Goal: Task Accomplishment & Management: Use online tool/utility

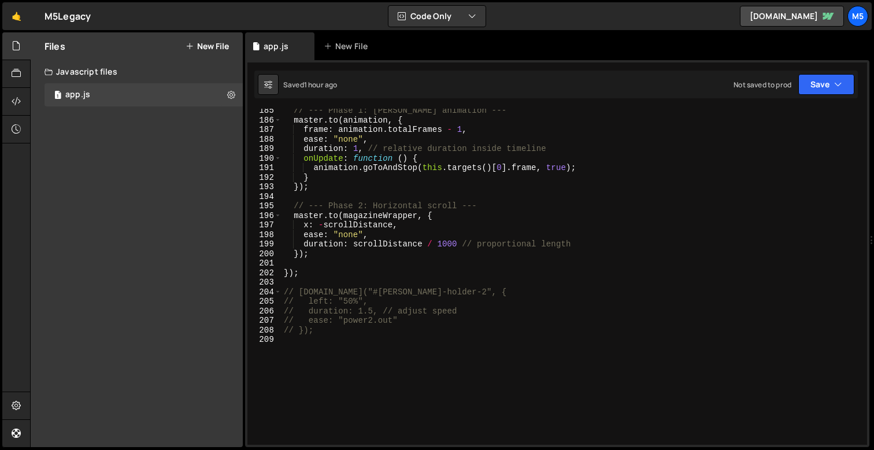
scroll to position [1756, 0]
click at [345, 341] on div "// --- Phase 1: [PERSON_NAME] animation --- master . to ( animation , { frame :…" at bounding box center [572, 285] width 581 height 355
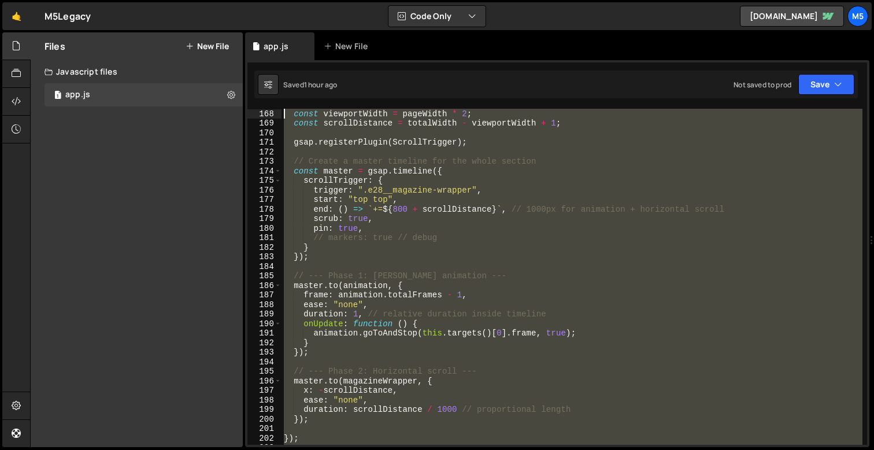
scroll to position [0, 0]
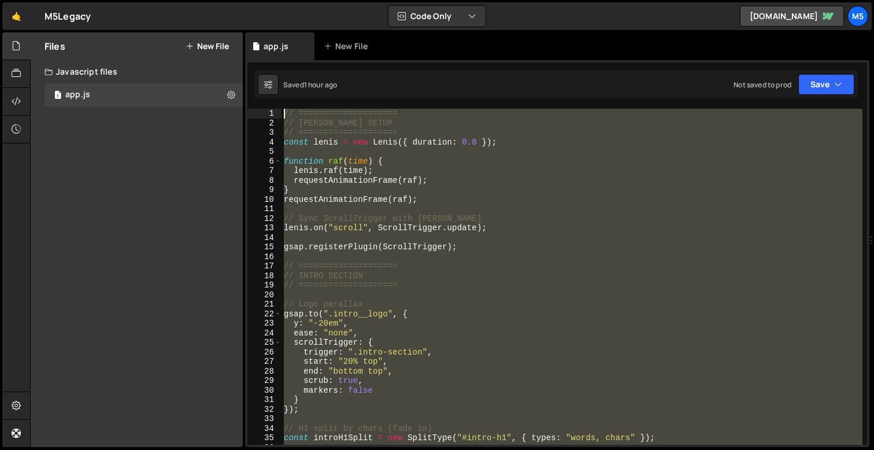
drag, startPoint x: 337, startPoint y: 334, endPoint x: 242, endPoint y: -71, distance: 415.7
click at [242, 0] on html "Projects [GEOGRAPHIC_DATA] Blog M5 Projects Your Teams Account Upgrade Logout" at bounding box center [437, 225] width 874 height 450
type textarea "// // ==================== // // [PERSON_NAME] SETUP"
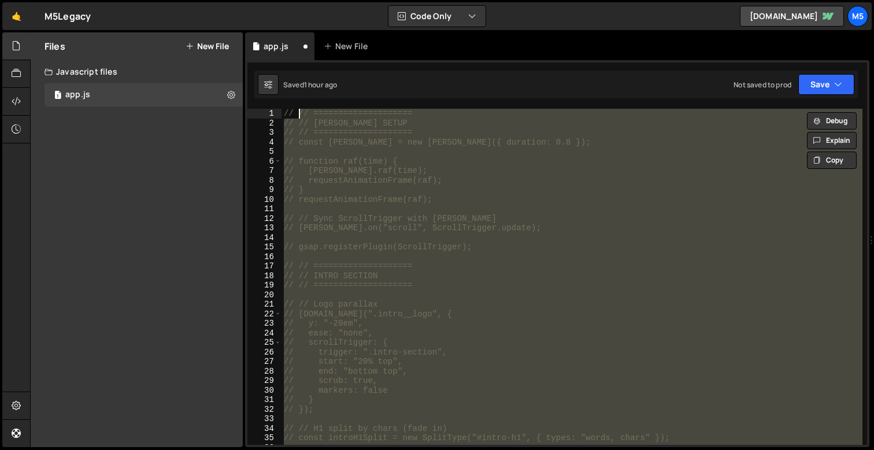
click at [471, 213] on div "// // ==================== // // [PERSON_NAME] SETUP // // ====================…" at bounding box center [572, 286] width 581 height 355
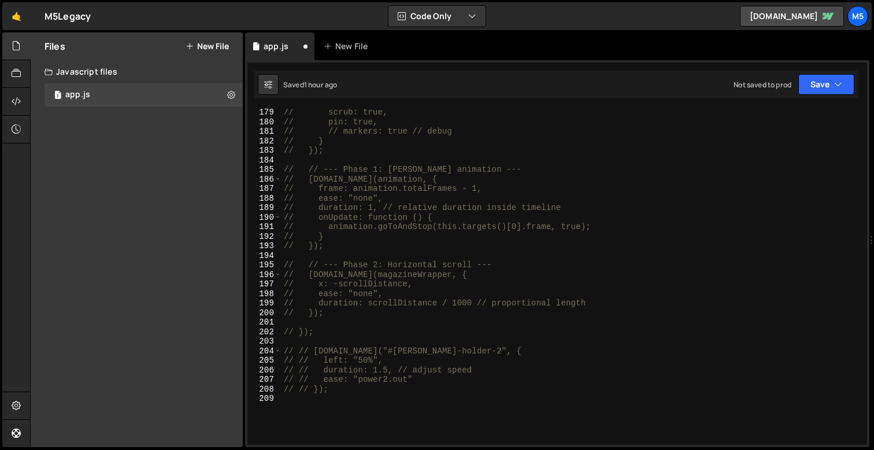
scroll to position [1821, 0]
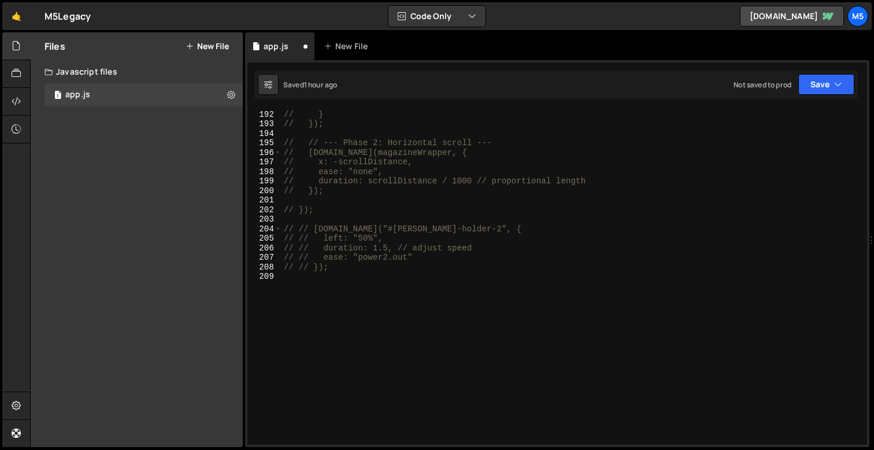
click at [415, 282] on div "// animation.goToAndStop(this.targets()[0].frame, true); // } // }); // // --- …" at bounding box center [572, 277] width 581 height 355
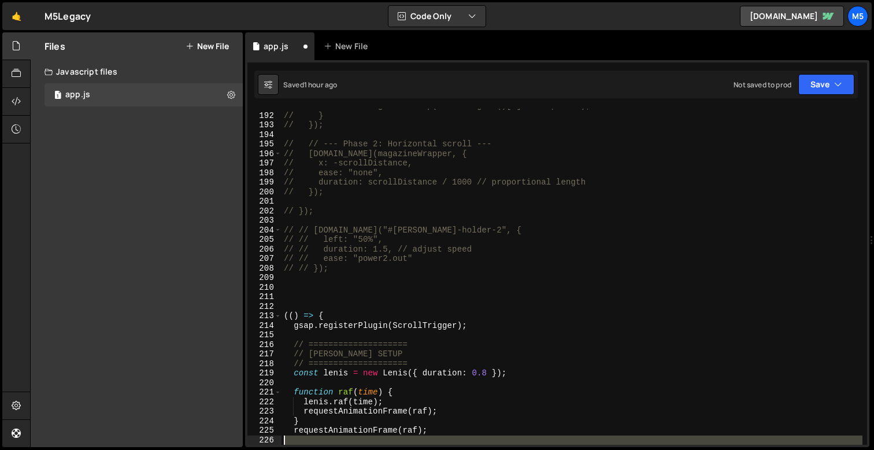
scroll to position [2001, 0]
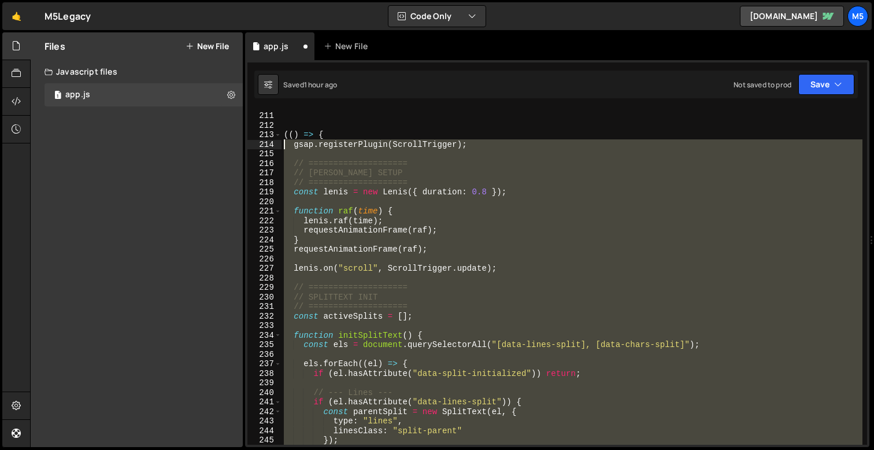
drag, startPoint x: 308, startPoint y: 423, endPoint x: 273, endPoint y: 144, distance: 280.8
click at [273, 144] on div "210 211 212 213 214 215 216 217 218 219 220 221 222 223 224 225 226 227 228 229…" at bounding box center [557, 277] width 620 height 336
type textarea "gsap.registerPlugin(ScrollTrigger);"
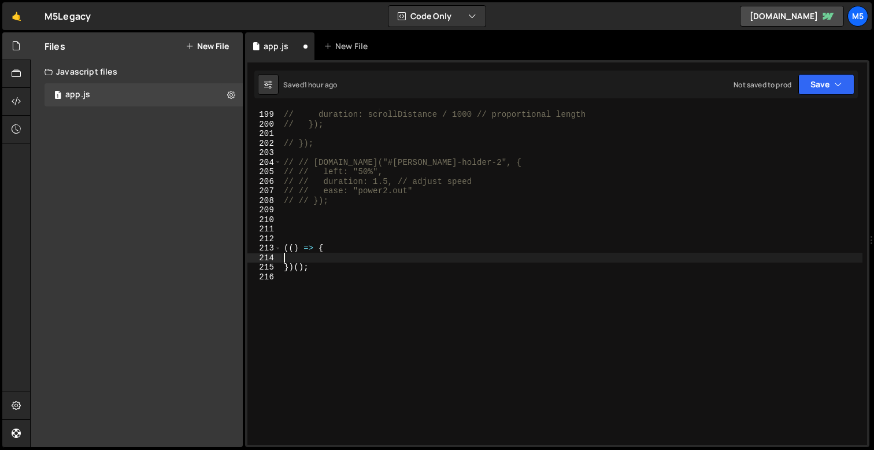
scroll to position [1888, 0]
click at [289, 245] on div "// ease: "none", // duration: scrollDistance / 1000 // proportional length // }…" at bounding box center [572, 277] width 581 height 355
type textarea "(() => {"
click at [318, 254] on div "// ease: "none", // duration: scrollDistance / 1000 // proportional length // }…" at bounding box center [572, 277] width 581 height 355
paste textarea "gsap.registerPlugin(ScrollTrigger);"
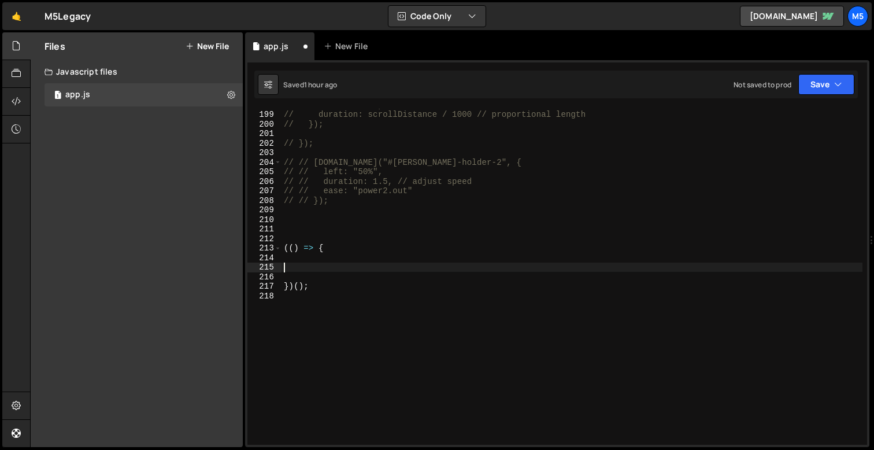
type textarea "gsap.registerPlugin(ScrollTrigger);"
click at [479, 265] on div "// ease: "none", // duration: scrollDistance / 1000 // proportional length // }…" at bounding box center [572, 277] width 581 height 355
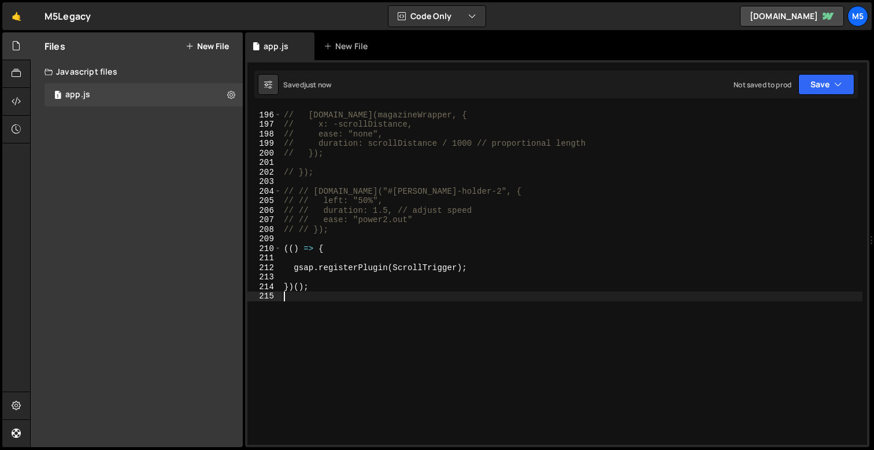
scroll to position [1836, 0]
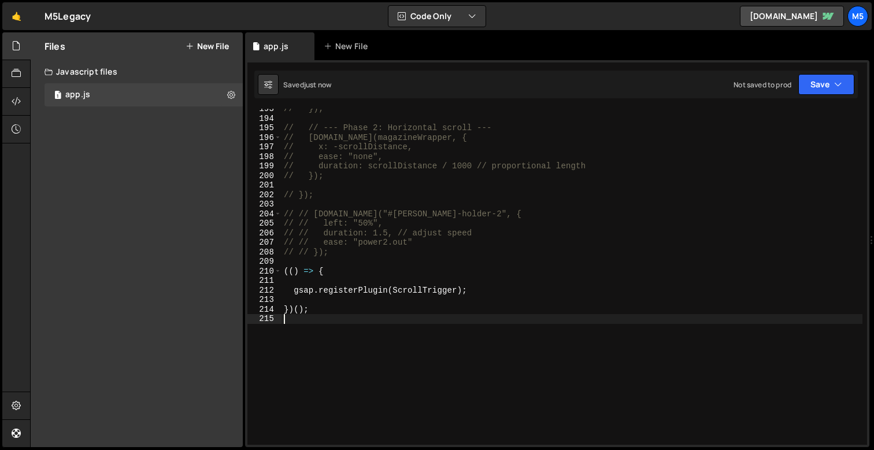
click at [484, 306] on div "// }); // // --- Phase 2: Horizontal scroll --- // [DOMAIN_NAME](magazineWrappe…" at bounding box center [572, 281] width 581 height 355
type textarea "})();"
click at [528, 283] on div "// }); // // --- Phase 2: Horizontal scroll --- // [DOMAIN_NAME](magazineWrappe…" at bounding box center [572, 281] width 581 height 355
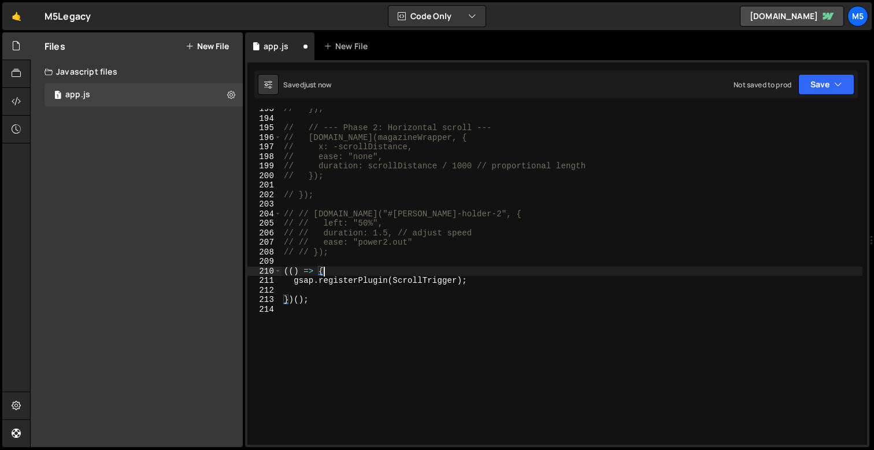
click at [492, 280] on div "// }); // // --- Phase 2: Horizontal scroll --- // [DOMAIN_NAME](magazineWrappe…" at bounding box center [572, 281] width 581 height 355
type textarea "gsap.registerPlugin(ScrollTrigger);"
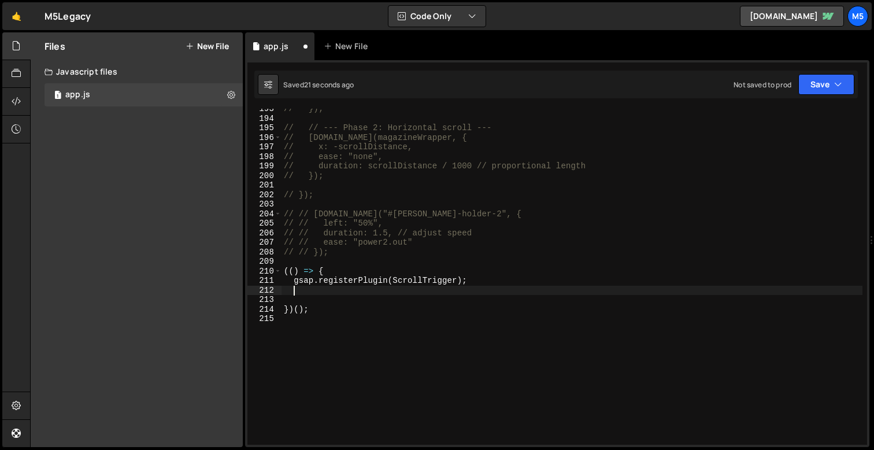
paste textarea "[PERSON_NAME].on("scroll", ScrollTrigger.update);"
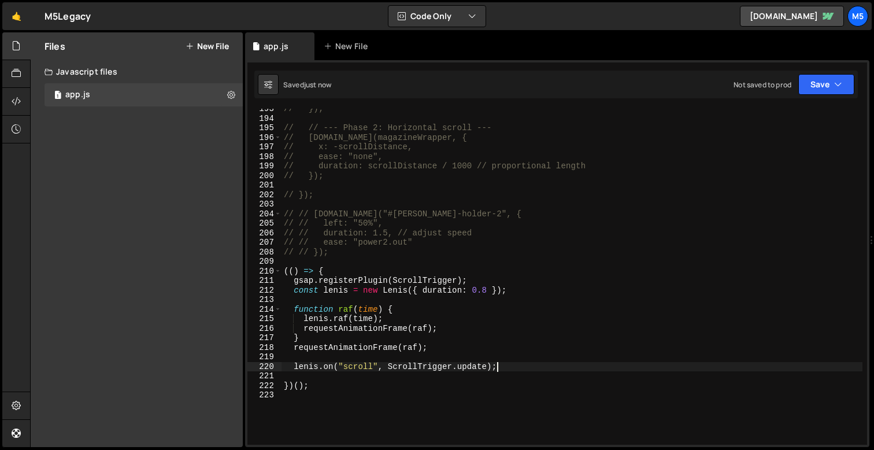
click at [498, 276] on div "// }); // // --- Phase 2: Horizontal scroll --- // [DOMAIN_NAME](magazineWrappe…" at bounding box center [572, 281] width 581 height 355
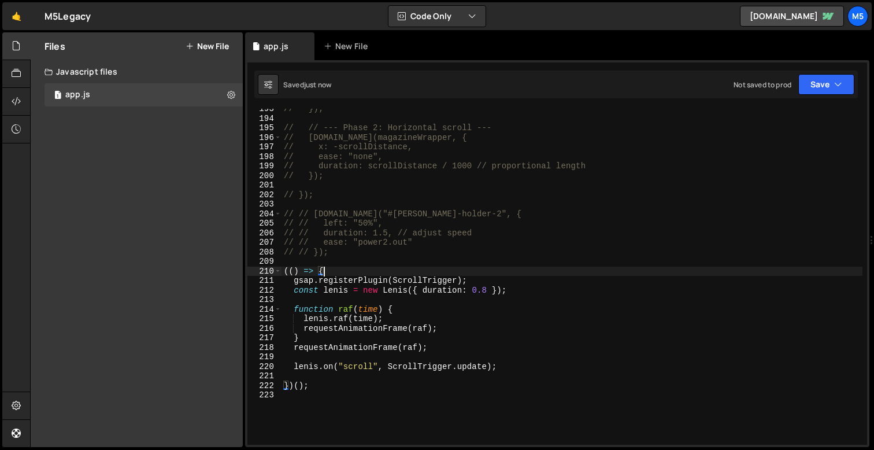
click at [478, 281] on div "// }); // // --- Phase 2: Horizontal scroll --- // [DOMAIN_NAME](magazineWrappe…" at bounding box center [572, 281] width 581 height 355
type textarea "gsap.registerPlugin(ScrollTrigger);"
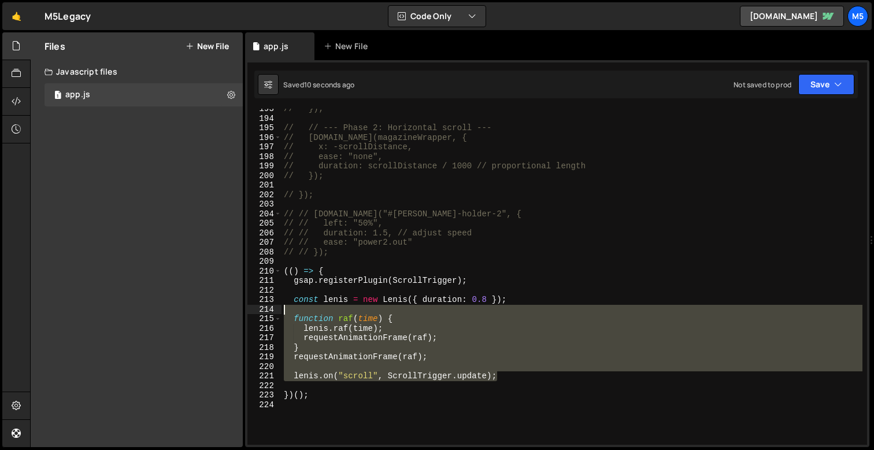
drag, startPoint x: 515, startPoint y: 377, endPoint x: 252, endPoint y: 300, distance: 274.1
click at [252, 300] on div "193 194 195 196 197 198 199 200 201 202 203 204 205 206 207 208 209 210 211 212…" at bounding box center [557, 277] width 620 height 336
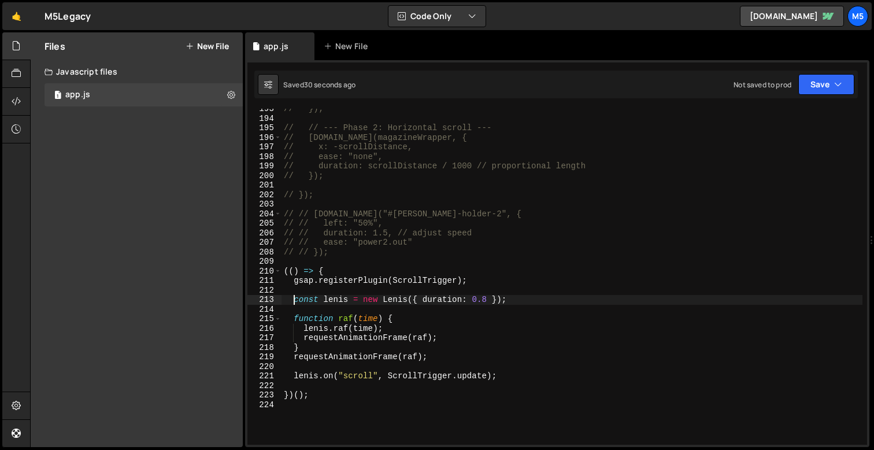
click at [513, 375] on div "// }); // // --- Phase 2: Horizontal scroll --- // [DOMAIN_NAME](magazineWrappe…" at bounding box center [572, 281] width 581 height 355
type textarea "[PERSON_NAME].on("scroll", ScrollTrigger.update);"
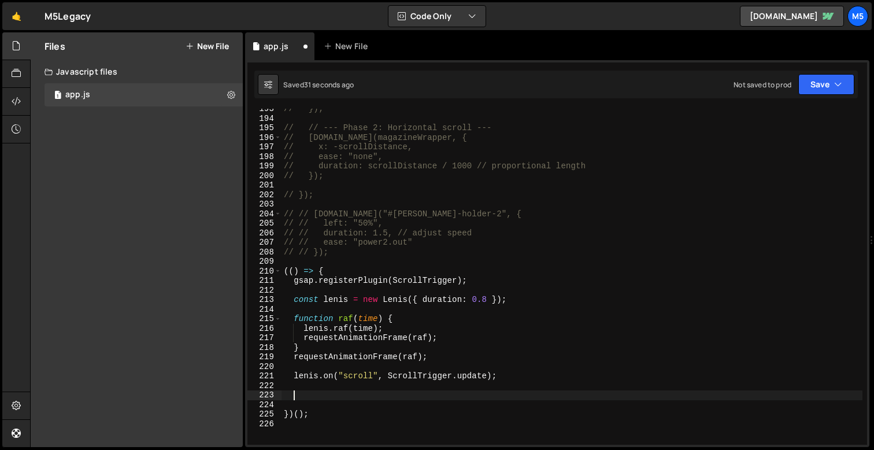
paste textarea "}"
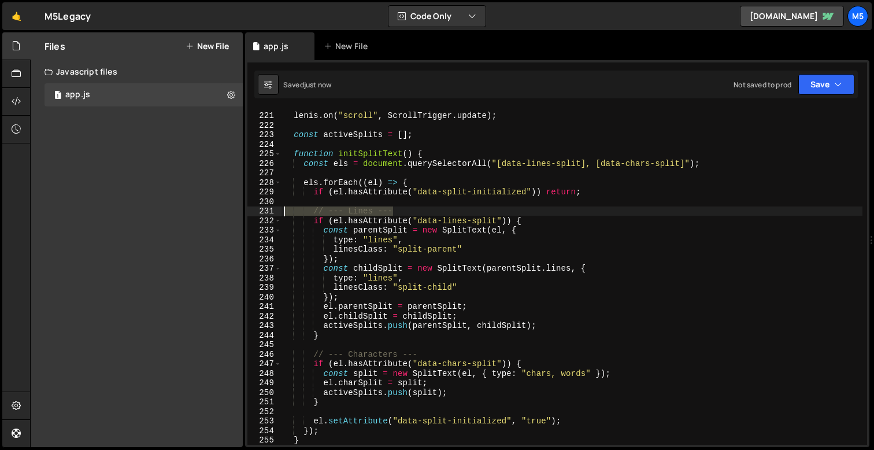
drag, startPoint x: 401, startPoint y: 213, endPoint x: 227, endPoint y: 211, distance: 174.0
click at [226, 211] on div "Files New File Javascript files 1 app.js 0 CSS files Copy share link Edit File …" at bounding box center [452, 239] width 844 height 415
type textarea "// --- Lines ---"
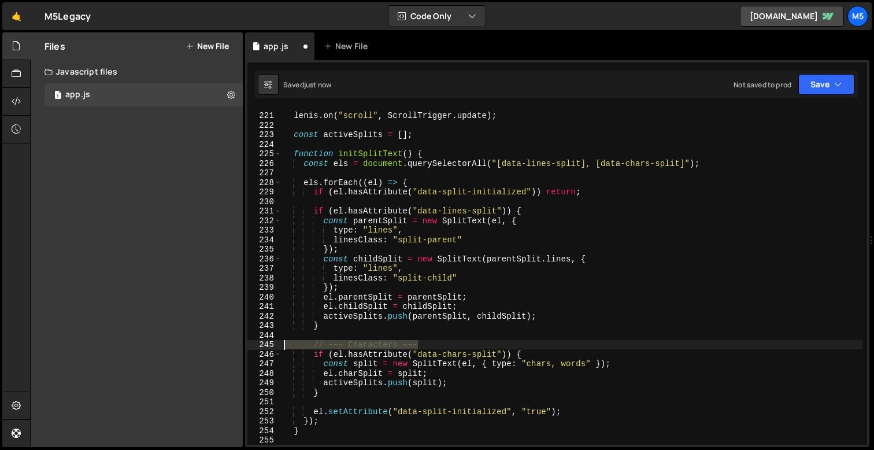
drag, startPoint x: 429, startPoint y: 345, endPoint x: 272, endPoint y: 345, distance: 156.7
click at [272, 345] on div "220 221 222 223 224 225 226 227 228 229 230 231 232 233 234 235 236 237 238 239…" at bounding box center [557, 277] width 620 height 336
type textarea "// --- Characters ---"
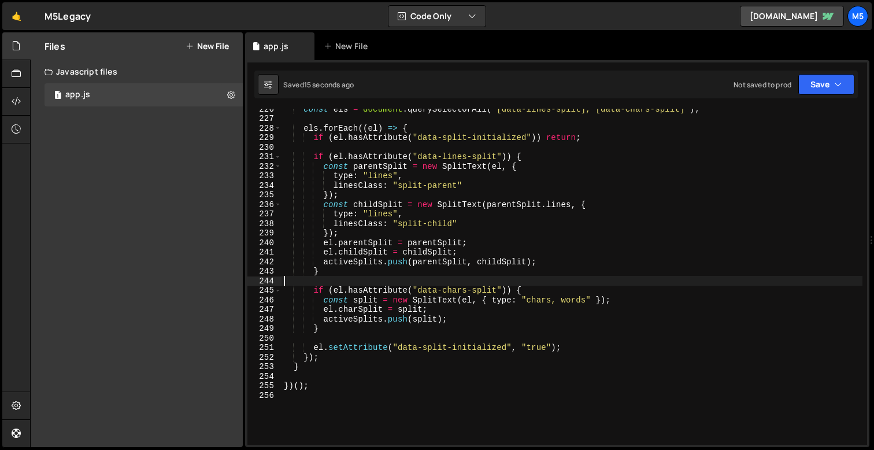
scroll to position [2175, 0]
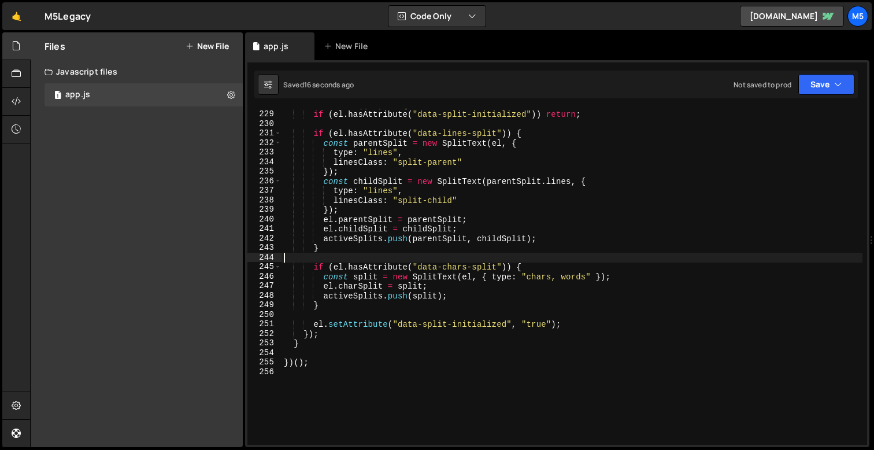
click at [314, 347] on div "els . forEach (( el ) => { if ( el . hasAttribute ( "data-split-initialized" ))…" at bounding box center [572, 277] width 581 height 355
type textarea "}"
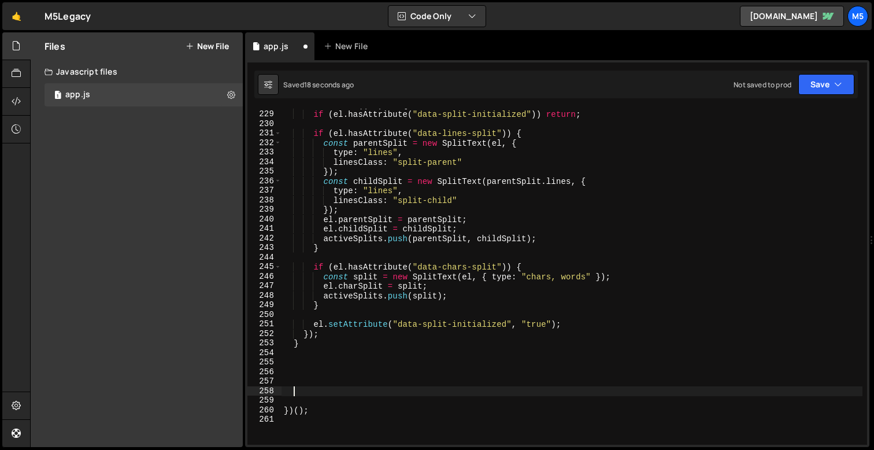
paste textarea "}"
type textarea "}"
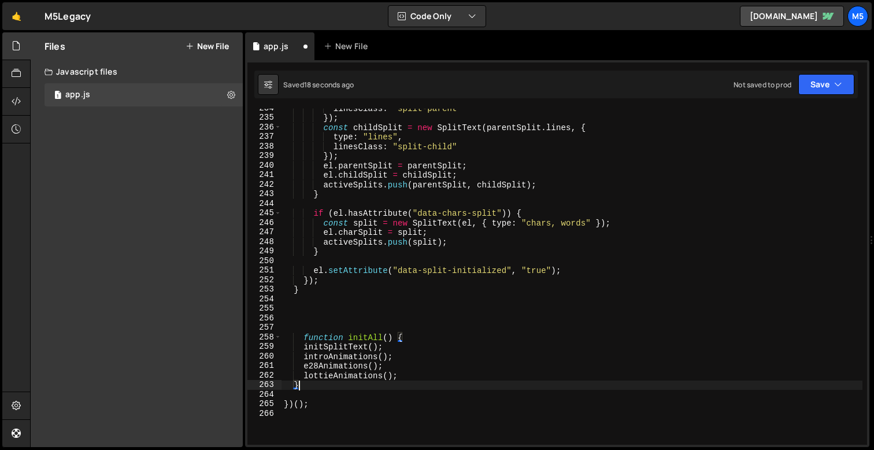
scroll to position [2238, 0]
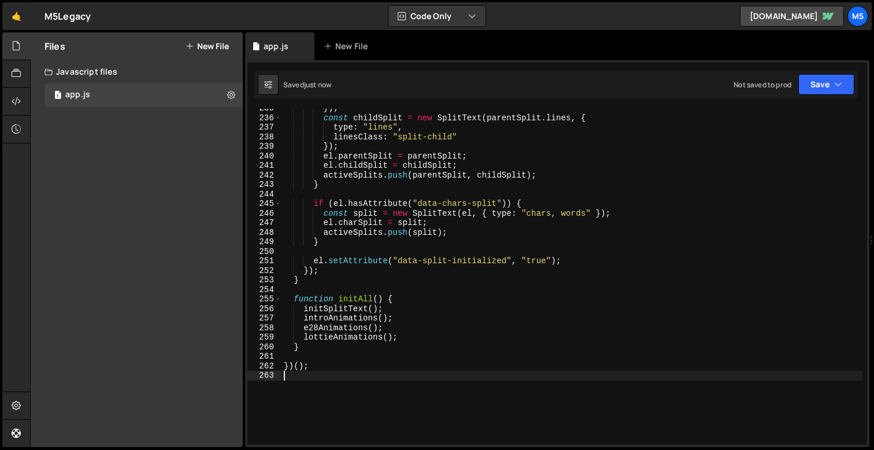
click at [348, 342] on div "}) ; const childSplit = new SplitText ( parentSplit . lines , { type : "lines" …" at bounding box center [572, 280] width 581 height 355
type textarea "}"
paste textarea "}"
type textarea "}"
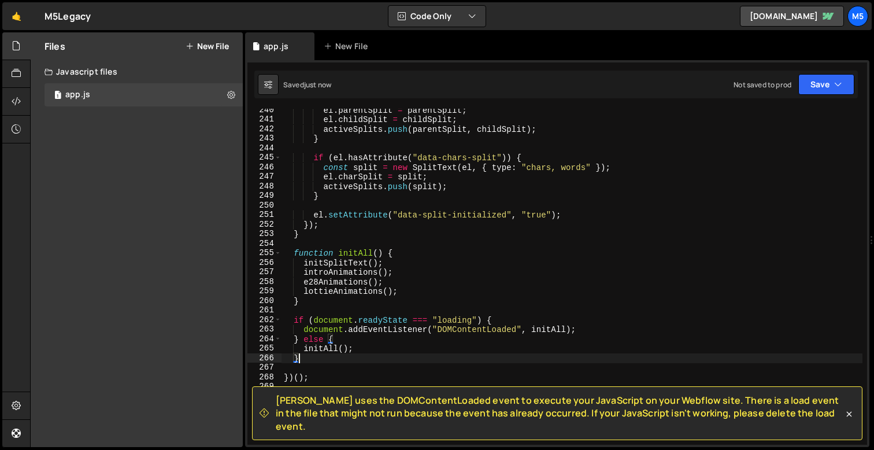
scroll to position [2291, 0]
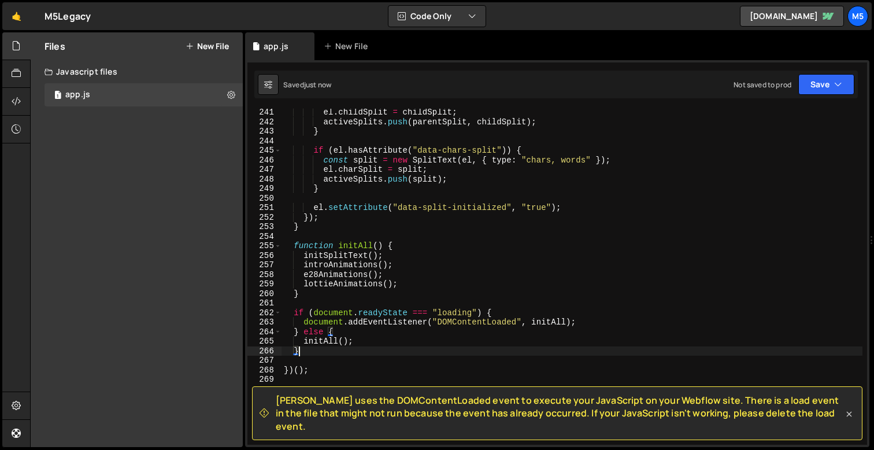
click at [849, 416] on icon at bounding box center [849, 413] width 5 height 5
click at [457, 304] on div "el . childSplit = childSplit ; activeSplits . push ( parentSplit , childSplit )…" at bounding box center [572, 285] width 581 height 355
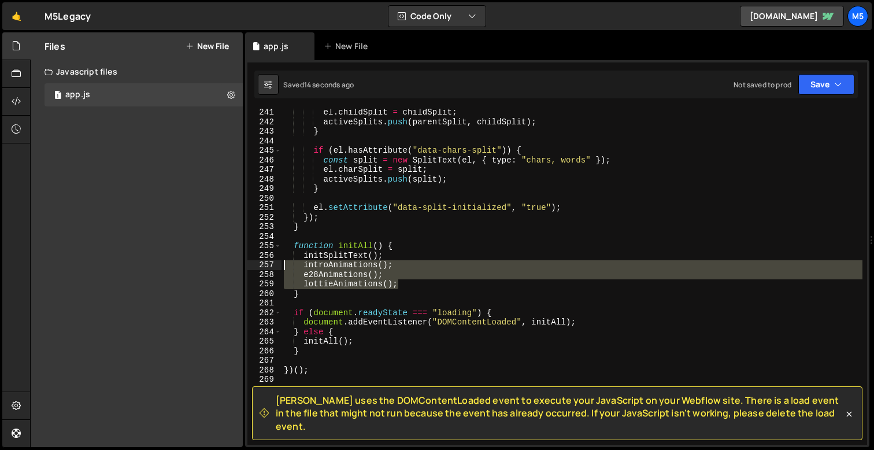
drag, startPoint x: 409, startPoint y: 286, endPoint x: 242, endPoint y: 264, distance: 168.5
click at [242, 264] on div "Files New File Javascript files 1 app.js 0 CSS files Copy share link Edit File …" at bounding box center [452, 239] width 844 height 415
type textarea "introAnimations(); e28Animations();"
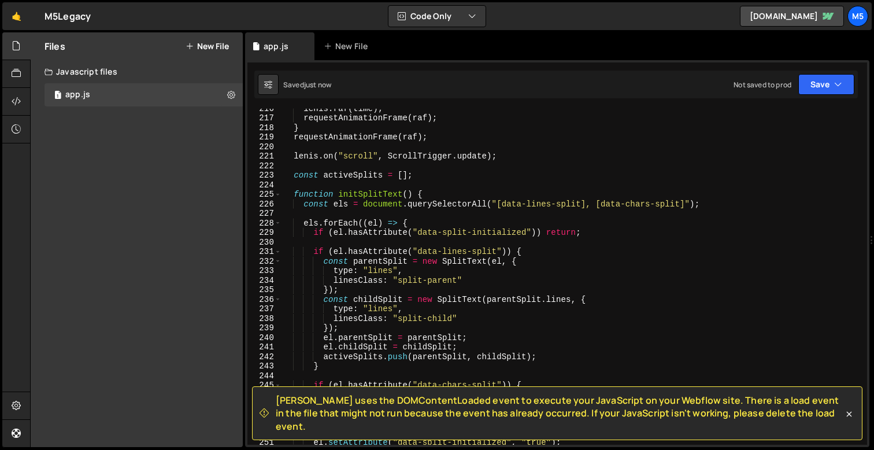
scroll to position [2056, 0]
click at [512, 156] on div "[PERSON_NAME] . raf ( time ) ; requestAnimationFrame ( raf ) ; } requestAnimati…" at bounding box center [572, 280] width 581 height 355
type textarea "[PERSON_NAME].on("scroll", ScrollTrigger.update);"
click at [849, 416] on icon at bounding box center [850, 414] width 12 height 12
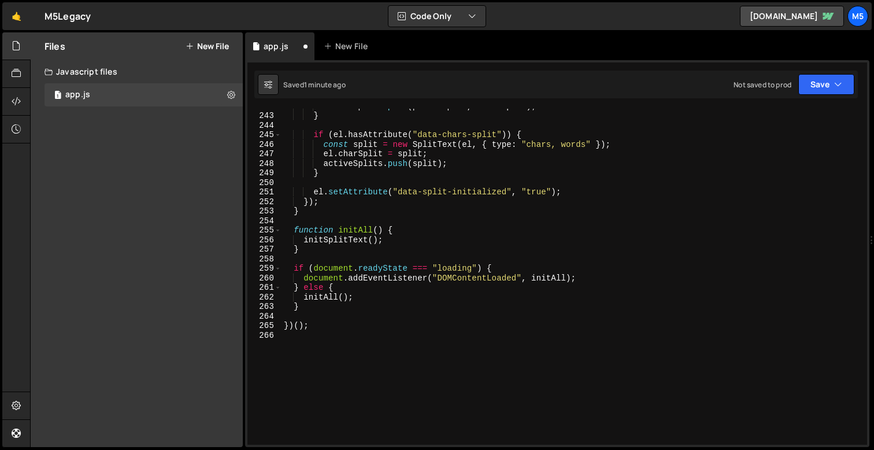
scroll to position [2365, 0]
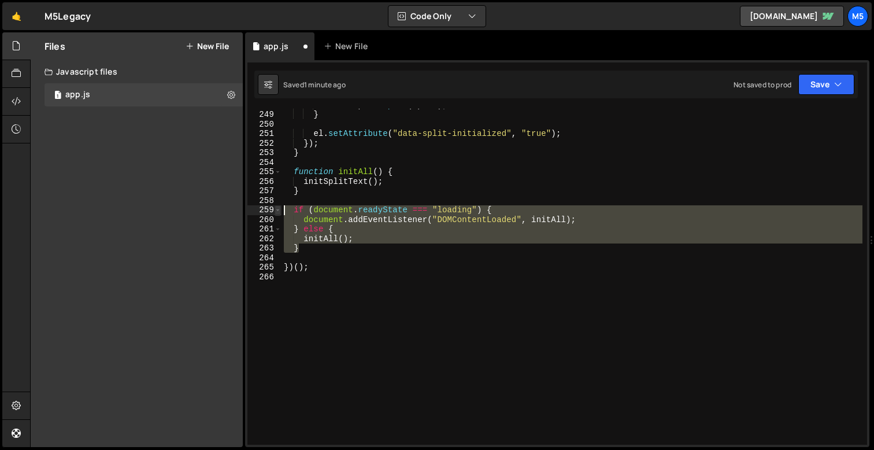
drag, startPoint x: 313, startPoint y: 252, endPoint x: 278, endPoint y: 208, distance: 56.7
click at [278, 208] on div "} 248 249 250 251 252 253 254 255 256 257 258 259 260 261 262 263 264 265 266 a…" at bounding box center [557, 277] width 620 height 336
click at [326, 232] on div "activeSplits . push ( split ) ; } el . setAttribute ( "data-split-initialized" …" at bounding box center [572, 277] width 581 height 355
drag, startPoint x: 311, startPoint y: 247, endPoint x: 270, endPoint y: 210, distance: 55.3
click at [270, 210] on div "} else { 248 249 250 251 252 253 254 255 256 257 258 259 260 261 262 263 264 26…" at bounding box center [557, 277] width 620 height 336
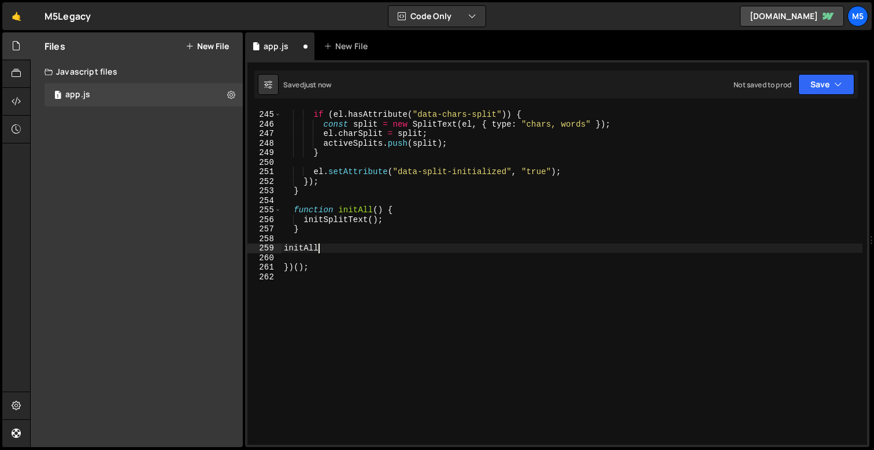
scroll to position [0, 1]
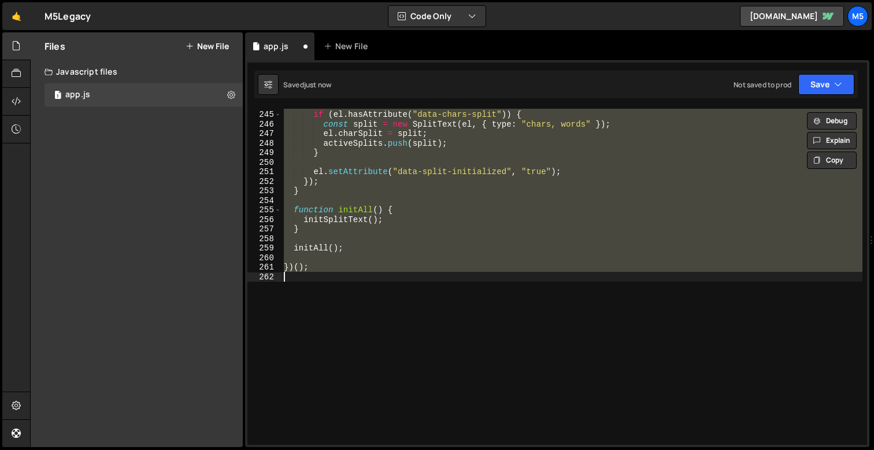
click at [413, 263] on div "if ( el . hasAttribute ( "data-chars-split" )) { const split = new SplitText ( …" at bounding box center [572, 277] width 581 height 355
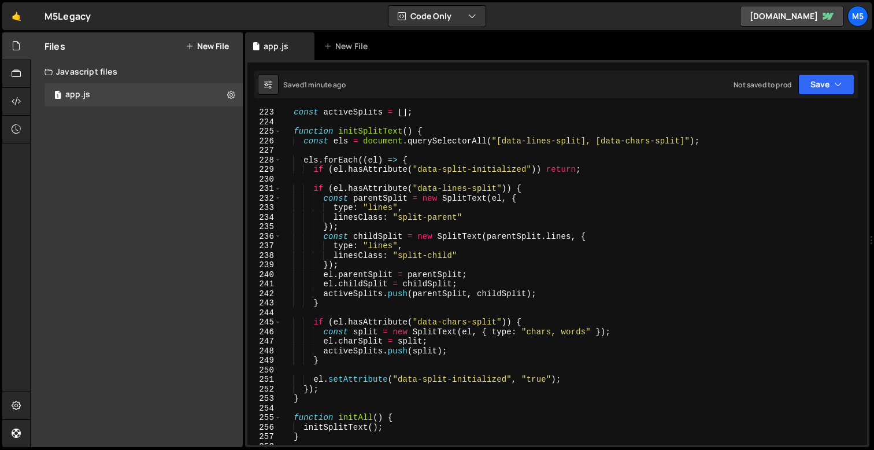
scroll to position [2122, 0]
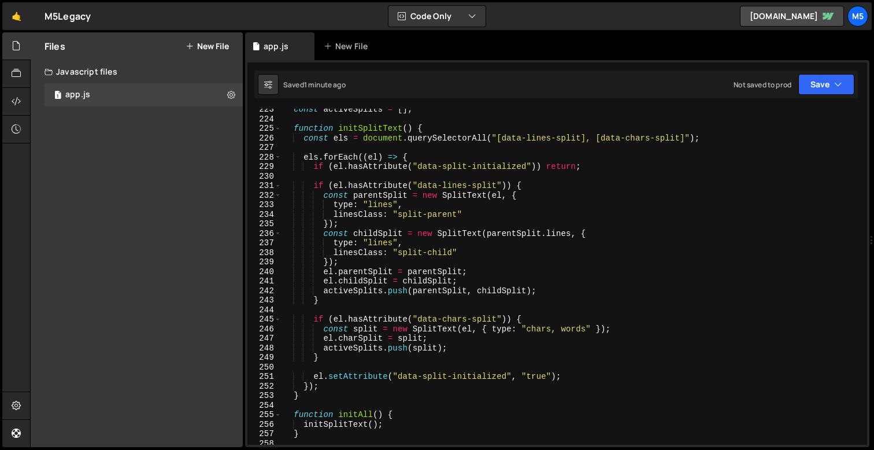
click at [486, 236] on div "const activeSplits = [ ] ; function initSplitText ( ) { const els = document . …" at bounding box center [572, 282] width 581 height 355
click at [595, 246] on div "const activeSplits = [ ] ; function initSplitText ( ) { const els = document . …" at bounding box center [572, 282] width 581 height 355
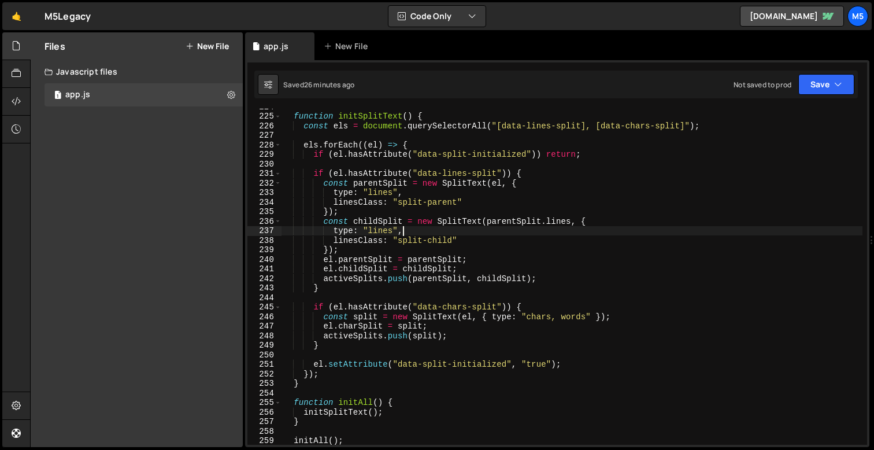
scroll to position [2268, 0]
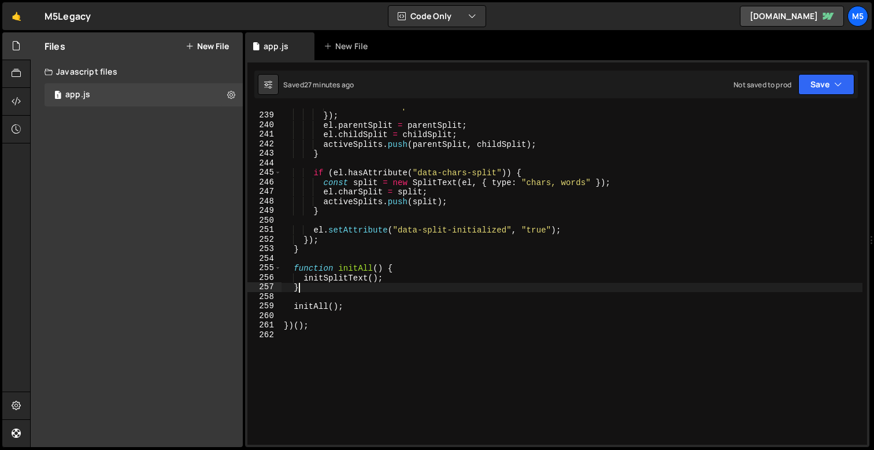
click at [401, 287] on div "linesClass : "split-child" }) ; el . parentSplit = parentSplit ; el . childSpli…" at bounding box center [572, 278] width 581 height 355
click at [364, 243] on div "linesClass : "split-child" }) ; el . parentSplit = parentSplit ; el . childSpli…" at bounding box center [572, 278] width 581 height 355
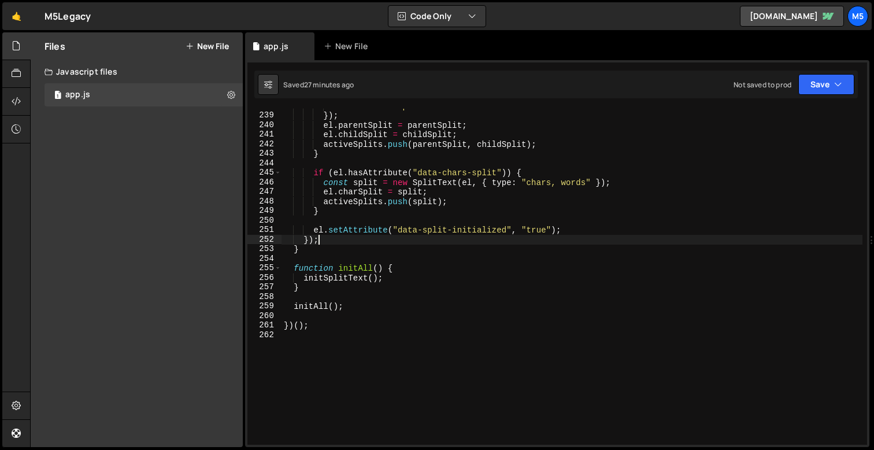
click at [298, 252] on div "linesClass : "split-child" }) ; el . parentSplit = parentSplit ; el . childSpli…" at bounding box center [572, 278] width 581 height 355
type textarea "}"
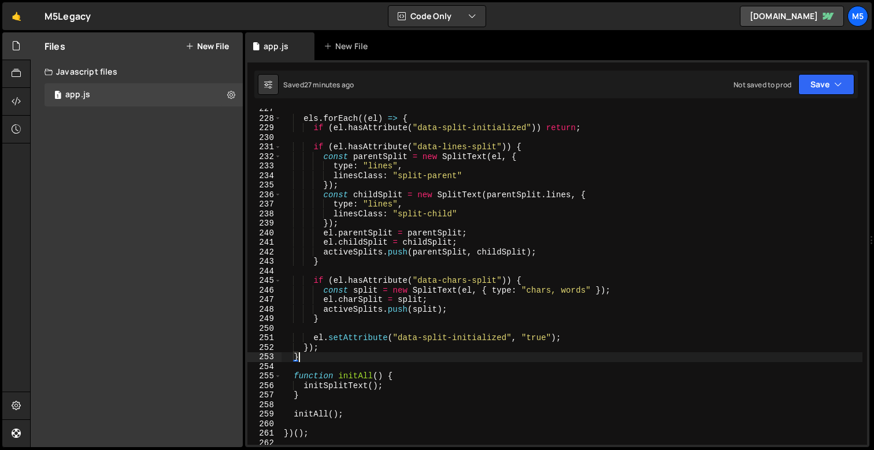
scroll to position [0, 0]
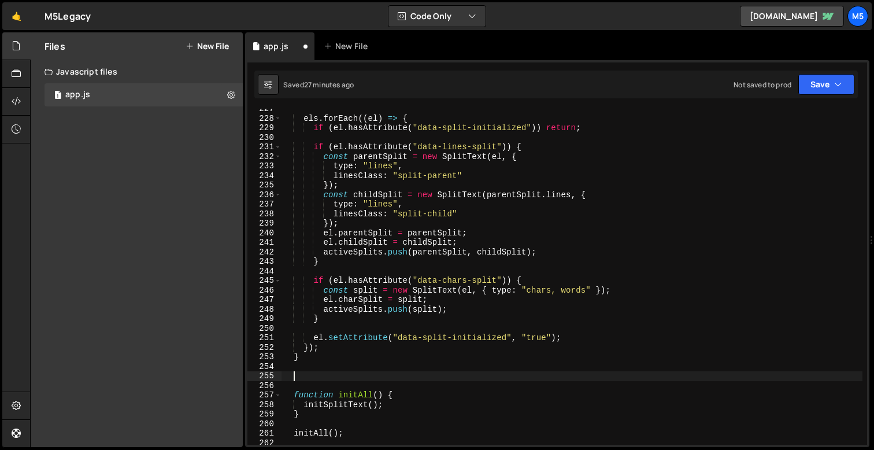
paste textarea "}"
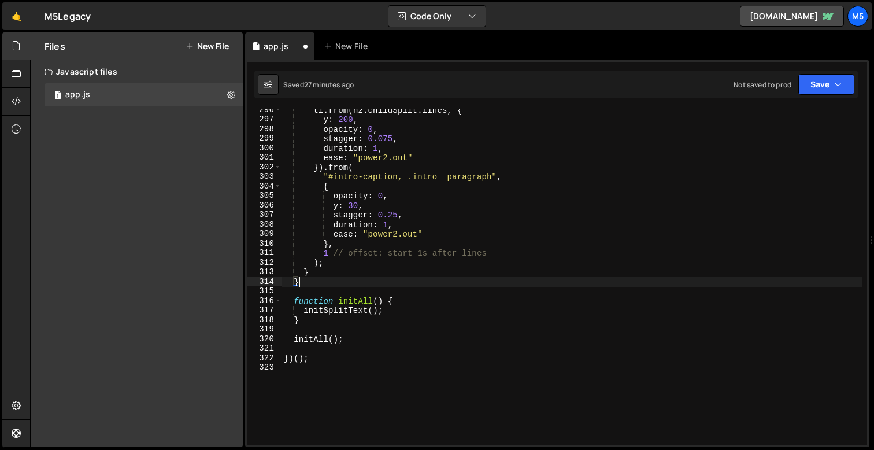
scroll to position [2818, 0]
click at [390, 311] on div "tl . from ( h2 . childSplit . lines , { y : 200 , opacity : 0 , stagger : 0.075…" at bounding box center [572, 282] width 581 height 355
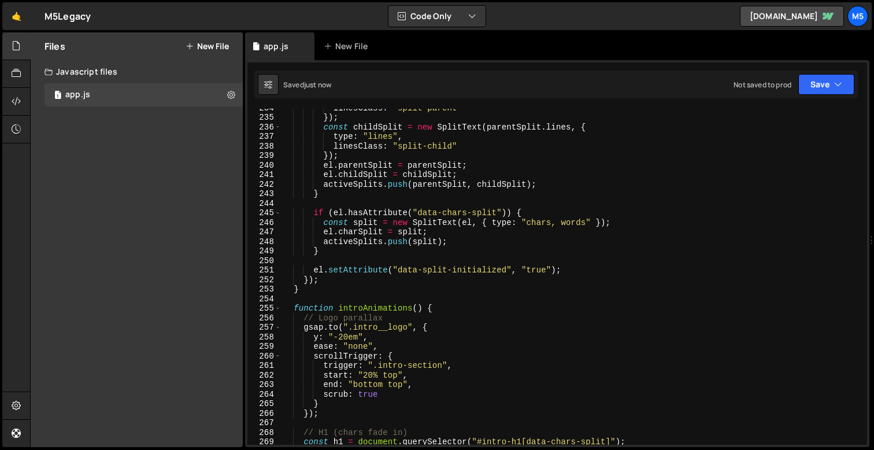
scroll to position [2228, 0]
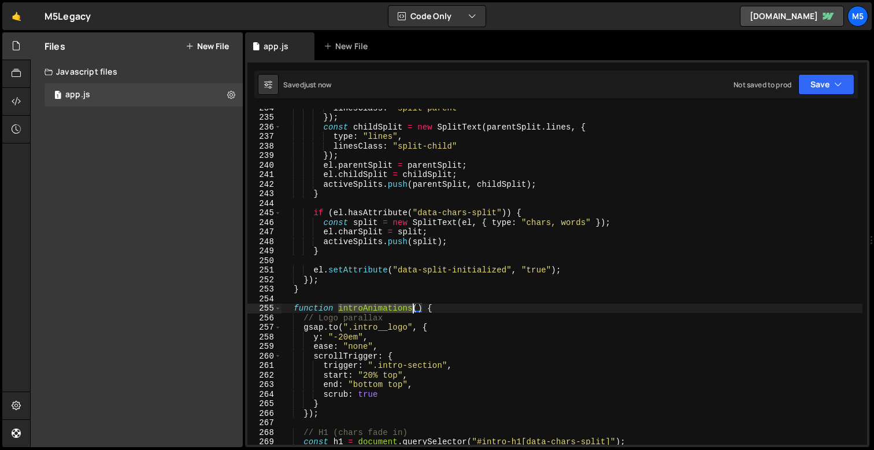
drag, startPoint x: 340, startPoint y: 309, endPoint x: 413, endPoint y: 309, distance: 72.9
click at [413, 309] on div "linesClass : "split-parent" }) ; const childSplit = new SplitText ( parentSplit…" at bounding box center [572, 280] width 581 height 355
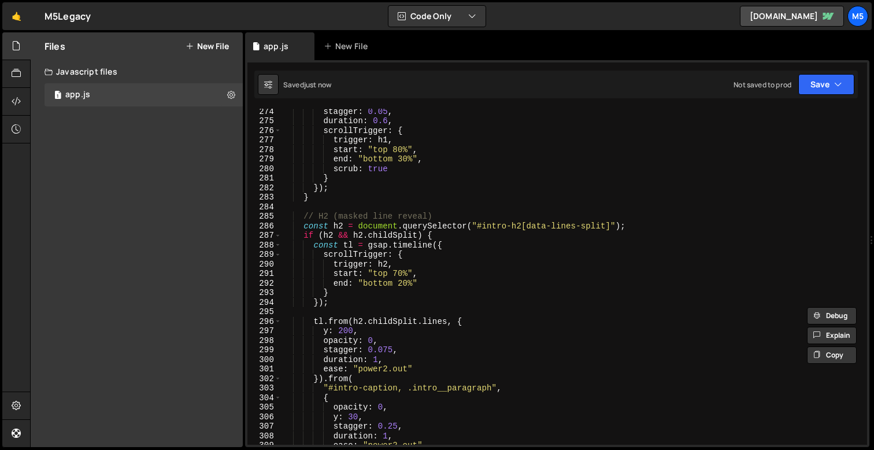
scroll to position [2909, 0]
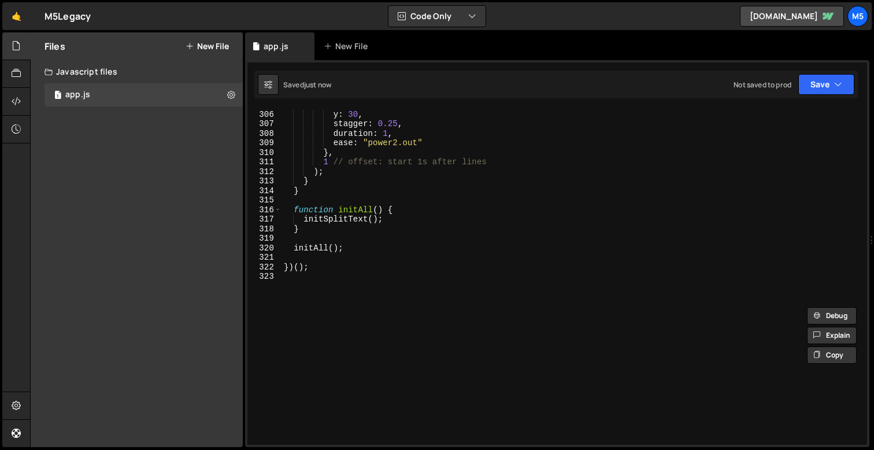
click at [389, 228] on div "opacity : 0 , y : 30 , stagger : 0.25 , duration : 1 , ease : "power2.out" } , …" at bounding box center [572, 277] width 581 height 355
click at [398, 223] on div "opacity : 0 , y : 30 , stagger : 0.25 , duration : 1 , ease : "power2.out" } , …" at bounding box center [572, 277] width 581 height 355
type textarea "initSplitText();"
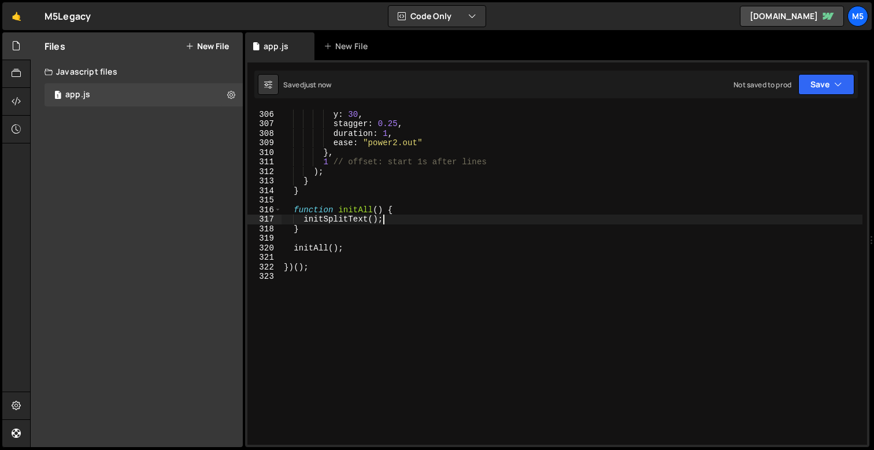
scroll to position [0, 1]
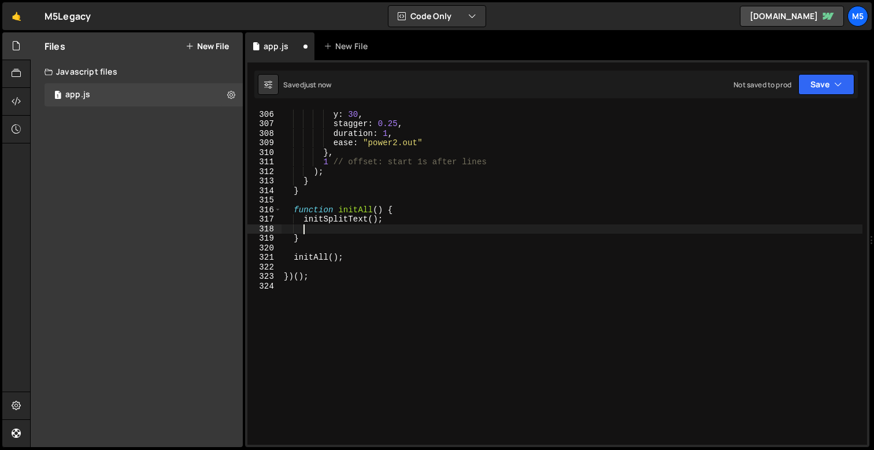
paste textarea "introAnimations"
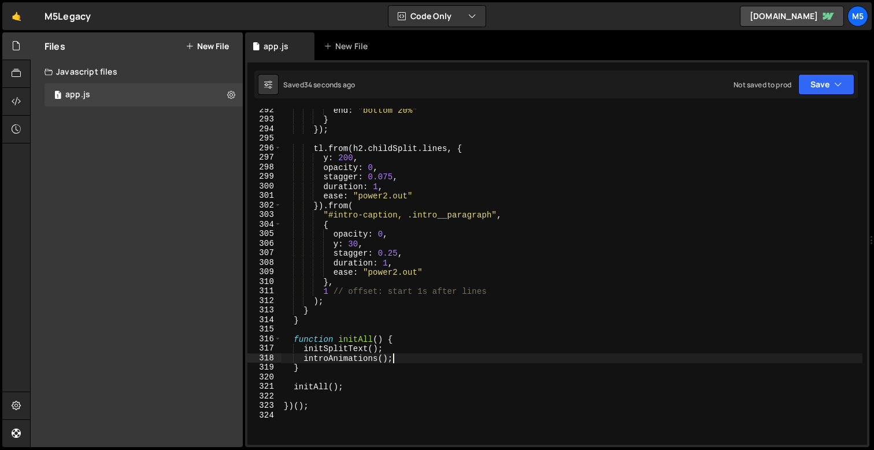
click at [475, 223] on div "end : "bottom 20%" } }) ; tl . from ( h2 . childSplit . lines , { y : 200 , opa…" at bounding box center [572, 282] width 581 height 355
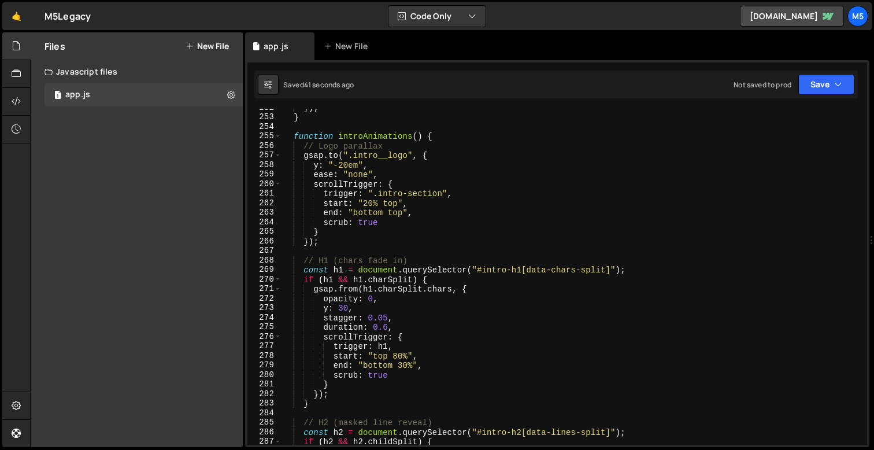
scroll to position [2400, 0]
click at [374, 299] on div "}) ; } function introAnimations ( ) { // Logo parallax gsap . to ( ".intro__log…" at bounding box center [572, 280] width 581 height 355
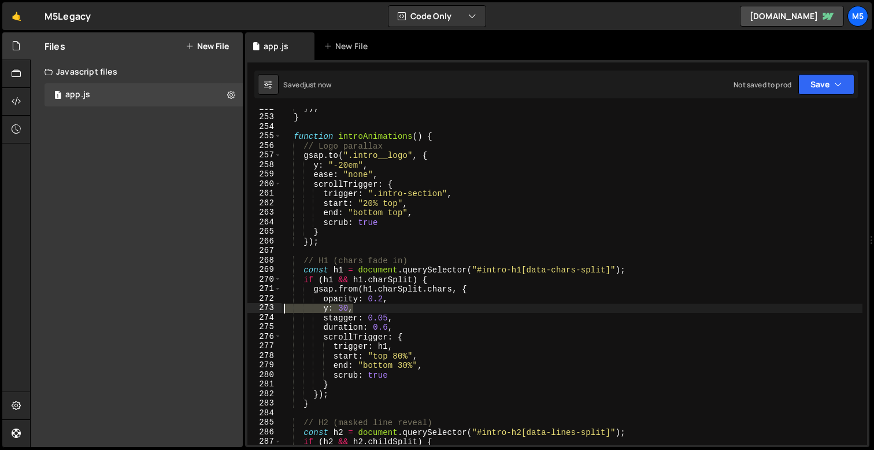
drag, startPoint x: 361, startPoint y: 309, endPoint x: 279, endPoint y: 312, distance: 81.6
click at [279, 312] on div "opacity: 0.2, 252 253 254 255 256 257 258 259 260 261 262 263 264 265 266 267 2…" at bounding box center [557, 277] width 620 height 336
click at [454, 298] on div "}) ; } function introAnimations ( ) { // Logo parallax gsap . to ( ".intro__log…" at bounding box center [572, 280] width 581 height 355
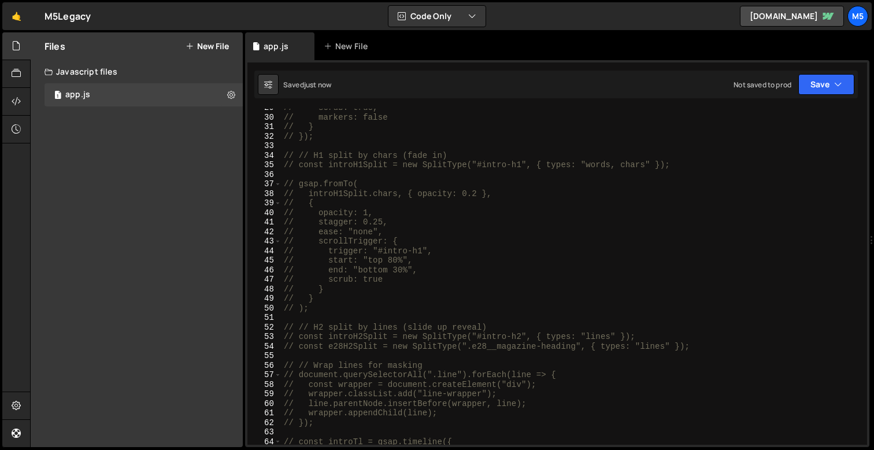
scroll to position [189, 0]
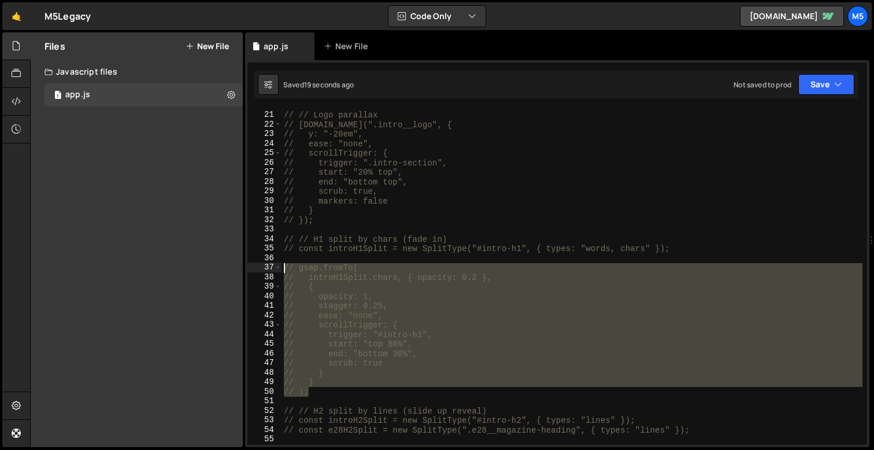
drag, startPoint x: 317, startPoint y: 384, endPoint x: 262, endPoint y: 269, distance: 128.3
click at [262, 269] on div "opacity: 0.2, 20 21 22 23 24 25 26 27 28 29 30 31 32 33 34 35 36 37 38 39 40 41…" at bounding box center [557, 277] width 620 height 336
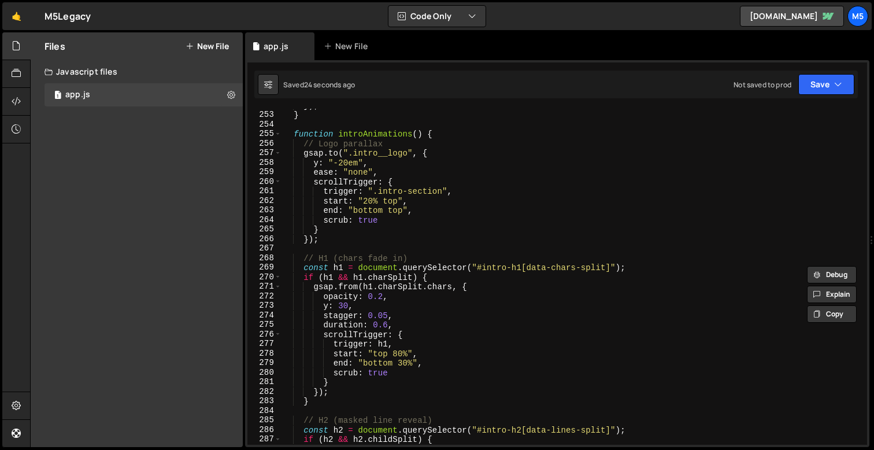
scroll to position [2437, 0]
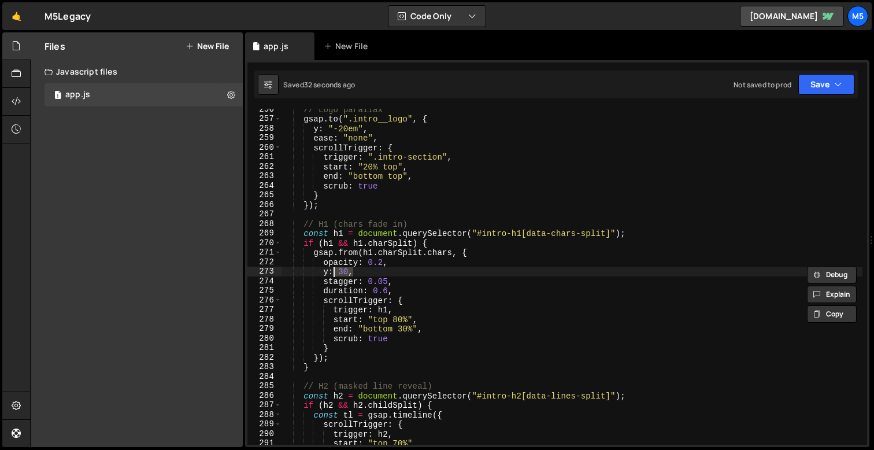
drag, startPoint x: 296, startPoint y: 273, endPoint x: 236, endPoint y: 266, distance: 60.5
click at [236, 271] on div "Files New File Javascript files 1 app.js 0 CSS files Copy share link Edit File …" at bounding box center [452, 239] width 844 height 415
type textarea "y: 30,"
type textarea "opacity: 0.2,"
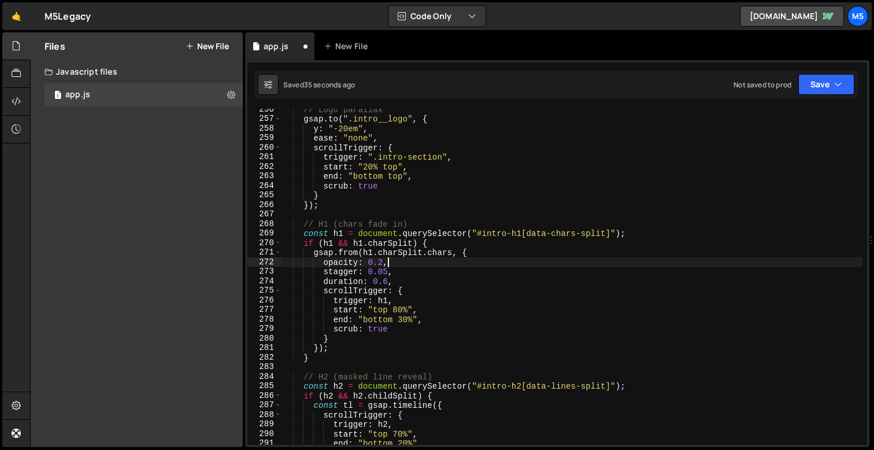
click at [323, 365] on div "// Logo parallax gsap . to ( ".intro__logo" , { y : "-20em" , ease : "none" , s…" at bounding box center [572, 282] width 581 height 355
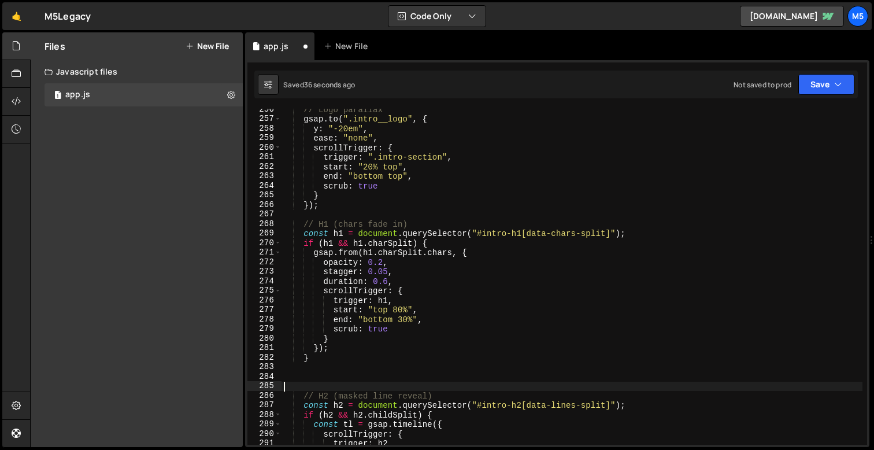
paste textarea "// );"
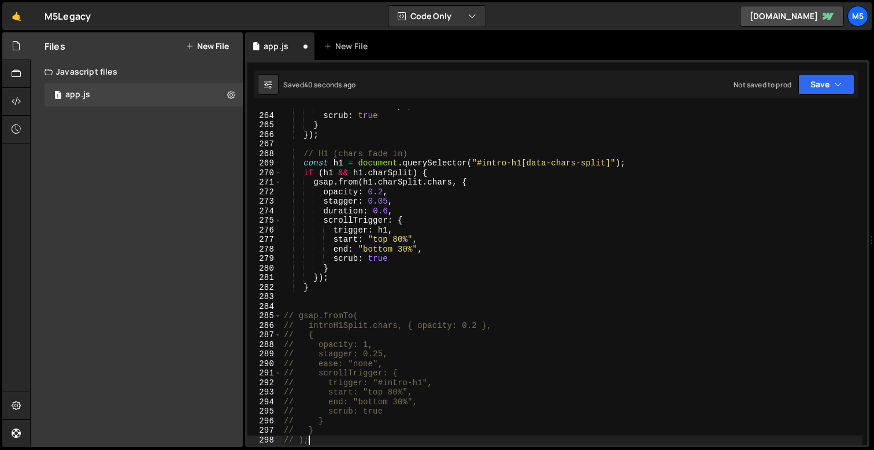
click at [387, 199] on div "end : "bottom top" , scrub : true } }) ; // H1 (chars fade in) const h1 = docum…" at bounding box center [572, 278] width 581 height 355
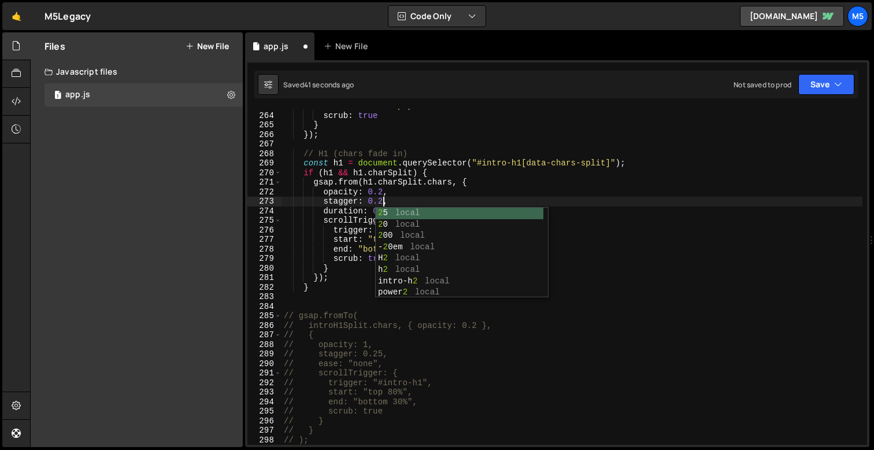
scroll to position [0, 7]
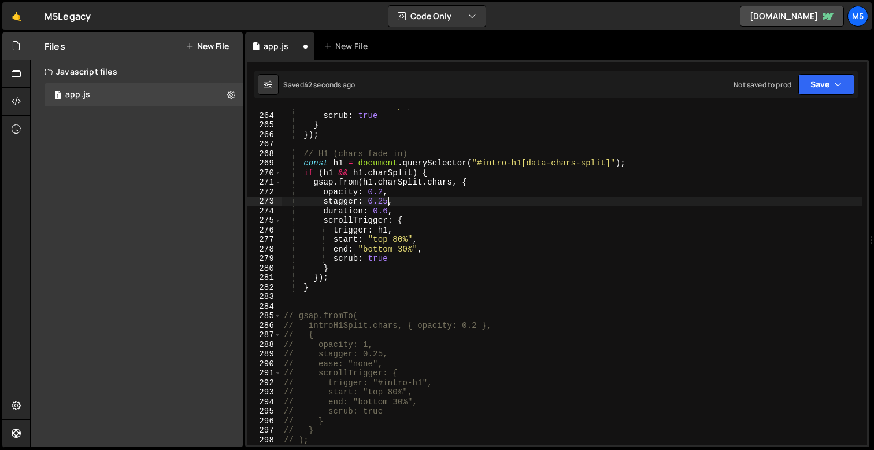
type textarea "duration: 0.6,"
drag, startPoint x: 395, startPoint y: 213, endPoint x: 247, endPoint y: 213, distance: 148.0
click at [247, 213] on div "duration: 0.6, 263 264 265 266 267 268 269 270 271 272 273 274 275 276 277 278 …" at bounding box center [557, 277] width 620 height 336
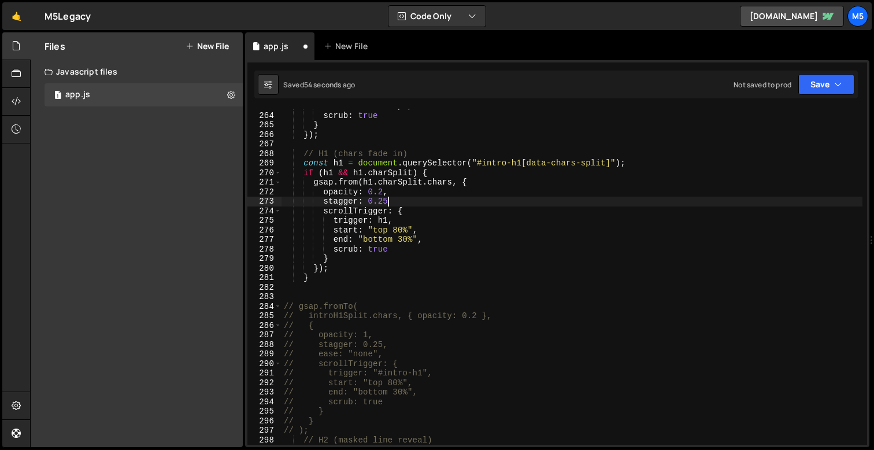
scroll to position [2526, 0]
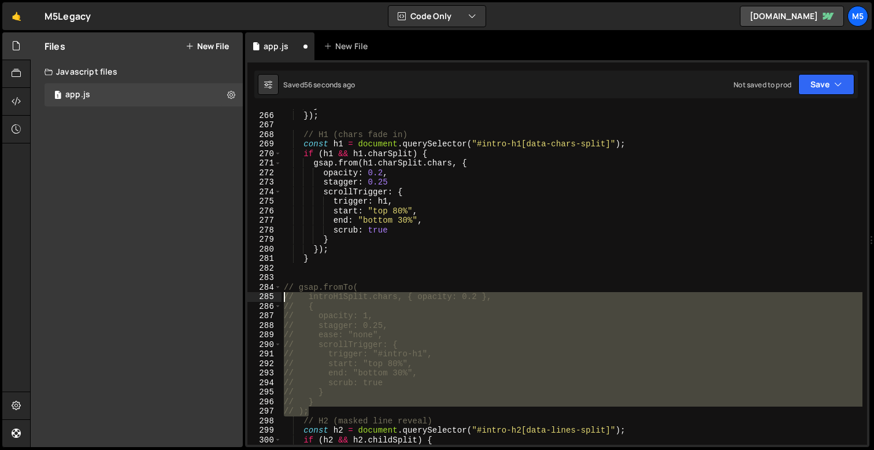
drag, startPoint x: 312, startPoint y: 410, endPoint x: 252, endPoint y: 286, distance: 137.6
click at [252, 286] on div "stagger: 0.25 265 266 267 268 269 270 271 272 273 274 275 276 277 278 279 280 2…" at bounding box center [557, 277] width 620 height 336
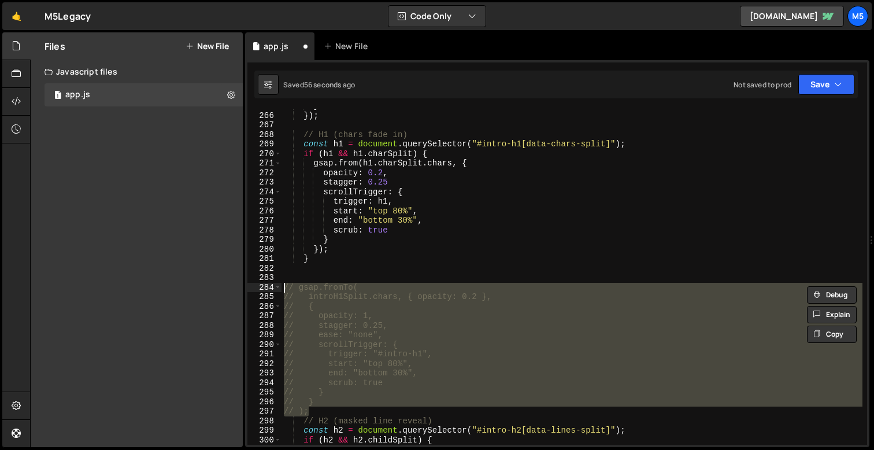
type textarea "]"
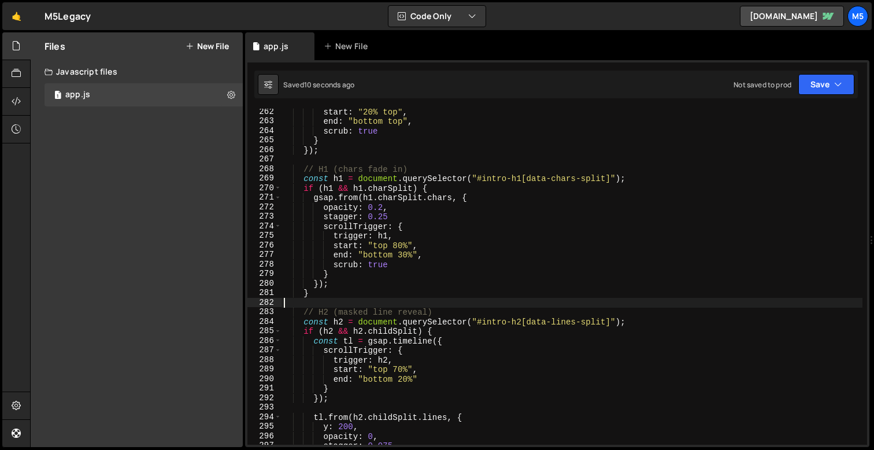
scroll to position [2490, 0]
paste textarea "// );"
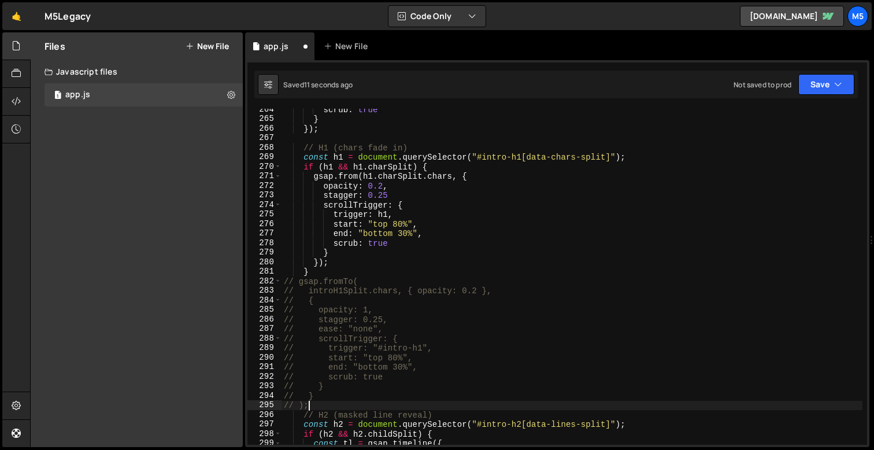
scroll to position [2512, 0]
click at [356, 175] on div "scrub : true } }) ; // H1 (chars fade in) const h1 = document . querySelector (…" at bounding box center [572, 282] width 581 height 355
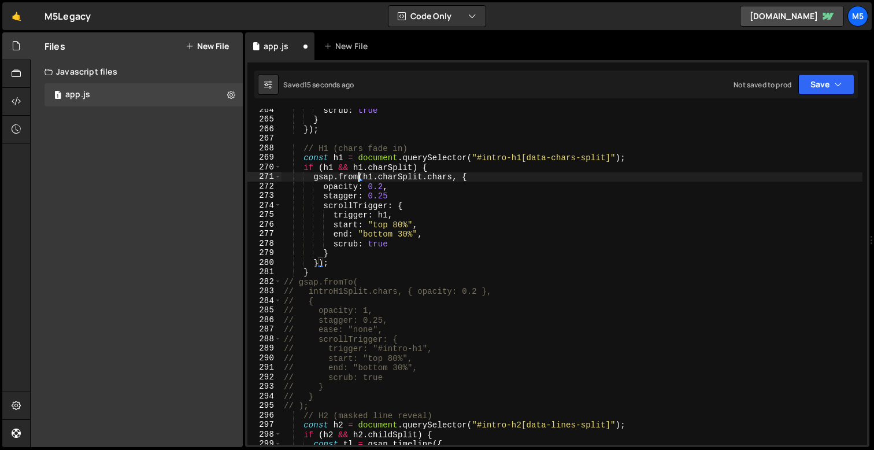
click at [377, 282] on div "scrub : true } }) ; // H1 (chars fade in) const h1 = document . querySelector (…" at bounding box center [572, 282] width 581 height 355
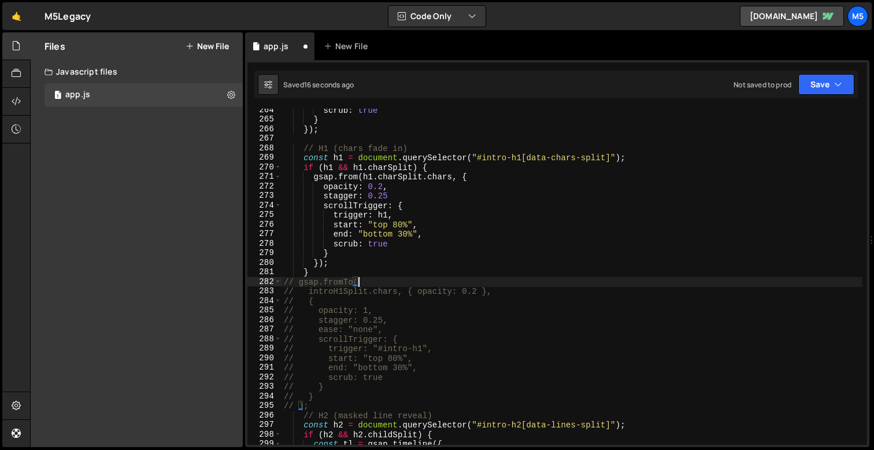
click at [358, 298] on div "scrub : true } }) ; // H1 (chars fade in) const h1 = document . querySelector (…" at bounding box center [572, 282] width 581 height 355
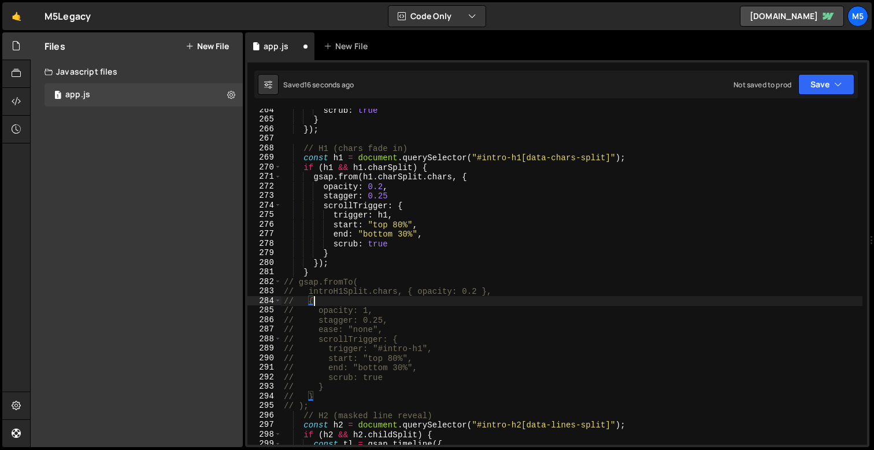
click at [363, 342] on div "scrub : true } }) ; // H1 (chars fade in) const h1 = document . querySelector (…" at bounding box center [572, 282] width 581 height 355
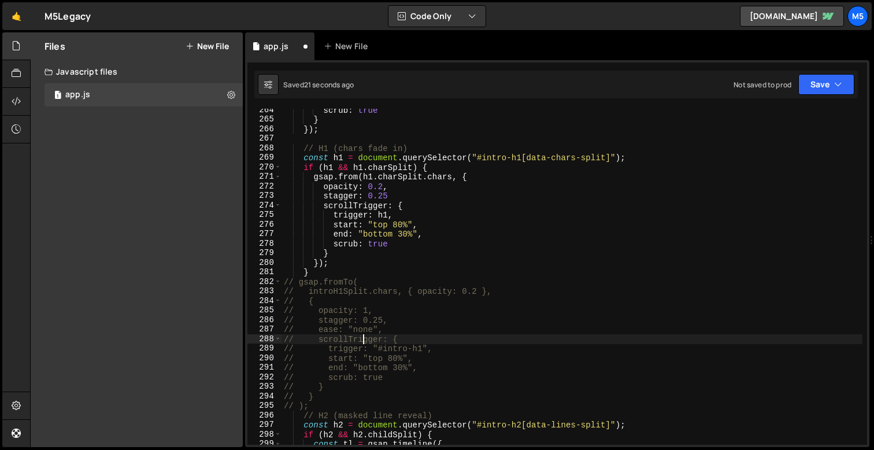
click at [325, 389] on div "scrub : true } }) ; // H1 (chars fade in) const h1 = document . querySelector (…" at bounding box center [572, 282] width 581 height 355
click at [308, 398] on div "scrub : true } }) ; // H1 (chars fade in) const h1 = document . querySelector (…" at bounding box center [572, 282] width 581 height 355
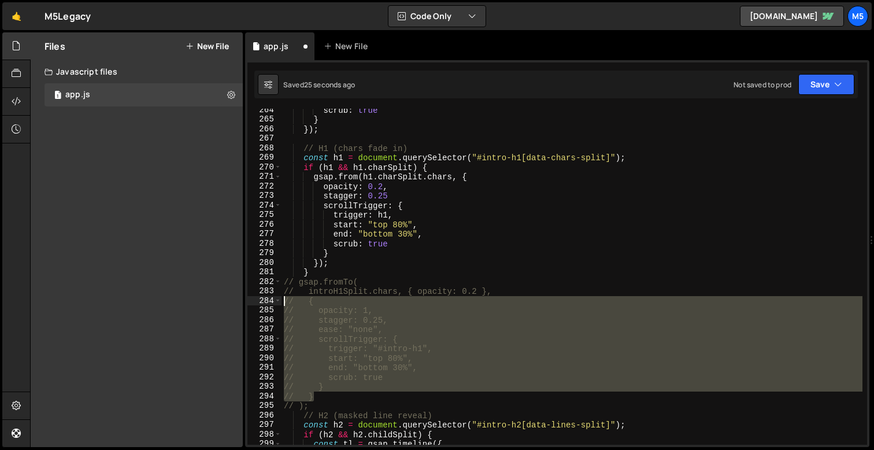
drag, startPoint x: 321, startPoint y: 397, endPoint x: 264, endPoint y: 300, distance: 113.2
click at [264, 300] on div "// } 264 265 266 267 268 269 270 271 272 273 274 275 276 277 278 279 280 281 28…" at bounding box center [557, 277] width 620 height 336
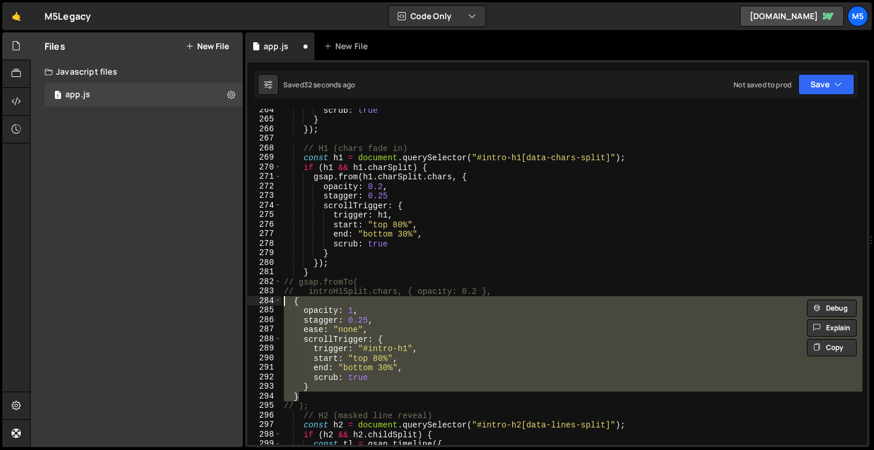
click at [350, 356] on div "scrub : true } }) ; // H1 (chars fade in) const h1 = document . querySelector (…" at bounding box center [572, 282] width 581 height 355
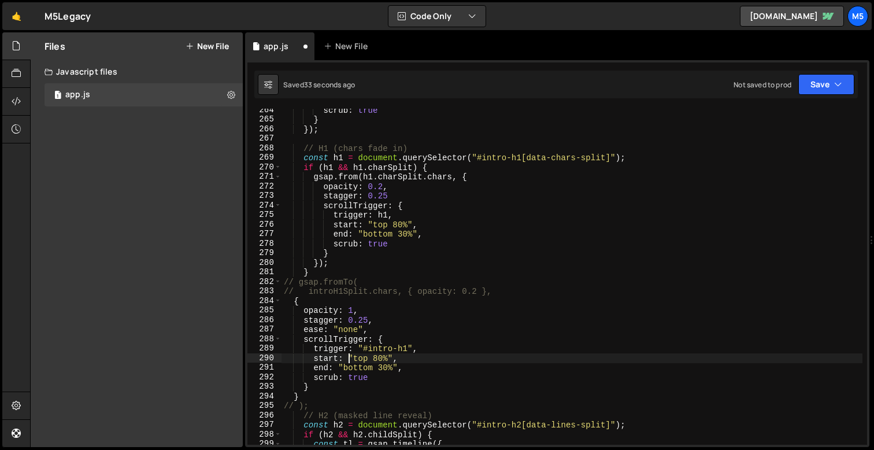
click at [303, 394] on div "scrub : true } }) ; // H1 (chars fade in) const h1 = document . querySelector (…" at bounding box center [572, 282] width 581 height 355
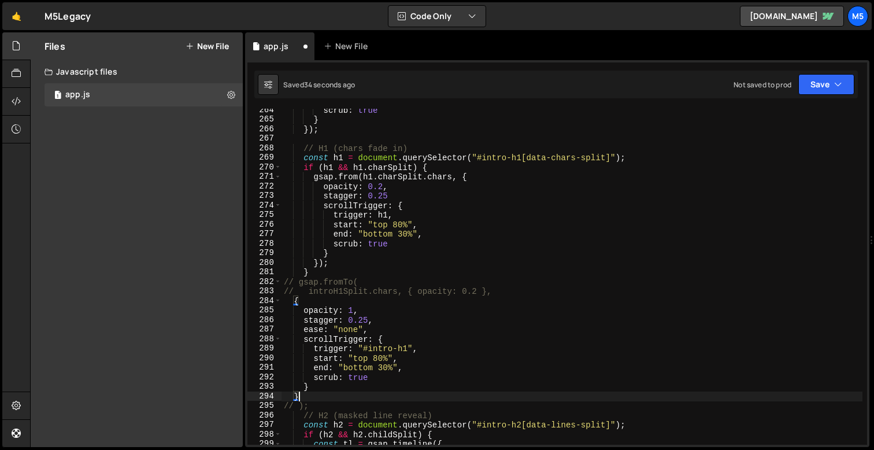
click at [372, 292] on div "scrub : true } }) ; // H1 (chars fade in) const h1 = document . querySelector (…" at bounding box center [572, 282] width 581 height 355
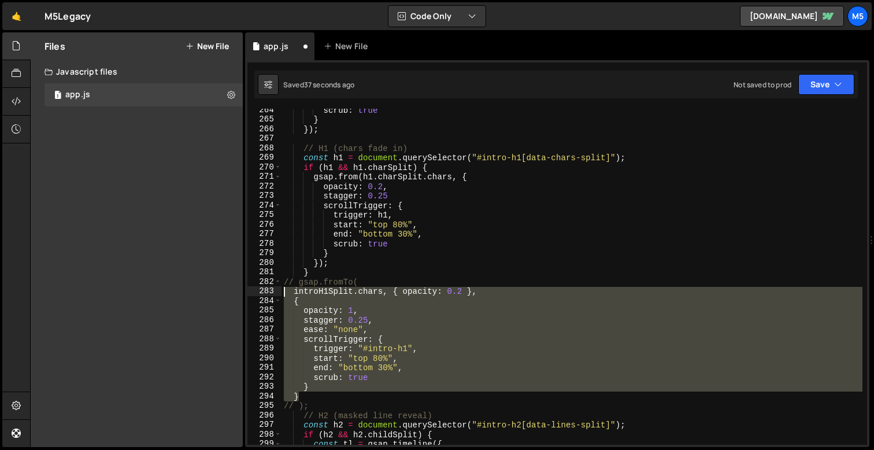
drag, startPoint x: 309, startPoint y: 395, endPoint x: 263, endPoint y: 291, distance: 114.4
click at [263, 291] on div "introH1Split.chars, { opacity: 0.2 }, 264 265 266 267 268 269 270 271 272 273 2…" at bounding box center [557, 277] width 620 height 336
click at [330, 256] on div "scrub : true } }) ; // H1 (chars fade in) const h1 = document . querySelector (…" at bounding box center [572, 282] width 581 height 355
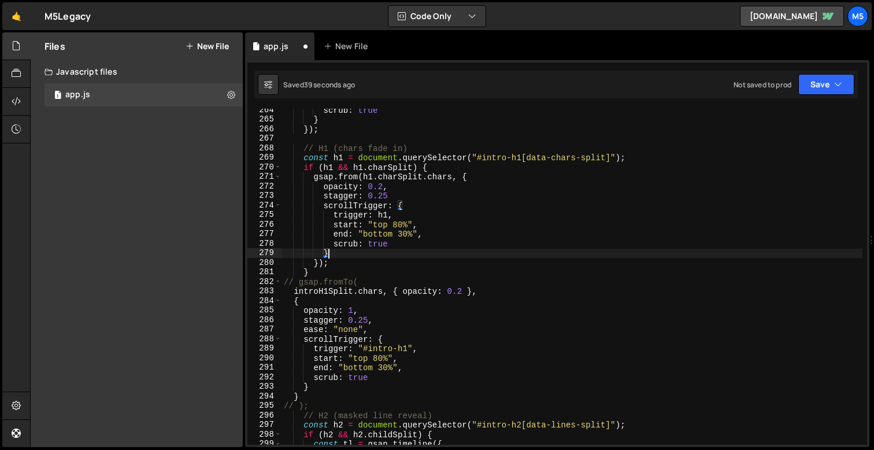
click at [324, 256] on div "scrub : true } }) ; // H1 (chars fade in) const h1 = document . querySelector (…" at bounding box center [572, 282] width 581 height 355
click at [318, 262] on div "scrub : true } }) ; // H1 (chars fade in) const h1 = document . querySelector (…" at bounding box center [572, 282] width 581 height 355
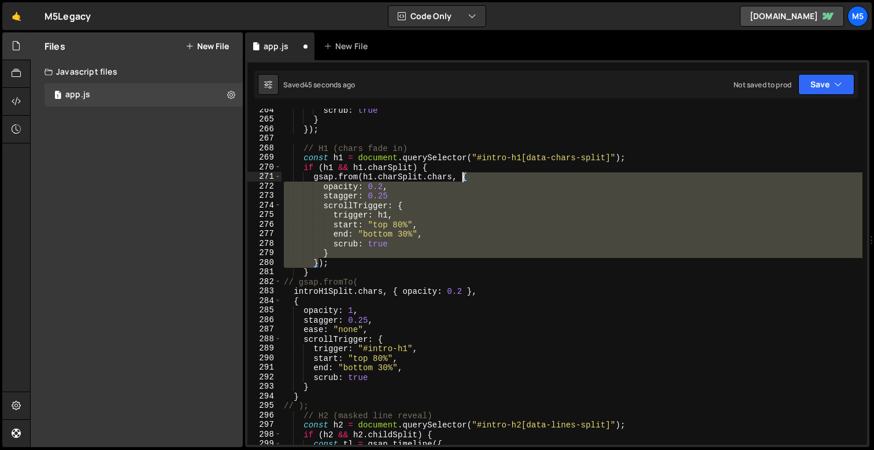
drag, startPoint x: 319, startPoint y: 262, endPoint x: 464, endPoint y: 177, distance: 168.7
click at [464, 177] on div "scrub : true } }) ; // H1 (chars fade in) const h1 = document . querySelector (…" at bounding box center [572, 282] width 581 height 355
paste textarea "});"
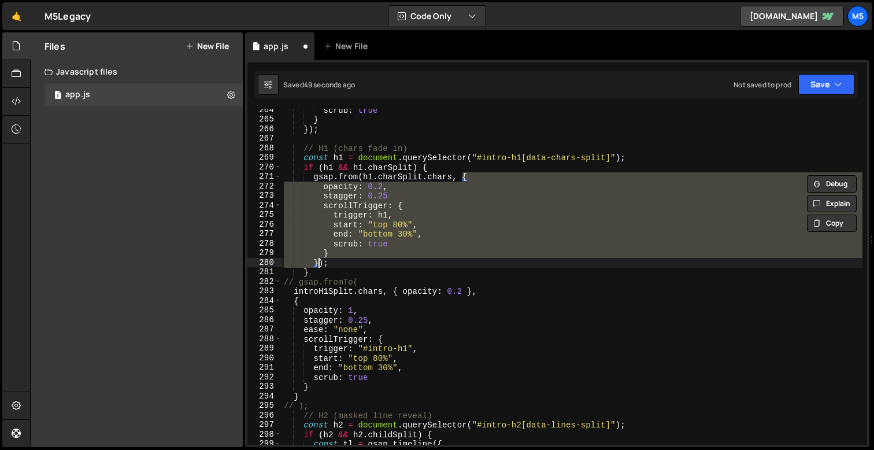
click at [319, 265] on div "scrub : true } }) ; // H1 (chars fade in) const h1 = document . querySelector (…" at bounding box center [572, 277] width 581 height 336
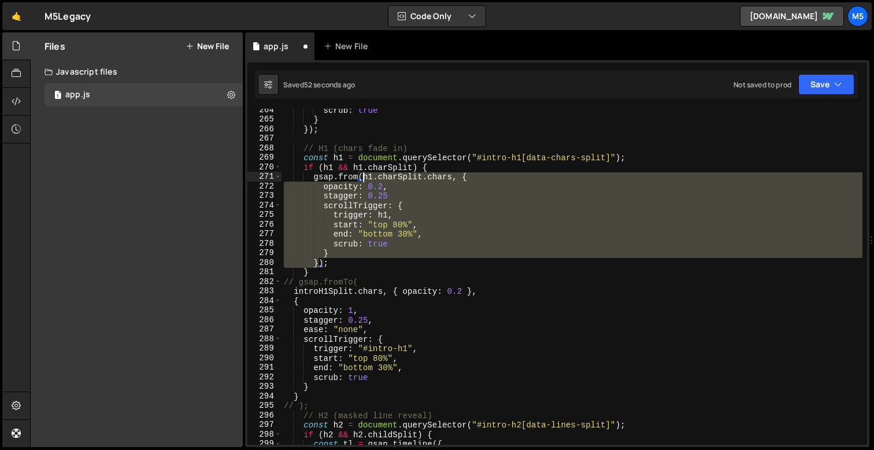
drag, startPoint x: 317, startPoint y: 261, endPoint x: 365, endPoint y: 176, distance: 97.3
click at [365, 176] on div "scrub : true } }) ; // H1 (chars fade in) const h1 = document . querySelector (…" at bounding box center [572, 282] width 581 height 355
paste textarea "});"
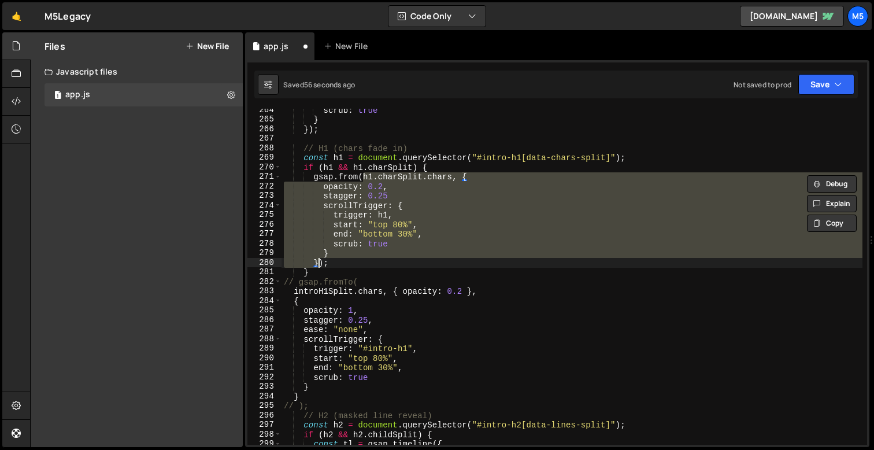
click at [379, 230] on div "scrub : true } }) ; // H1 (chars fade in) const h1 = document . querySelector (…" at bounding box center [572, 282] width 581 height 355
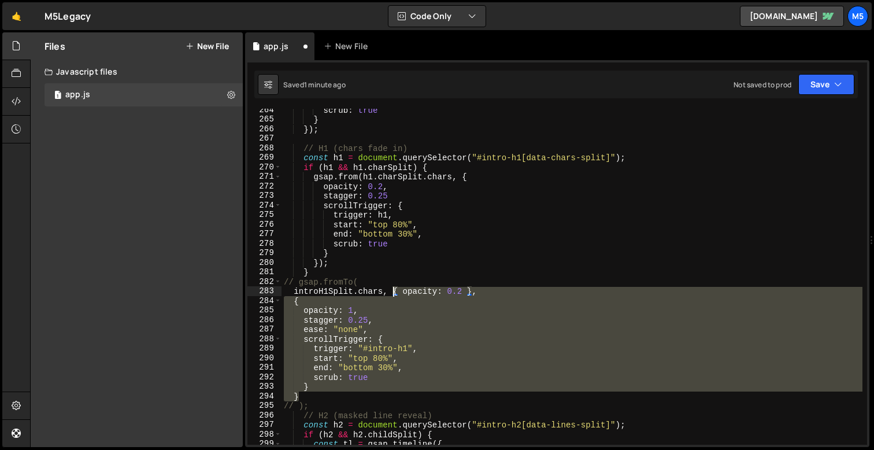
drag, startPoint x: 301, startPoint y: 393, endPoint x: 395, endPoint y: 293, distance: 137.4
click at [395, 293] on div "scrub : true } }) ; // H1 (chars fade in) const h1 = document . querySelector (…" at bounding box center [572, 282] width 581 height 355
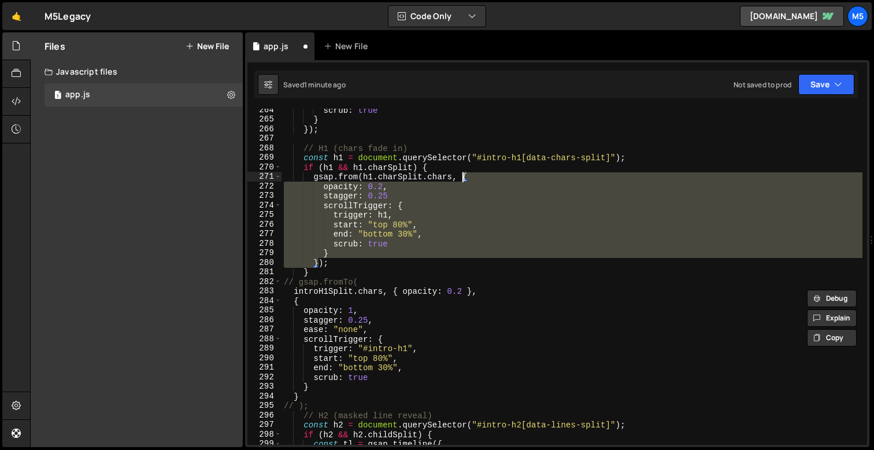
drag, startPoint x: 317, startPoint y: 261, endPoint x: 464, endPoint y: 178, distance: 169.1
click at [464, 178] on div "scrub : true } }) ; // H1 (chars fade in) const h1 = document . querySelector (…" at bounding box center [572, 282] width 581 height 355
paste textarea "});"
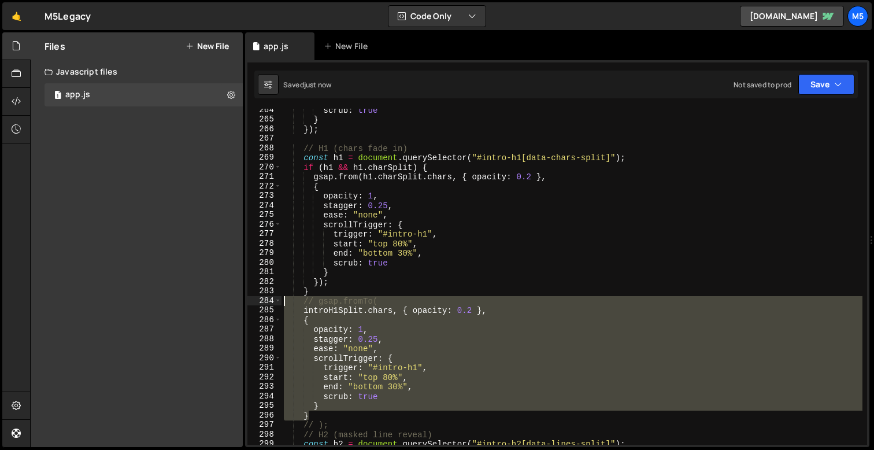
drag, startPoint x: 315, startPoint y: 413, endPoint x: 257, endPoint y: 305, distance: 122.1
click at [257, 305] on div "}); 264 265 266 267 268 269 270 271 272 273 274 275 276 277 278 279 280 281 282…" at bounding box center [557, 277] width 620 height 336
type textarea "// gsap.fromTo( introH1Split.chars, { opacity: 0.2 },"
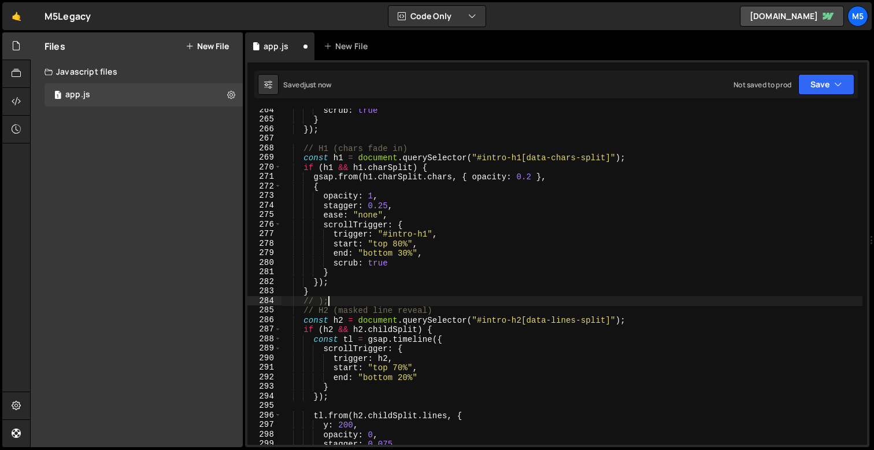
drag, startPoint x: 343, startPoint y: 305, endPoint x: 243, endPoint y: 305, distance: 100.0
click at [243, 305] on div "Files New File Javascript files 1 app.js 0 CSS files Copy share link Edit File …" at bounding box center [452, 239] width 844 height 415
type textarea "// );"
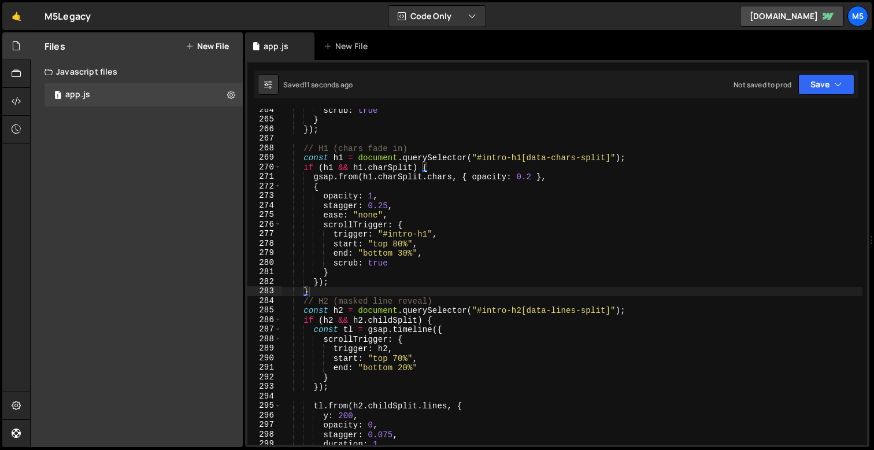
click at [426, 180] on div "scrub : true } }) ; // H1 (chars fade in) const h1 = document . querySelector (…" at bounding box center [572, 282] width 581 height 355
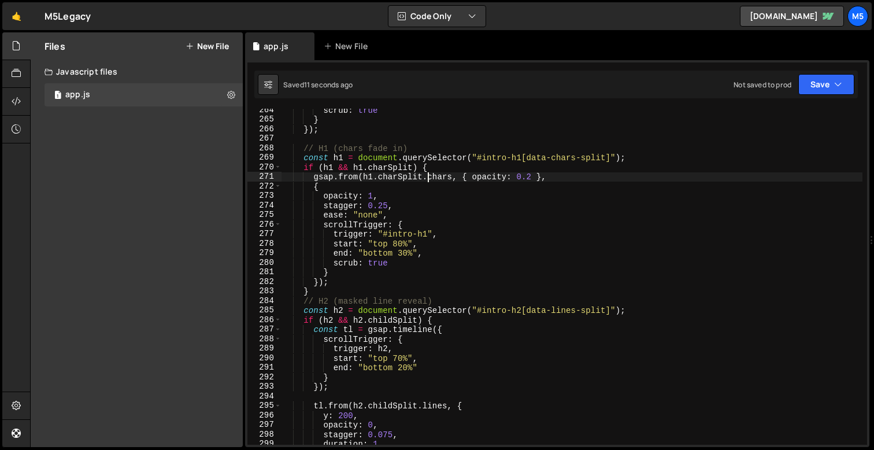
click at [441, 179] on div "scrub : true } }) ; // H1 (chars fade in) const h1 = document . querySelector (…" at bounding box center [572, 282] width 581 height 355
click at [513, 184] on div "scrub : true } }) ; // H1 (chars fade in) const h1 = document . querySelector (…" at bounding box center [572, 282] width 581 height 355
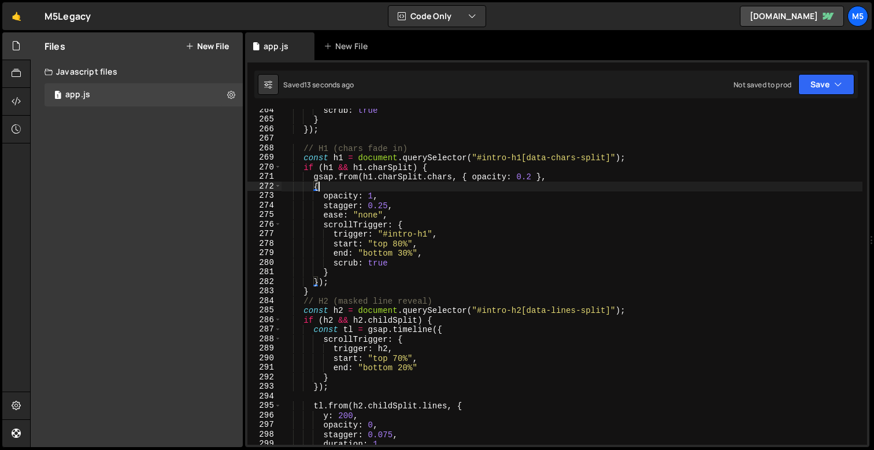
click at [435, 207] on div "scrub : true } }) ; // H1 (chars fade in) const h1 = document . querySelector (…" at bounding box center [572, 282] width 581 height 355
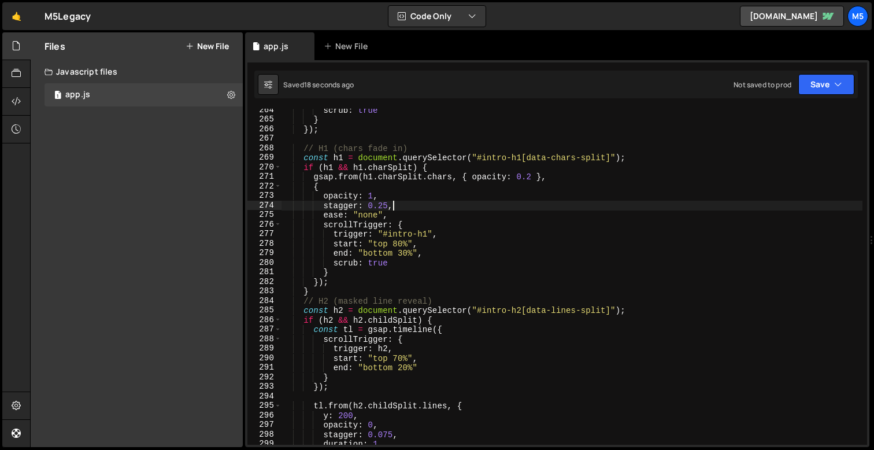
click at [415, 237] on div "scrub : true } }) ; // H1 (chars fade in) const h1 = document . querySelector (…" at bounding box center [572, 282] width 581 height 355
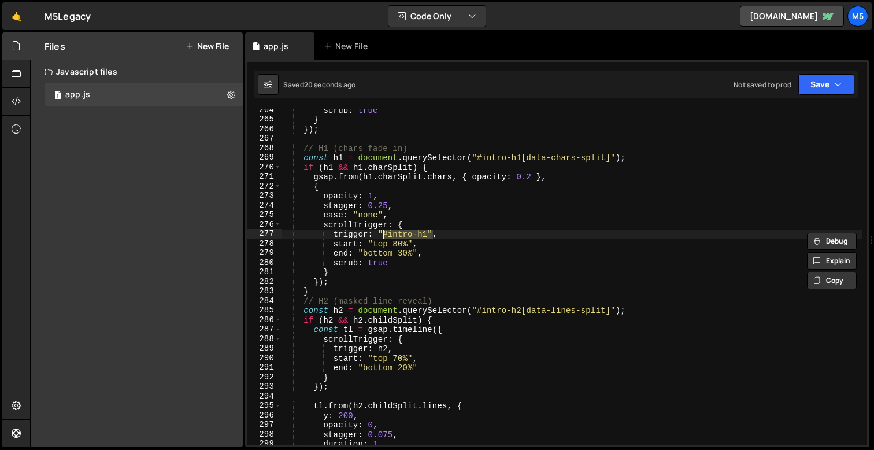
drag, startPoint x: 435, startPoint y: 233, endPoint x: 379, endPoint y: 231, distance: 56.1
click at [378, 231] on div "scrub : true } }) ; // H1 (chars fade in) const h1 = document . querySelector (…" at bounding box center [572, 282] width 581 height 355
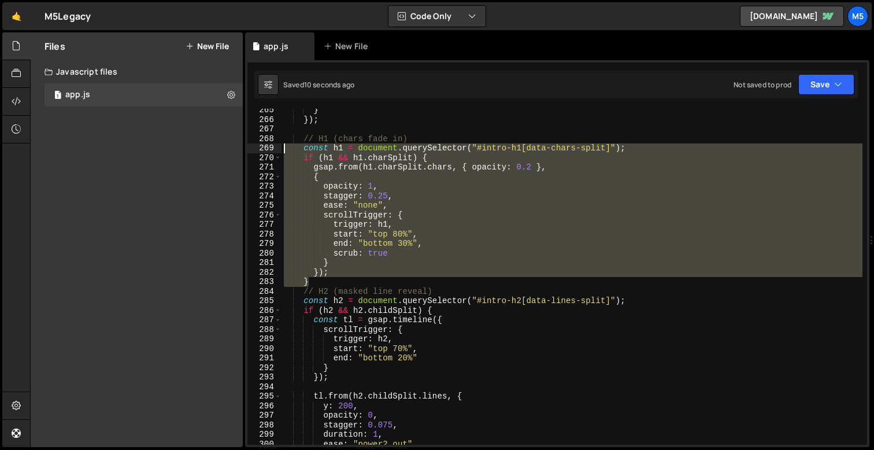
drag, startPoint x: 316, startPoint y: 281, endPoint x: 277, endPoint y: 144, distance: 142.6
click at [277, 144] on div "trigger: h1, 265 266 267 268 269 270 271 272 273 274 275 276 277 278 279 280 28…" at bounding box center [557, 277] width 620 height 336
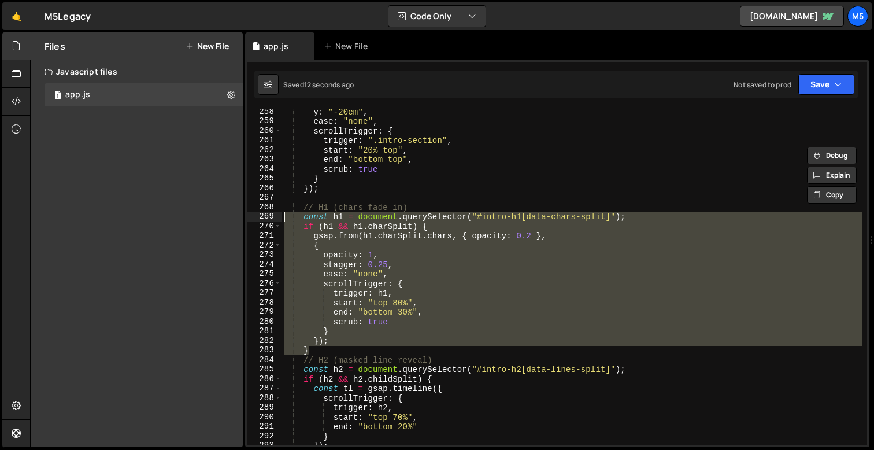
scroll to position [2462, 0]
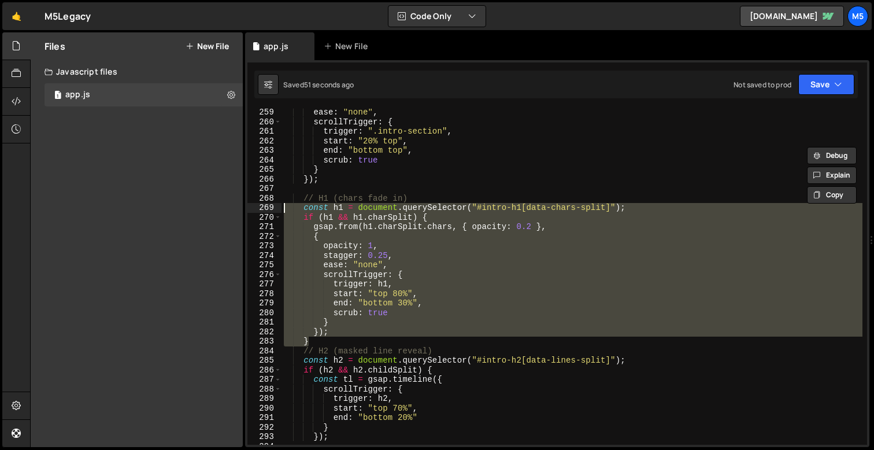
click at [401, 217] on div "ease : "none" , scrollTrigger : { trigger : ".intro-section" , start : "20% top…" at bounding box center [572, 285] width 581 height 355
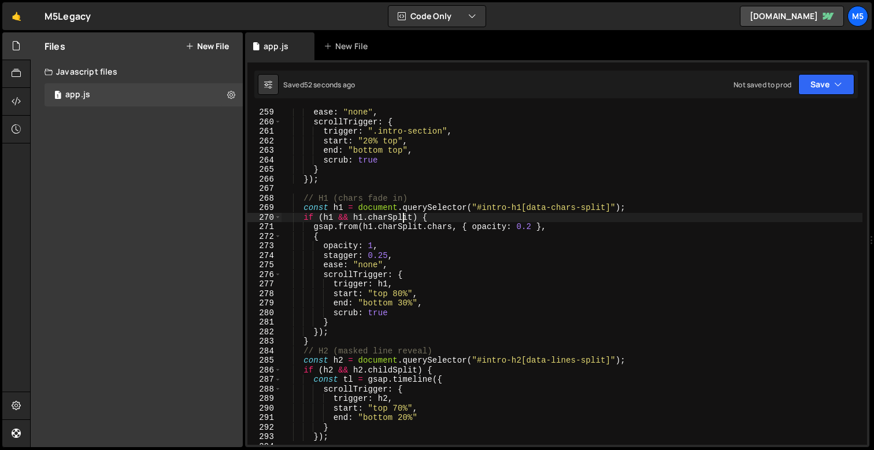
click at [360, 230] on div "ease : "none" , scrollTrigger : { trigger : ".intro-section" , start : "20% top…" at bounding box center [572, 285] width 581 height 355
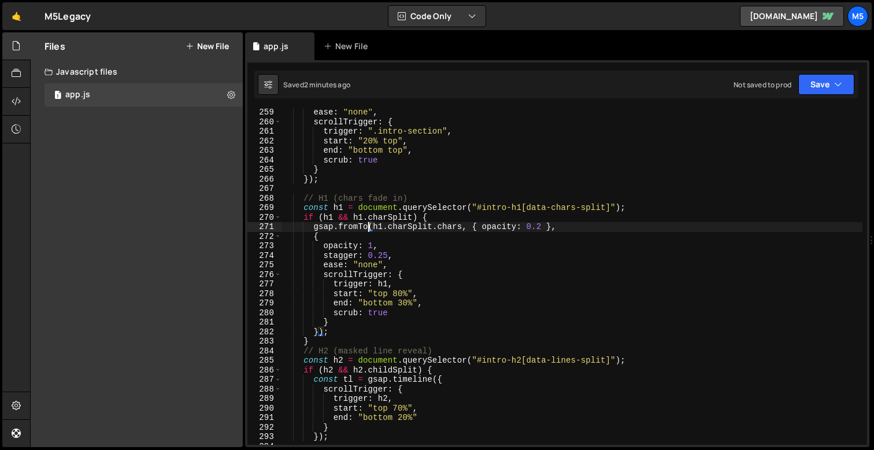
click at [472, 309] on div "ease : "none" , scrollTrigger : { trigger : ".intro-section" , start : "20% top…" at bounding box center [572, 285] width 581 height 355
click at [445, 221] on div "ease : "none" , scrollTrigger : { trigger : ".intro-section" , start : "20% top…" at bounding box center [572, 285] width 581 height 355
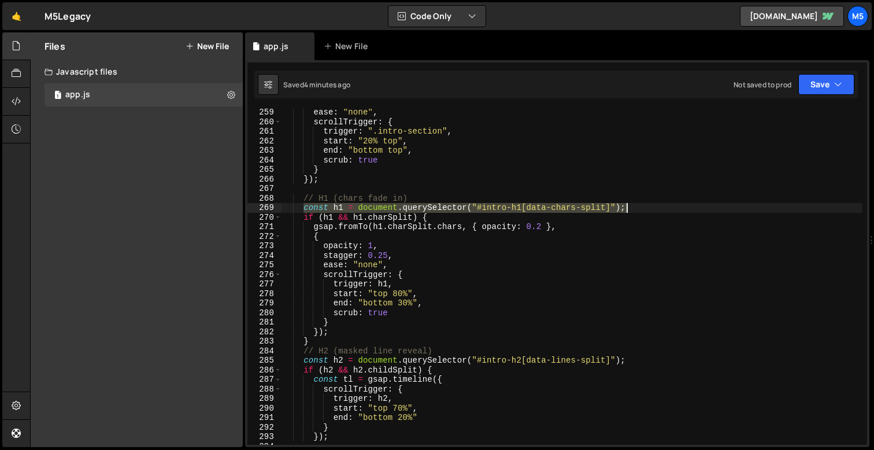
drag, startPoint x: 306, startPoint y: 206, endPoint x: 629, endPoint y: 210, distance: 323.2
click at [629, 210] on div "ease : "none" , scrollTrigger : { trigger : ".intro-section" , start : "20% top…" at bounding box center [572, 285] width 581 height 355
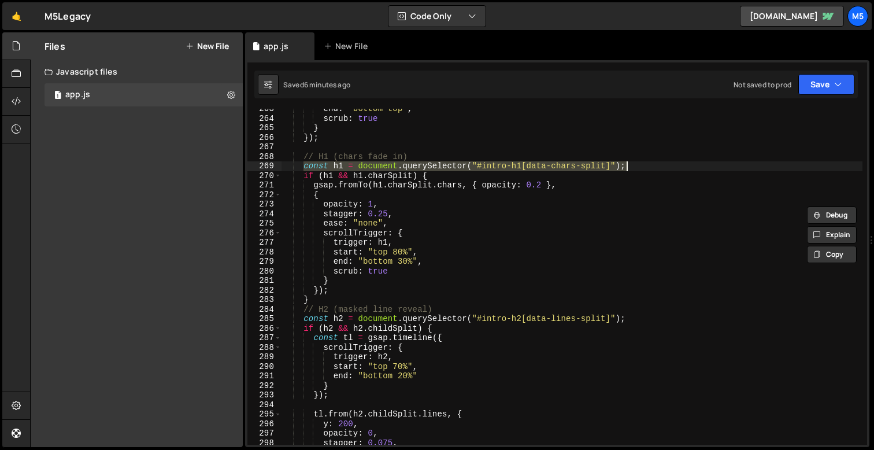
click at [489, 331] on div "end : "bottom top" , scrub : true } }) ; // H1 (chars fade in) const h1 = docum…" at bounding box center [572, 281] width 581 height 355
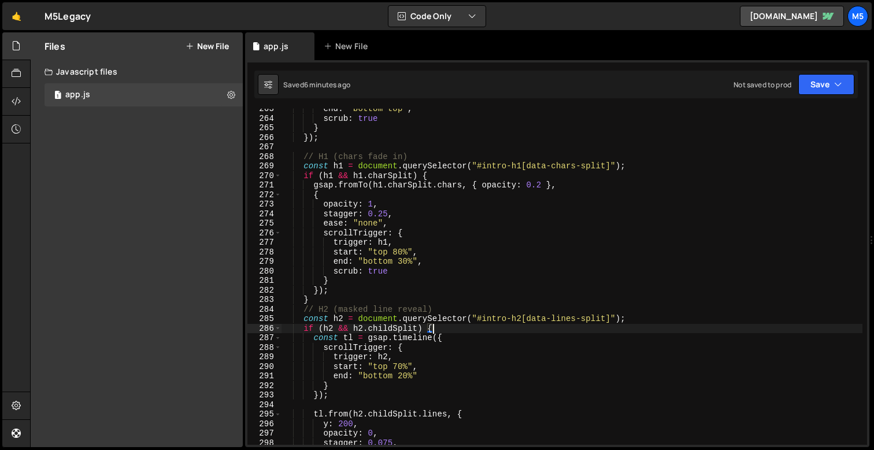
scroll to position [2545, 0]
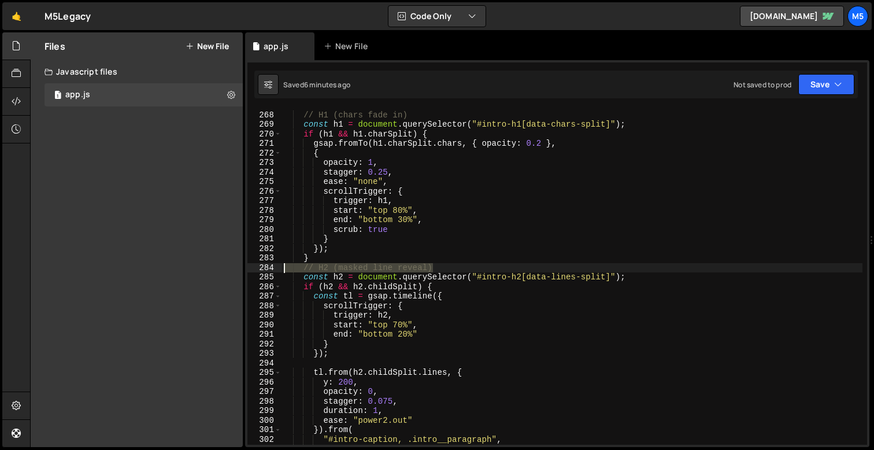
drag, startPoint x: 456, startPoint y: 264, endPoint x: 260, endPoint y: 270, distance: 196.1
click at [260, 270] on div "if (h2 && h2.childSplit) { 267 268 269 270 271 272 273 274 275 276 277 278 279 …" at bounding box center [557, 277] width 620 height 336
type textarea "// H2 (masked line reveal)"
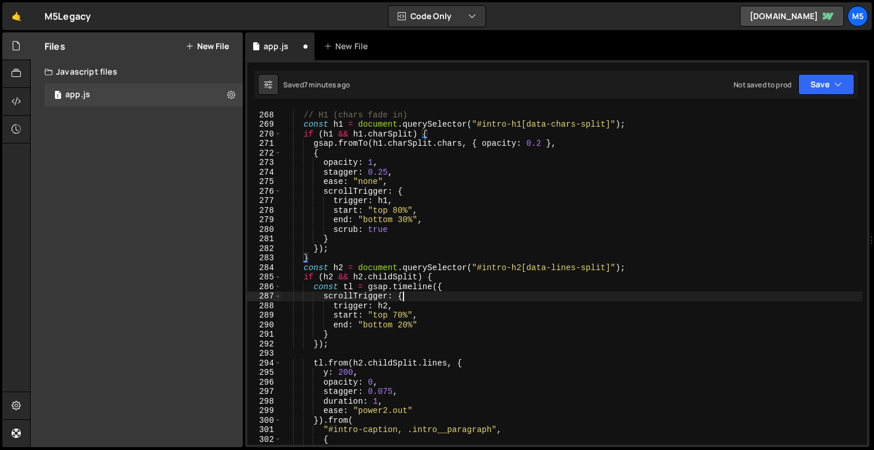
click at [485, 292] on div "// H1 (chars fade in) const h1 = document . querySelector ( "#intro-h1[data-cha…" at bounding box center [572, 278] width 581 height 355
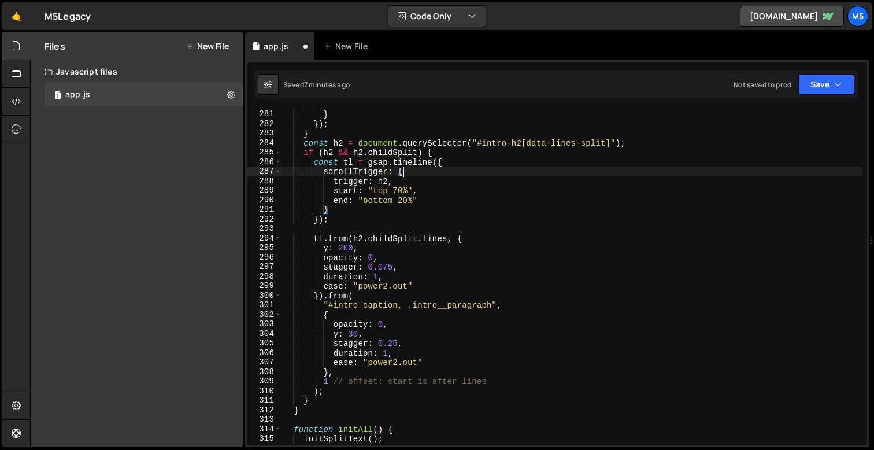
scroll to position [2670, 0]
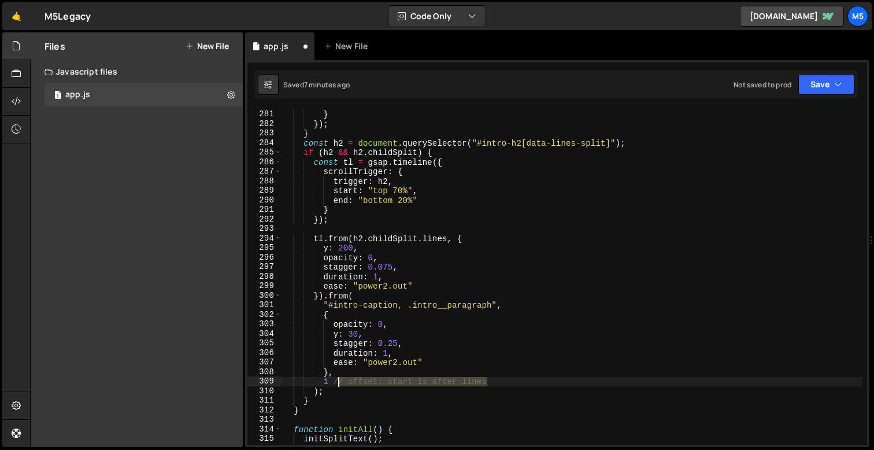
drag, startPoint x: 493, startPoint y: 382, endPoint x: 339, endPoint y: 382, distance: 154.4
click at [339, 382] on div "scrub : true } }) ; } const h2 = document . querySelector ( "#intro-h2[data-lin…" at bounding box center [572, 277] width 581 height 355
click at [352, 248] on div "scrub : true } }) ; } const h2 = document . querySelector ( "#intro-h2[data-lin…" at bounding box center [572, 277] width 581 height 355
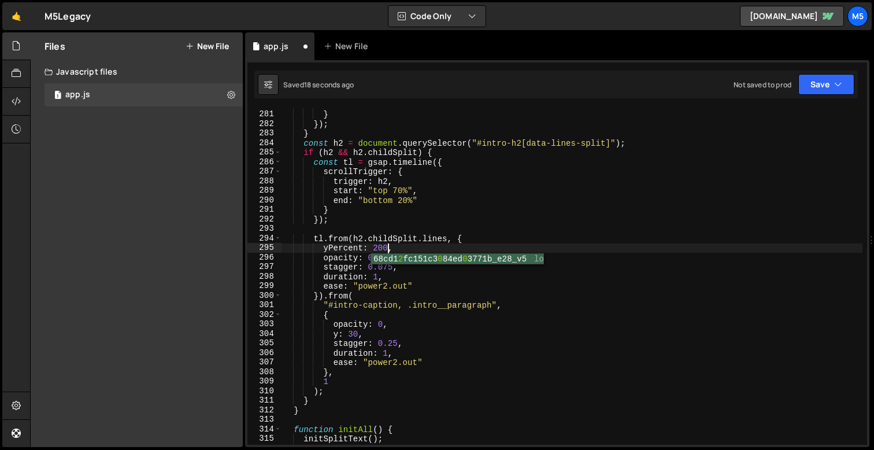
scroll to position [0, 7]
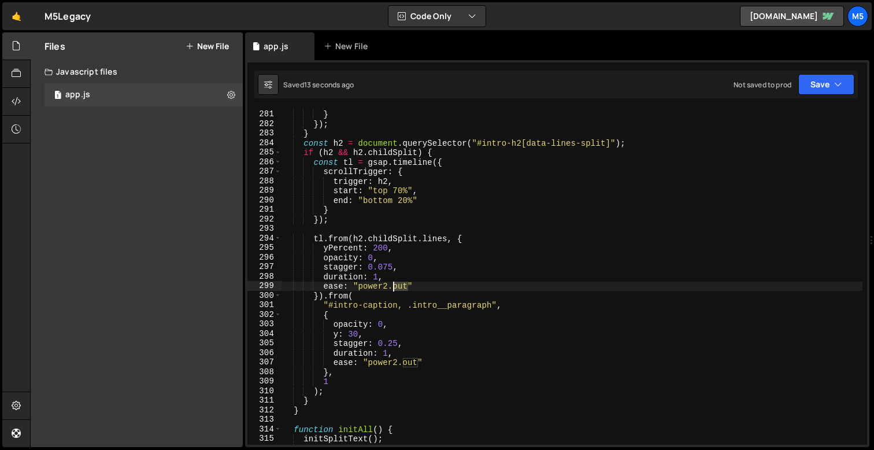
drag, startPoint x: 408, startPoint y: 285, endPoint x: 387, endPoint y: 289, distance: 21.1
click at [387, 289] on div "scrub : true } }) ; } const h2 = document . querySelector ( "#intro-h2[data-lin…" at bounding box center [572, 277] width 581 height 355
click at [341, 331] on div "scrub : true } }) ; } const h2 = document . querySelector ( "#intro-h2[data-lin…" at bounding box center [572, 277] width 581 height 355
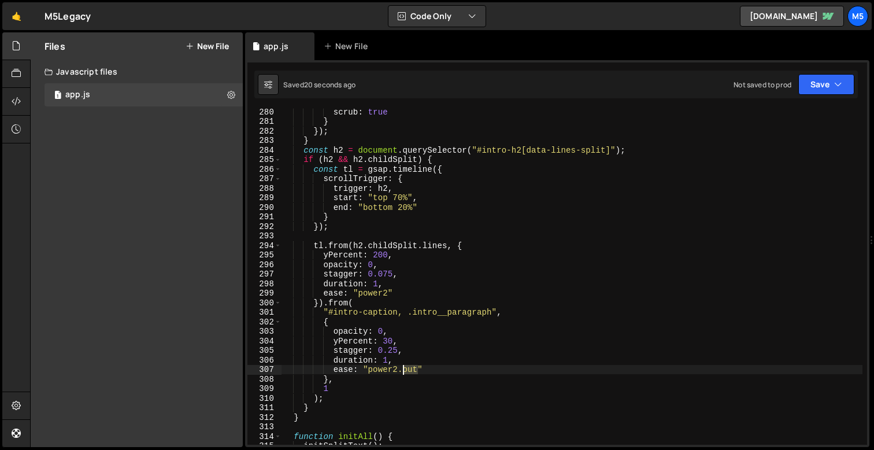
drag, startPoint x: 419, startPoint y: 369, endPoint x: 406, endPoint y: 364, distance: 13.4
click at [401, 370] on div "scrub : true } }) ; } const h2 = document . querySelector ( "#intro-h2[data-lin…" at bounding box center [572, 284] width 581 height 355
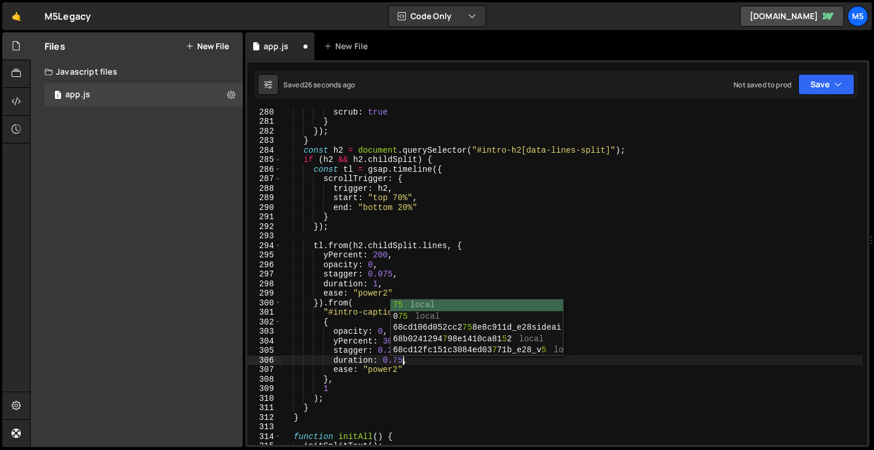
click at [378, 282] on div "scrub : true } }) ; } const h2 = document . querySelector ( "#intro-h2[data-lin…" at bounding box center [572, 284] width 581 height 355
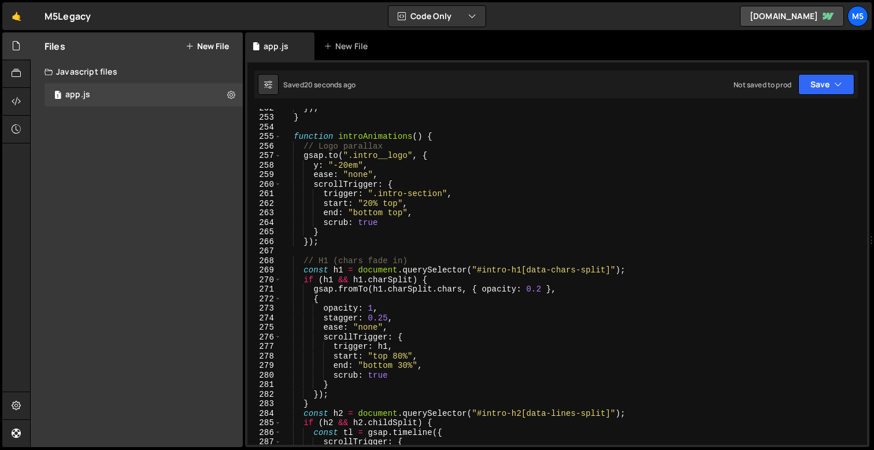
scroll to position [2317, 0]
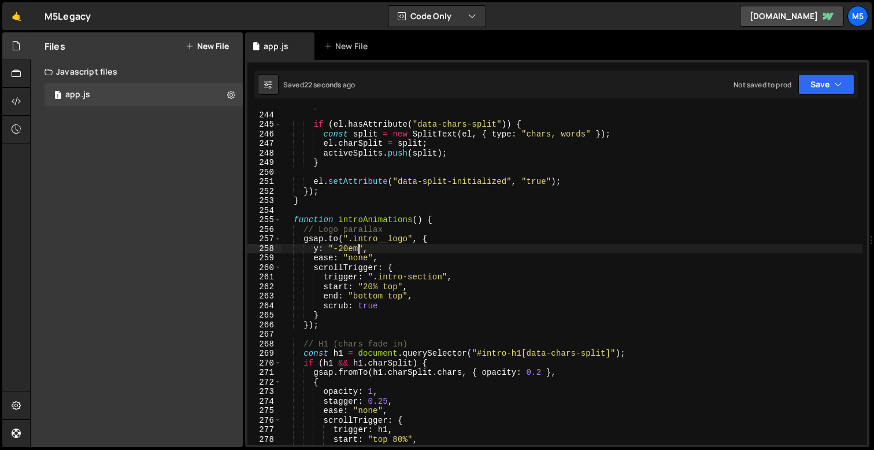
click at [357, 248] on div "} if ( el . hasAttribute ( "data-chars-split" )) { const split = new SplitText …" at bounding box center [572, 278] width 581 height 355
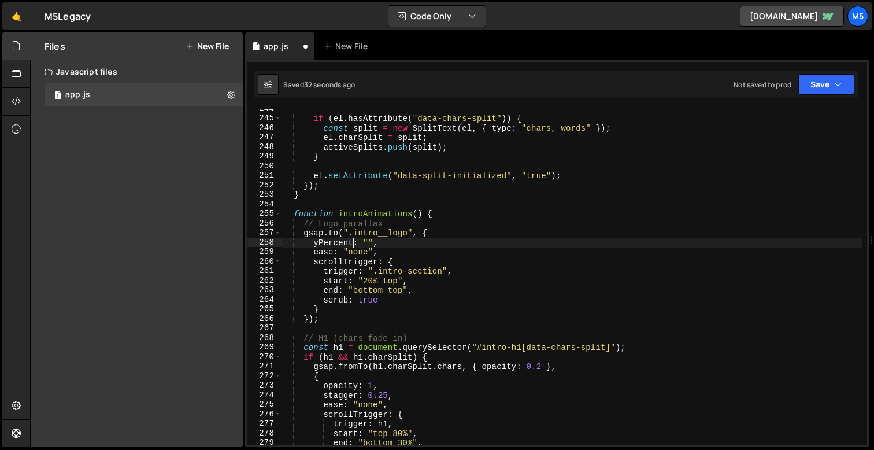
scroll to position [2323, 0]
click at [370, 242] on div "if ( el . hasAttribute ( "data-chars-split" )) { const split = new SplitText ( …" at bounding box center [572, 281] width 581 height 355
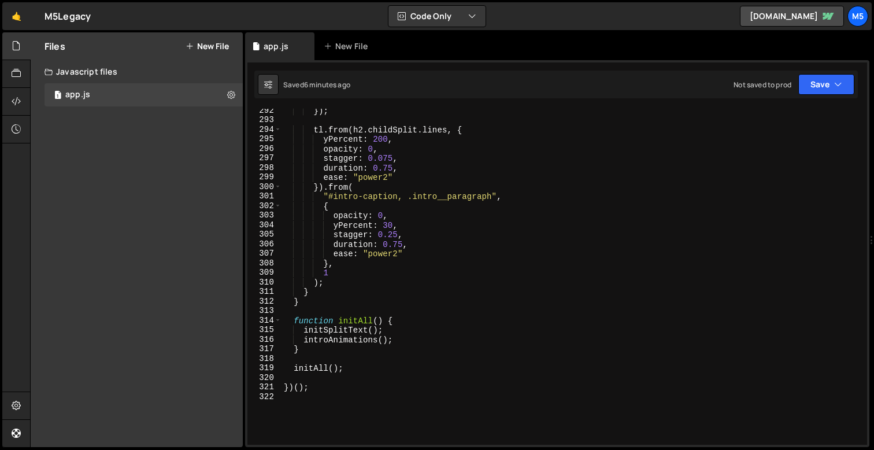
scroll to position [2786, 0]
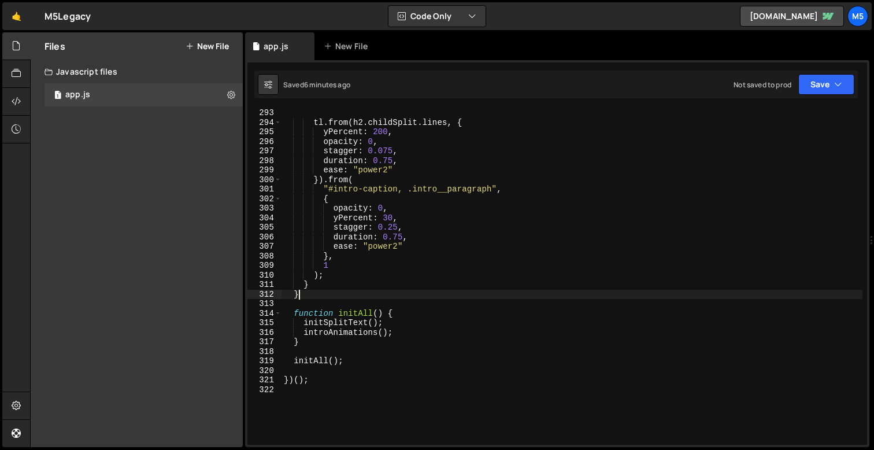
click at [301, 295] on div "tl . from ( h2 . childSplit . lines , { yPercent : 200 , opacity : 0 , stagger …" at bounding box center [572, 285] width 581 height 355
type textarea "}"
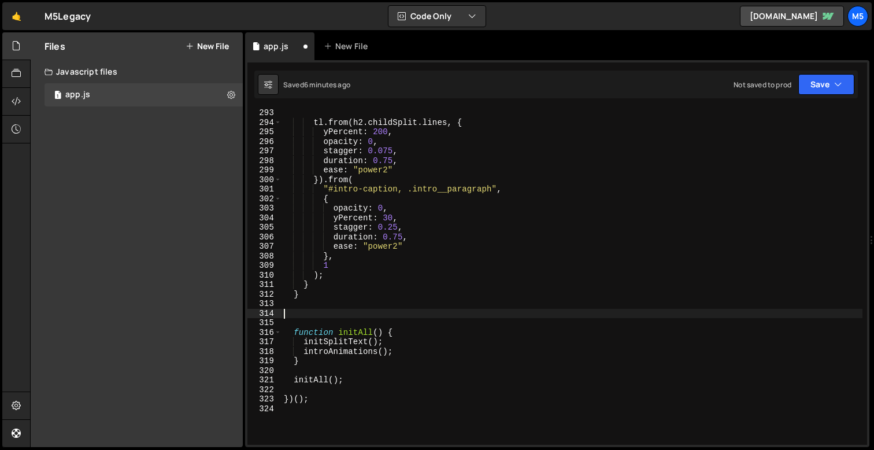
paste textarea "}"
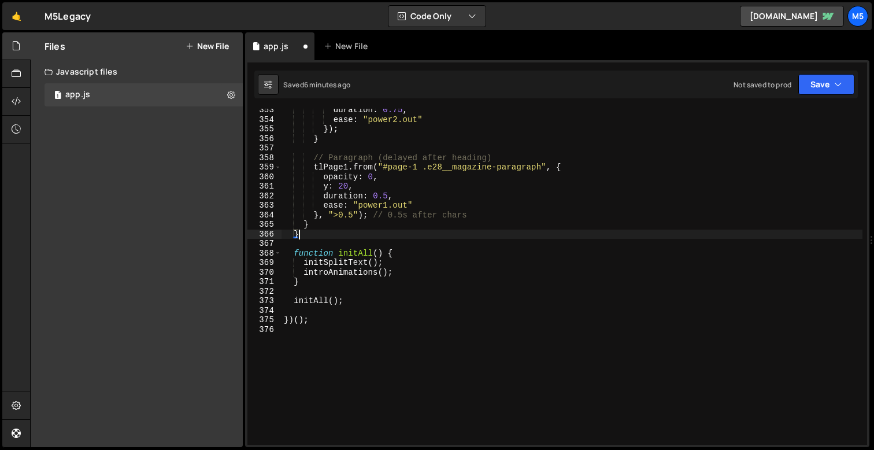
scroll to position [3362, 0]
click at [400, 275] on div "duration : 0.75 , ease : "power2.out" }) ; } // Paragraph (delayed after headin…" at bounding box center [572, 282] width 581 height 355
type textarea "introAnimations();"
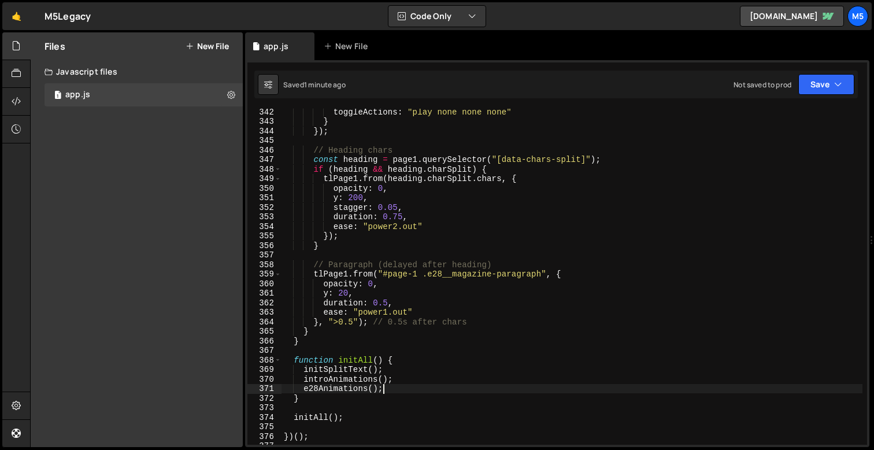
scroll to position [3260, 0]
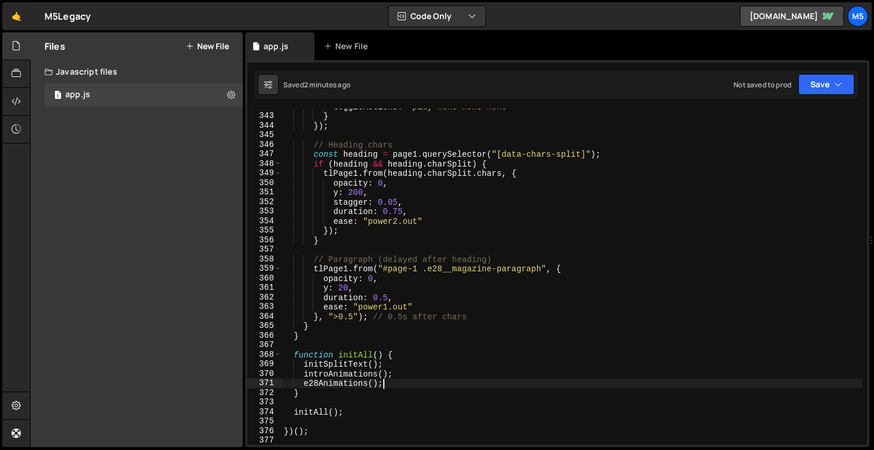
click at [445, 289] on div "toggleActions : "play none none none" } }) ; // Heading chars const heading = p…" at bounding box center [572, 279] width 581 height 355
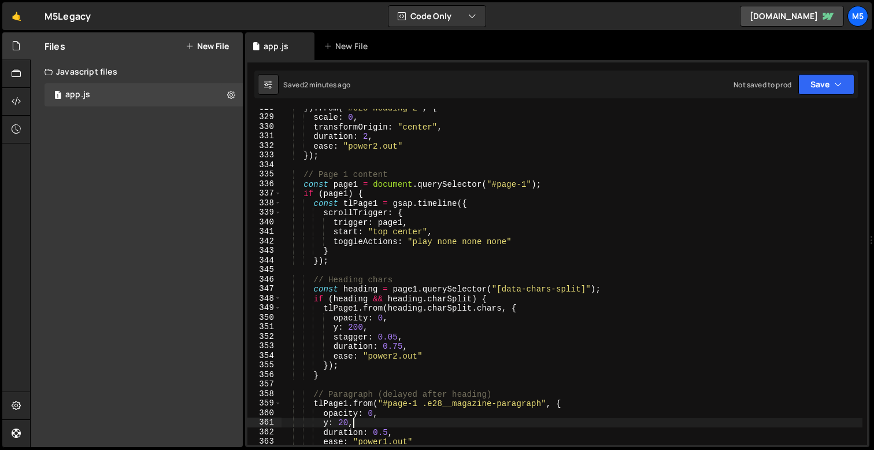
scroll to position [3120, 0]
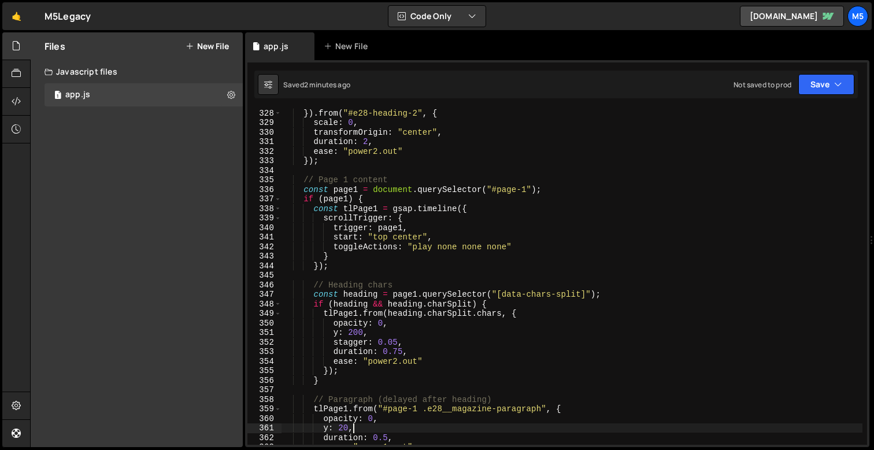
click at [328, 295] on div "}) . from ( "#e28-heading-2" , { scale : 0 , transformOrigin : "center" , durat…" at bounding box center [572, 285] width 581 height 355
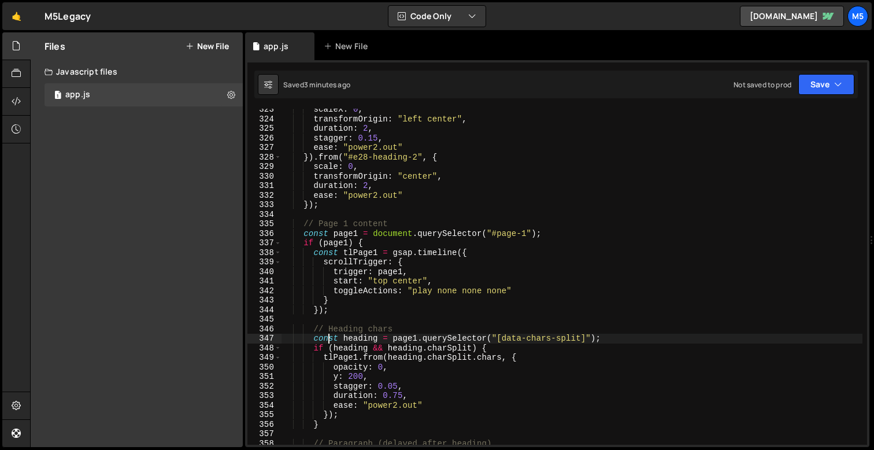
scroll to position [3075, 0]
click at [538, 335] on div "scaleX : 0 , transformOrigin : "left center" , duration : 2 , stagger : 0.15 , …" at bounding box center [572, 282] width 581 height 355
click at [438, 349] on div "scaleX : 0 , transformOrigin : "left center" , duration : 2 , stagger : 0.15 , …" at bounding box center [572, 282] width 581 height 355
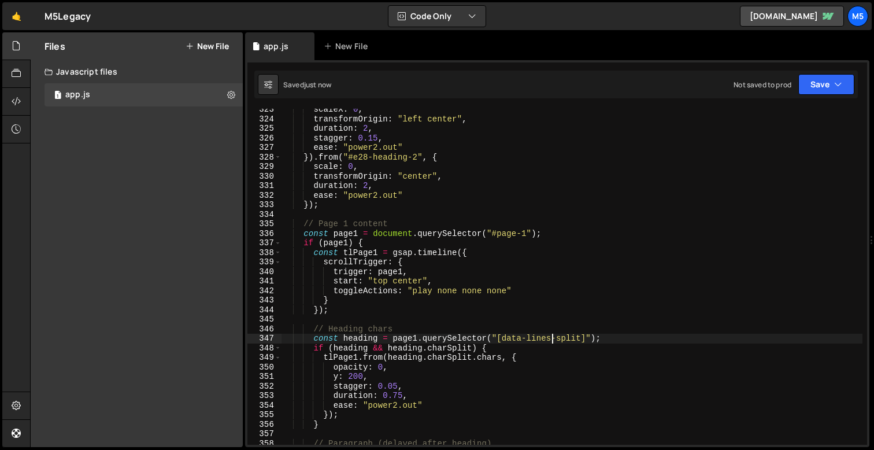
scroll to position [0, 13]
click at [438, 349] on div "scaleX : 0 , transformOrigin : "left center" , duration : 2 , stagger : 0.15 , …" at bounding box center [572, 282] width 581 height 355
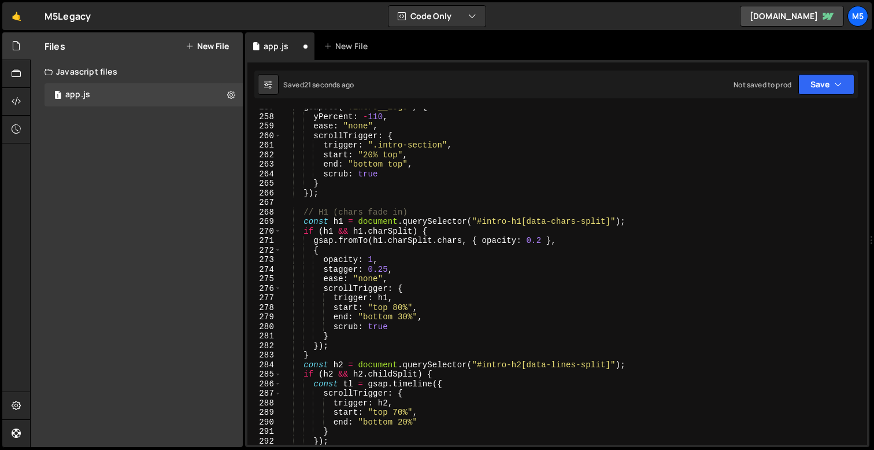
scroll to position [2439, 0]
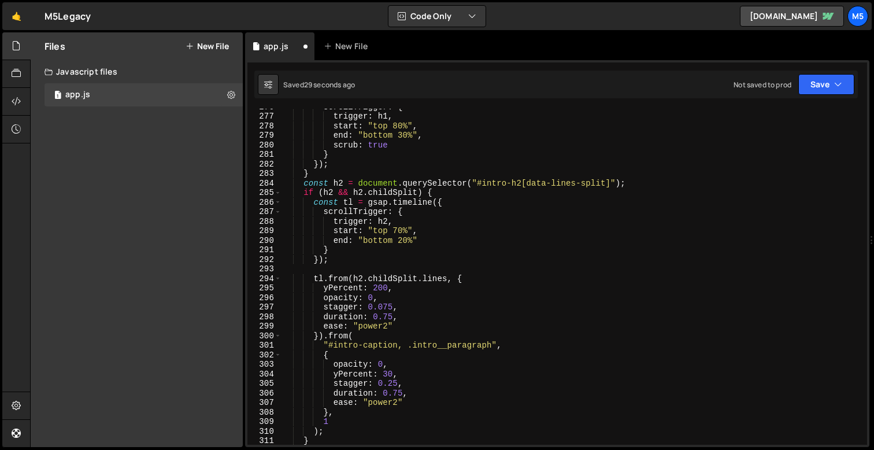
type textarea "if (heading && heading.lineSplit) {"
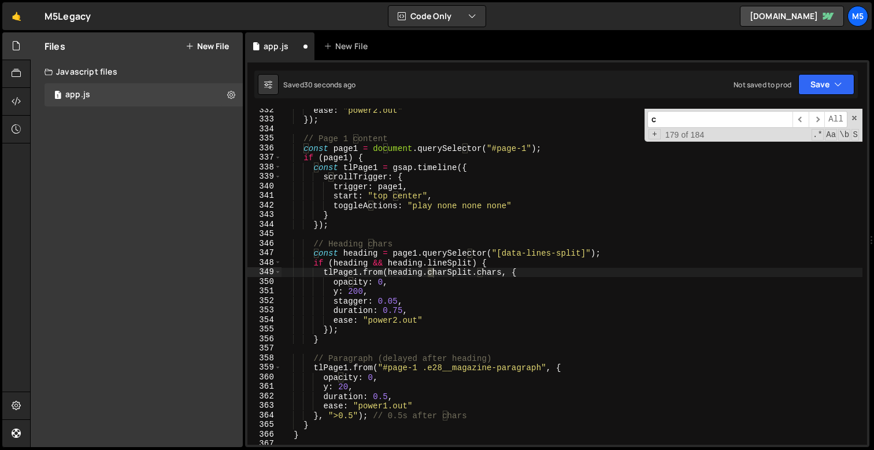
scroll to position [3162, 0]
type input "charsplit"
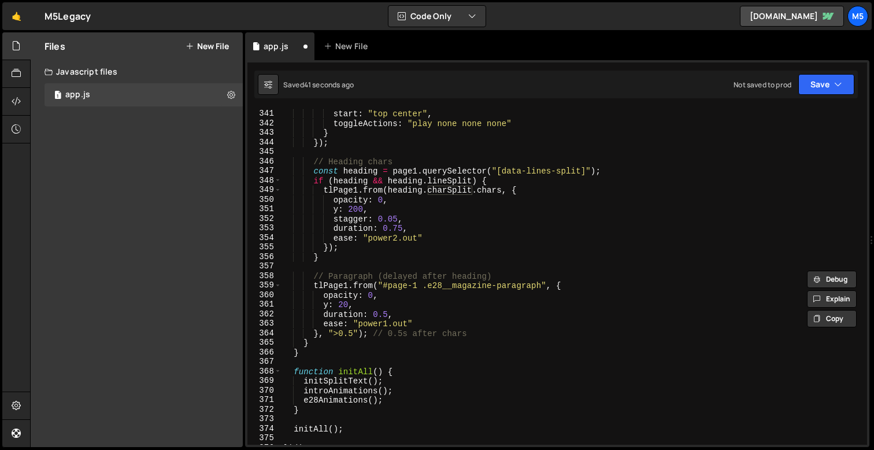
scroll to position [3244, 0]
click at [448, 183] on div "trigger : page1 , start : "top center" , toggleActions : "play none none none" …" at bounding box center [572, 276] width 581 height 355
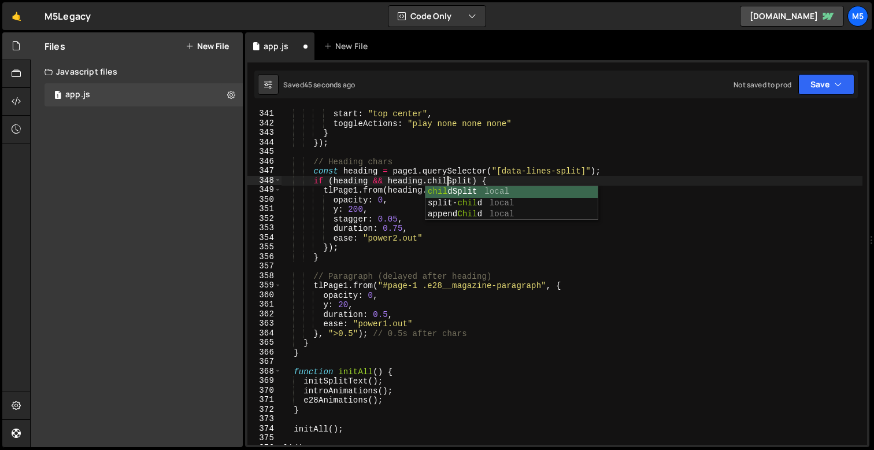
scroll to position [0, 12]
click at [453, 189] on div "trigger : page1 , start : "top center" , toggleActions : "play none none none" …" at bounding box center [572, 276] width 581 height 355
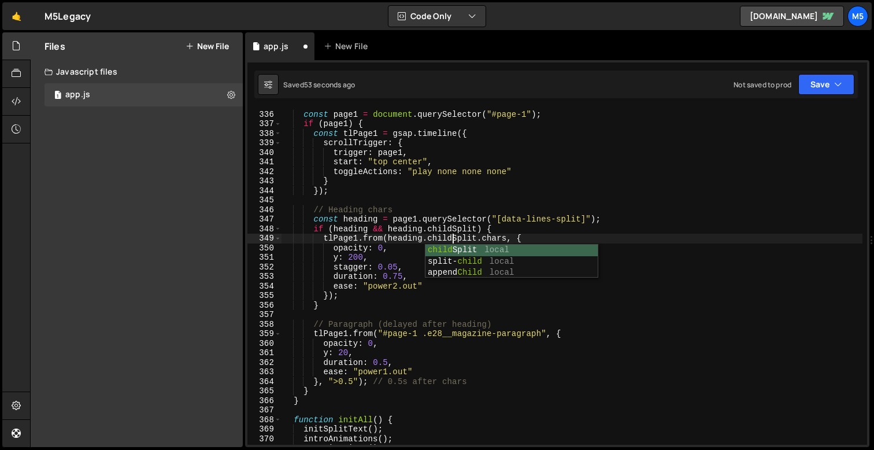
click at [590, 360] on div "// Page 1 content const page1 = document . querySelector ( "#page-1" ) ; if ( p…" at bounding box center [572, 277] width 581 height 355
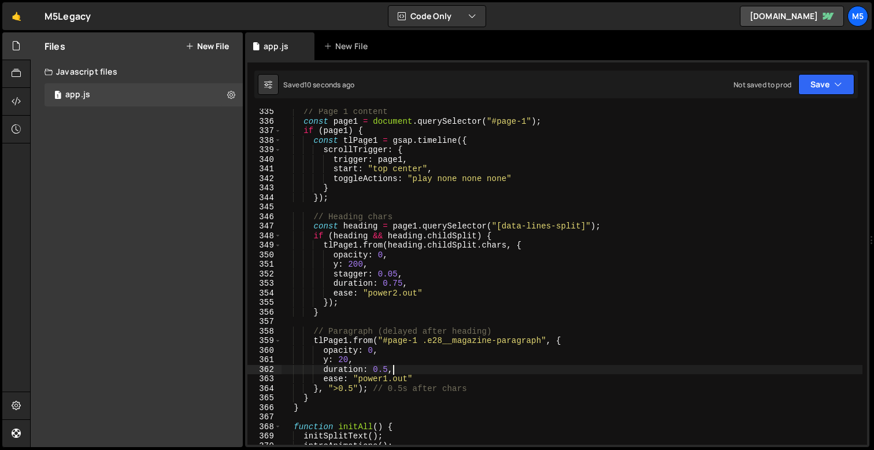
scroll to position [3186, 0]
click at [499, 243] on div "// Page 1 content const page1 = document . querySelector ( "#page-1" ) ; if ( p…" at bounding box center [572, 286] width 581 height 355
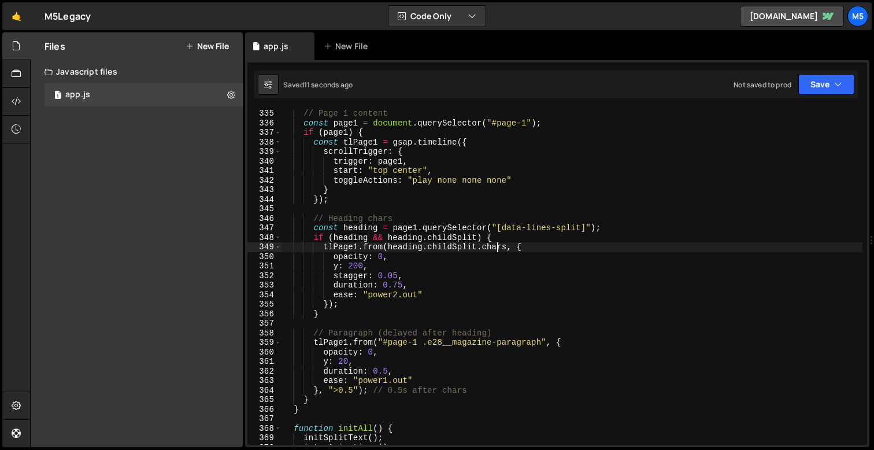
click at [499, 243] on div "// Page 1 content const page1 = document . querySelector ( "#page-1" ) ; if ( p…" at bounding box center [572, 286] width 581 height 355
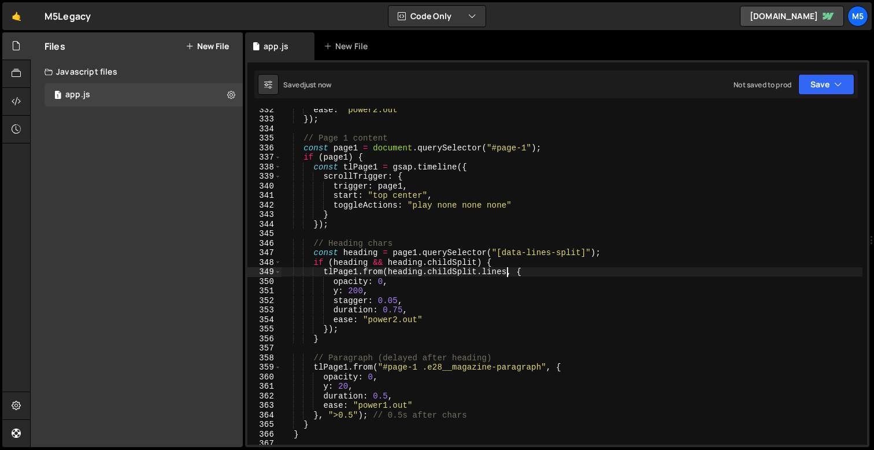
scroll to position [3168, 0]
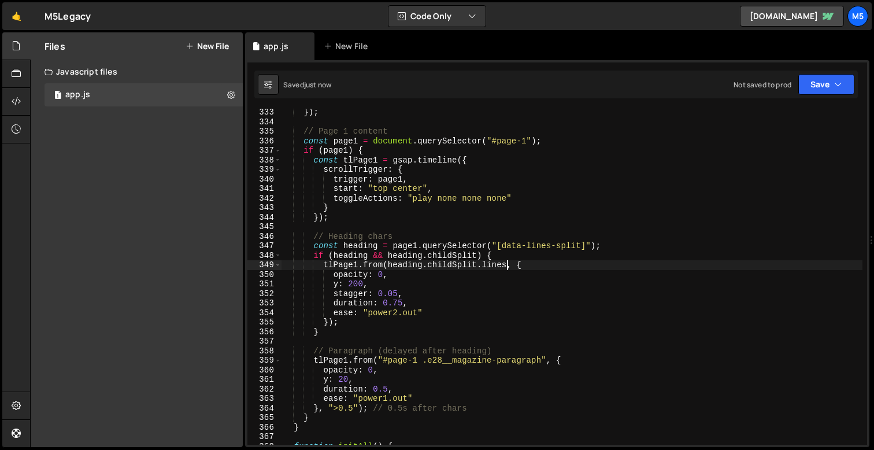
click at [372, 309] on div "}) ; // Page 1 content const page1 = document . querySelector ( "#page-1" ) ; i…" at bounding box center [572, 285] width 581 height 355
drag, startPoint x: 371, startPoint y: 285, endPoint x: 332, endPoint y: 284, distance: 38.8
click at [332, 284] on div "}) ; // Page 1 content const page1 = document . querySelector ( "#page-1" ) ; i…" at bounding box center [572, 285] width 581 height 355
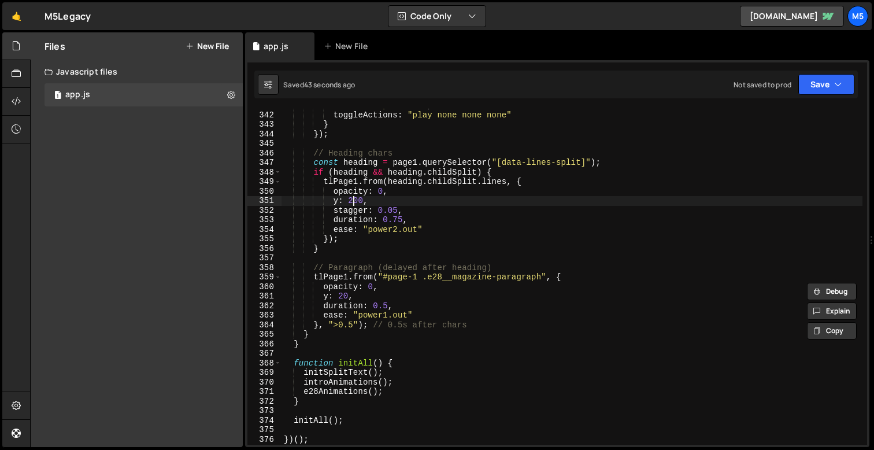
scroll to position [0, 5]
click at [487, 253] on div "start : "top center" , toggleActions : "play none none none" } }) ; // Heading …" at bounding box center [572, 278] width 581 height 355
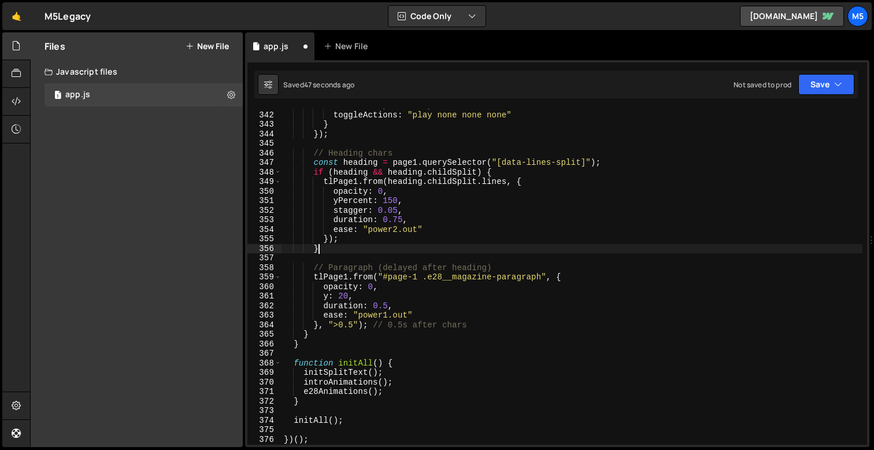
scroll to position [0, 2]
click at [396, 209] on div "start : "top center" , toggleActions : "play none none none" } }) ; // Heading …" at bounding box center [572, 278] width 581 height 355
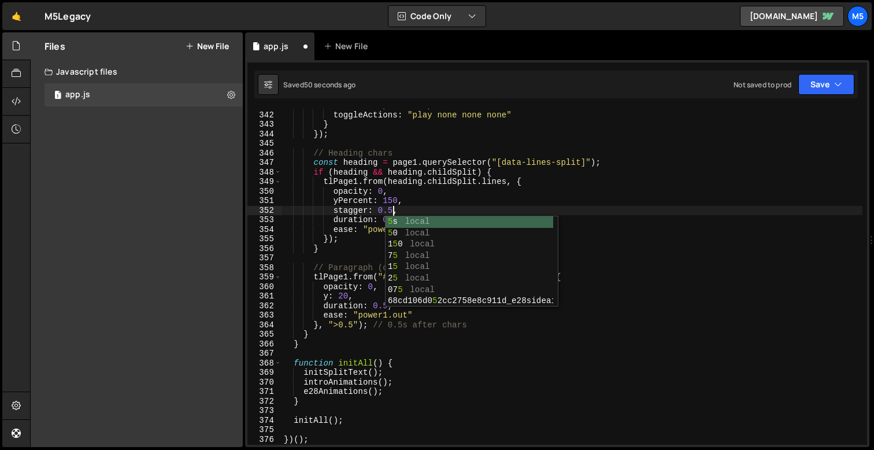
click at [346, 244] on div "start : "top center" , toggleActions : "play none none none" } }) ; // Heading …" at bounding box center [572, 278] width 581 height 355
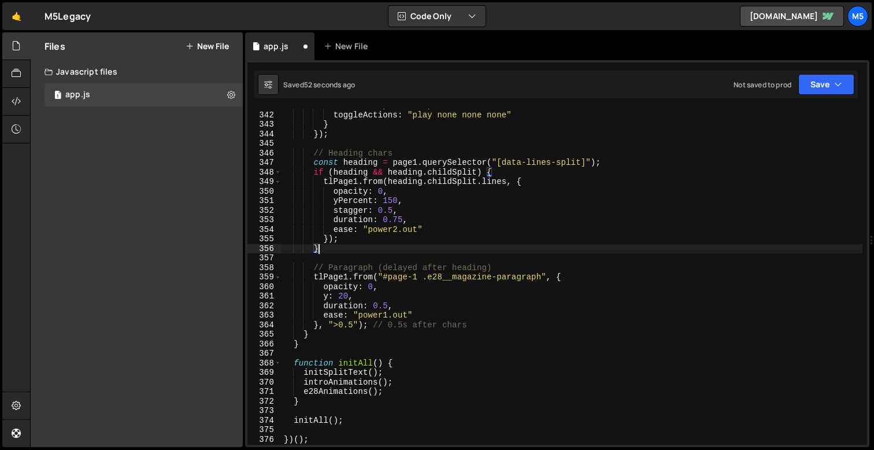
click at [402, 219] on div "start : "top center" , toggleActions : "play none none none" } }) ; // Heading …" at bounding box center [572, 278] width 581 height 355
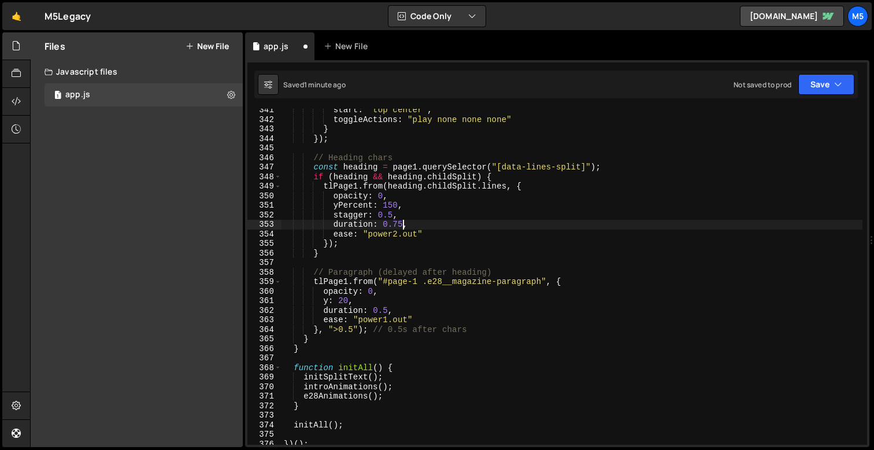
scroll to position [3267, 0]
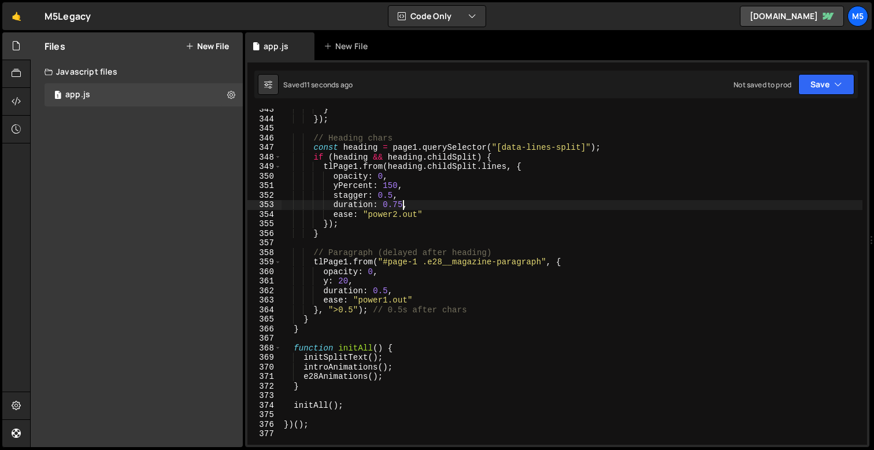
click at [348, 311] on div "} }) ; // Heading chars const heading = page1 . querySelector ( "[data-lines-sp…" at bounding box center [572, 282] width 581 height 355
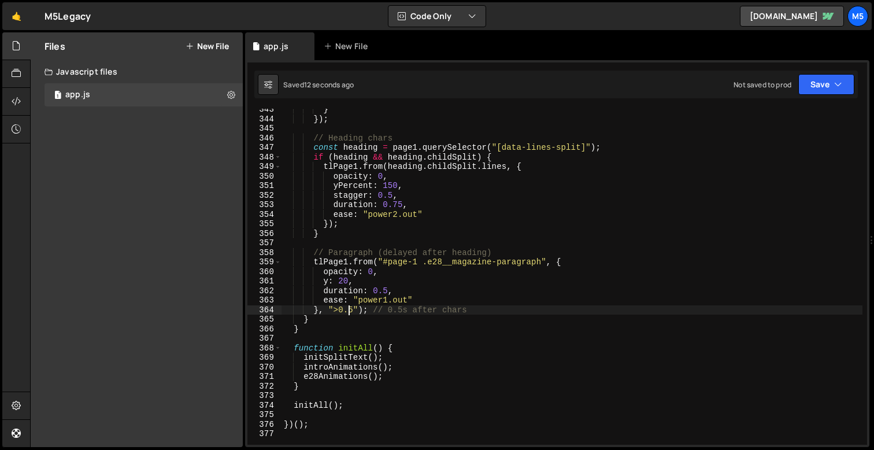
click at [341, 310] on div "} }) ; // Heading chars const heading = page1 . querySelector ( "[data-lines-sp…" at bounding box center [572, 282] width 581 height 355
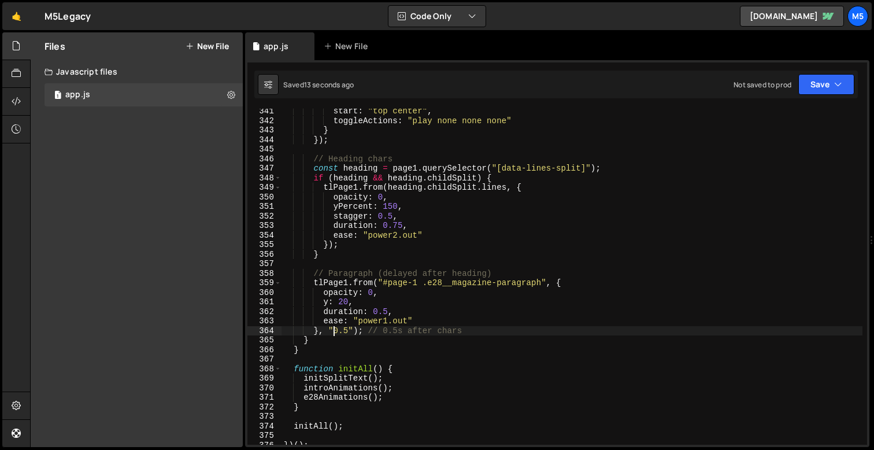
scroll to position [3246, 0]
click at [386, 320] on div "start : "top center" , toggleActions : "play none none none" } }) ; // Heading …" at bounding box center [572, 283] width 581 height 355
click at [350, 331] on div "start : "top center" , toggleActions : "play none none none" } }) ; // Heading …" at bounding box center [572, 283] width 581 height 355
click at [406, 223] on div "start : "top center" , toggleActions : "play none none none" } }) ; // Heading …" at bounding box center [572, 283] width 581 height 355
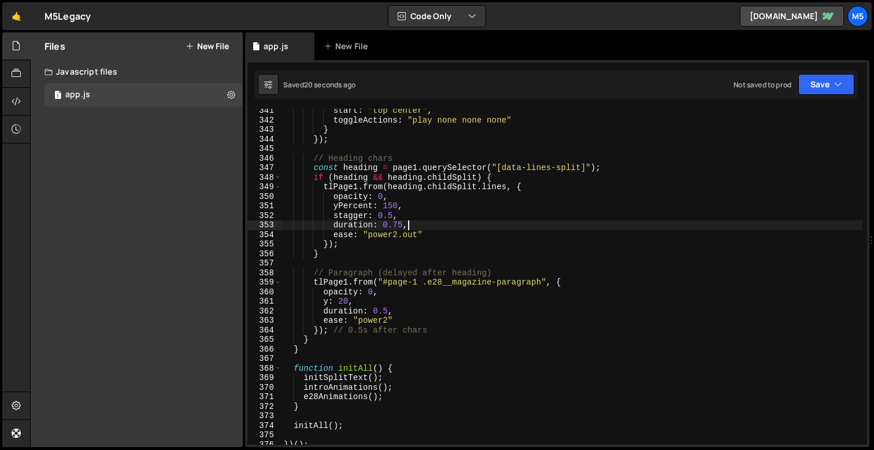
click at [432, 248] on div "start : "top center" , toggleActions : "play none none none" } }) ; // Heading …" at bounding box center [572, 283] width 581 height 355
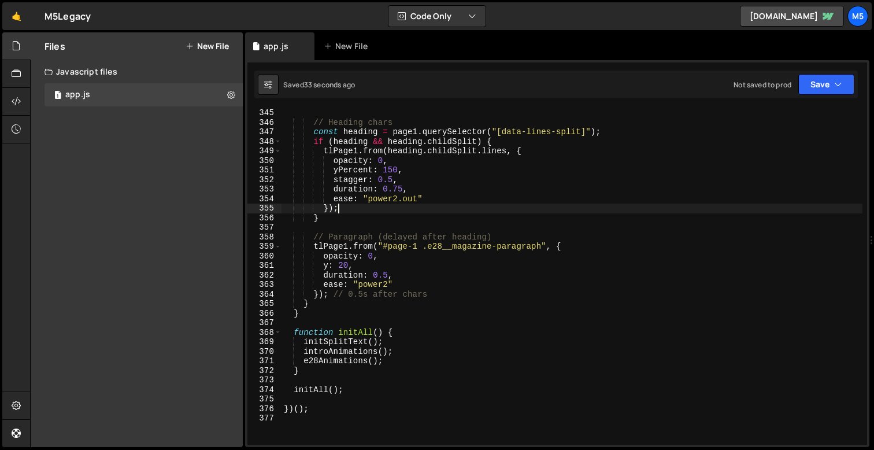
scroll to position [3282, 0]
click at [330, 266] on div "}) ; // Heading chars const heading = page1 . querySelector ( "[data-lines-spli…" at bounding box center [572, 276] width 581 height 355
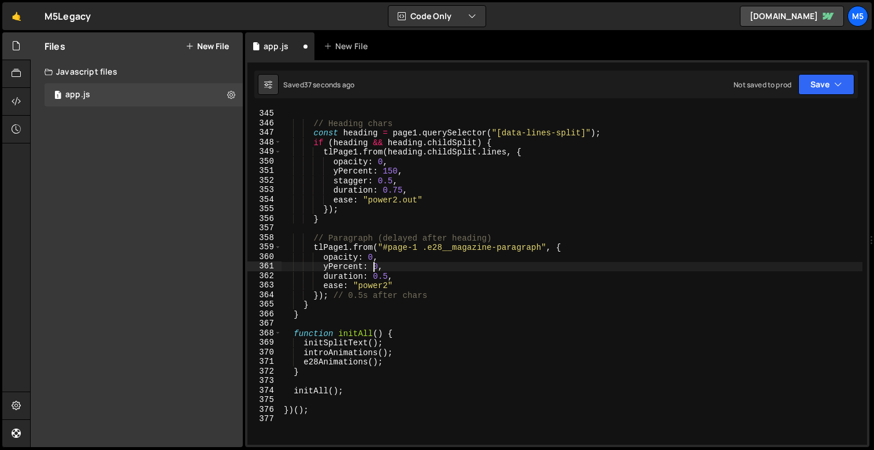
scroll to position [0, 6]
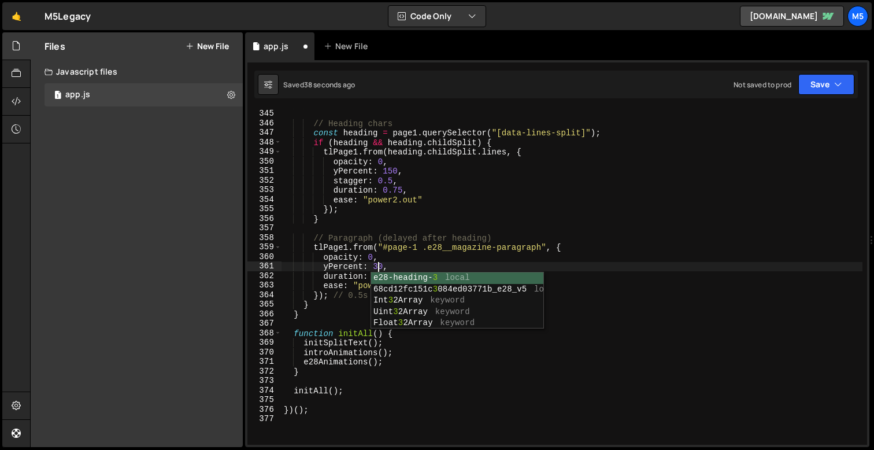
click at [313, 290] on div "}) ; // Heading chars const heading = page1 . querySelector ( "[data-lines-spli…" at bounding box center [572, 276] width 581 height 355
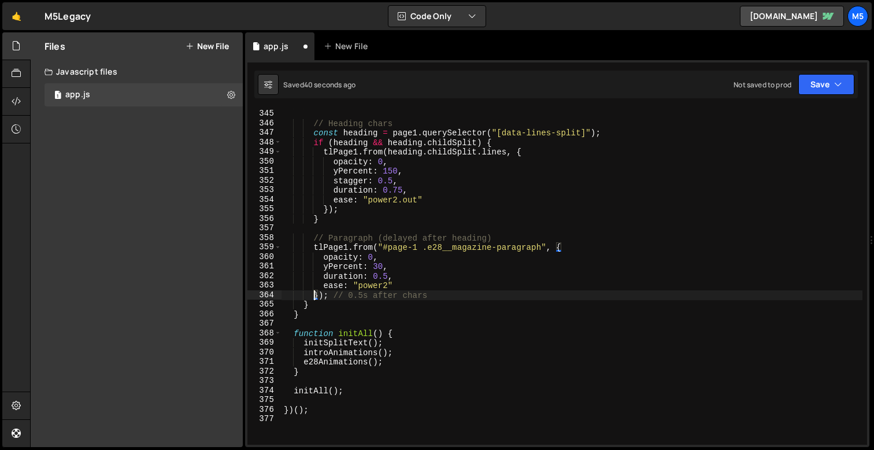
click at [389, 275] on div "}) ; // Heading chars const heading = page1 . querySelector ( "[data-lines-spli…" at bounding box center [572, 276] width 581 height 355
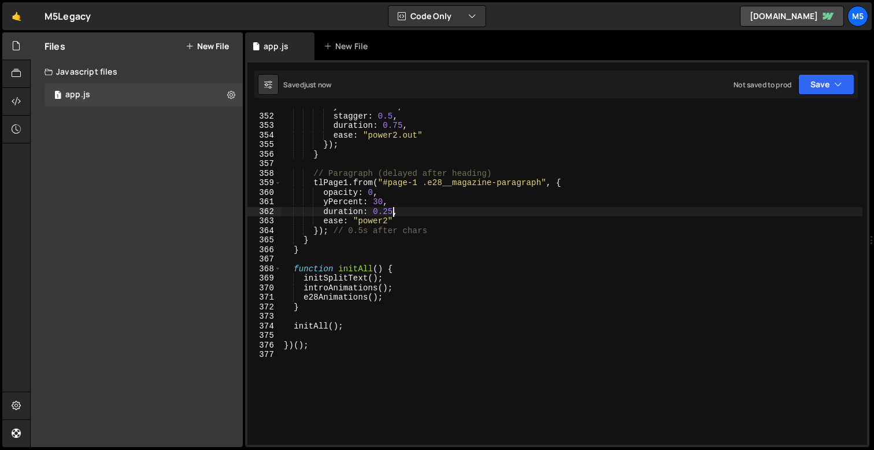
scroll to position [0, 1]
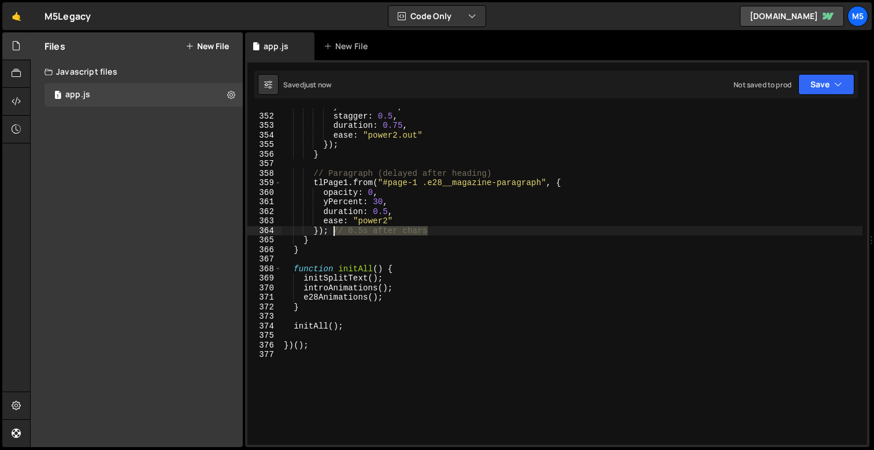
drag, startPoint x: 437, startPoint y: 234, endPoint x: 334, endPoint y: 232, distance: 102.9
click at [334, 232] on div "yPercent : 150 , stagger : 0.5 , duration : 0.75 , ease : "power2.out" }) ; } /…" at bounding box center [572, 279] width 581 height 355
click at [387, 212] on div "yPercent : 150 , stagger : 0.5 , duration : 0.75 , ease : "power2.out" }) ; } /…" at bounding box center [572, 279] width 581 height 355
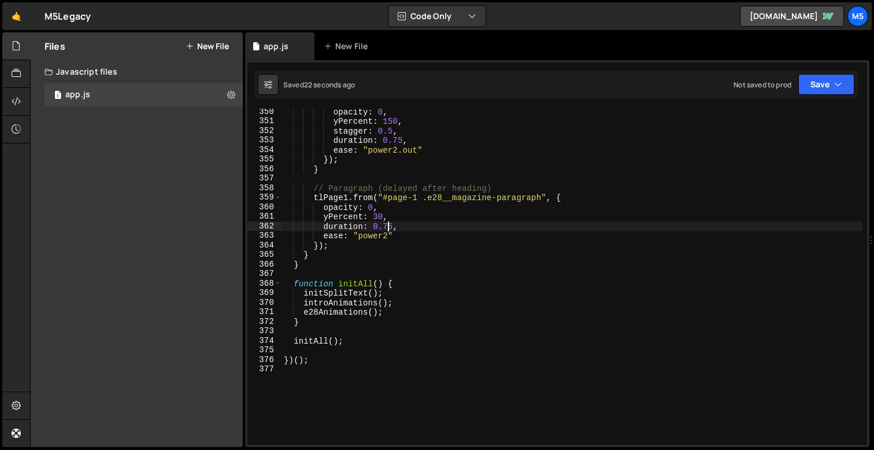
scroll to position [3326, 0]
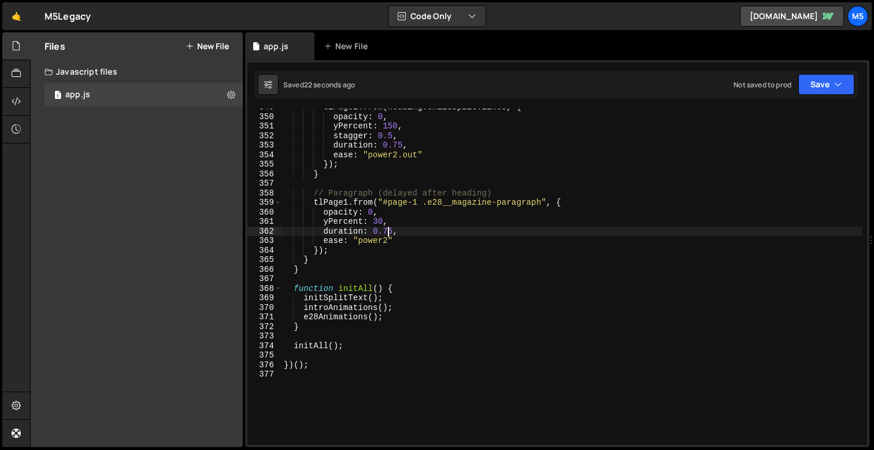
click at [338, 252] on div "tlPage1 . from ( heading . childSplit . lines , { opacity : 0 , yPercent : 150 …" at bounding box center [572, 279] width 581 height 355
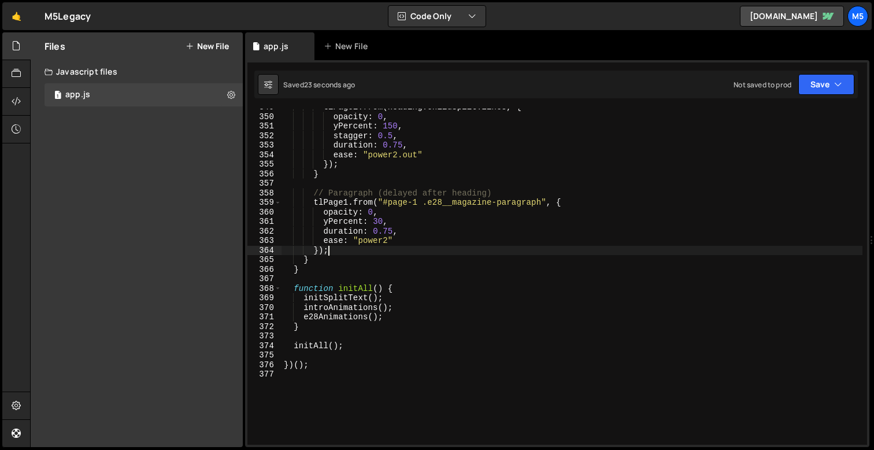
scroll to position [0, 2]
click at [328, 254] on div "tlPage1 . from ( heading . childSplit . lines , { opacity : 0 , yPercent : 150 …" at bounding box center [572, 279] width 581 height 355
click at [317, 252] on div "tlPage1 . from ( heading . childSplit . lines , { opacity : 0 , yPercent : 150 …" at bounding box center [572, 279] width 581 height 355
click at [317, 262] on div "tlPage1 . from ( heading . childSplit . lines , { opacity : 0 , yPercent : 150 …" at bounding box center [572, 279] width 581 height 355
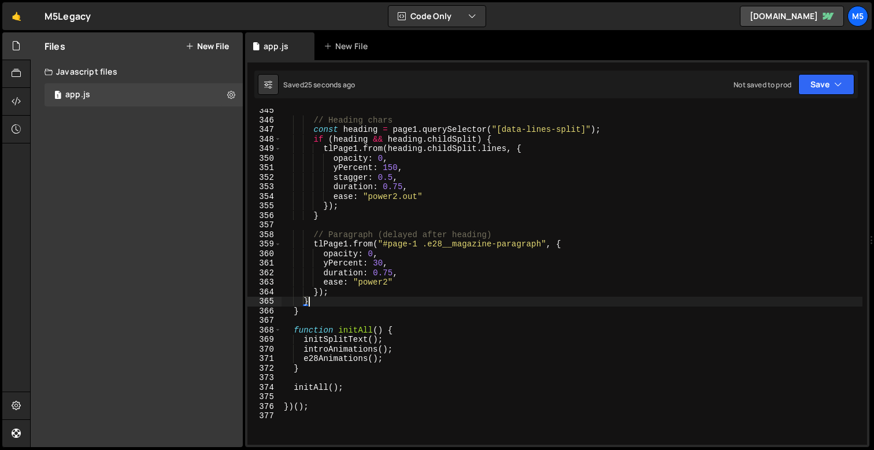
scroll to position [3284, 0]
click at [332, 297] on div "// Heading chars const heading = page1 . querySelector ( "[data-lines-split]" )…" at bounding box center [572, 283] width 581 height 355
type textarea "});"
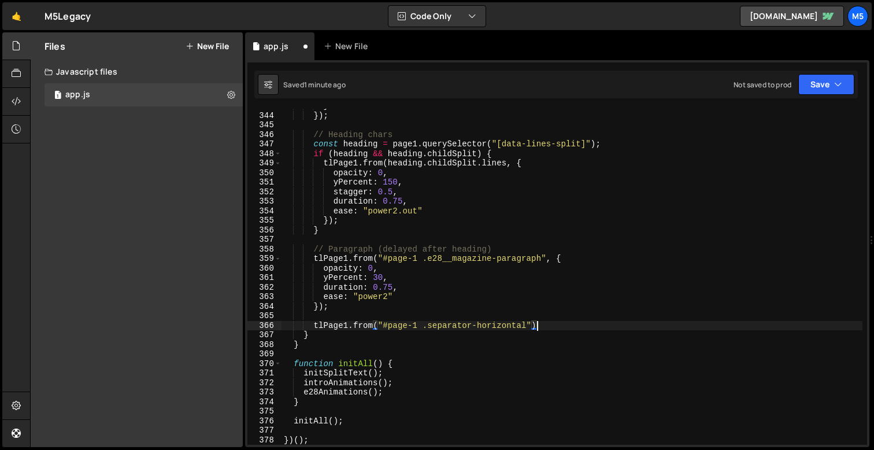
scroll to position [0, 1]
type textarea "tlPage1.from("#page-1 .separator-horizontal", {)"
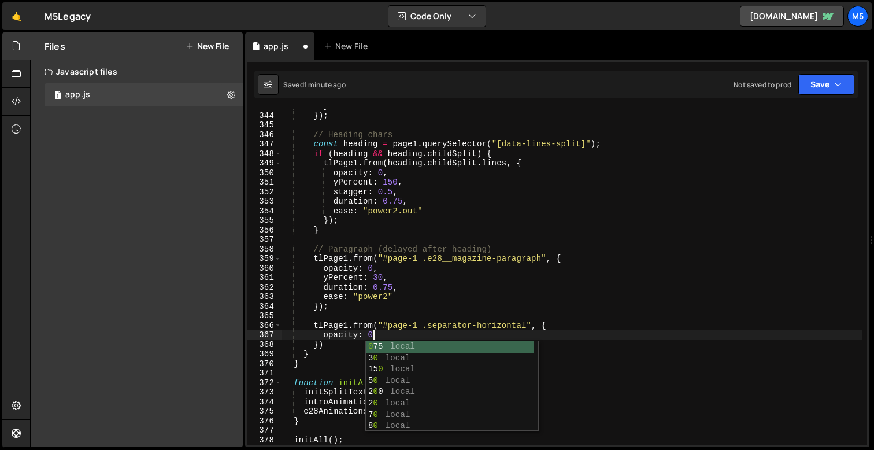
scroll to position [0, 6]
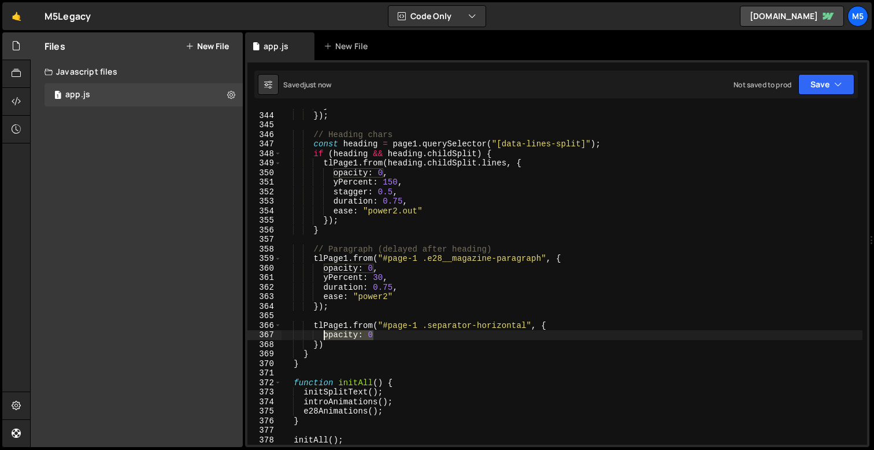
drag, startPoint x: 376, startPoint y: 335, endPoint x: 324, endPoint y: 336, distance: 52.0
click at [324, 336] on div "} }) ; // Heading chars const heading = page1 . querySelector ( "[data-lines-sp…" at bounding box center [572, 278] width 581 height 355
click at [327, 345] on div "} }) ; // Heading chars const heading = page1 . querySelector ( "[data-lines-sp…" at bounding box center [572, 278] width 581 height 355
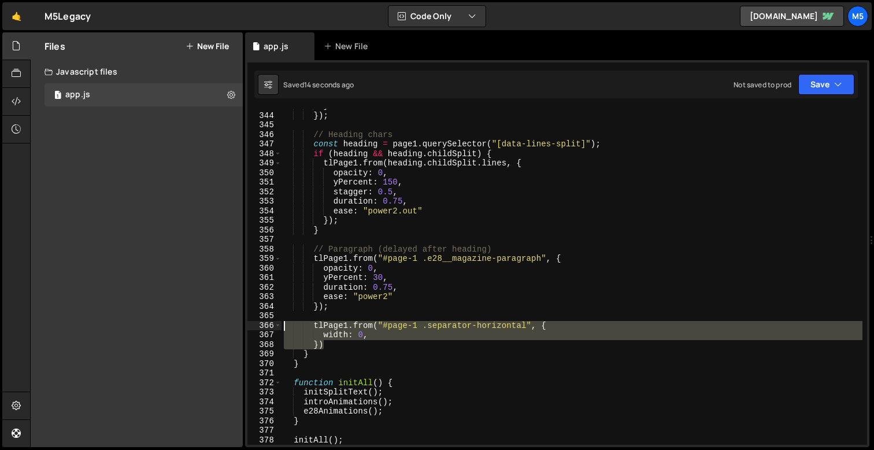
drag, startPoint x: 328, startPoint y: 345, endPoint x: 266, endPoint y: 327, distance: 64.3
click at [266, 328] on div "}) 343 344 345 346 347 348 349 350 351 352 353 354 355 356 357 358 359 360 361 …" at bounding box center [557, 277] width 620 height 336
click at [387, 344] on div "} }) ; // Heading chars const heading = page1 . querySelector ( "[data-lines-sp…" at bounding box center [572, 278] width 581 height 355
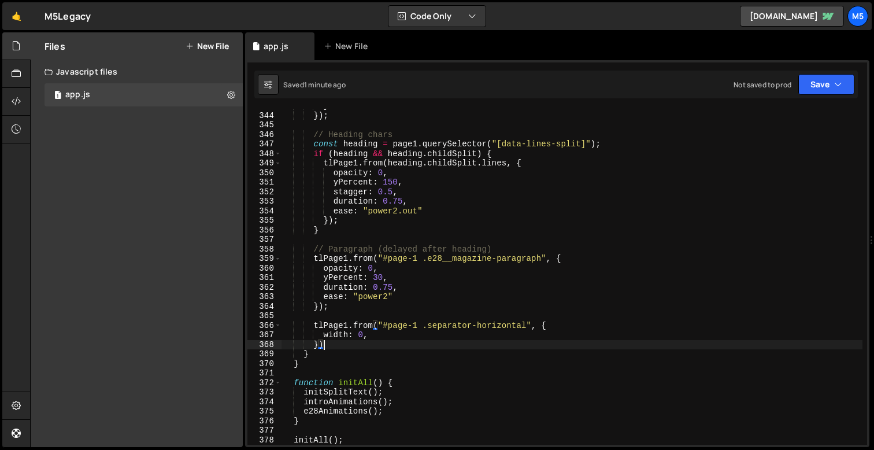
click at [397, 339] on div "} }) ; // Heading chars const heading = page1 . querySelector ( "[data-lines-sp…" at bounding box center [572, 278] width 581 height 355
type textarea "width: 0,"
paste textarea "transformOrigin: "right center","
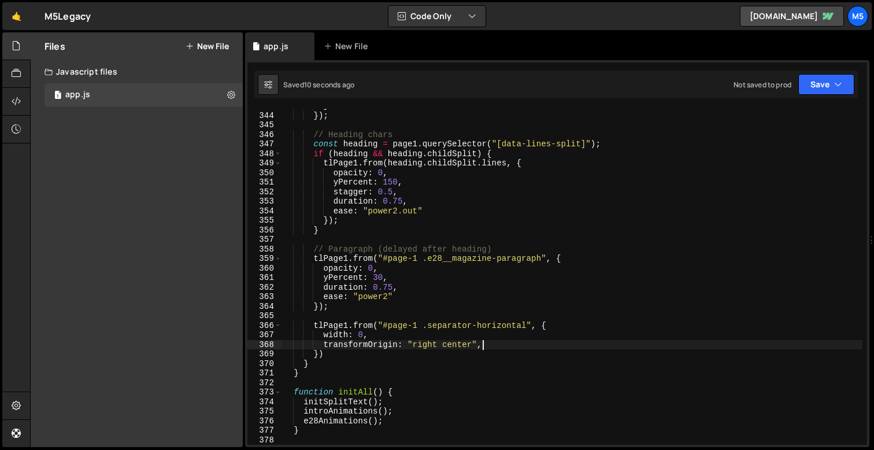
click at [464, 342] on div "} }) ; // Heading chars const heading = page1 . querySelector ( "[data-lines-sp…" at bounding box center [572, 278] width 581 height 355
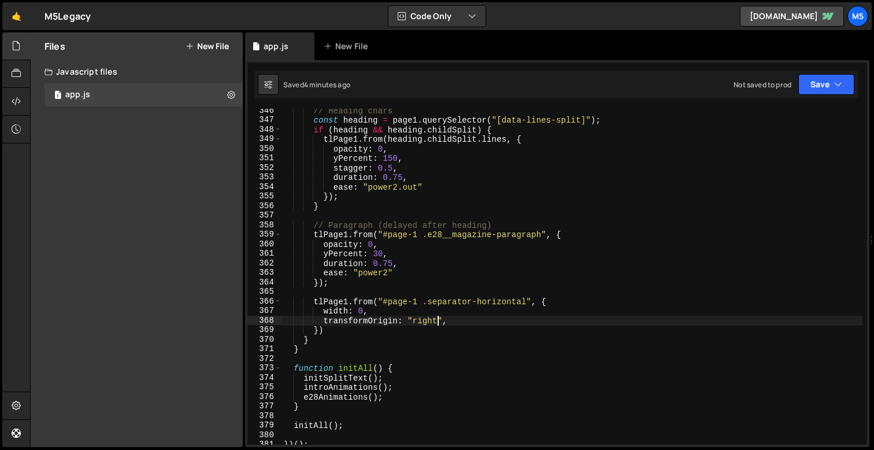
scroll to position [3295, 0]
drag, startPoint x: 448, startPoint y: 321, endPoint x: 324, endPoint y: 323, distance: 123.7
click at [324, 323] on div "// Heading chars const heading = page1 . querySelector ( "[data-lines-split]" )…" at bounding box center [572, 283] width 581 height 355
paste textarea "center"
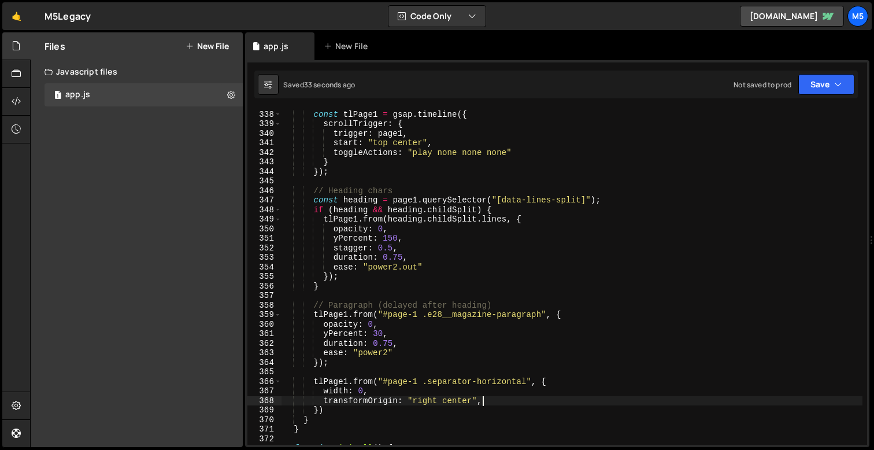
scroll to position [3214, 0]
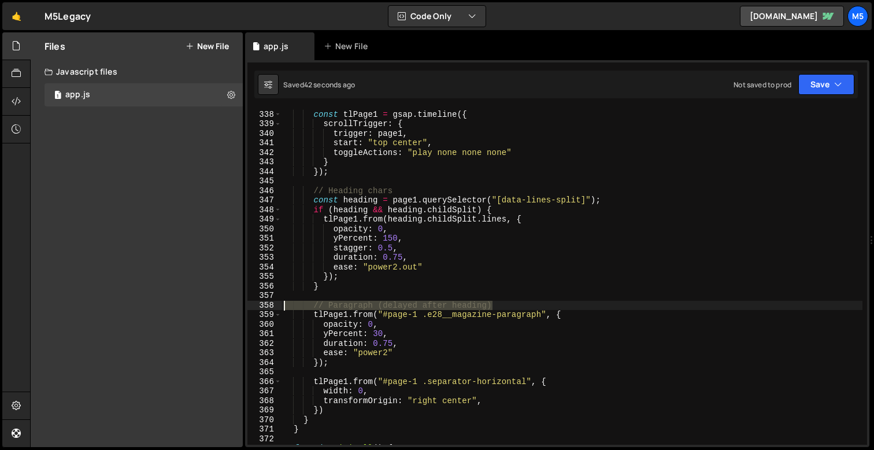
drag, startPoint x: 512, startPoint y: 302, endPoint x: 258, endPoint y: 306, distance: 253.9
click at [258, 306] on div "transformOrigin: "right center", 337 338 339 340 341 342 343 344 345 346 347 34…" at bounding box center [557, 277] width 620 height 336
type textarea "// Paragraph (delayed after heading)"
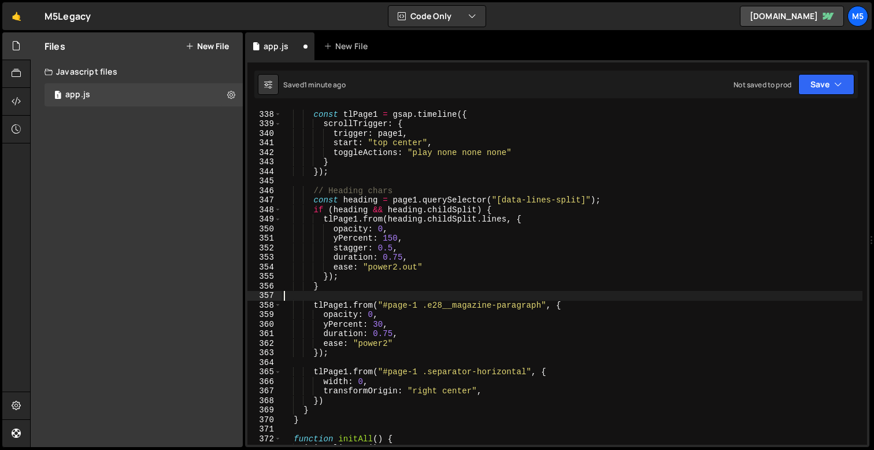
scroll to position [3230, 0]
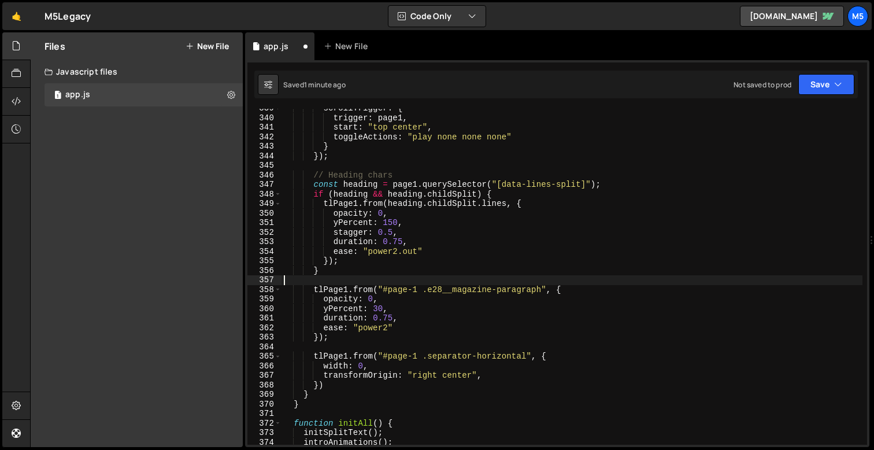
click at [400, 353] on div "scrollTrigger : { trigger : page1 , start : "top center" , toggleActions : "pla…" at bounding box center [572, 280] width 581 height 355
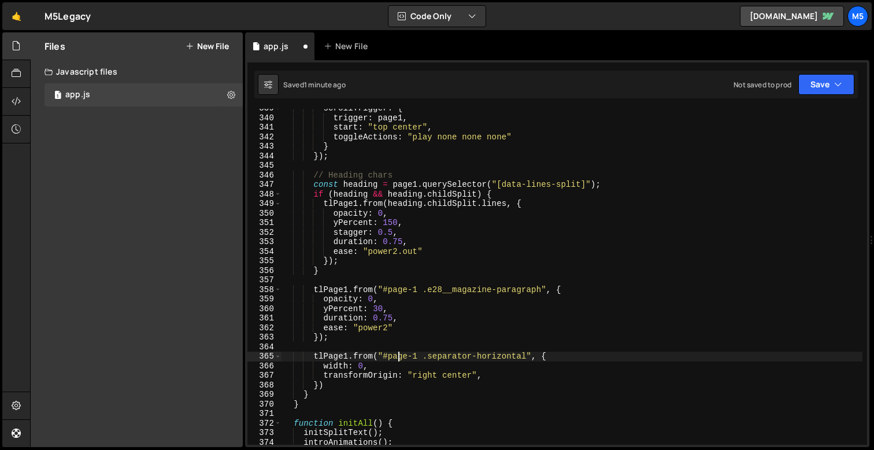
click at [365, 339] on div "scrollTrigger : { trigger : page1 , start : "top center" , toggleActions : "pla…" at bounding box center [572, 280] width 581 height 355
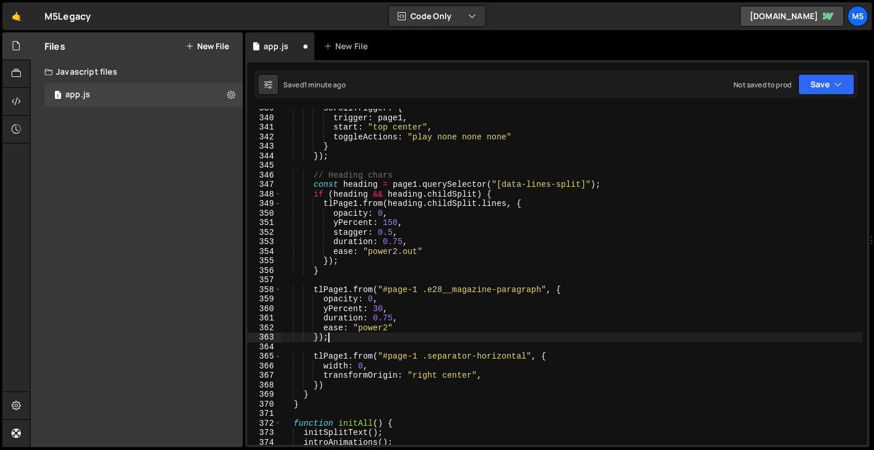
click at [367, 331] on div "scrollTrigger : { trigger : page1 , start : "top center" , toggleActions : "pla…" at bounding box center [572, 280] width 581 height 355
click at [395, 369] on div "scrollTrigger : { trigger : page1 , start : "top center" , toggleActions : "pla…" at bounding box center [572, 280] width 581 height 355
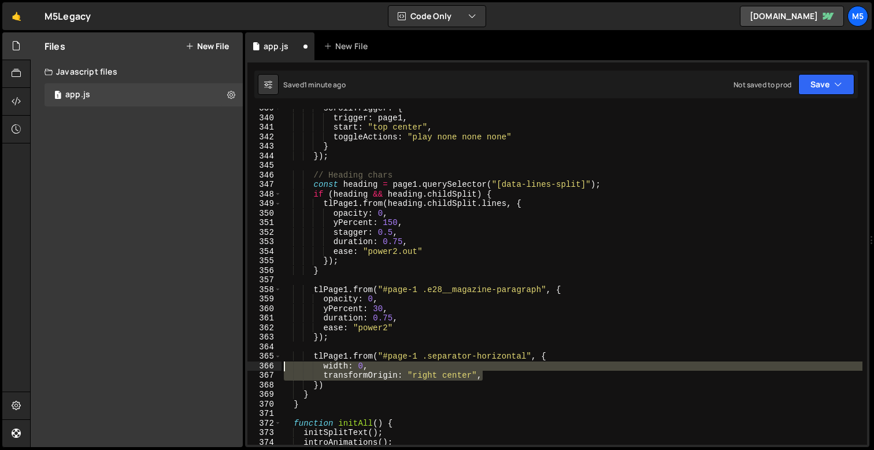
drag, startPoint x: 487, startPoint y: 375, endPoint x: 273, endPoint y: 367, distance: 214.7
click at [273, 367] on div "width: 0, 339 340 341 342 343 344 345 346 347 348 349 350 351 352 353 354 355 3…" at bounding box center [557, 277] width 620 height 336
type textarea "width: 0, transformOrigin: "right center","
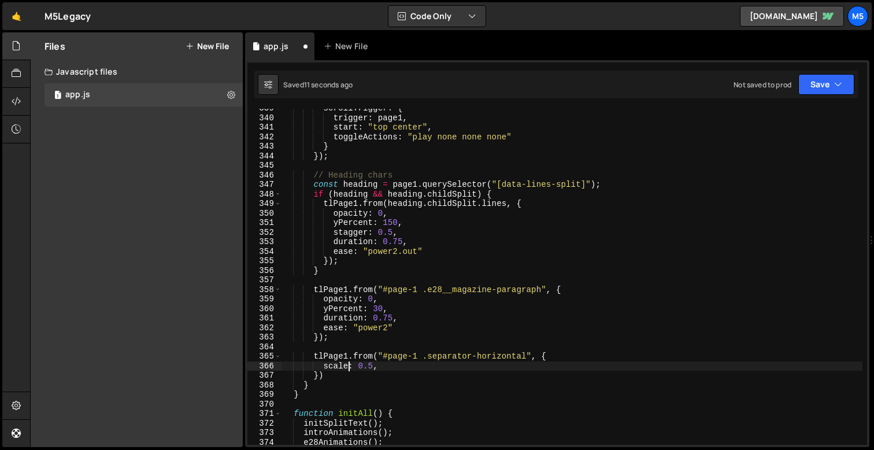
scroll to position [0, 5]
click at [376, 367] on div "scrollTrigger : { trigger : page1 , start : "top center" , toggleActions : "pla…" at bounding box center [572, 280] width 581 height 355
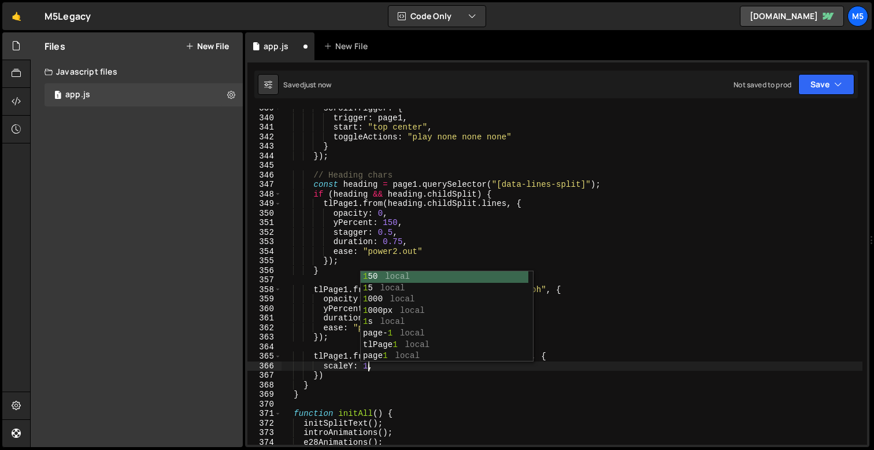
scroll to position [0, 6]
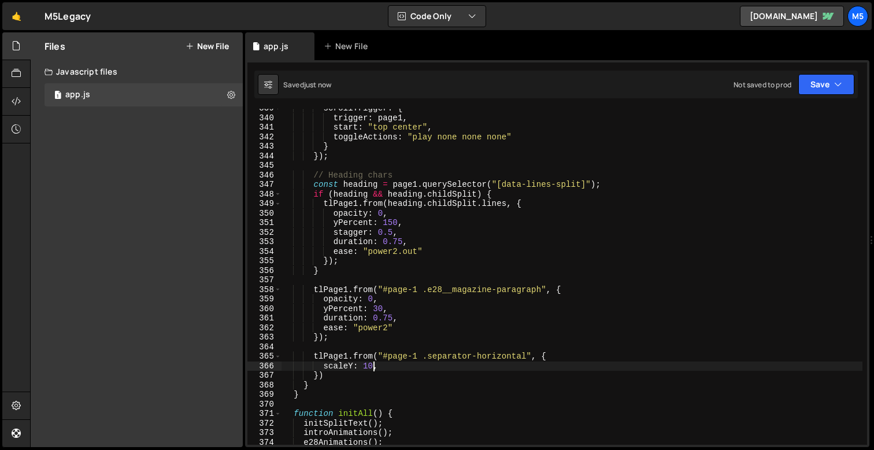
click at [350, 364] on div "scrollTrigger : { trigger : page1 , start : "top center" , toggleActions : "pla…" at bounding box center [572, 280] width 581 height 355
type textarea "scaleX: 0,"
type textarea "\"
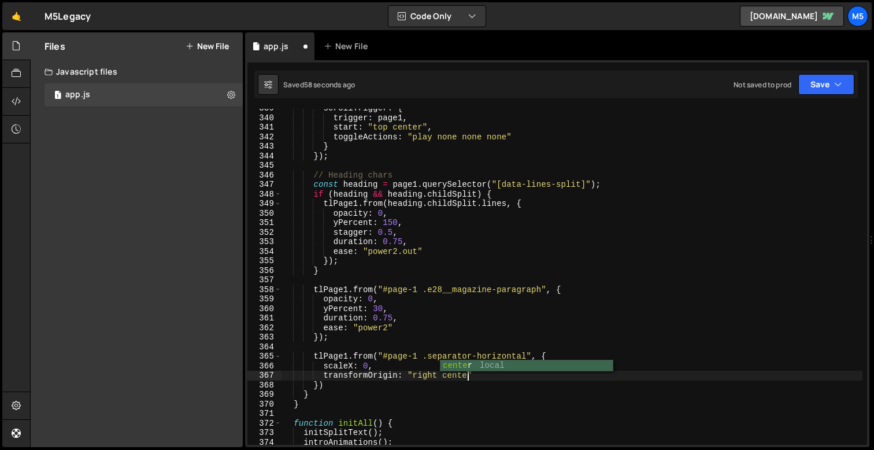
scroll to position [0, 13]
click at [422, 375] on div "scrollTrigger : { trigger : page1 , start : "top center" , toggleActions : "pla…" at bounding box center [572, 280] width 581 height 355
click at [375, 366] on div "scrollTrigger : { trigger : page1 , start : "top center" , toggleActions : "pla…" at bounding box center [572, 280] width 581 height 355
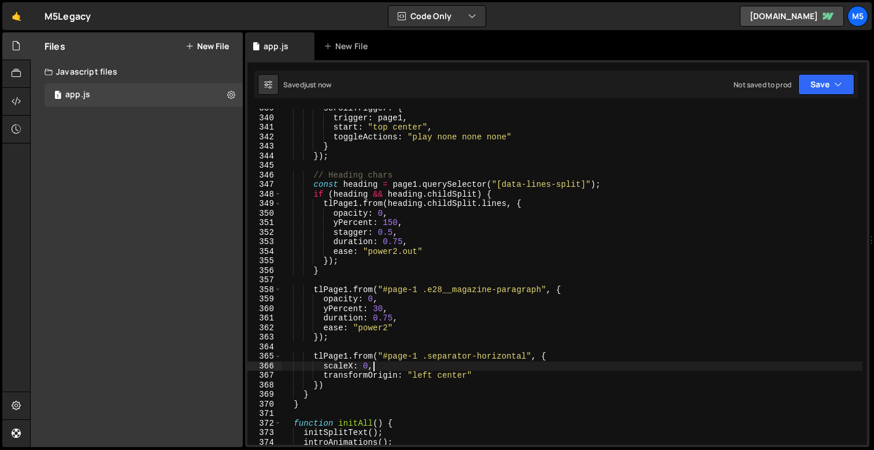
type textarea "scaleX: 0,\"
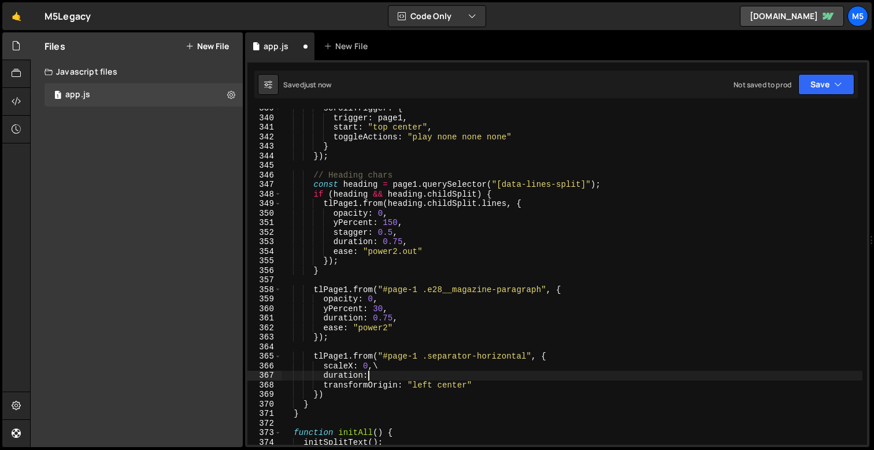
scroll to position [0, 5]
click at [409, 368] on div "scrollTrigger : { trigger : page1 , start : "top center" , toggleActions : "pla…" at bounding box center [572, 280] width 581 height 355
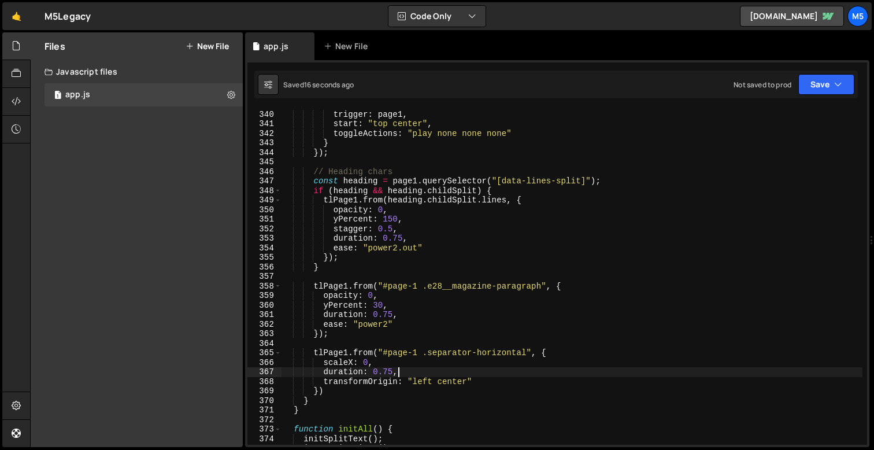
scroll to position [3244, 0]
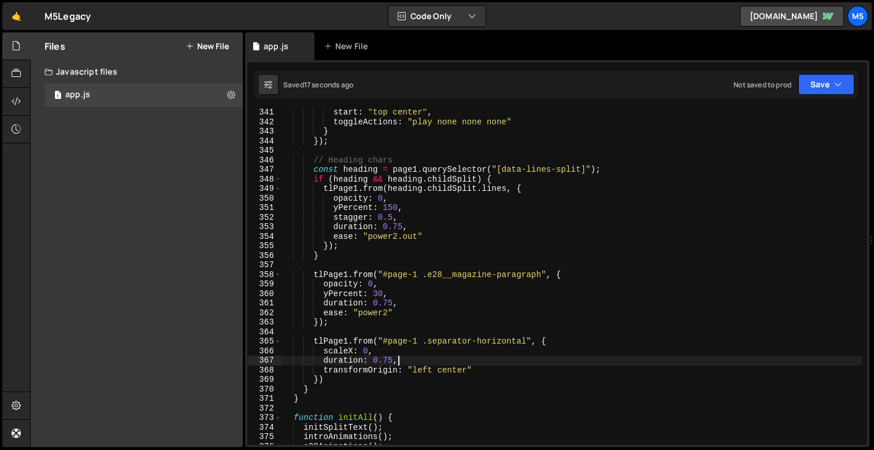
click at [330, 383] on div "start : "top center" , toggleActions : "play none none none" } }) ; // Heading …" at bounding box center [572, 285] width 581 height 355
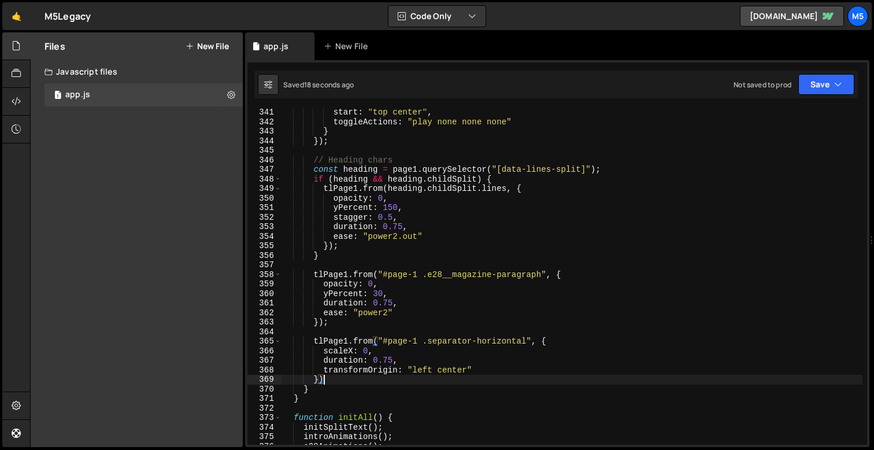
scroll to position [0, 2]
click at [323, 380] on div "start : "top center" , toggleActions : "play none none none" } }) ; // Heading …" at bounding box center [572, 285] width 581 height 355
click at [317, 379] on div "start : "top center" , toggleActions : "play none none none" } }) ; // Heading …" at bounding box center [572, 285] width 581 height 355
type textarea "})"
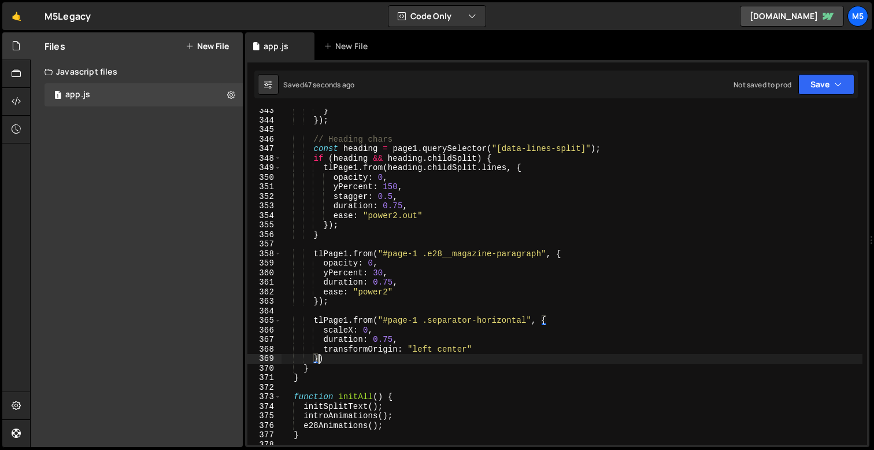
scroll to position [3322, 0]
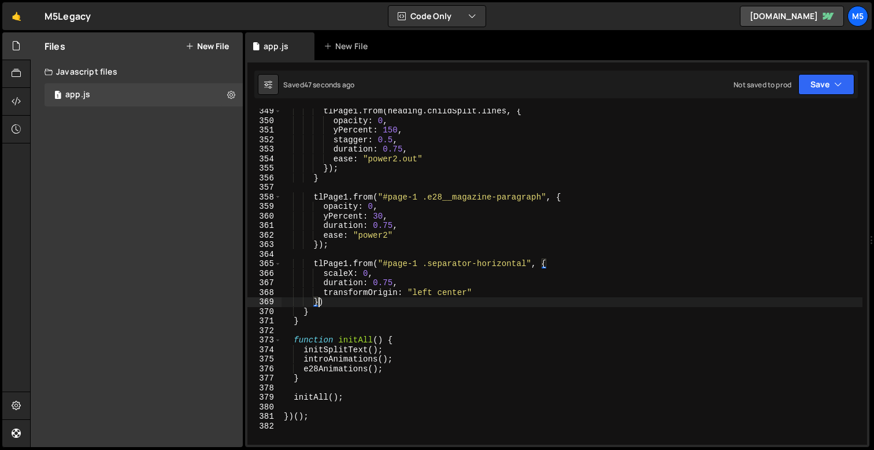
click at [300, 326] on div "tlPage1 . from ( heading . childSplit . lines , { opacity : 0 , yPercent : 150 …" at bounding box center [572, 283] width 581 height 355
click at [300, 322] on div "tlPage1 . from ( heading . childSplit . lines , { opacity : 0 , yPercent : 150 …" at bounding box center [572, 283] width 581 height 355
type textarea "}"
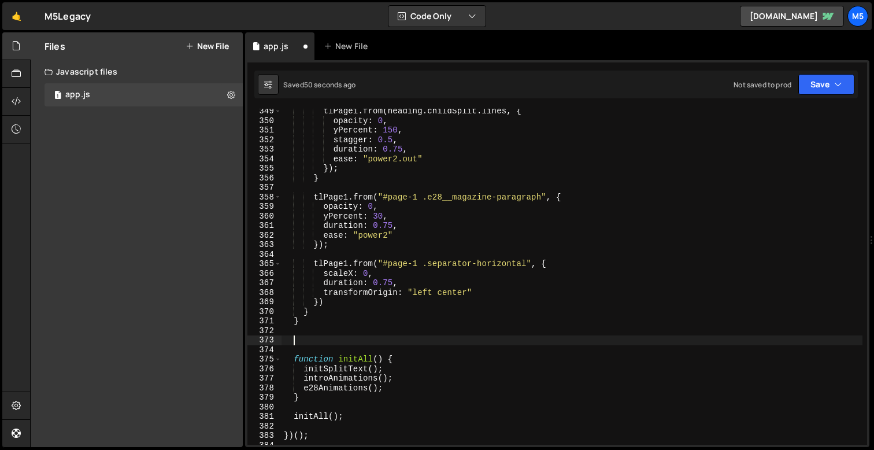
paste textarea "}"
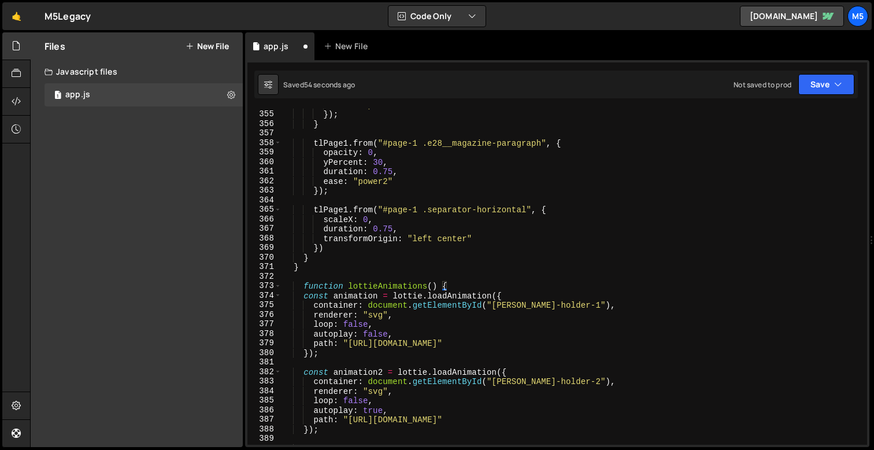
scroll to position [3887, 0]
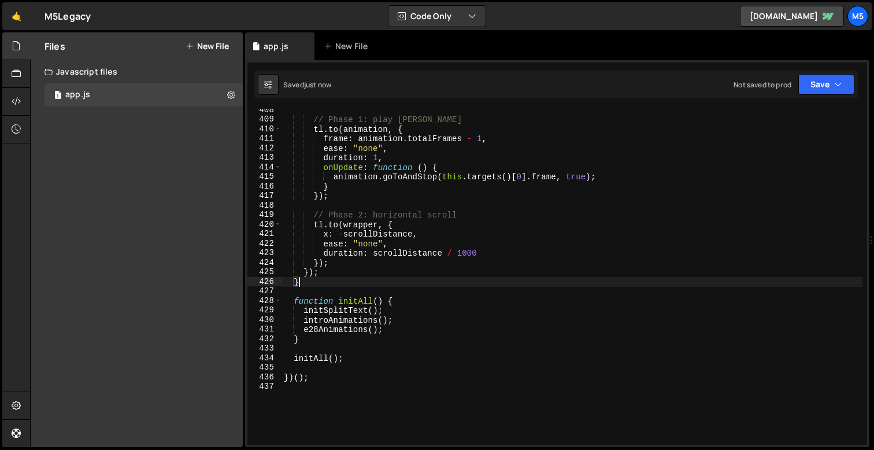
click at [398, 331] on div "// Phase 1: play [PERSON_NAME] . to ( animation , { frame : animation . totalFr…" at bounding box center [572, 282] width 581 height 355
type textarea "e28Animations();"
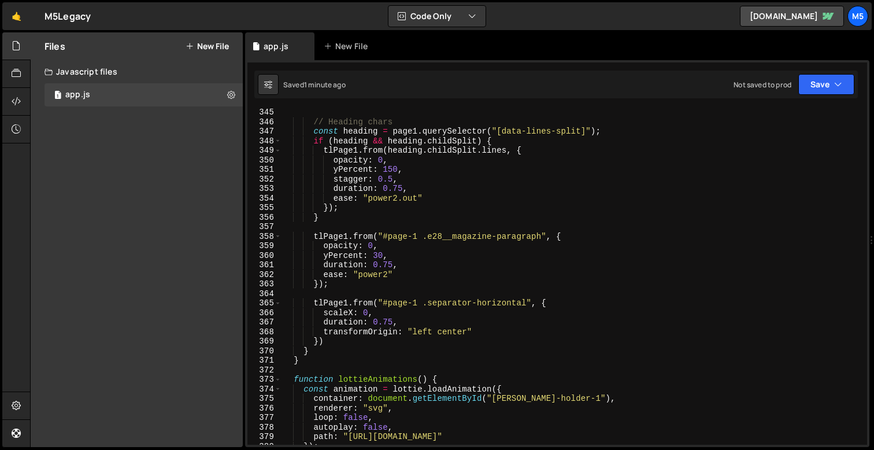
scroll to position [3283, 0]
click at [310, 349] on div "// Heading chars const heading = page1 . querySelector ( "[data-lines-split]" )…" at bounding box center [572, 284] width 581 height 355
click at [321, 349] on div "// Heading chars const heading = page1 . querySelector ( "[data-lines-split]" )…" at bounding box center [572, 284] width 581 height 355
click at [327, 344] on div "// Heading chars const heading = page1 . querySelector ( "[data-lines-split]" )…" at bounding box center [572, 284] width 581 height 355
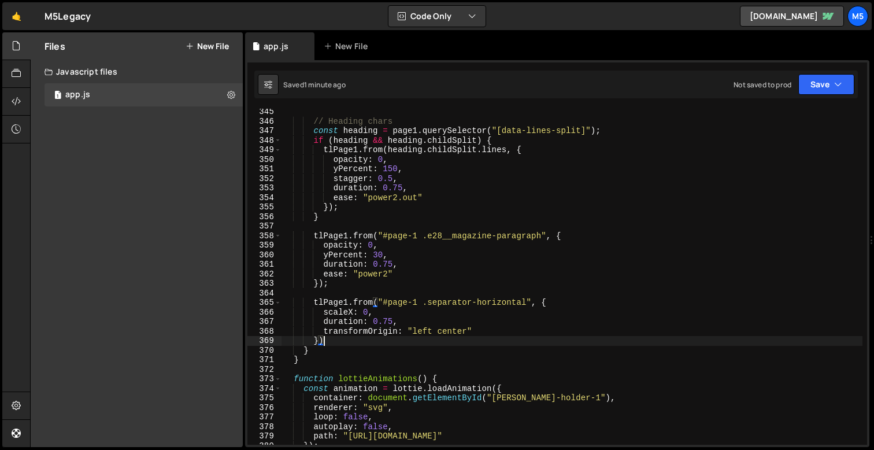
click at [338, 342] on div "// Heading chars const heading = page1 . querySelector ( "[data-lines-split]" )…" at bounding box center [572, 284] width 581 height 355
click at [546, 302] on div "// Heading chars const heading = page1 . querySelector ( "[data-lines-split]" )…" at bounding box center [572, 284] width 581 height 355
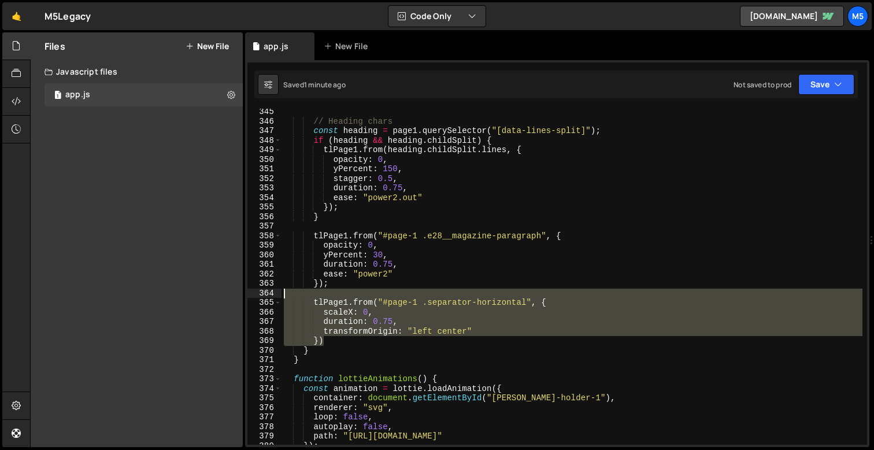
drag, startPoint x: 326, startPoint y: 340, endPoint x: 267, endPoint y: 295, distance: 74.2
click at [267, 295] on div "tlPage1.from("#page-1 .separator-horizontal", { 345 346 347 348 349 350 351 352…" at bounding box center [557, 277] width 620 height 336
type textarea "tlPage1.from("#page-1 .separator-horizontal", {"
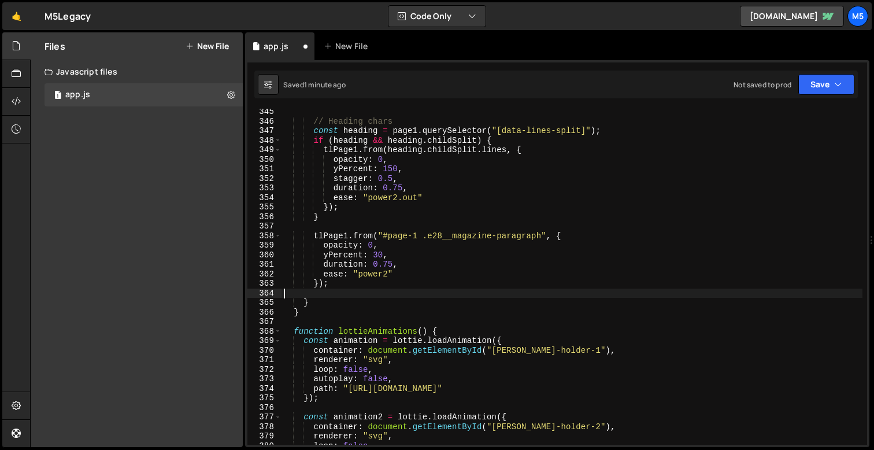
click at [343, 212] on div "// Heading chars const heading = page1 . querySelector ( "[data-lines-split]" )…" at bounding box center [572, 284] width 581 height 355
type textarea "}"
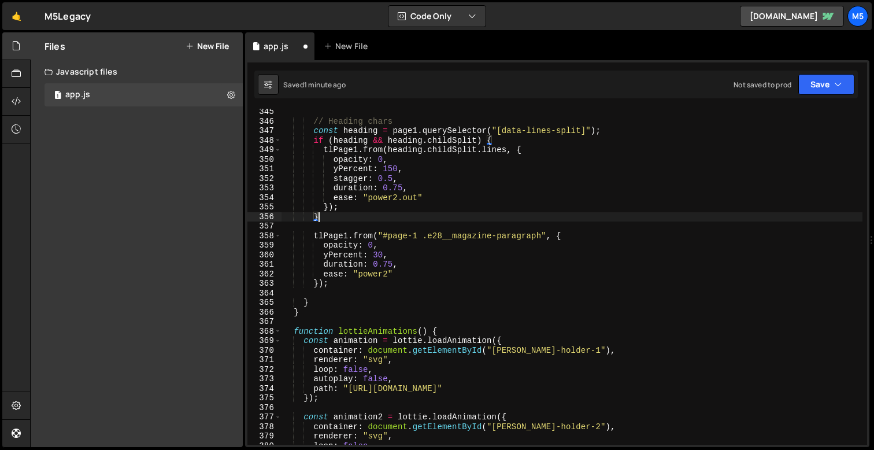
scroll to position [0, 1]
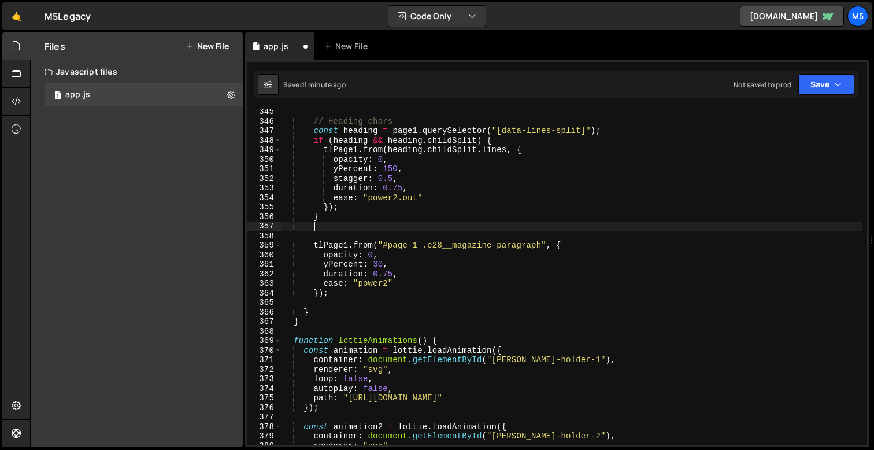
paste textarea "})"
type textarea "})"
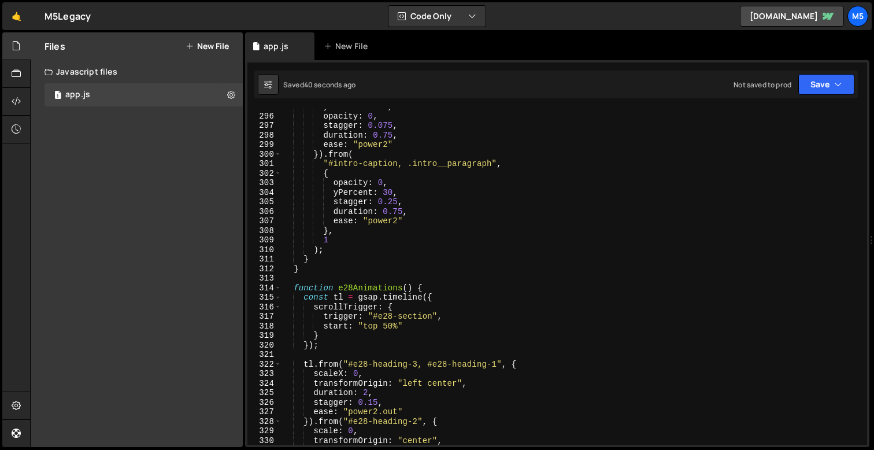
scroll to position [2855, 0]
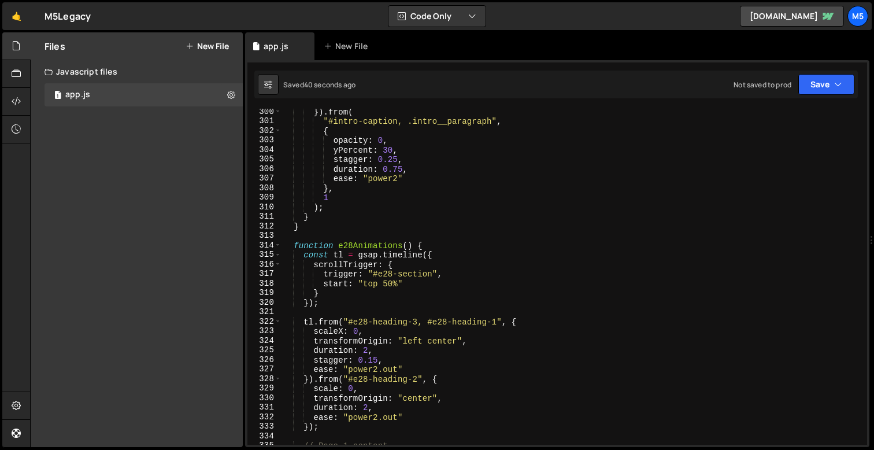
click at [398, 271] on div "}) . from ( "#intro-caption, .intro__paragraph" , { opacity : 0 , yPercent : 30…" at bounding box center [572, 284] width 581 height 355
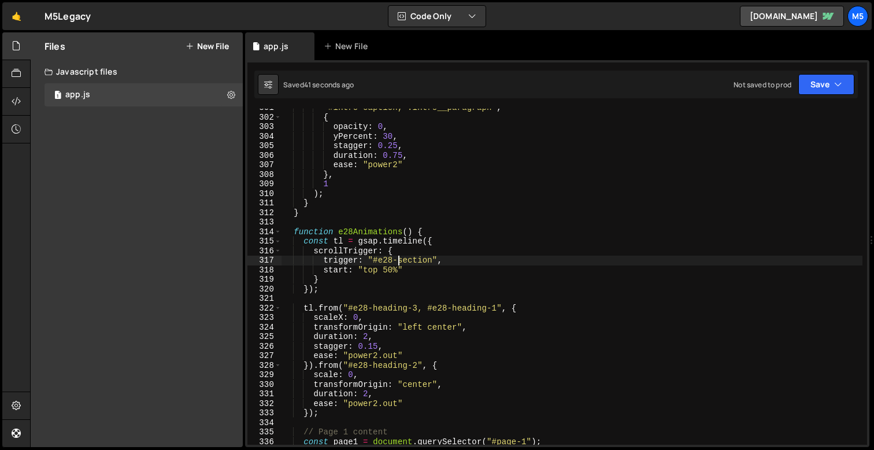
scroll to position [2905, 0]
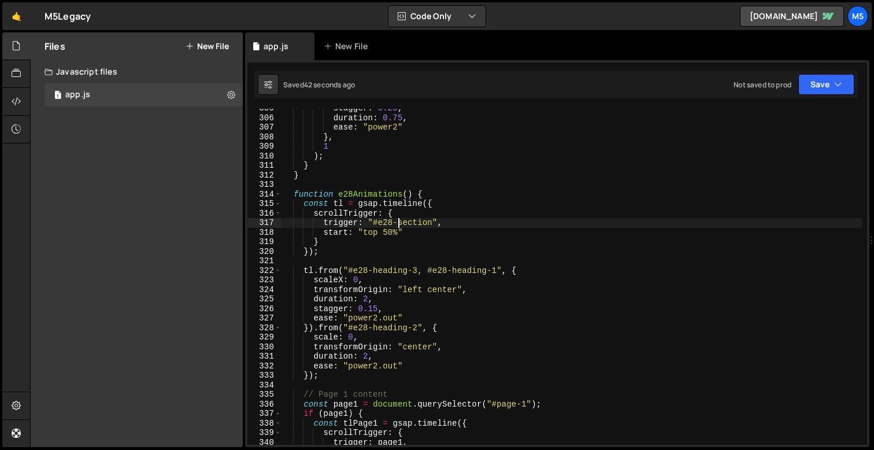
click at [417, 284] on div "stagger : 0.25 , duration : 0.75 , ease : "power2" } , 1 ) ; } } function e28An…" at bounding box center [572, 280] width 581 height 355
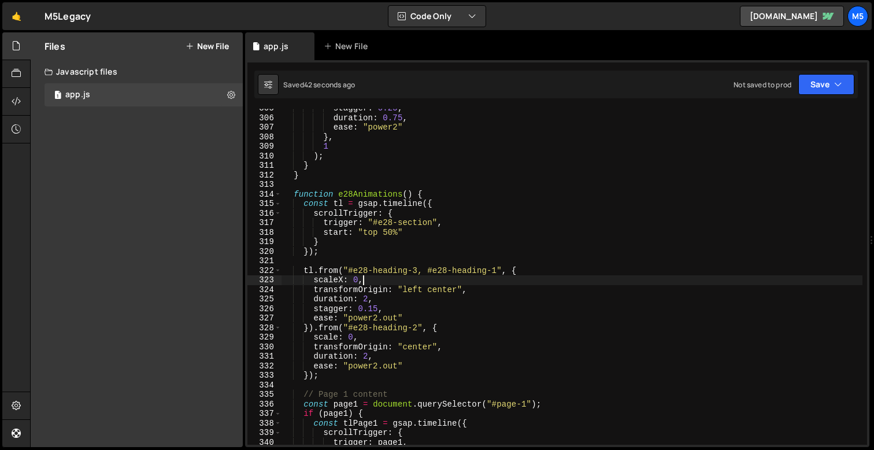
click at [512, 298] on div "stagger : 0.25 , duration : 0.75 , ease : "power2" } , 1 ) ; } } function e28An…" at bounding box center [572, 280] width 581 height 355
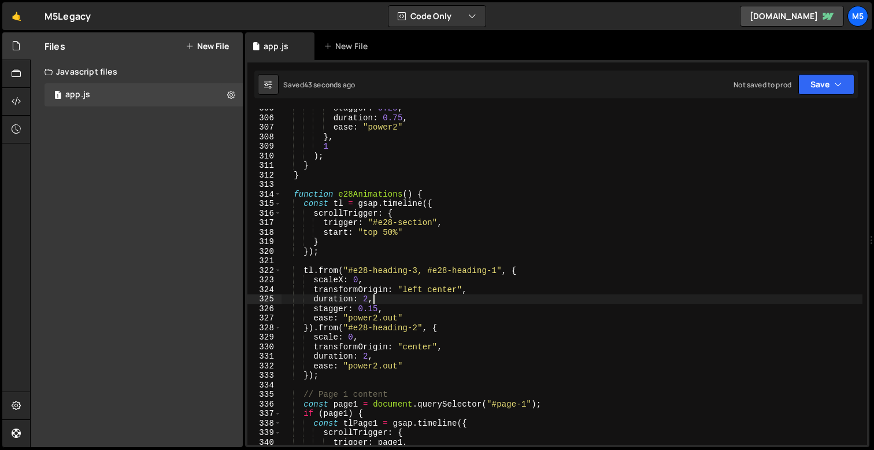
click at [405, 308] on div "stagger : 0.25 , duration : 0.75 , ease : "power2" } , 1 ) ; } } function e28An…" at bounding box center [572, 280] width 581 height 355
click at [338, 267] on div "stagger : 0.25 , duration : 0.75 , ease : "power2" } , 1 ) ; } } function e28An…" at bounding box center [572, 280] width 581 height 355
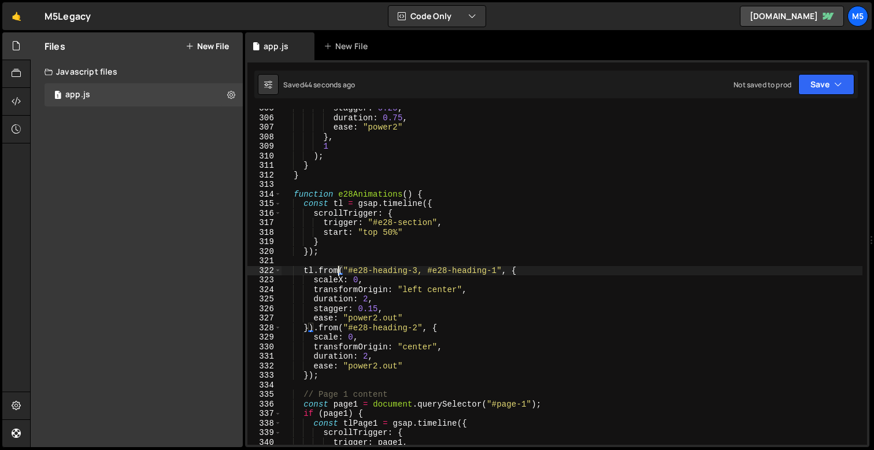
click at [345, 282] on div "stagger : 0.25 , duration : 0.75 , ease : "power2" } , 1 ) ; } } function e28An…" at bounding box center [572, 280] width 581 height 355
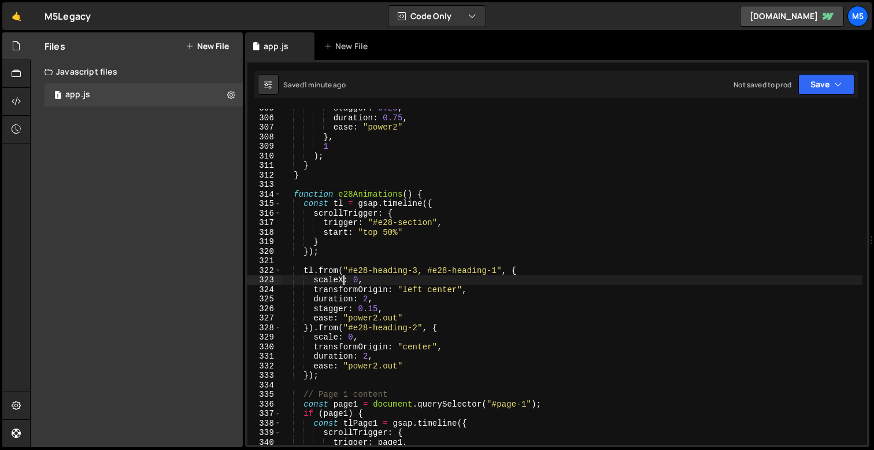
click at [370, 300] on div "stagger : 0.25 , duration : 0.75 , ease : "power2" } , 1 ) ; } } function e28An…" at bounding box center [572, 280] width 581 height 355
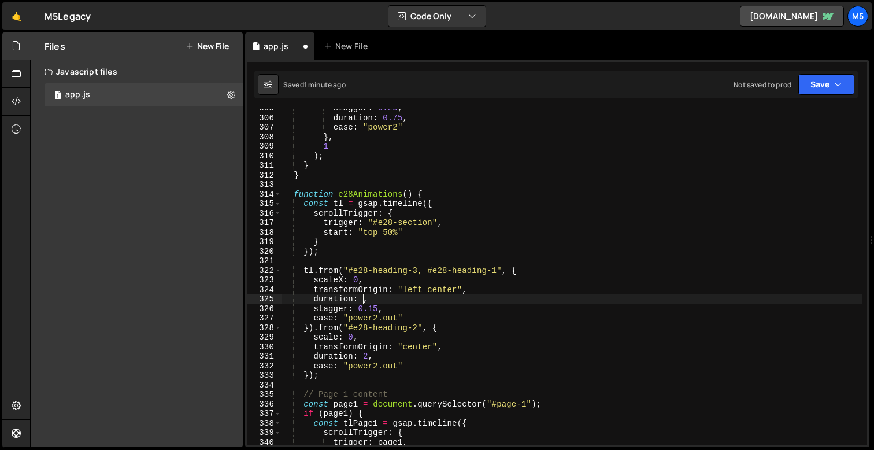
scroll to position [0, 5]
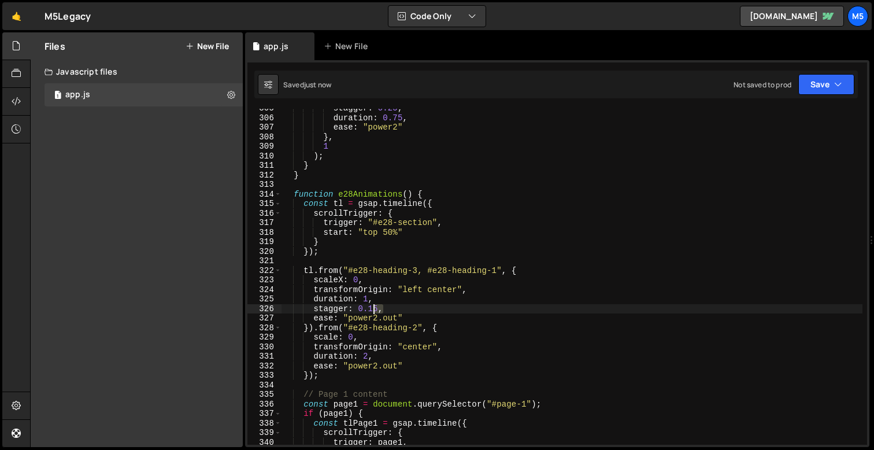
drag, startPoint x: 390, startPoint y: 310, endPoint x: 271, endPoint y: 306, distance: 119.2
click at [272, 306] on div "duration: 1, 305 306 307 308 309 310 311 312 313 314 315 316 317 318 319 320 32…" at bounding box center [557, 277] width 620 height 336
type textarea "stagger: 0.15,"
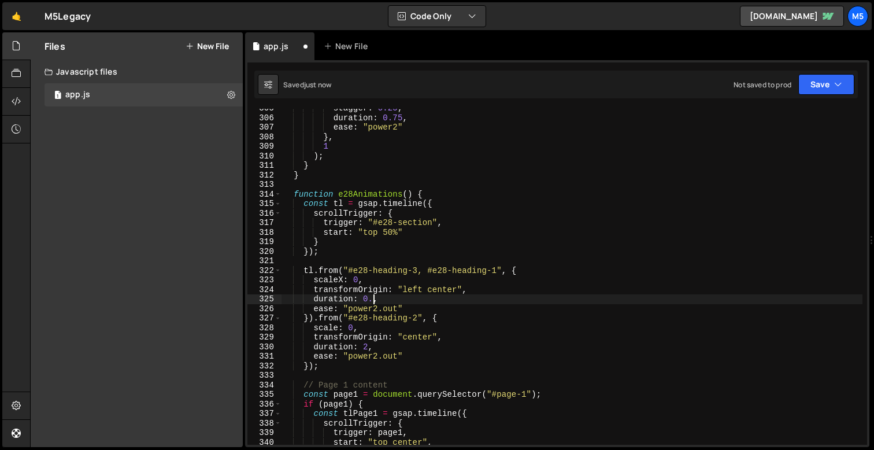
scroll to position [0, 6]
click at [368, 347] on div "stagger : 0.25 , duration : 0.75 , ease : "power2" } , 1 ) ; } } function e28An…" at bounding box center [572, 280] width 581 height 355
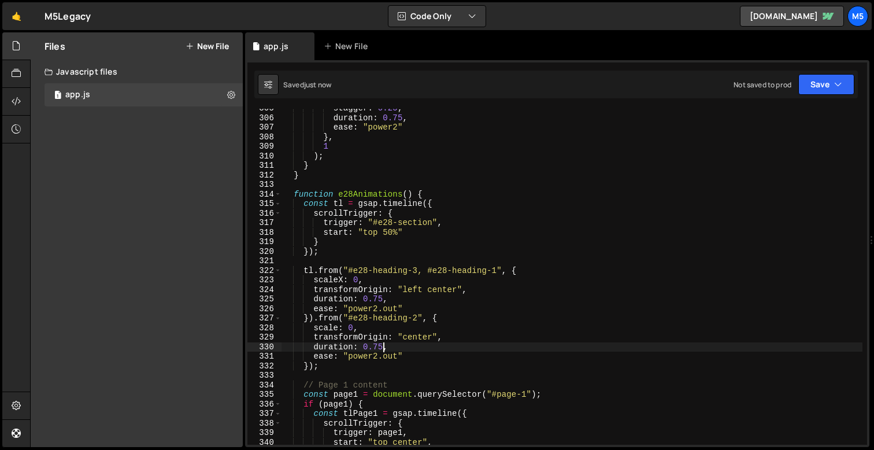
click at [395, 310] on div "stagger : 0.25 , duration : 0.75 , ease : "power2" } , 1 ) ; } } function e28An…" at bounding box center [572, 280] width 581 height 355
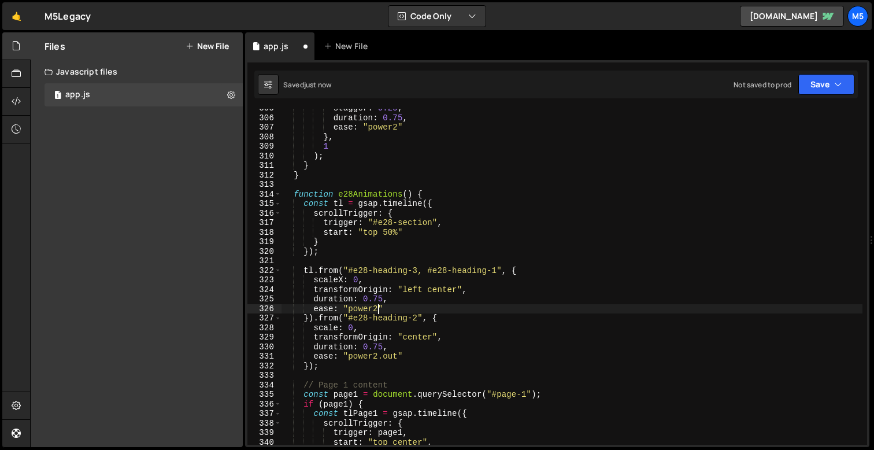
click at [400, 356] on div "stagger : 0.25 , duration : 0.75 , ease : "power2" } , 1 ) ; } } function e28An…" at bounding box center [572, 280] width 581 height 355
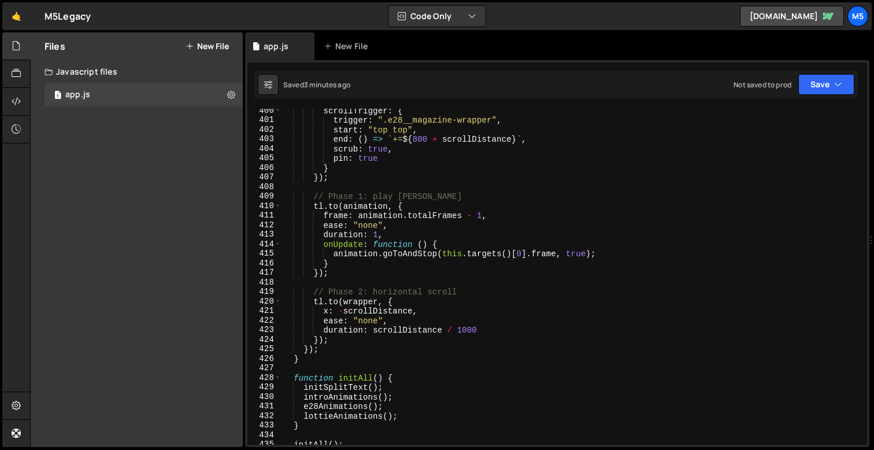
scroll to position [3822, 0]
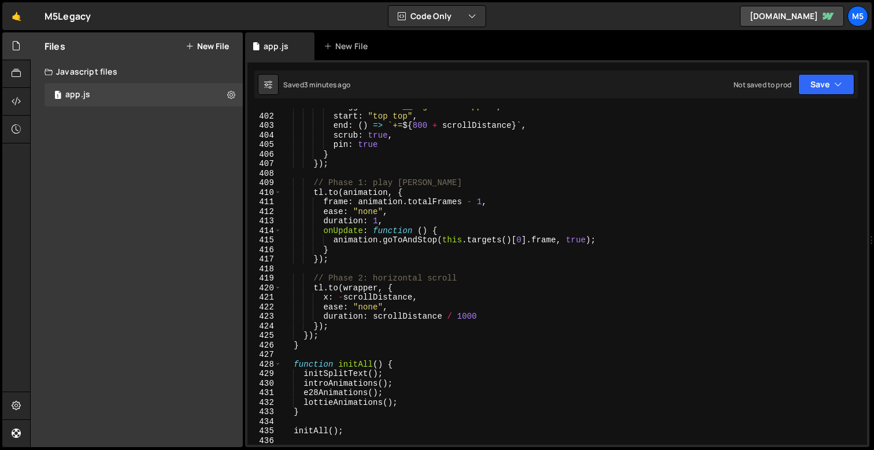
click at [380, 312] on div "trigger : ".e28__magazine-wrapper" , start : "top top" , end : ( ) => ` += ${ 8…" at bounding box center [572, 279] width 581 height 355
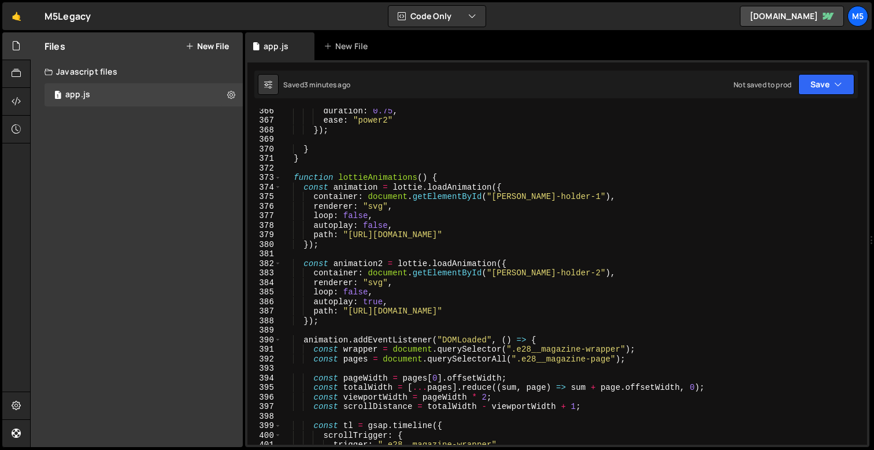
scroll to position [3499, 0]
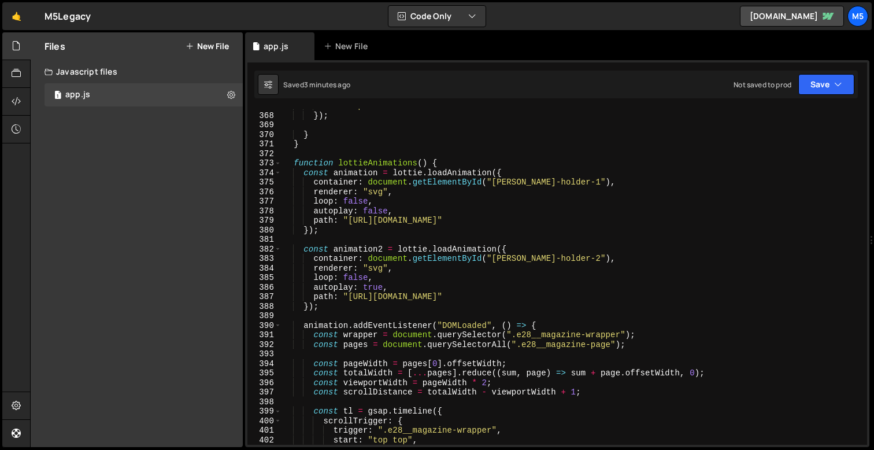
click at [370, 296] on div "ease : "power2" }) ; } } function lottieAnimations ( ) { const animation = [PER…" at bounding box center [572, 278] width 581 height 355
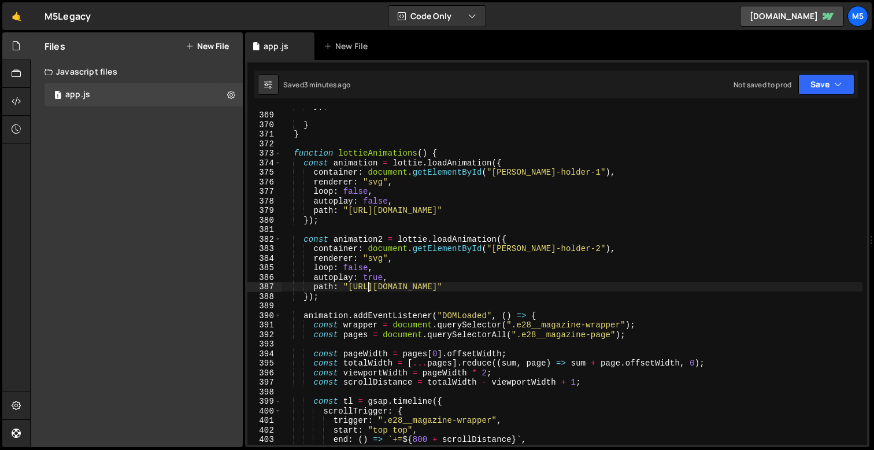
scroll to position [3520, 0]
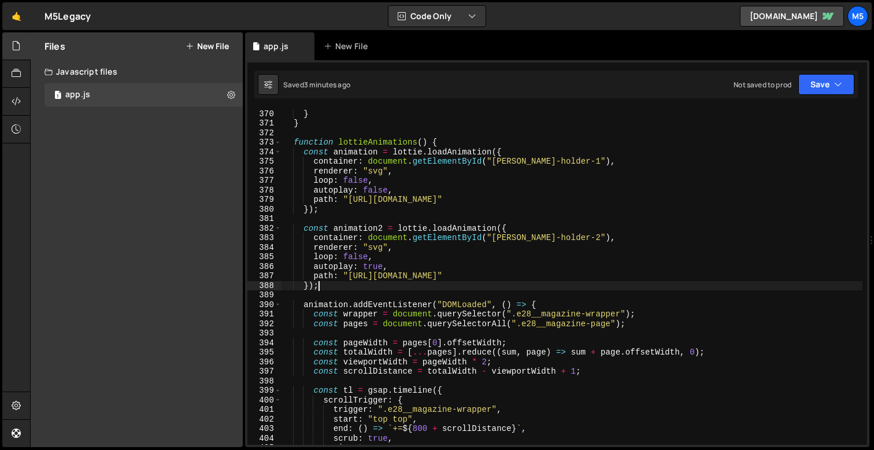
drag, startPoint x: 324, startPoint y: 283, endPoint x: 253, endPoint y: 221, distance: 94.6
click at [253, 221] on div "path: "[URL][DOMAIN_NAME]" 369 370 371 372 373 374 375 376 377 378 379 380 381 …" at bounding box center [557, 277] width 620 height 336
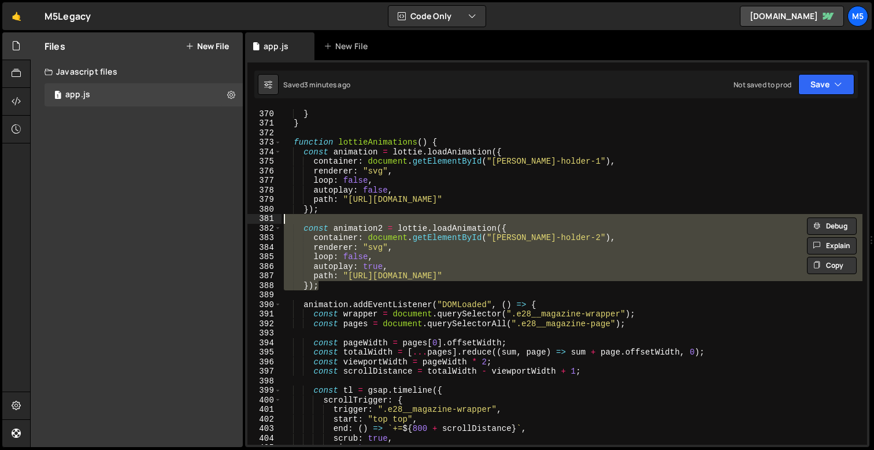
click at [345, 286] on div "} } function lottieAnimations ( ) { const animation = [PERSON_NAME] . loadAnima…" at bounding box center [572, 276] width 581 height 355
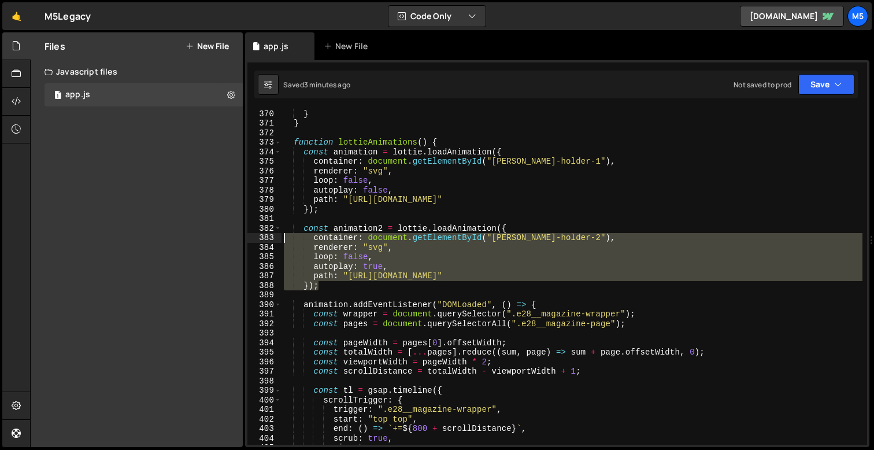
drag, startPoint x: 324, startPoint y: 286, endPoint x: 258, endPoint y: 235, distance: 83.2
click at [258, 235] on div "}); 369 370 371 372 373 374 375 376 377 378 379 380 381 382 383 384 385 386 387…" at bounding box center [557, 277] width 620 height 336
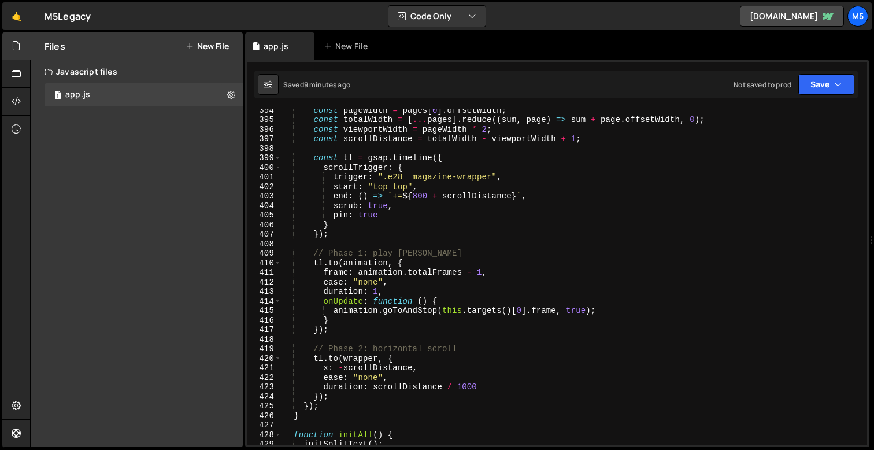
scroll to position [3752, 0]
click at [301, 415] on div "const pageWidth = pages [ 0 ] . offsetWidth ; const totalWidth = [ ... pages ] …" at bounding box center [572, 282] width 581 height 355
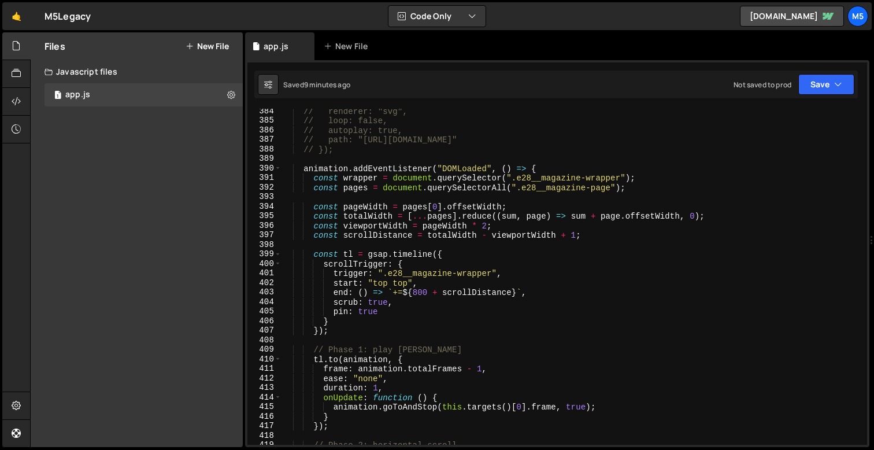
scroll to position [3647, 0]
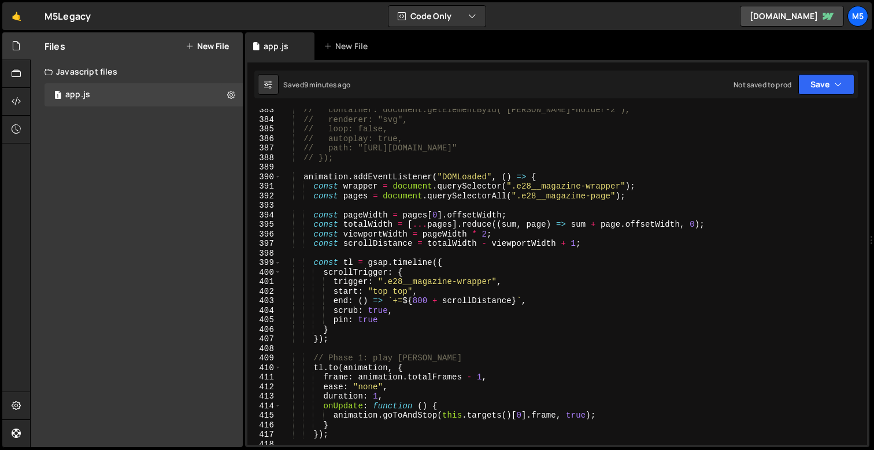
click at [538, 175] on div "// container: document.getElementById("[PERSON_NAME]-holder-2"), // renderer: "…" at bounding box center [572, 282] width 581 height 355
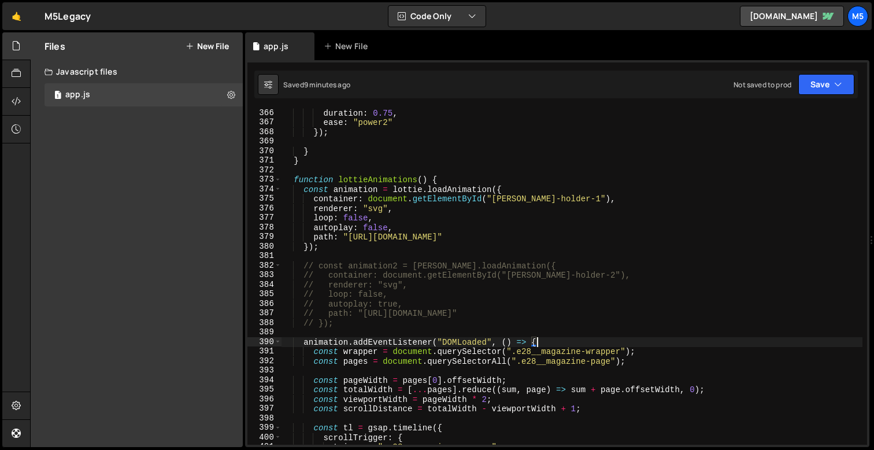
scroll to position [3473, 0]
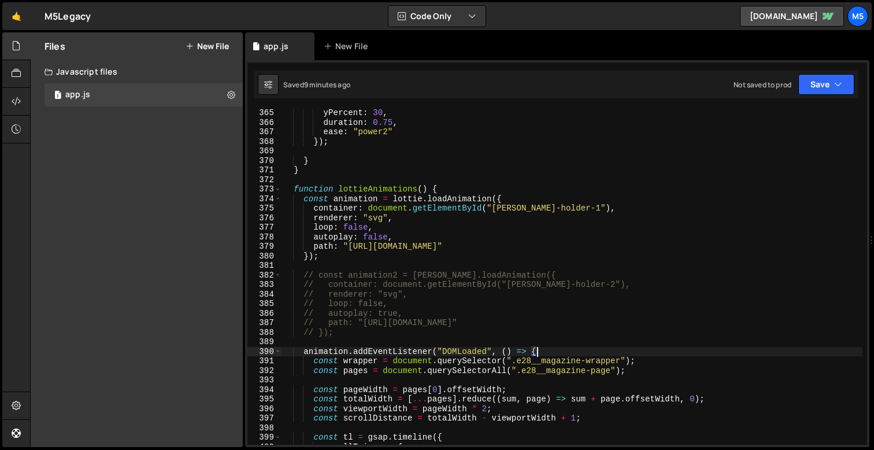
click at [438, 189] on div "yPercent : 30 , duration : 0.75 , ease : "power2" }) ; } } function lottieAnima…" at bounding box center [572, 285] width 581 height 355
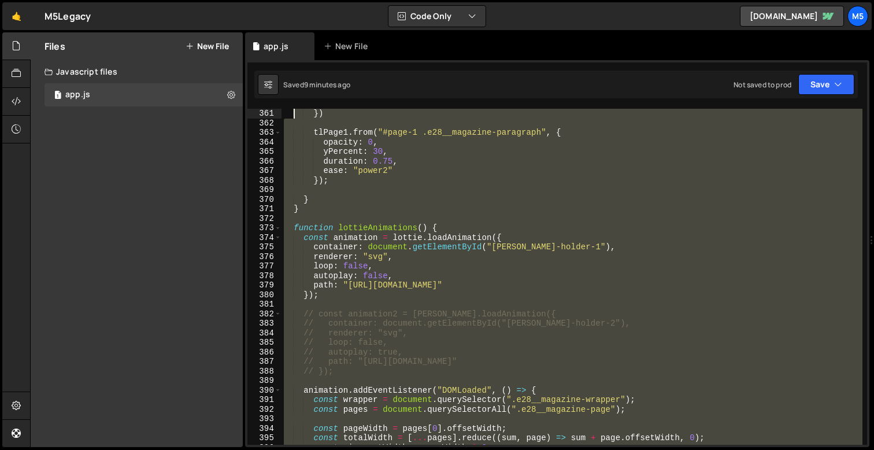
scroll to position [3406, 0]
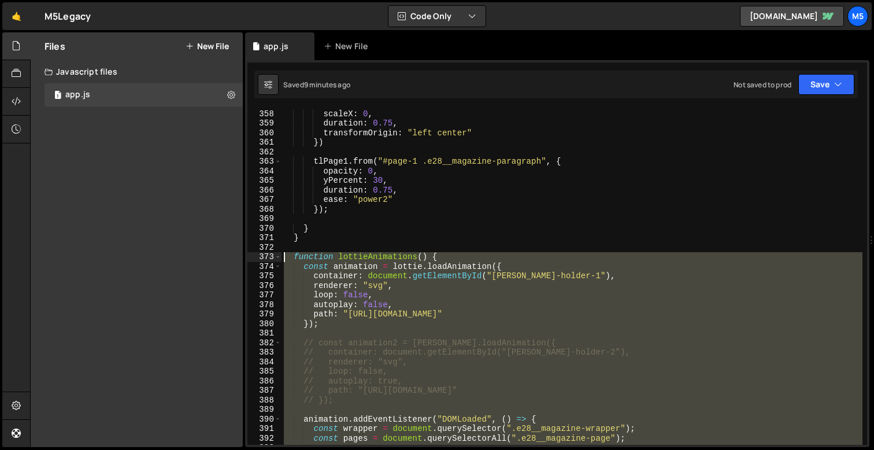
drag, startPoint x: 305, startPoint y: 338, endPoint x: 282, endPoint y: 259, distance: 82.5
click at [282, 259] on div "scaleX : 0 , duration : 0.75 , transformOrigin : "left center" }) tlPage1 . fro…" at bounding box center [572, 286] width 581 height 355
click at [431, 349] on div "scaleX : 0 , duration : 0.75 , transformOrigin : "left center" }) tlPage1 . fro…" at bounding box center [572, 286] width 581 height 355
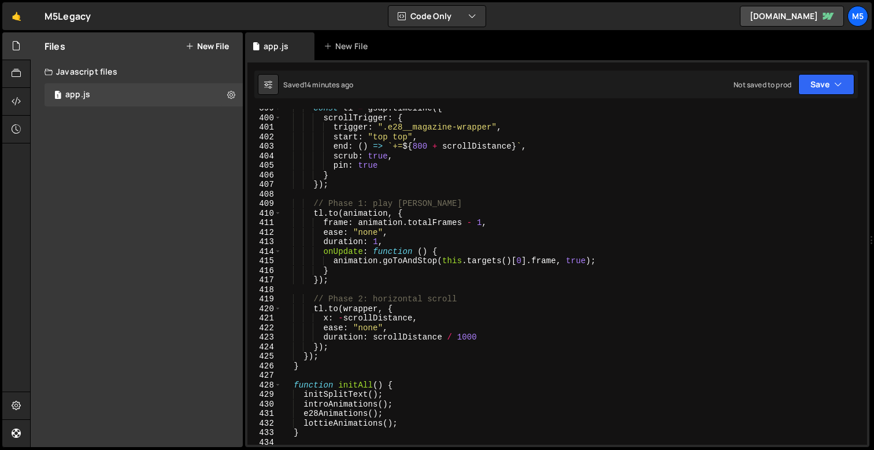
scroll to position [3794, 0]
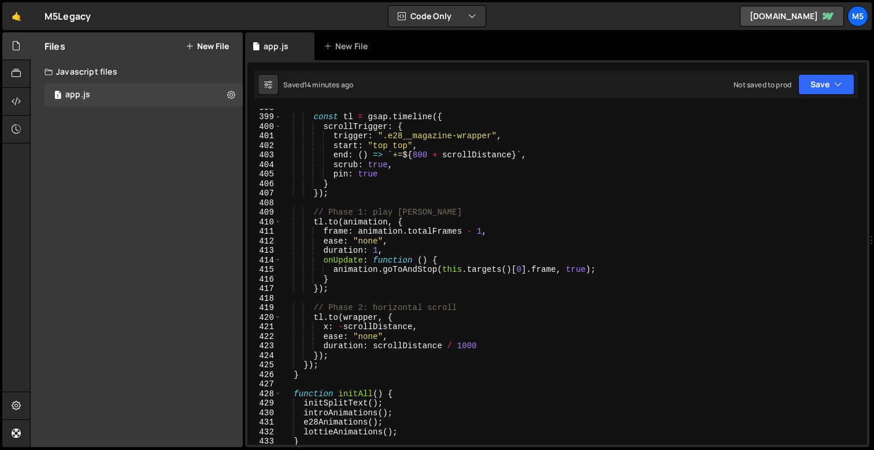
click at [315, 357] on div "const tl = gsap . timeline ({ scrollTrigger : { trigger : ".e28__magazine-wrapp…" at bounding box center [572, 279] width 581 height 355
click at [326, 356] on div "const tl = gsap . timeline ({ scrollTrigger : { trigger : ".e28__magazine-wrapp…" at bounding box center [572, 279] width 581 height 355
click at [321, 221] on div "const tl = gsap . timeline ({ scrollTrigger : { trigger : ".e28__magazine-wrapp…" at bounding box center [572, 279] width 581 height 355
click at [333, 120] on div "const tl = gsap . timeline ({ scrollTrigger : { trigger : ".e28__magazine-wrapp…" at bounding box center [572, 279] width 581 height 355
click at [327, 367] on div "const tl = gsap . timeline ({ scrollTrigger : { trigger : ".e28__magazine-wrapp…" at bounding box center [572, 279] width 581 height 355
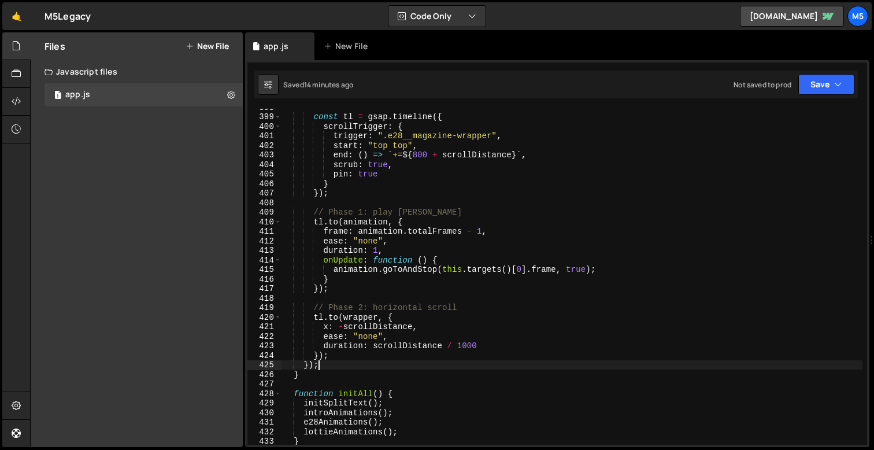
click at [306, 363] on div "const tl = gsap . timeline ({ scrollTrigger : { trigger : ".e28__magazine-wrapp…" at bounding box center [572, 279] width 581 height 355
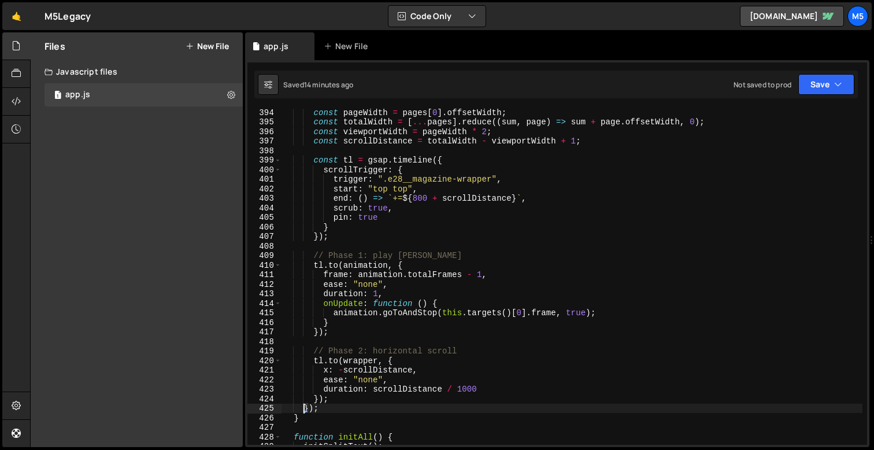
scroll to position [3771, 0]
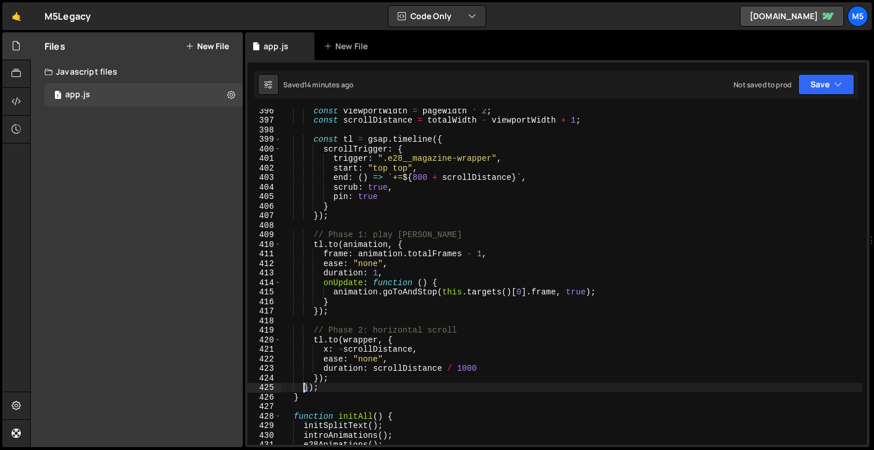
click at [342, 376] on div "const viewportWidth = pageWidth * 2 ; const scrollDistance = totalWidth - viewp…" at bounding box center [572, 283] width 581 height 355
type textarea "});"
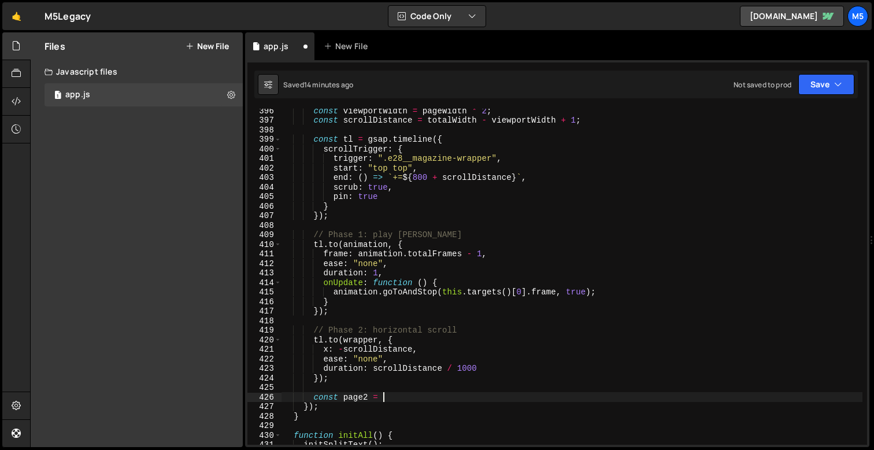
scroll to position [0, 6]
paste textarea "document.querySelector("#page-2");"
type textarea "const page2 = document.querySelector("#page-2");"
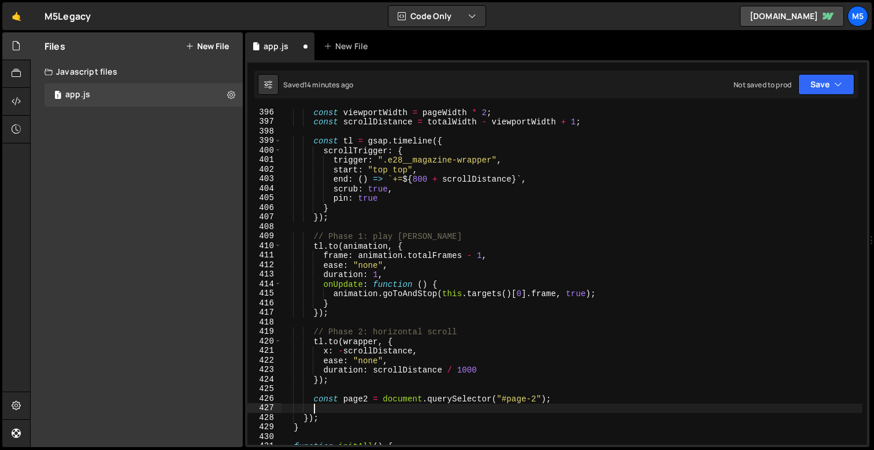
scroll to position [3803, 0]
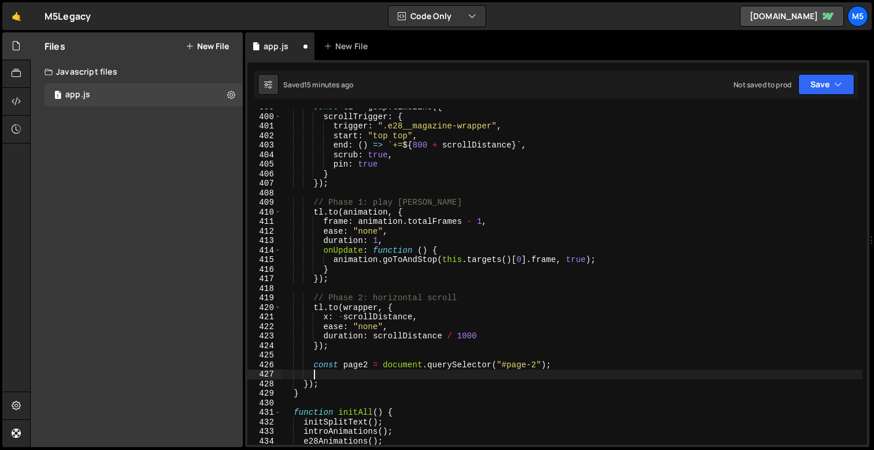
paste textarea "const pageWidth = page2.offsetWidth;"
click at [361, 375] on div "const tl = gsap . timeline ({ scrollTrigger : { trigger : ".e28__magazine-wrapp…" at bounding box center [572, 279] width 581 height 355
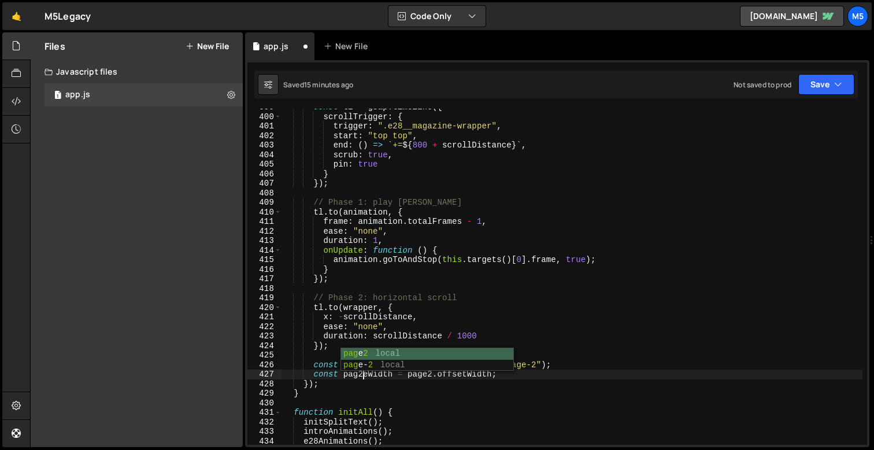
scroll to position [0, 5]
click at [498, 396] on div "const tl = gsap . timeline ({ scrollTrigger : { trigger : ".e28__magazine-wrapp…" at bounding box center [572, 279] width 581 height 355
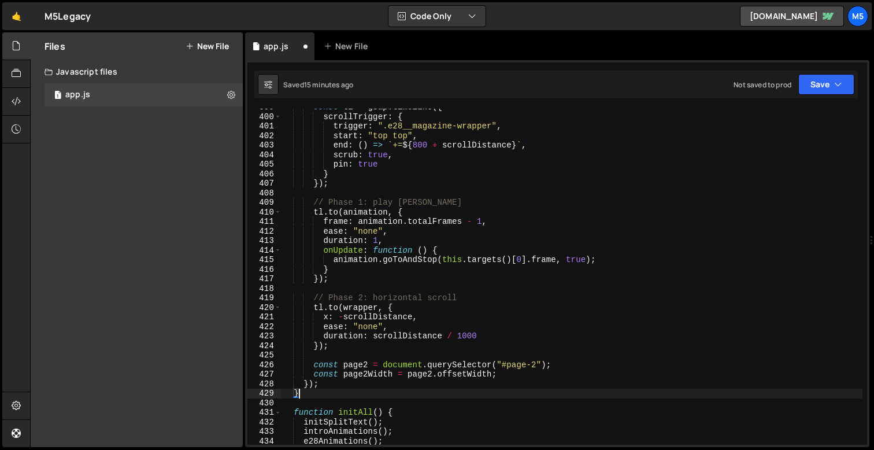
click at [533, 372] on div "const tl = gsap . timeline ({ scrollTrigger : { trigger : ".e28__magazine-wrapp…" at bounding box center [572, 279] width 581 height 355
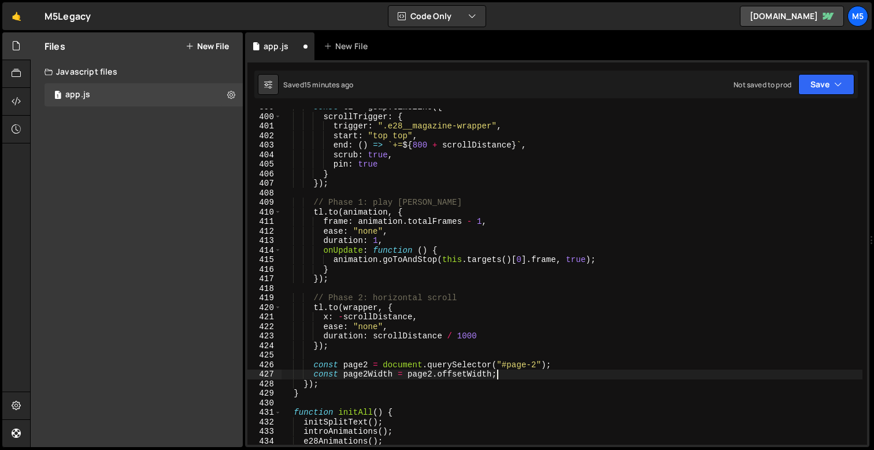
type textarea "const page2Width = page2.offsetWidth;"
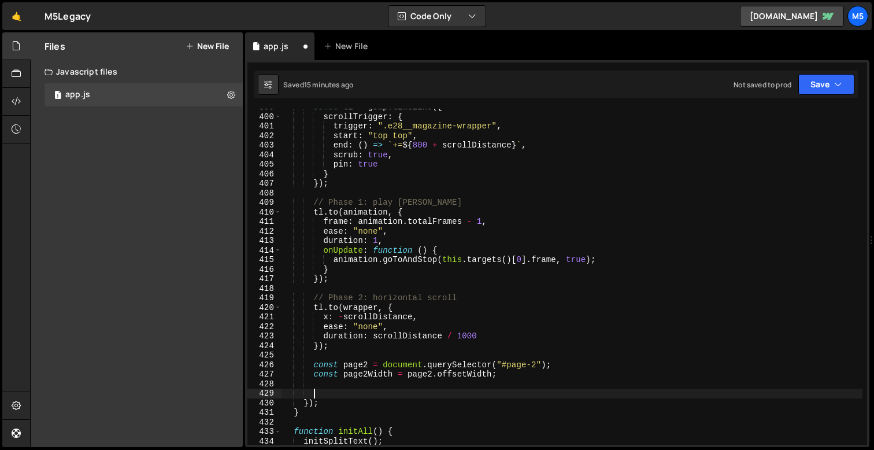
type textarea "f"
paste textarea "e28__top-left-heading"
click at [409, 393] on div "const tl = gsap . timeline ({ scrollTrigger : { trigger : ".e28__magazine-wrapp…" at bounding box center [572, 279] width 581 height 355
type textarea "gsap.from("#page-2 .e28__top-left-heading")"
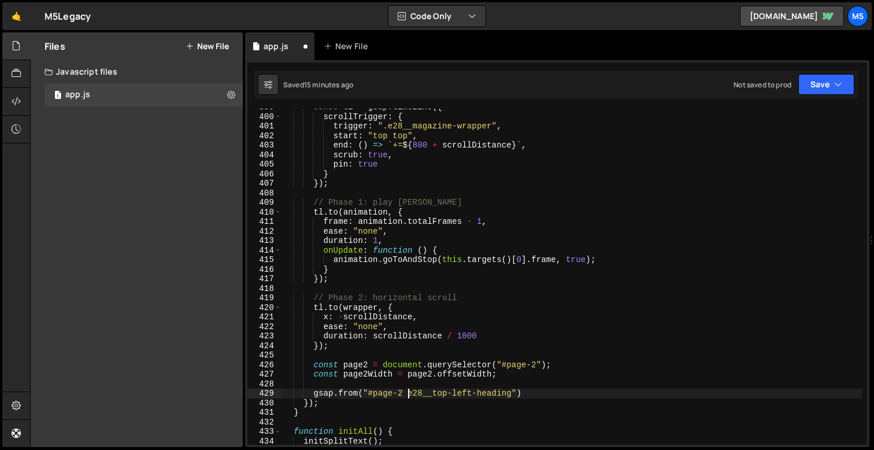
scroll to position [0, 9]
click at [524, 389] on div "const tl = gsap . timeline ({ scrollTrigger : { trigger : ".e28__magazine-wrapp…" at bounding box center [572, 279] width 581 height 355
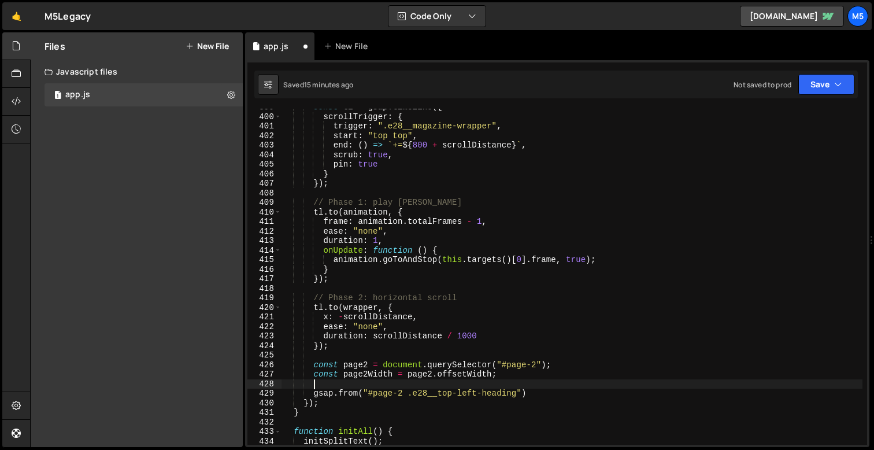
scroll to position [0, 1]
click at [524, 390] on div "const tl = gsap . timeline ({ scrollTrigger : { trigger : ".e28__magazine-wrapp…" at bounding box center [572, 279] width 581 height 355
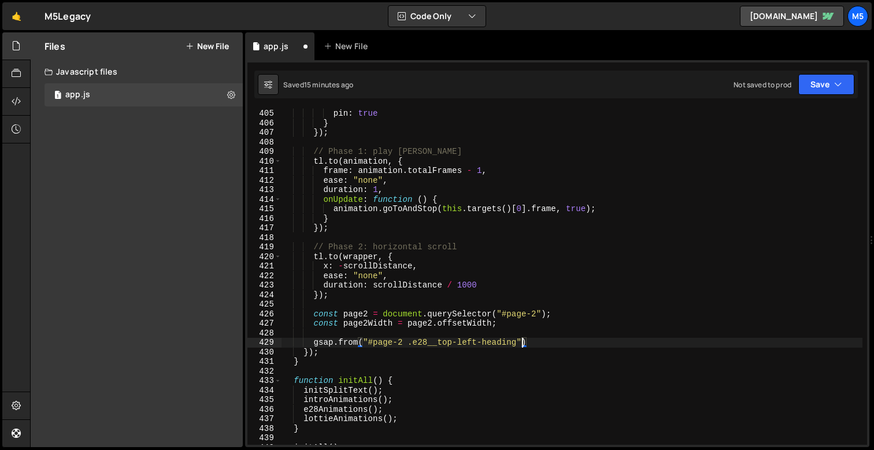
scroll to position [3855, 0]
type textarea "gsap.from("#page-2 .e28__top-left-heading", {})"
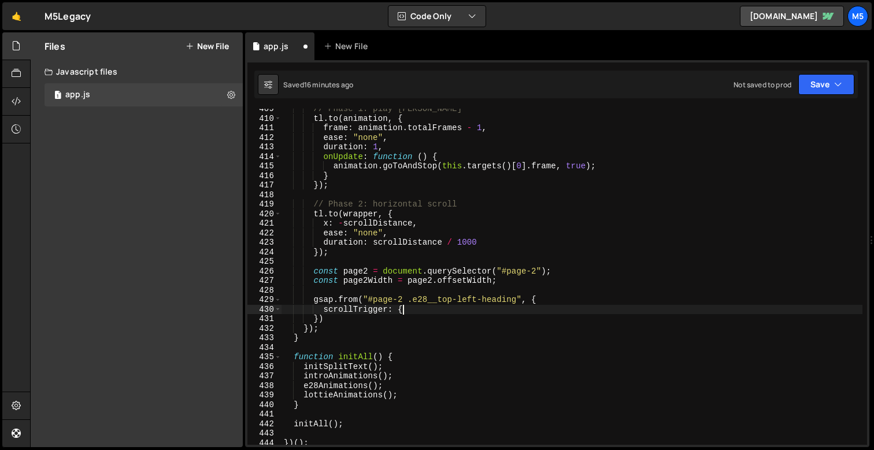
scroll to position [0, 8]
type textarea "scrollTrigger: {}"
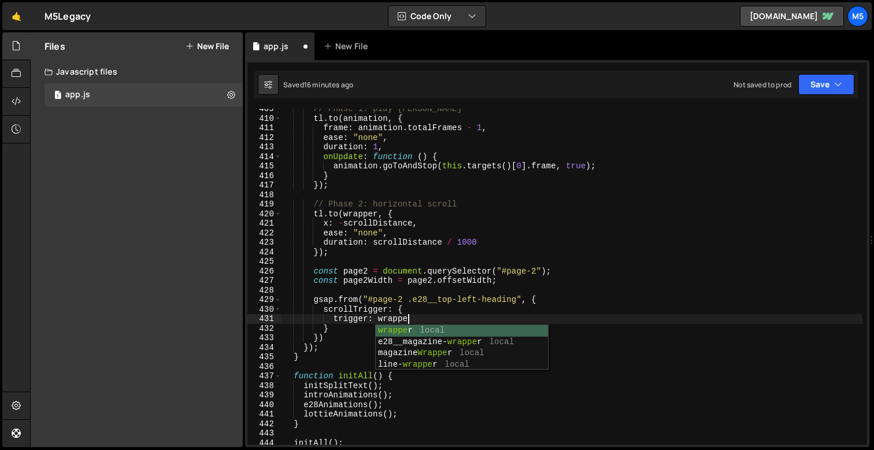
scroll to position [0, 8]
click at [478, 178] on div "// Phase 1: play [PERSON_NAME] . to ( animation , { frame : animation . totalFr…" at bounding box center [572, 281] width 581 height 355
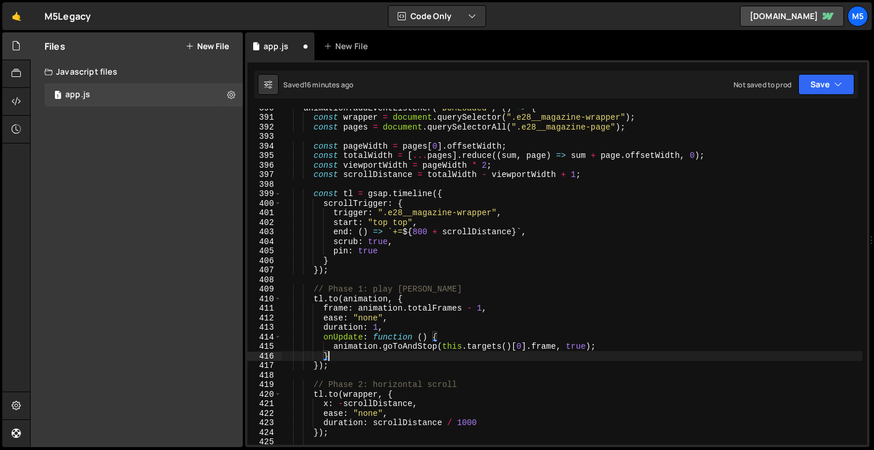
scroll to position [3724, 0]
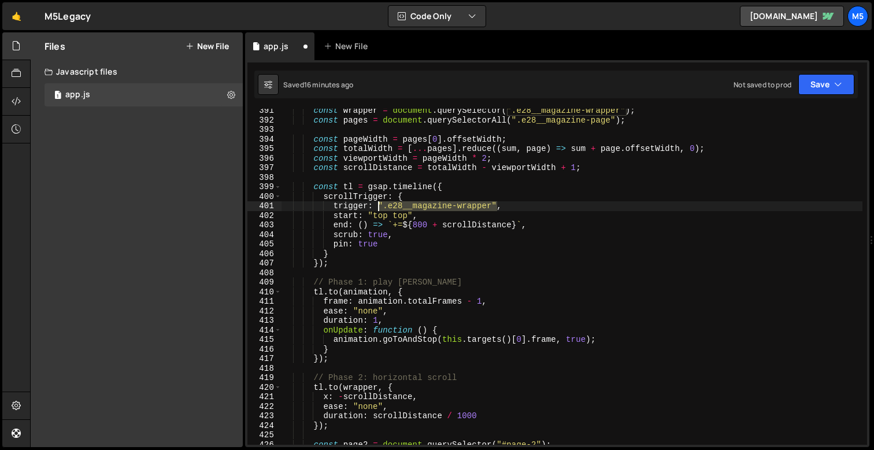
drag, startPoint x: 497, startPoint y: 205, endPoint x: 379, endPoint y: 206, distance: 117.4
click at [379, 206] on div "const wrapper = document . querySelector ( ".e28__magazine-wrapper" ) ; const p…" at bounding box center [572, 283] width 581 height 355
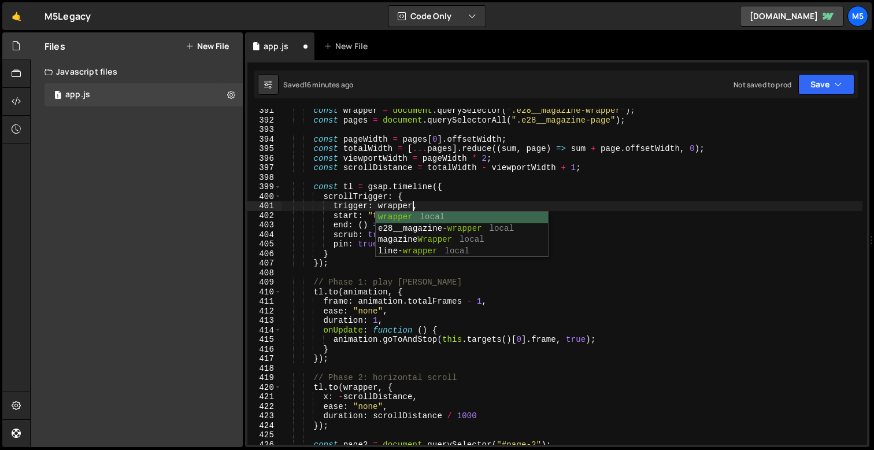
click at [416, 316] on div "const wrapper = document . querySelector ( ".e28__magazine-wrapper" ) ; const p…" at bounding box center [572, 283] width 581 height 355
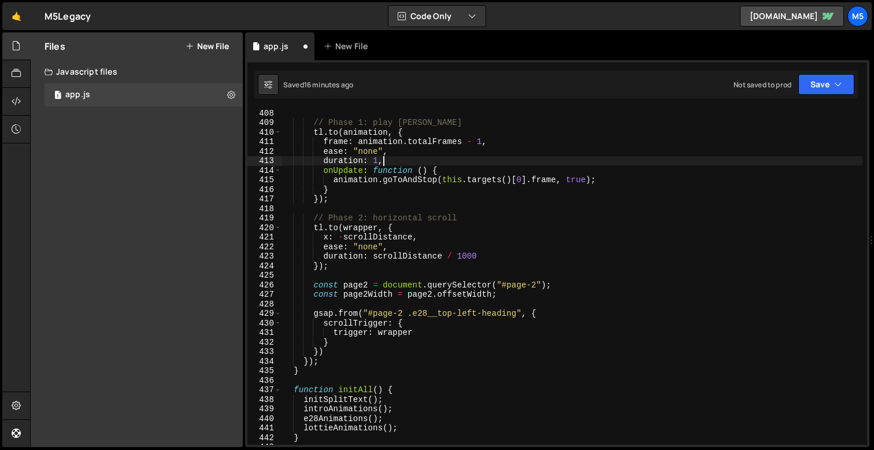
scroll to position [3883, 0]
click at [415, 333] on div "// Phase 1: play [PERSON_NAME] . to ( animation , { frame : animation . totalFr…" at bounding box center [572, 285] width 581 height 355
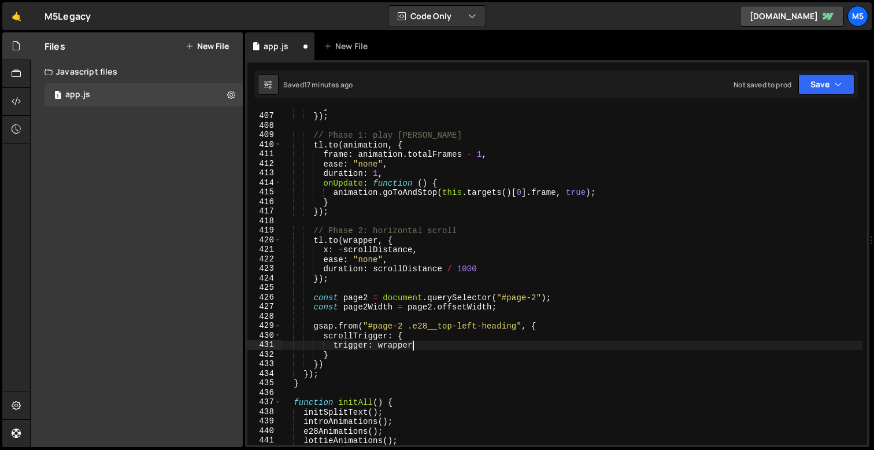
scroll to position [3881, 0]
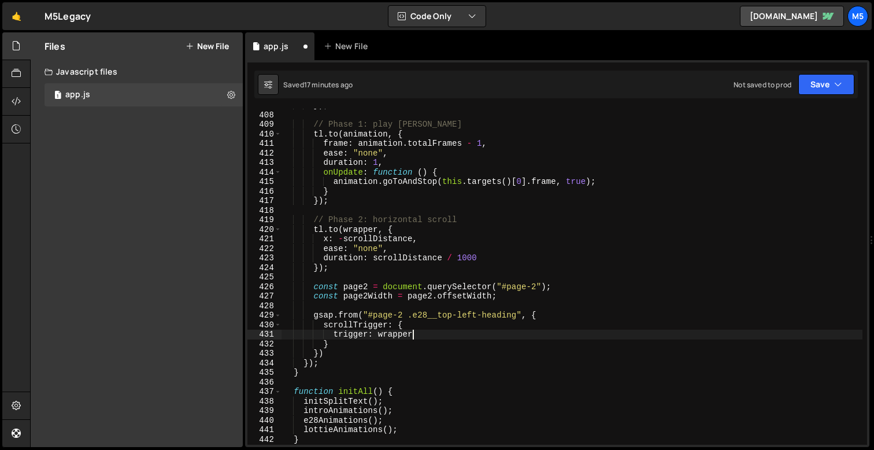
type textarea "trigger: wrapper,"
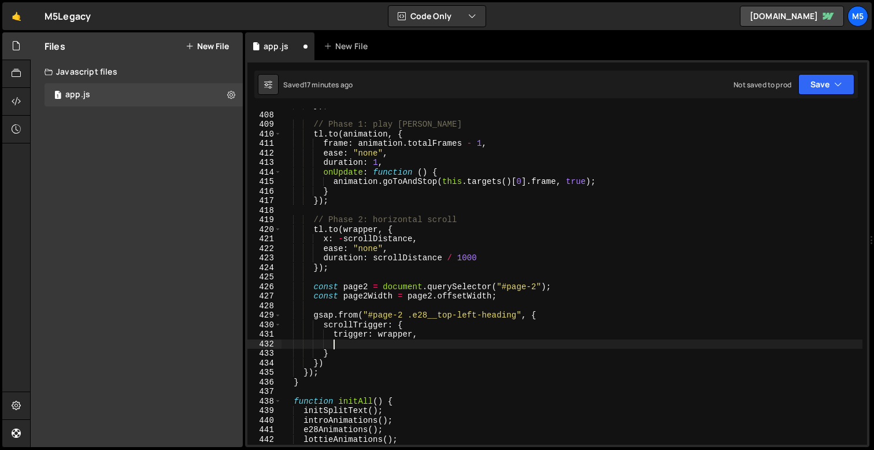
paste textarea "start: () => `top top+=${pageWidth}`,"
click at [554, 313] on div "}) ; // Phase 1: play [PERSON_NAME] . to ( animation , { frame : animation . to…" at bounding box center [572, 278] width 581 height 355
type textarea "gsap.from("#page-2 .e28__top-left-heading", {"
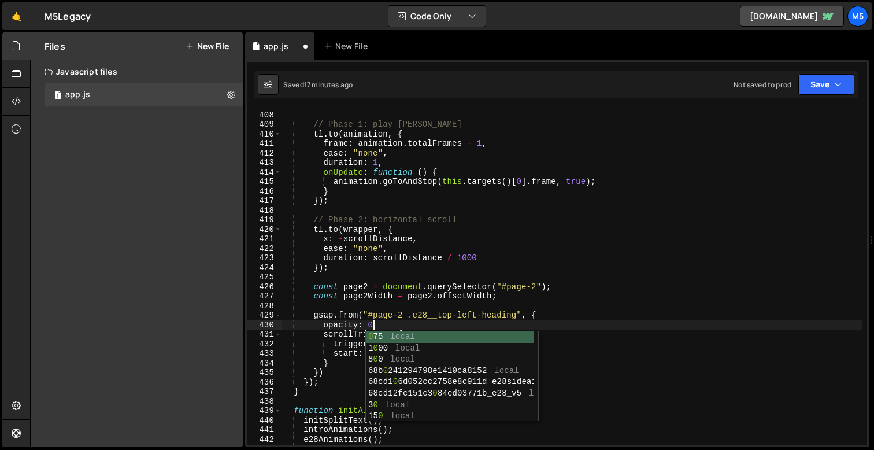
scroll to position [0, 6]
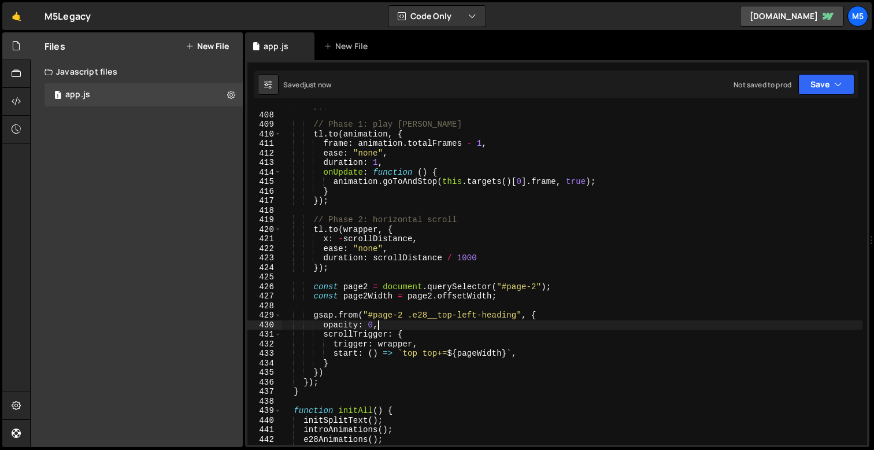
type textarea "opacity: 0,"
click at [427, 304] on div "}) ; // Phase 1: play [PERSON_NAME] . to ( animation , { frame : animation . to…" at bounding box center [572, 278] width 581 height 355
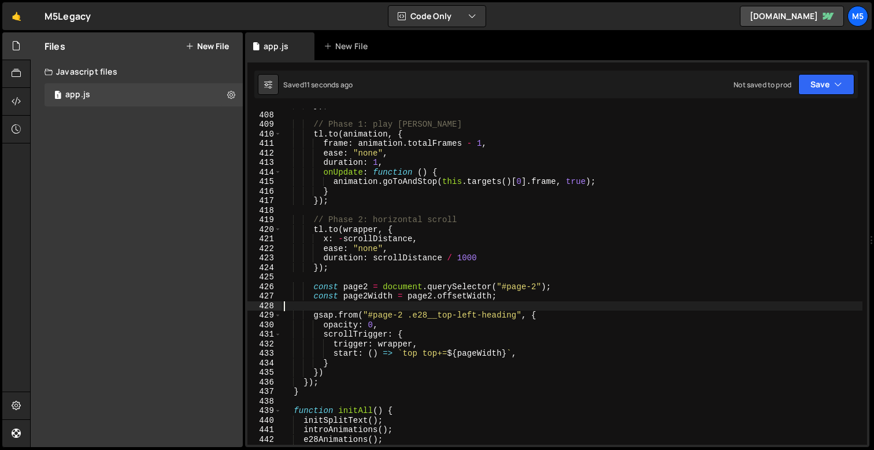
scroll to position [0, 0]
click at [376, 345] on div "}) ; // Phase 1: play [PERSON_NAME] . to ( animation , { frame : animation . to…" at bounding box center [572, 278] width 581 height 355
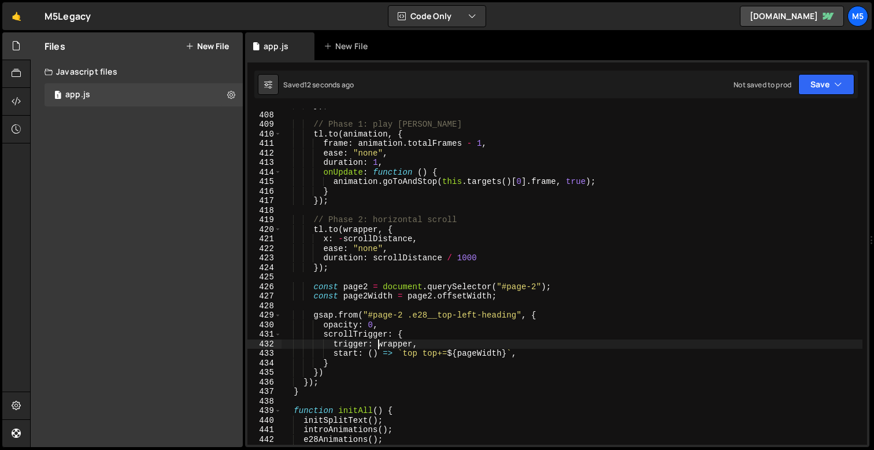
click at [369, 334] on div "}) ; // Phase 1: play [PERSON_NAME] . to ( animation , { frame : animation . to…" at bounding box center [572, 278] width 581 height 355
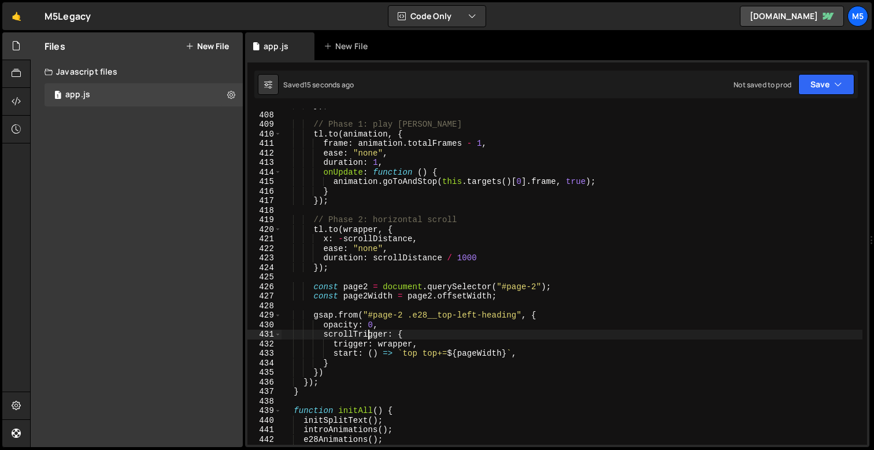
scroll to position [0, 6]
click at [383, 390] on div "}) ; // Phase 1: play [PERSON_NAME] . to ( animation , { frame : animation . to…" at bounding box center [572, 278] width 581 height 355
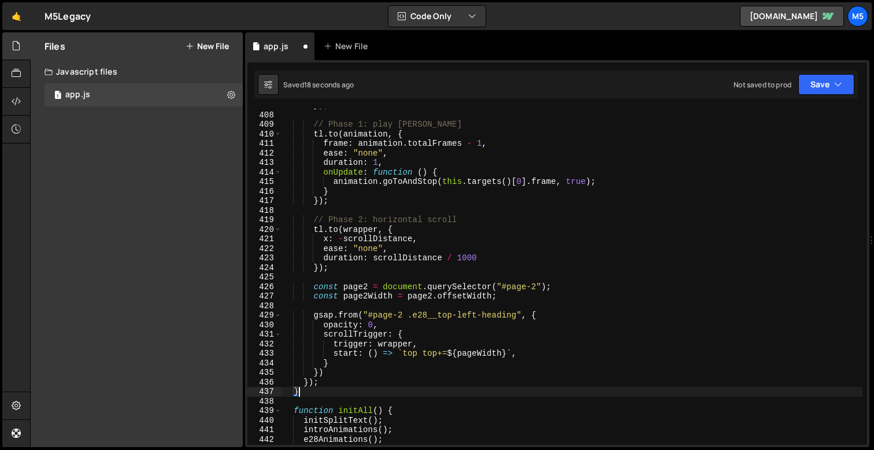
click at [339, 365] on div "}) ; // Phase 1: play [PERSON_NAME] . to ( animation , { frame : animation . to…" at bounding box center [572, 278] width 581 height 355
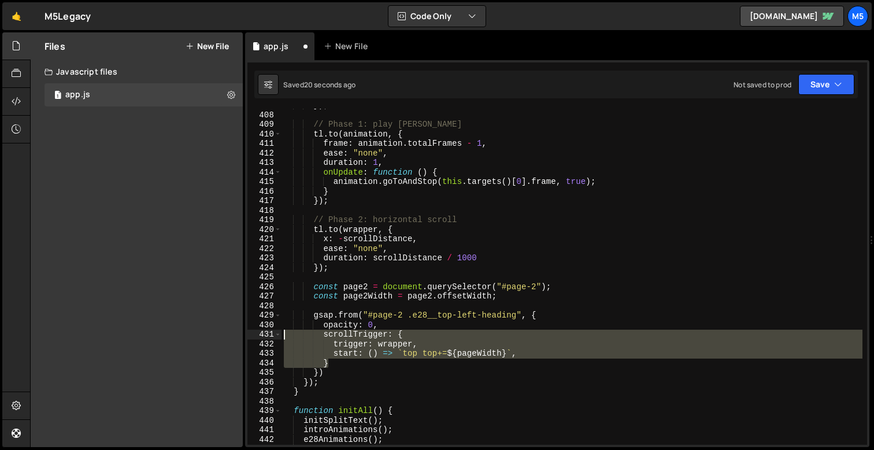
drag, startPoint x: 347, startPoint y: 363, endPoint x: 253, endPoint y: 336, distance: 97.5
click at [253, 336] on div "} 407 408 409 410 411 412 413 414 415 416 417 418 419 420 421 422 423 424 425 4…" at bounding box center [557, 277] width 620 height 336
drag, startPoint x: 347, startPoint y: 363, endPoint x: 263, endPoint y: 333, distance: 89.4
click at [263, 333] on div "// scrollTrigger: { 407 408 409 410 411 412 413 414 415 416 417 418 419 420 421…" at bounding box center [557, 277] width 620 height 336
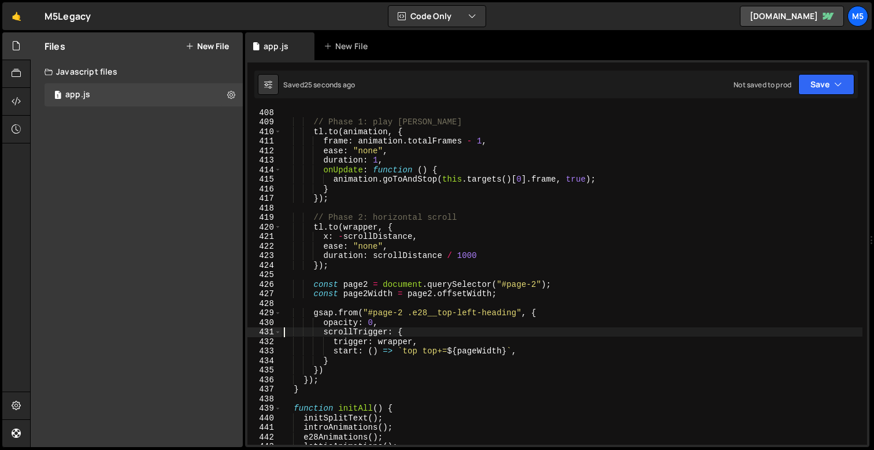
scroll to position [3886, 0]
click at [478, 351] on div "// Phase 1: play [PERSON_NAME] . to ( animation , { frame : animation . totalFr…" at bounding box center [572, 283] width 581 height 355
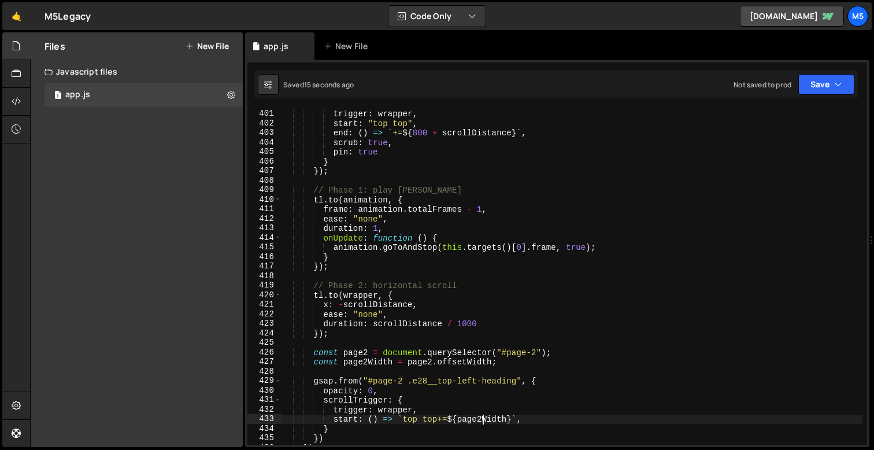
scroll to position [3817, 0]
drag, startPoint x: 512, startPoint y: 419, endPoint x: 452, endPoint y: 419, distance: 60.7
click at [452, 419] on div "trigger : wrapper , start : "top top" , end : ( ) => ` += ${ 800 + scrollDistan…" at bounding box center [572, 285] width 581 height 355
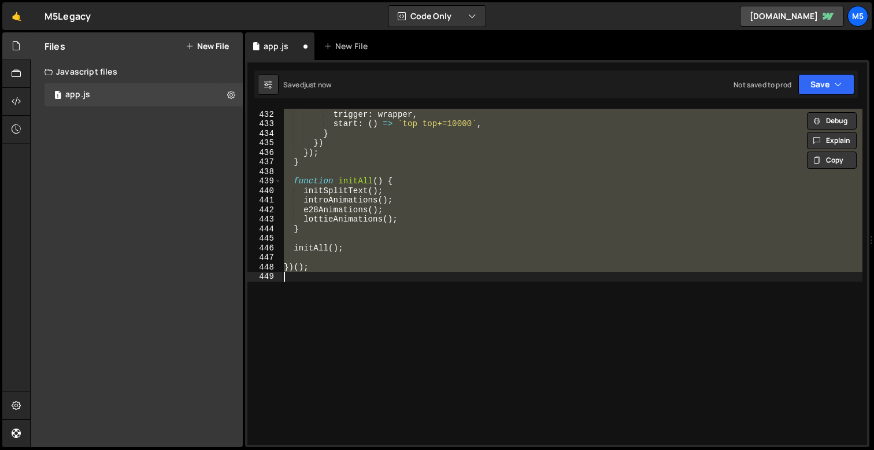
scroll to position [4111, 0]
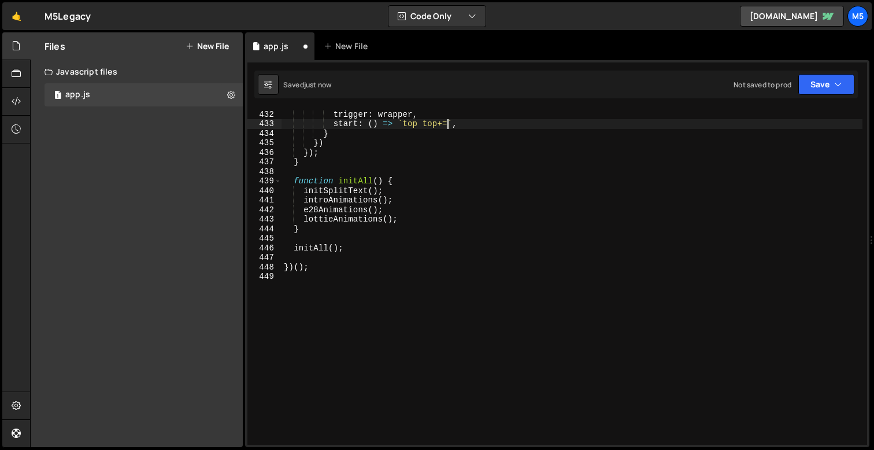
type textarea "start: () => `top top+=${page2Width}`,"
click at [545, 257] on div "scrollTrigger : { trigger : wrapper , start : ( ) => ` top top+= ${ page2Width …" at bounding box center [572, 277] width 581 height 355
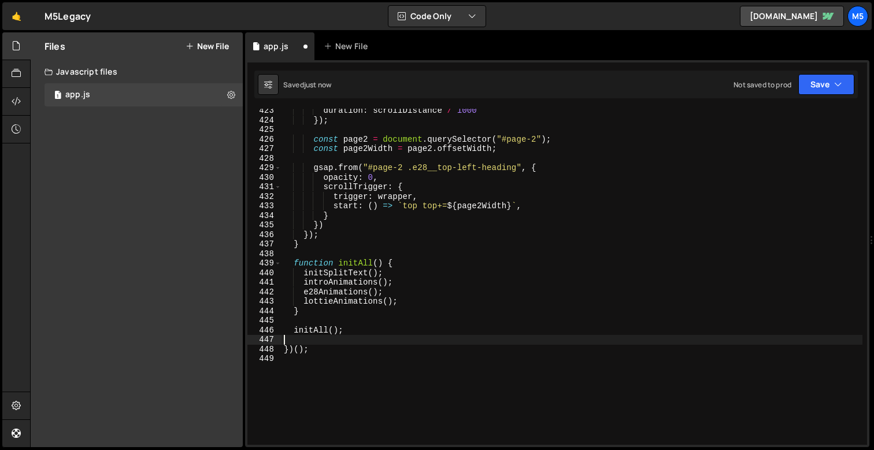
scroll to position [4026, 0]
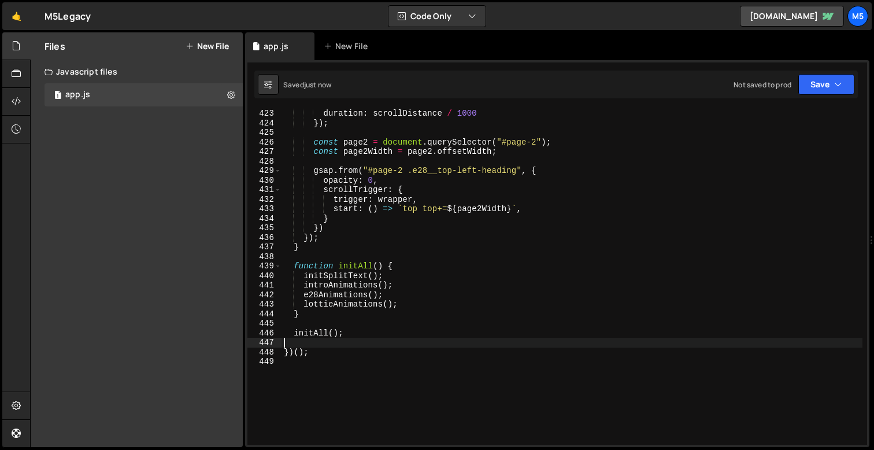
click at [344, 228] on div "duration : scrollDistance / 1000 }) ; const page2 = document . querySelector ( …" at bounding box center [572, 286] width 581 height 355
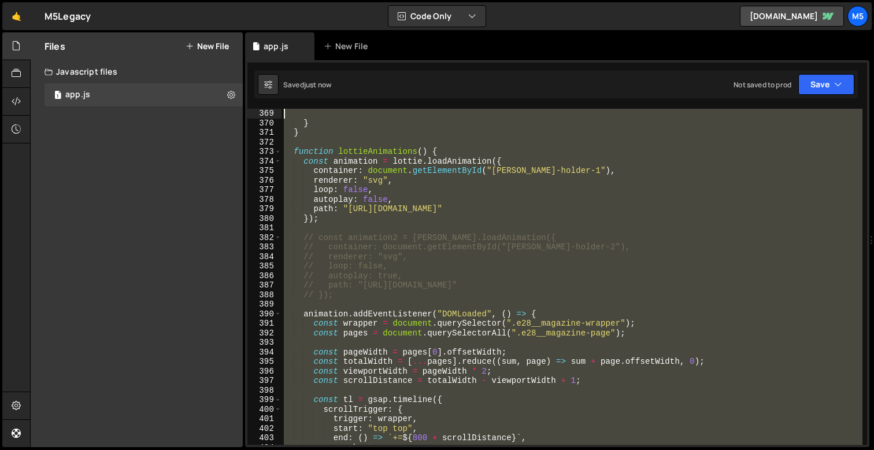
scroll to position [3473, 0]
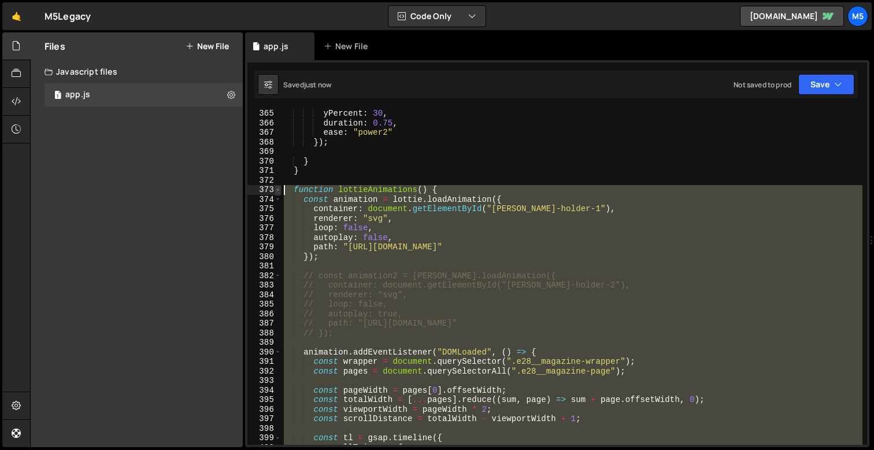
drag, startPoint x: 322, startPoint y: 289, endPoint x: 278, endPoint y: 191, distance: 107.7
click at [278, 191] on div "}) 365 366 367 368 369 370 371 372 373 374 375 376 377 378 379 380 381 382 383 …" at bounding box center [557, 277] width 620 height 336
click at [466, 293] on div "yPercent : 30 , duration : 0.75 , ease : "power2" }) ; } } function lottieAnima…" at bounding box center [572, 286] width 581 height 355
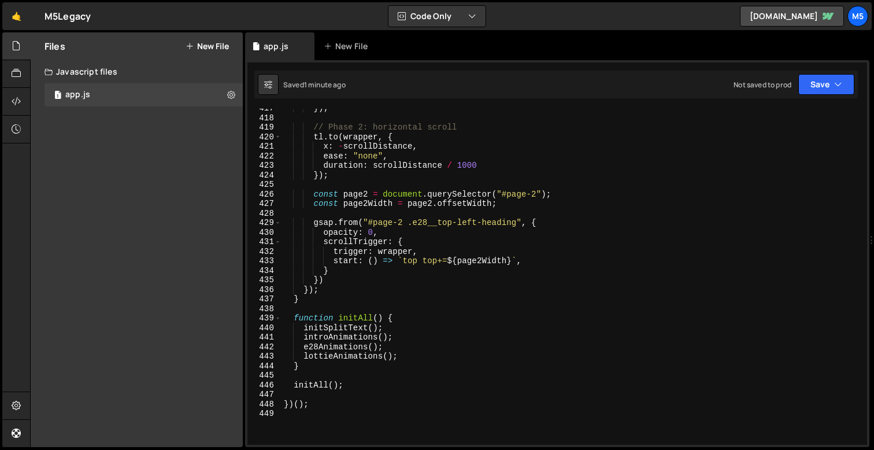
scroll to position [3984, 0]
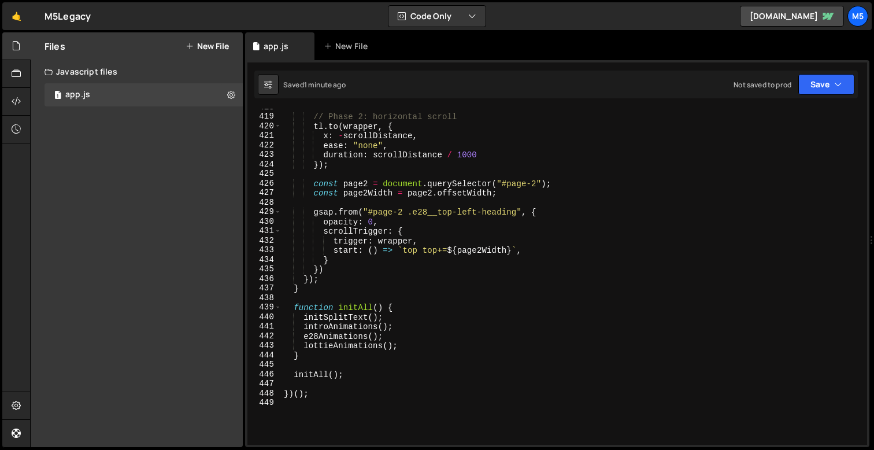
click at [379, 257] on div "// Phase 2: horizontal scroll tl . to ( wrapper , { x : - scrollDistance , ease…" at bounding box center [572, 279] width 581 height 355
click at [355, 228] on div "// Phase 2: horizontal scroll tl . to ( wrapper , { x : - scrollDistance , ease…" at bounding box center [572, 279] width 581 height 355
click at [327, 256] on div "// Phase 2: horizontal scroll tl . to ( wrapper , { x : - scrollDistance , ease…" at bounding box center [572, 279] width 581 height 355
click at [334, 260] on div "// Phase 2: horizontal scroll tl . to ( wrapper , { x : - scrollDistance , ease…" at bounding box center [572, 279] width 581 height 355
click at [318, 267] on div "// Phase 2: horizontal scroll tl . to ( wrapper , { x : - scrollDistance , ease…" at bounding box center [572, 279] width 581 height 355
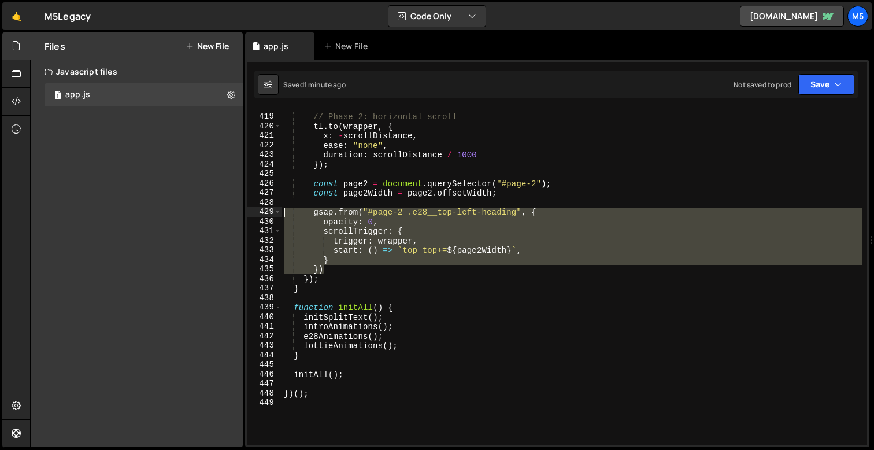
drag, startPoint x: 330, startPoint y: 269, endPoint x: 261, endPoint y: 213, distance: 89.1
click at [261, 213] on div "}) 418 419 420 421 422 423 424 425 426 427 428 429 430 431 432 433 434 435 436 …" at bounding box center [557, 277] width 620 height 336
paste textarea "}, pageWidth / scrollDistance);"
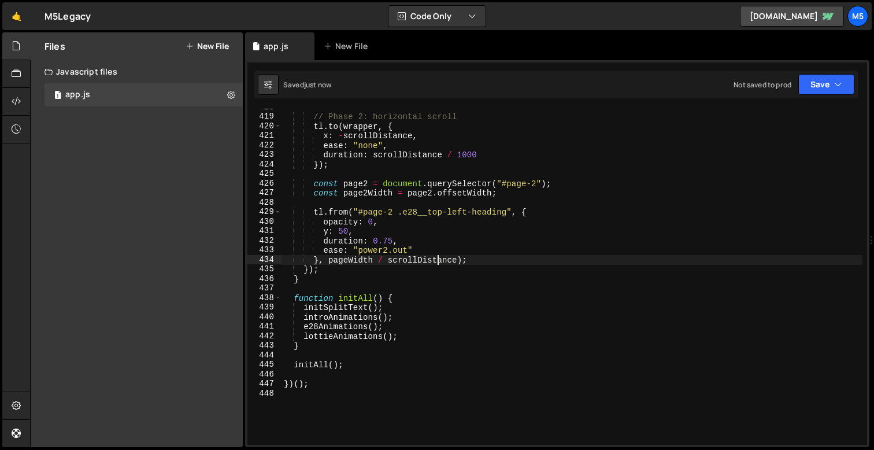
click at [346, 261] on div "// Phase 2: horizontal scroll tl . to ( wrapper , { x : - scrollDistance , ease…" at bounding box center [572, 279] width 581 height 355
click at [349, 260] on div "// Phase 2: horizontal scroll tl . to ( wrapper , { x : - scrollDistance , ease…" at bounding box center [572, 279] width 581 height 355
click at [444, 311] on div "// Phase 2: horizontal scroll tl . to ( wrapper , { x : - scrollDistance , ease…" at bounding box center [572, 279] width 581 height 355
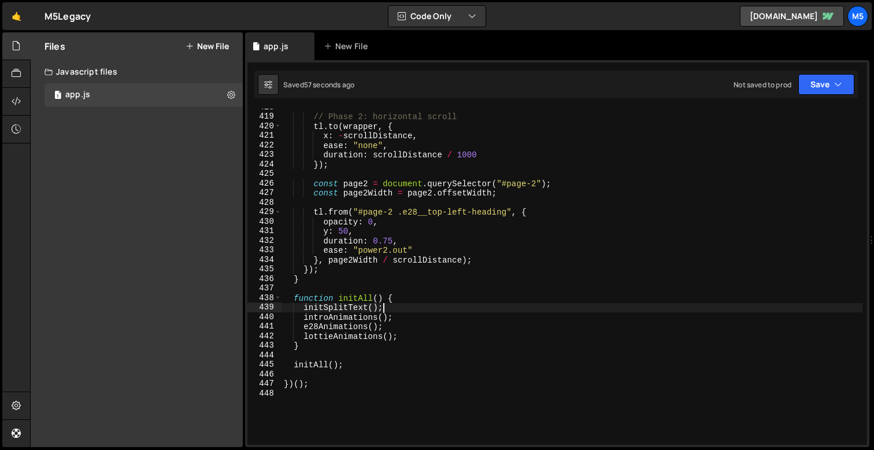
click at [455, 278] on div "// Phase 2: horizontal scroll tl . to ( wrapper , { x : - scrollDistance , ease…" at bounding box center [572, 279] width 581 height 355
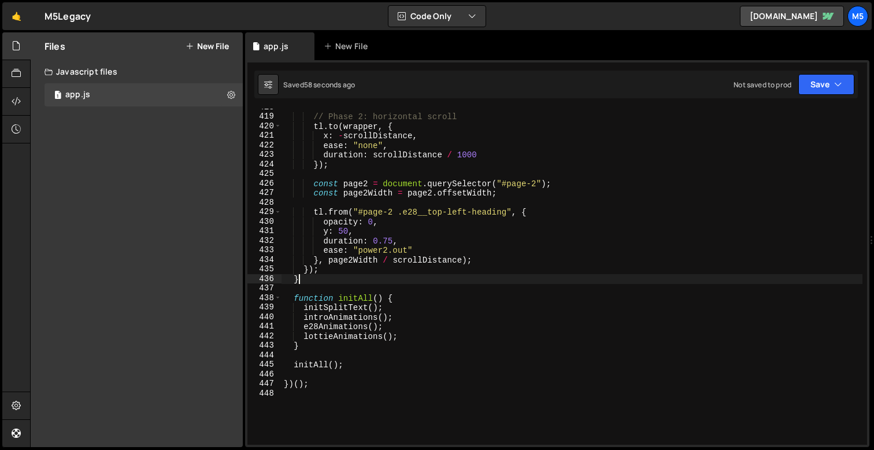
scroll to position [0, 1]
click at [361, 231] on div "// Phase 2: horizontal scroll tl . to ( wrapper , { x : - scrollDistance , ease…" at bounding box center [572, 279] width 581 height 355
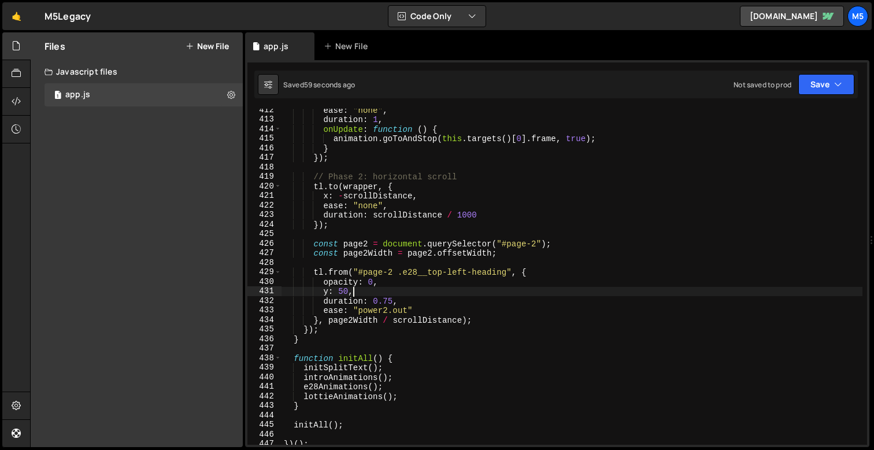
scroll to position [3925, 0]
click at [338, 282] on div "ease : "none" , duration : 1 , onUpdate : function ( ) { animation . goToAndSto…" at bounding box center [572, 282] width 581 height 355
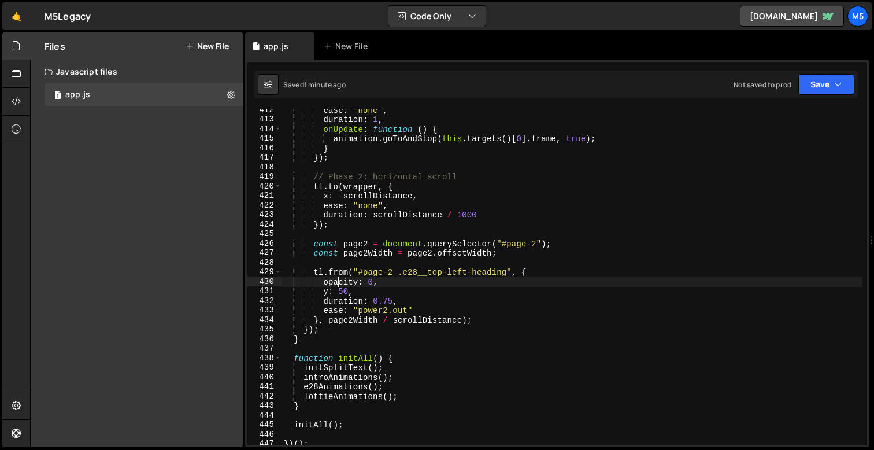
click at [324, 190] on div "ease : "none" , duration : 1 , onUpdate : function ( ) { animation . goToAndSto…" at bounding box center [572, 282] width 581 height 355
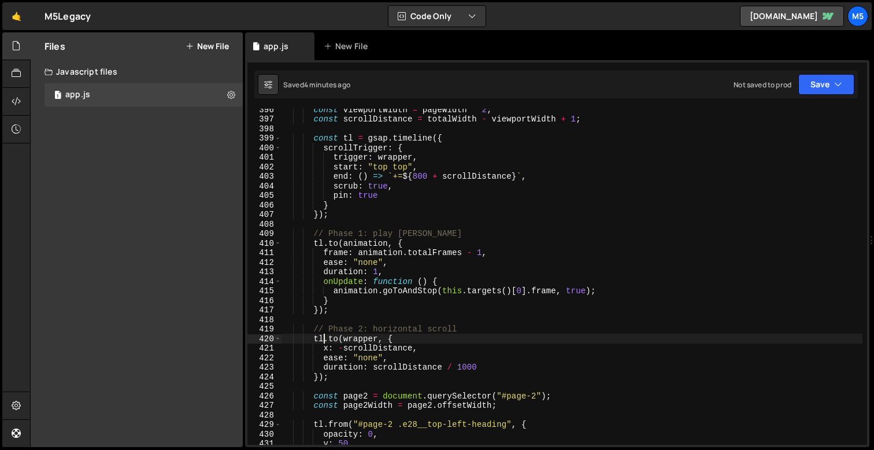
scroll to position [3786, 0]
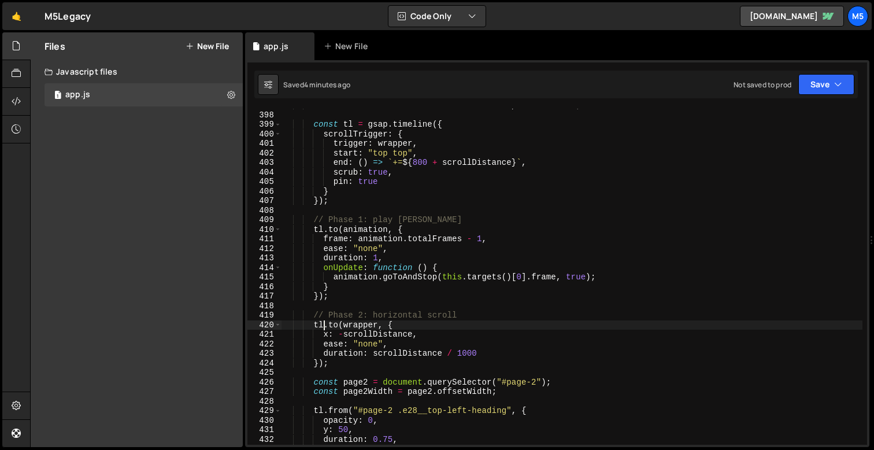
click at [404, 224] on div "const scrollDistance = totalWidth - viewportWidth + 1 ; const tl = gsap . timel…" at bounding box center [572, 278] width 581 height 355
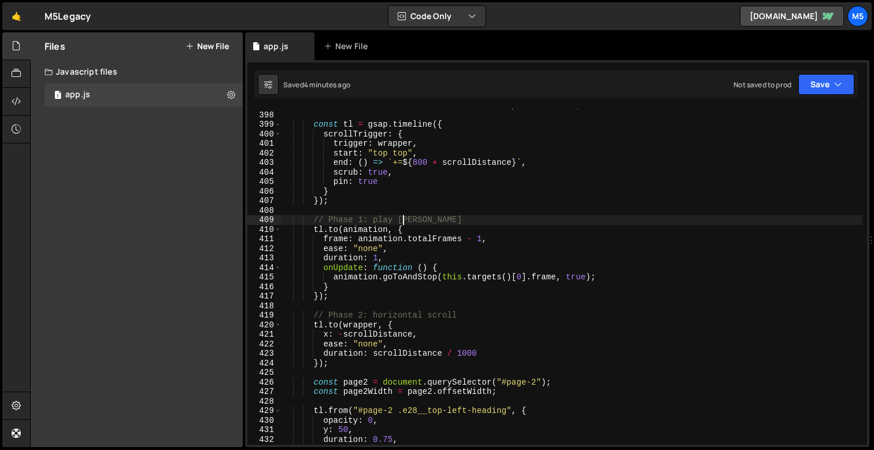
click at [364, 242] on div "const scrollDistance = totalWidth - viewportWidth + 1 ; const tl = gsap . timel…" at bounding box center [572, 278] width 581 height 355
click at [360, 268] on div "const scrollDistance = totalWidth - viewportWidth + 1 ; const tl = gsap . timel…" at bounding box center [572, 278] width 581 height 355
click at [363, 283] on div "const scrollDistance = totalWidth - viewportWidth + 1 ; const tl = gsap . timel…" at bounding box center [572, 278] width 581 height 355
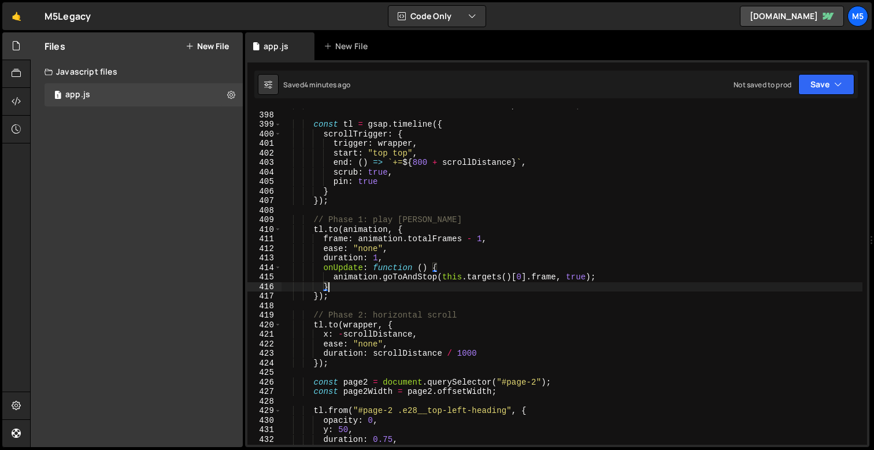
click at [377, 264] on div "const scrollDistance = totalWidth - viewportWidth + 1 ; const tl = gsap . timel…" at bounding box center [572, 278] width 581 height 355
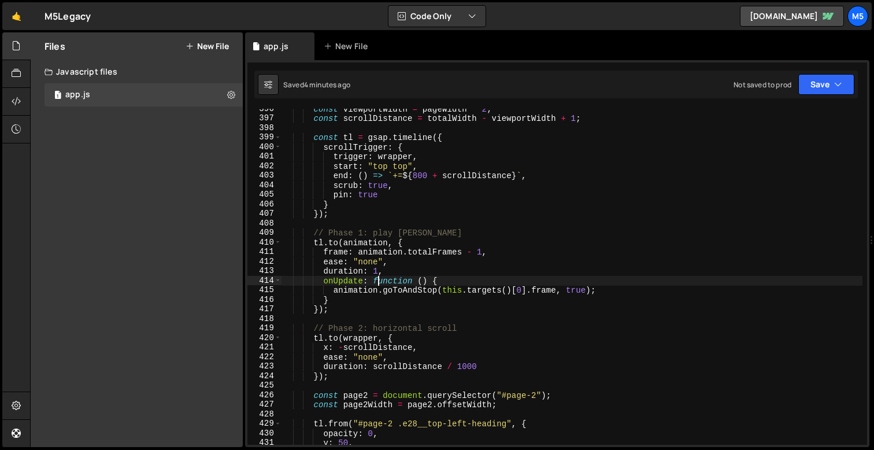
scroll to position [3768, 0]
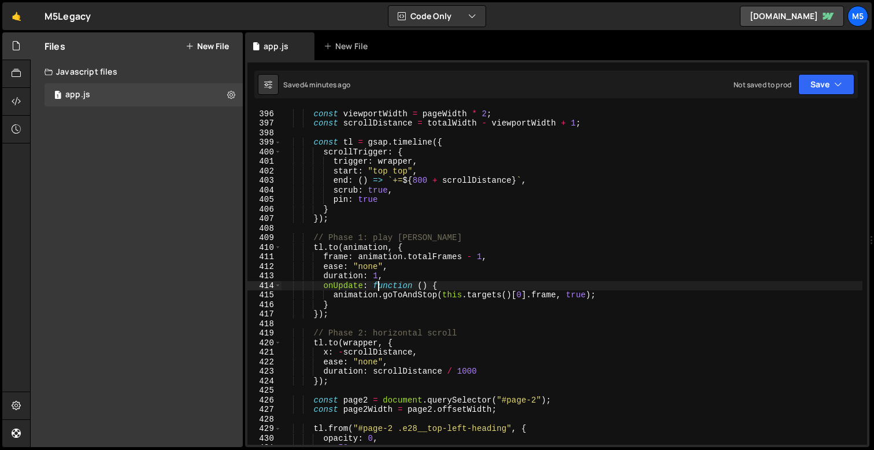
click at [397, 204] on div "const totalWidth = [ ... pages ] . reduce (( sum , page ) => sum + page . offse…" at bounding box center [572, 276] width 581 height 355
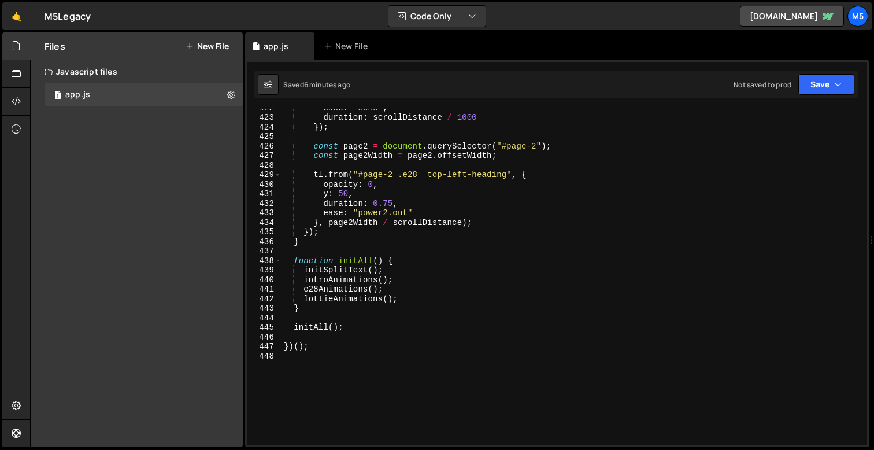
scroll to position [4014, 0]
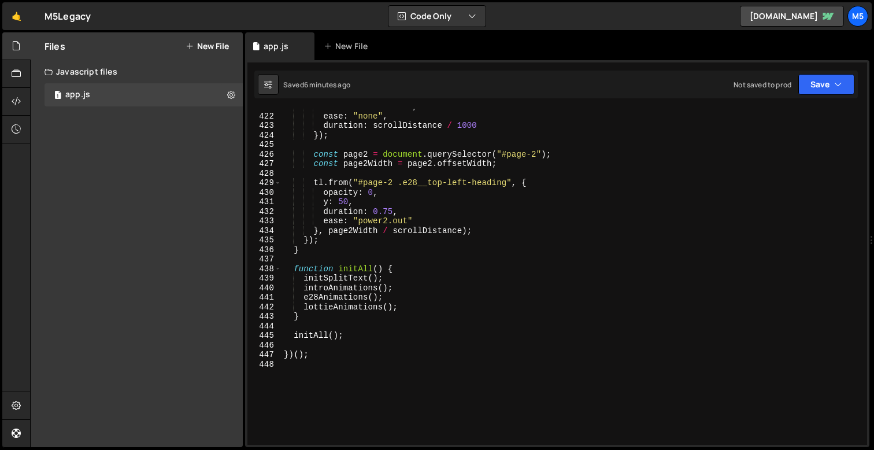
click at [298, 249] on div "x : - scrollDistance , ease : "none" , duration : scrollDistance / 1000 }) ; co…" at bounding box center [572, 279] width 581 height 355
click at [332, 278] on div "x : - scrollDistance , ease : "none" , duration : scrollDistance / 1000 }) ; co…" at bounding box center [572, 279] width 581 height 355
type textarea "initSplitText();"
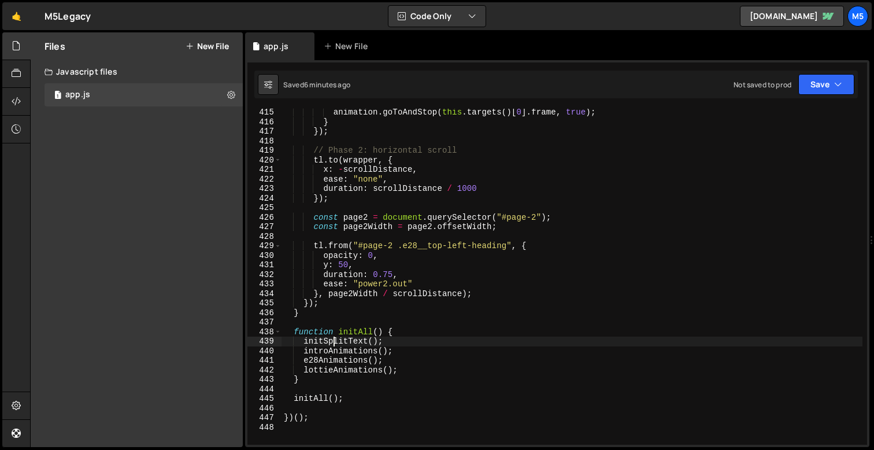
scroll to position [3951, 0]
click at [301, 324] on div "animation . goToAndStop ( this . targets ( ) [ 0 ] . frame , true ) ; } }) ; //…" at bounding box center [572, 285] width 581 height 355
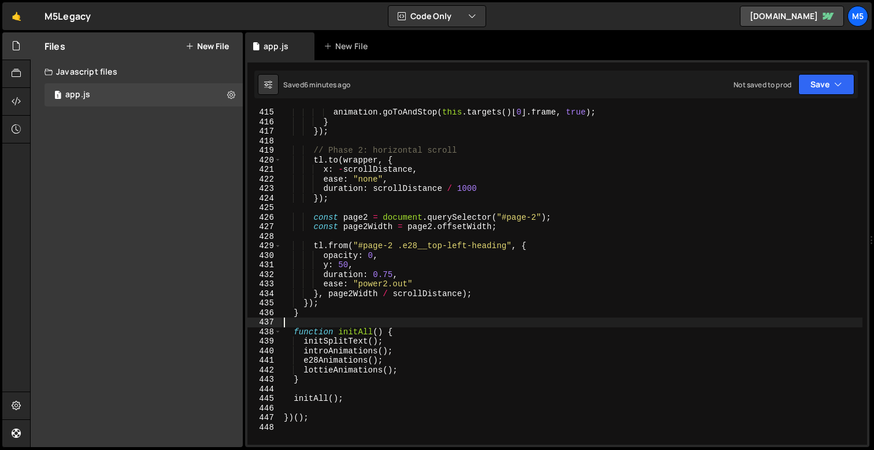
scroll to position [0, 0]
click at [300, 306] on div "animation . goToAndStop ( this . targets ( ) [ 0 ] . frame , true ) ; } }) ; //…" at bounding box center [572, 285] width 581 height 355
type textarea "});"
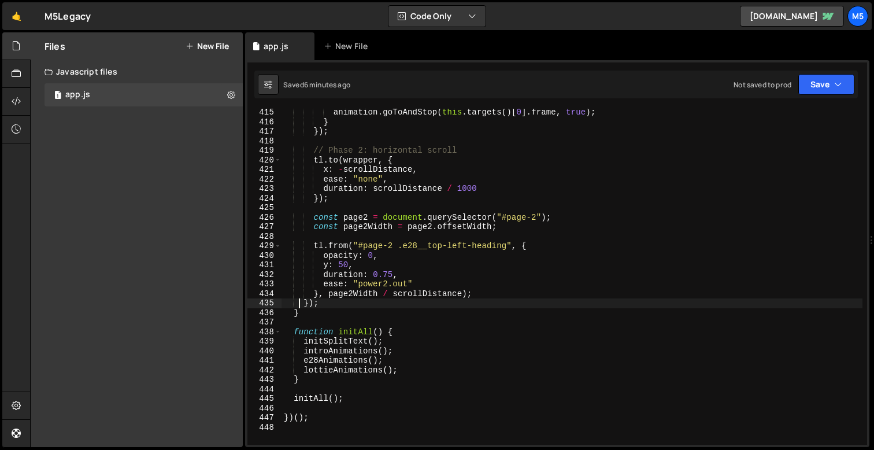
click at [324, 304] on div "animation . goToAndStop ( this . targets ( ) [ 0 ] . frame , true ) ; } }) ; //…" at bounding box center [572, 285] width 581 height 355
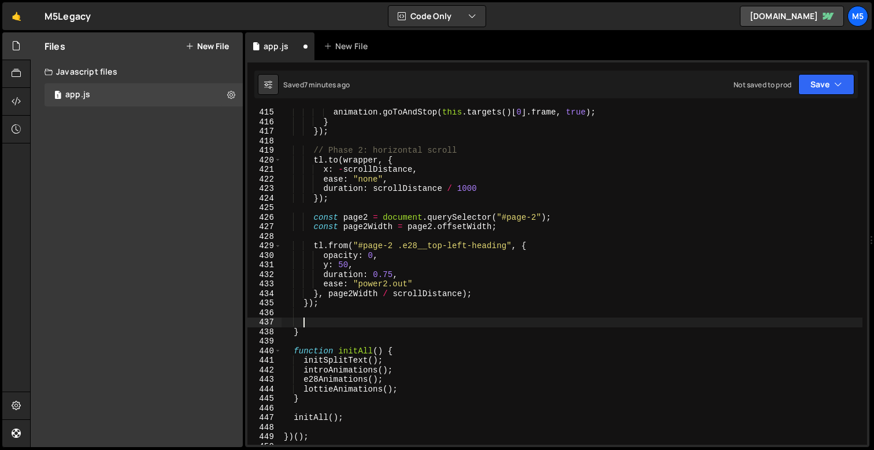
paste textarea "}"
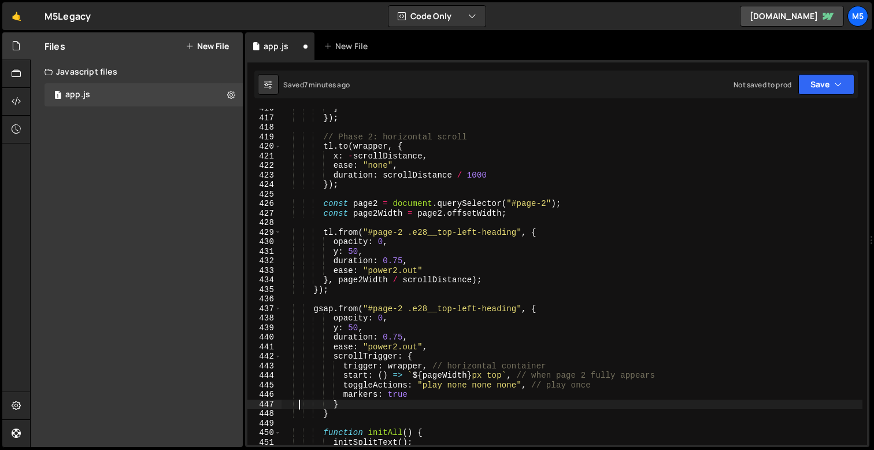
scroll to position [3997, 0]
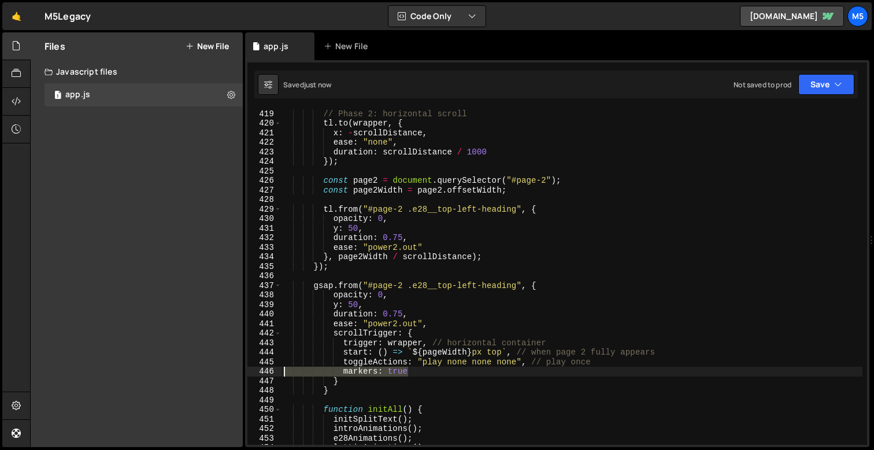
drag, startPoint x: 419, startPoint y: 375, endPoint x: 234, endPoint y: 372, distance: 185.6
click at [234, 372] on div "Files New File Javascript files 1 app.js 0 CSS files Copy share link Edit File …" at bounding box center [452, 239] width 844 height 415
type textarea "markers: true"
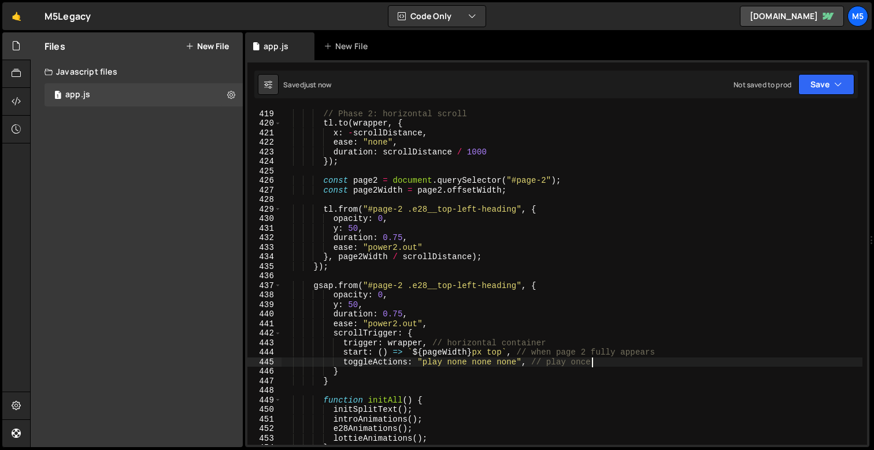
click at [456, 356] on div "// Phase 2: horizontal scroll tl . to ( wrapper , { x : - scrollDistance , ease…" at bounding box center [572, 276] width 581 height 355
click at [517, 360] on div "// Phase 2: horizontal scroll tl . to ( wrapper , { x : - scrollDistance , ease…" at bounding box center [572, 276] width 581 height 355
click at [568, 361] on div "// Phase 2: horizontal scroll tl . to ( wrapper , { x : - scrollDistance , ease…" at bounding box center [572, 276] width 581 height 355
click at [426, 368] on div "// Phase 2: horizontal scroll tl . to ( wrapper , { x : - scrollDistance , ease…" at bounding box center [572, 276] width 581 height 355
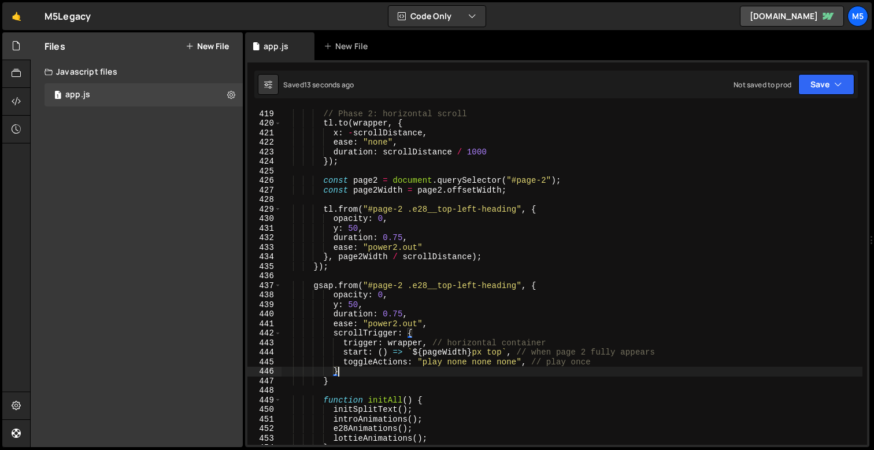
click at [417, 321] on div "// Phase 2: horizontal scroll tl . to ( wrapper , { x : - scrollDistance , ease…" at bounding box center [572, 276] width 581 height 355
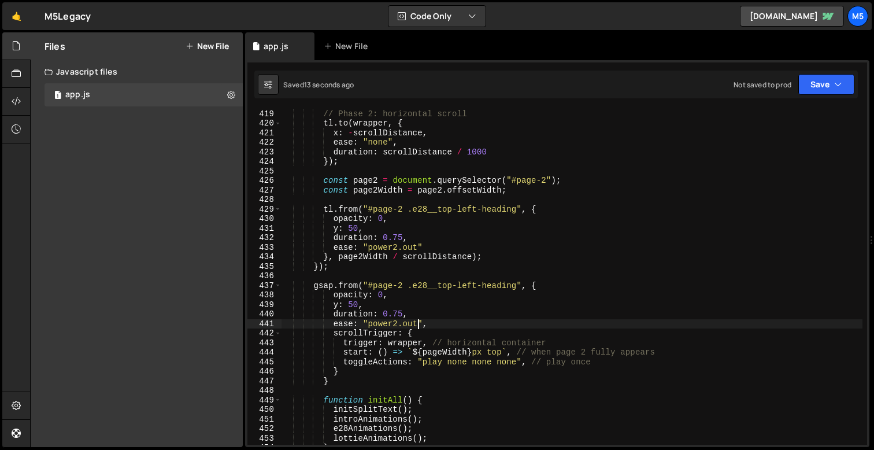
click at [467, 339] on div "// Phase 2: horizontal scroll tl . to ( wrapper , { x : - scrollDistance , ease…" at bounding box center [572, 276] width 581 height 355
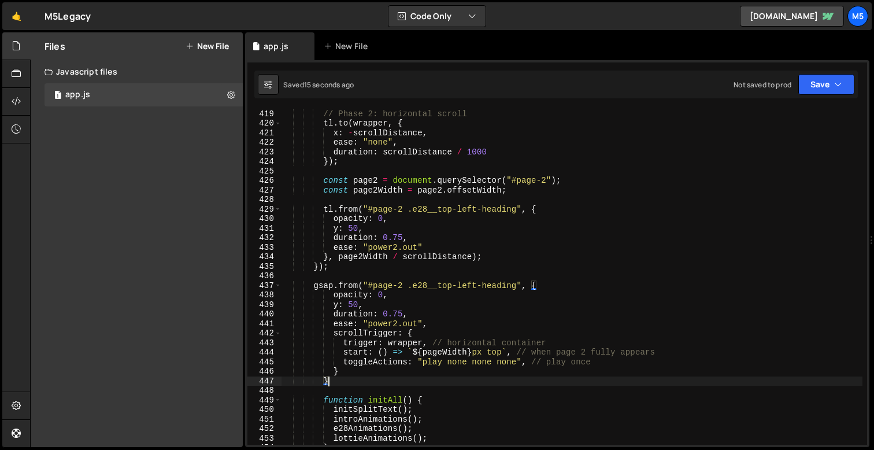
click at [336, 381] on div "// Phase 2: horizontal scroll tl . to ( wrapper , { x : - scrollDistance , ease…" at bounding box center [572, 276] width 581 height 355
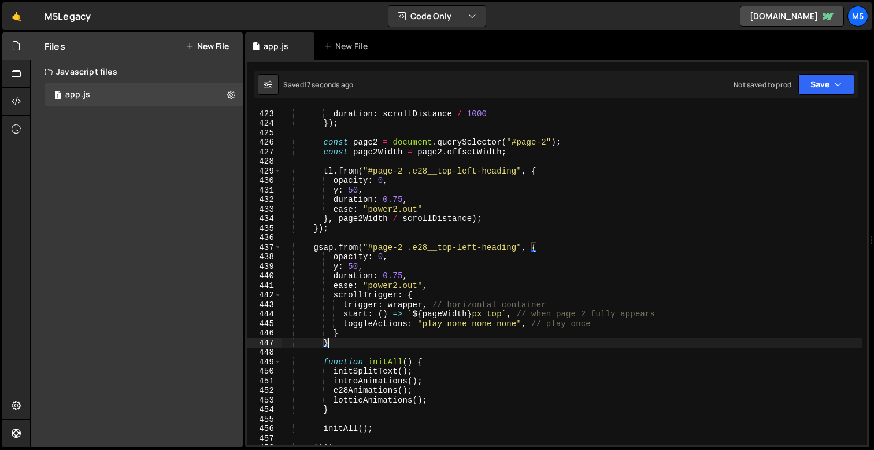
scroll to position [4053, 0]
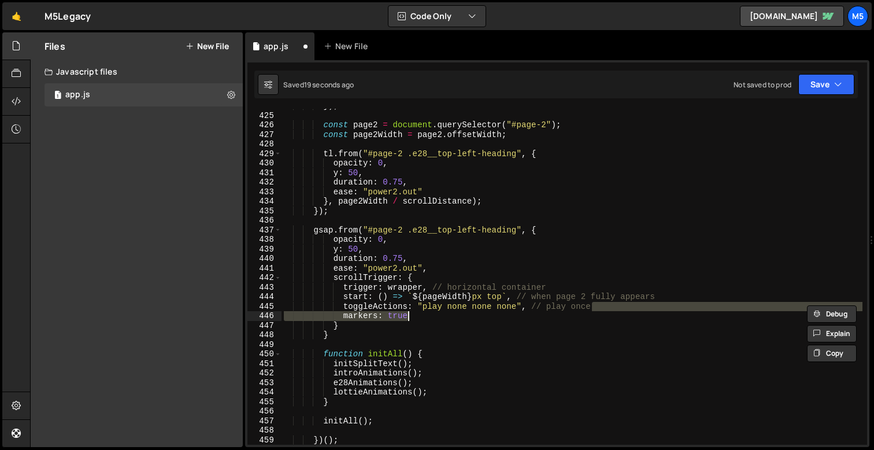
type textarea "})();"
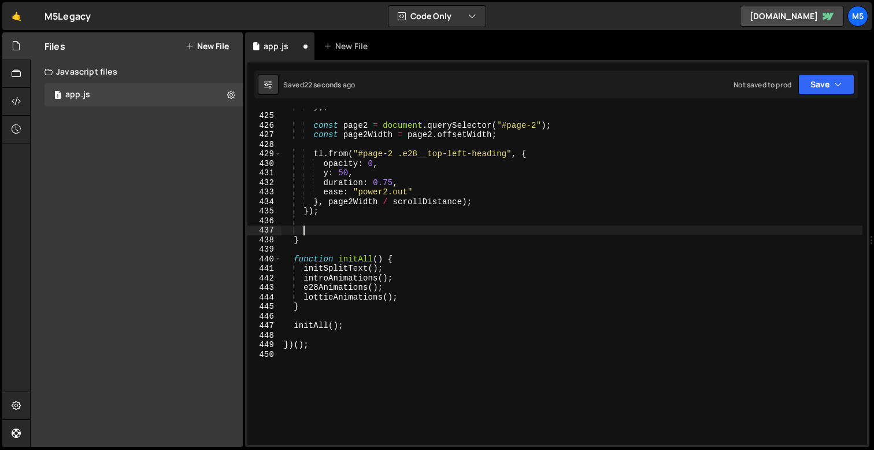
click at [293, 239] on div "}) ; const page2 = document . querySelector ( "#page-2" ) ; const page2Width = …" at bounding box center [572, 278] width 581 height 355
click at [300, 240] on div "}) ; const page2 = document . querySelector ( "#page-2" ) ; const page2Width = …" at bounding box center [572, 278] width 581 height 355
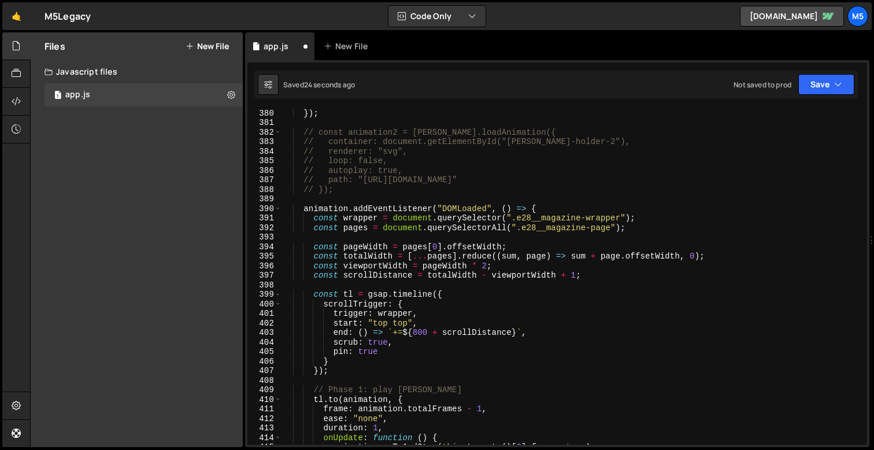
scroll to position [3603, 0]
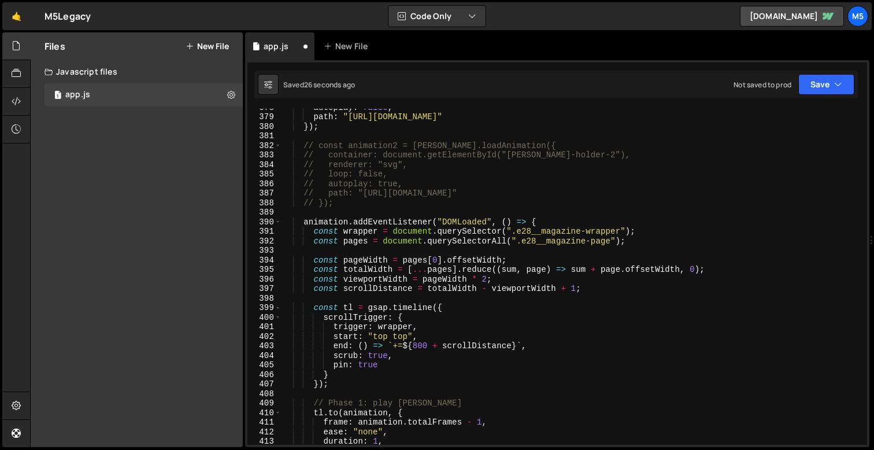
click at [539, 221] on div "autoplay : false , path : "[URL][DOMAIN_NAME]" }) ; // const animation2 = [PERS…" at bounding box center [572, 279] width 581 height 355
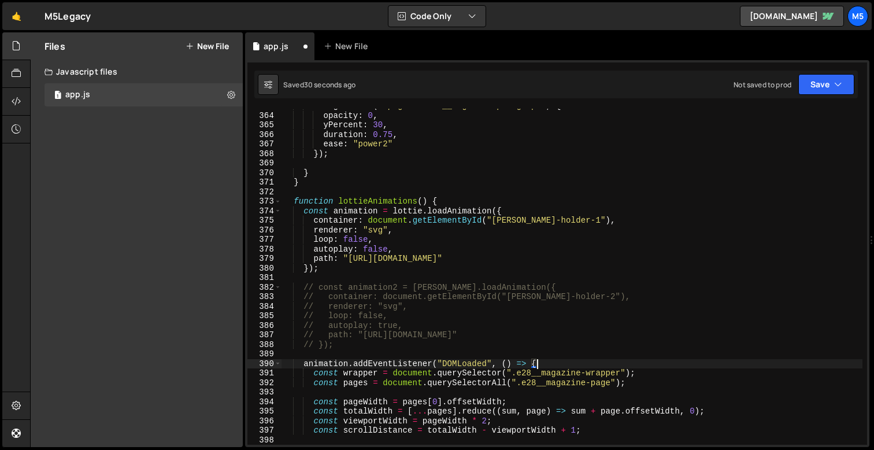
scroll to position [3458, 0]
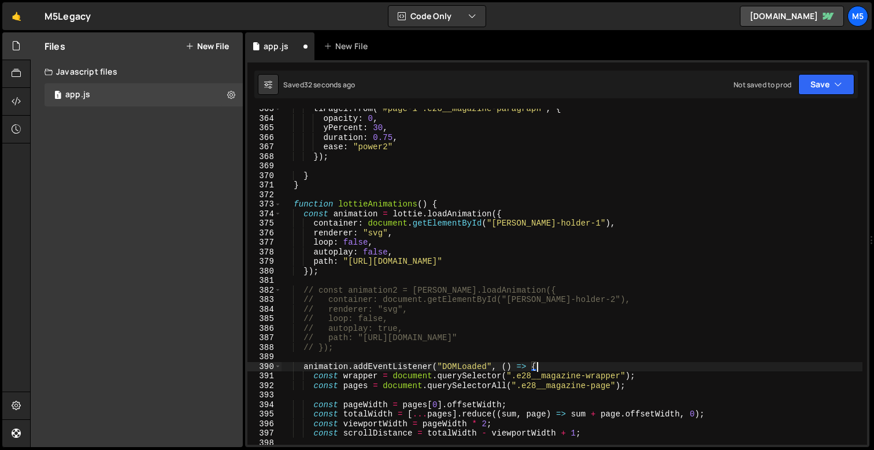
click at [435, 203] on div "tlPage1 . from ( "#page-1 .e28__magazine-paragraph" , { opacity : 0 , yPercent …" at bounding box center [572, 281] width 581 height 355
type textarea "function lottieAnimations() {"
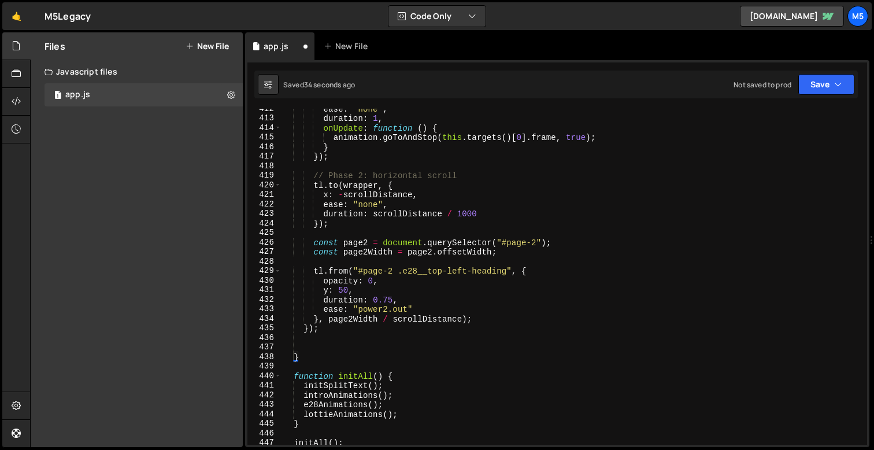
scroll to position [3947, 0]
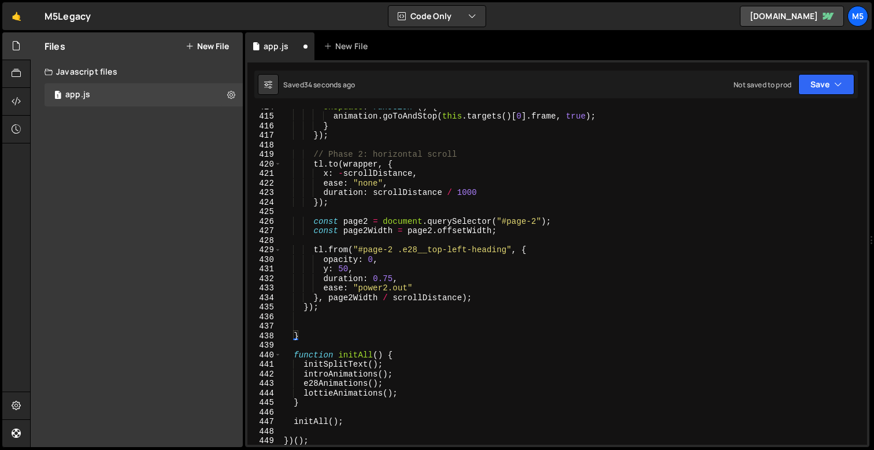
click at [307, 324] on div "onUpdate : function ( ) { animation . goToAndStop ( this . targets ( ) [ 0 ] . …" at bounding box center [572, 279] width 581 height 355
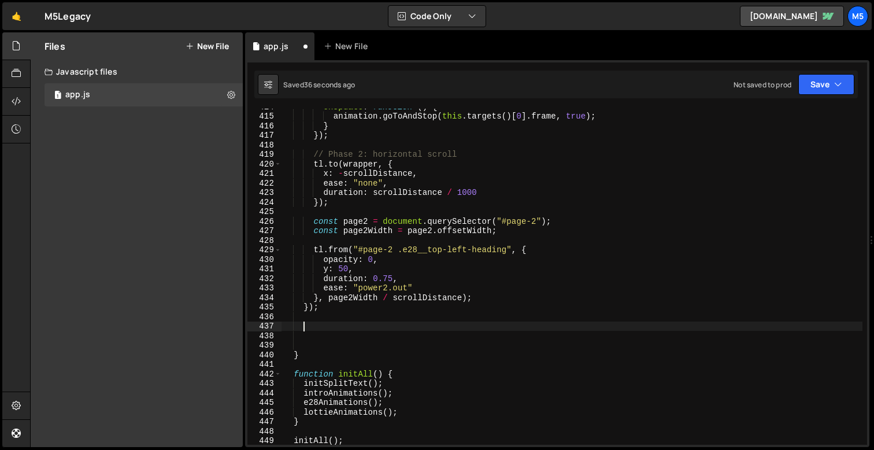
paste textarea "}"
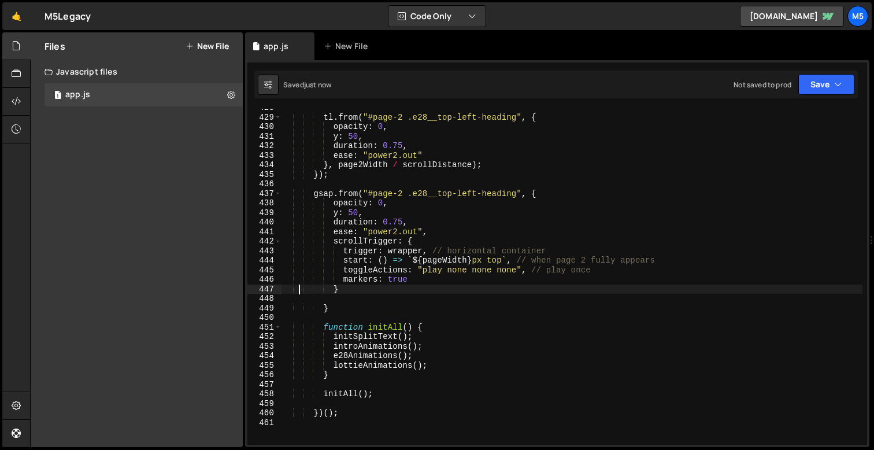
scroll to position [4091, 0]
click at [327, 306] on div "tl . from ( "#page-2 .e28__top-left-heading" , { opacity : 0 , y : 50 , duratio…" at bounding box center [572, 278] width 581 height 355
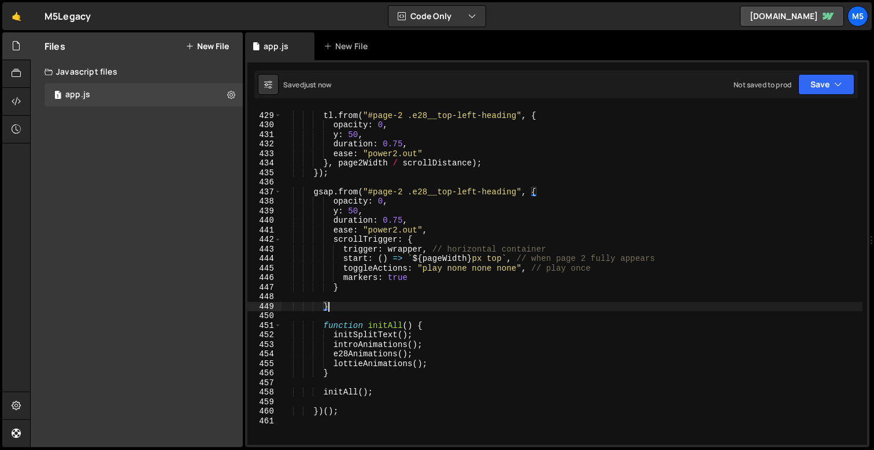
click at [335, 328] on div "tl . from ( "#page-2 .e28__top-left-heading" , { opacity : 0 , y : 50 , duratio…" at bounding box center [572, 278] width 581 height 355
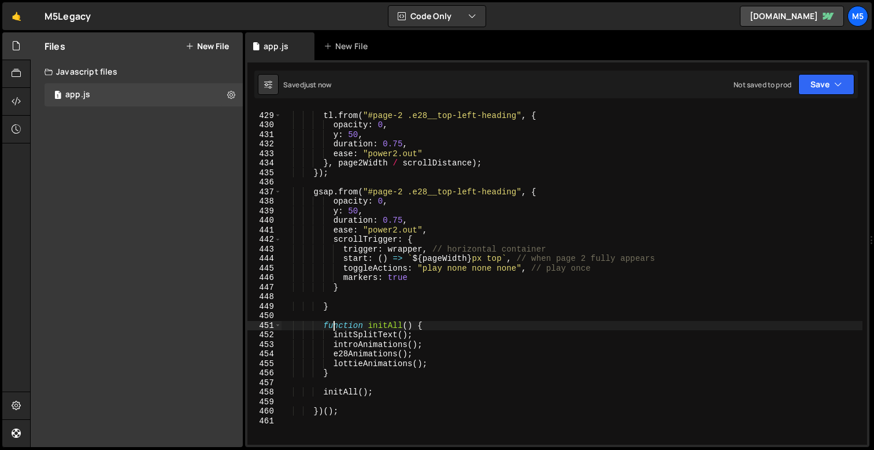
type textarea "})();"
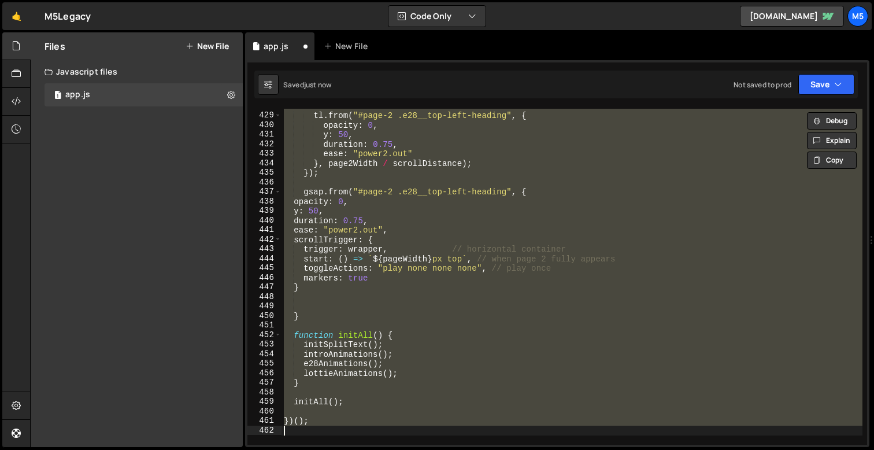
scroll to position [4081, 0]
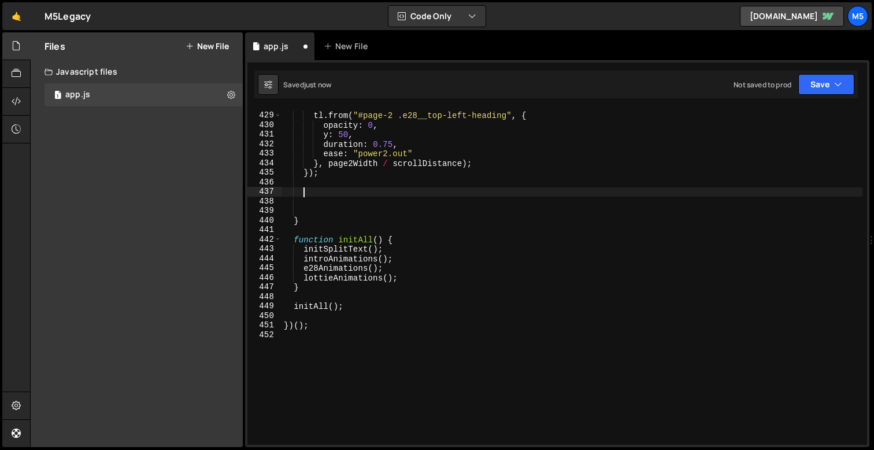
type textarea "}"
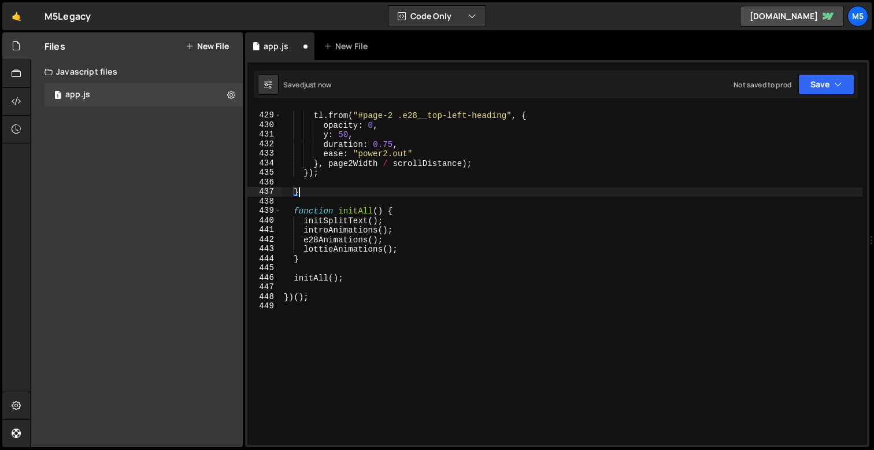
click at [335, 182] on div "tl . from ( "#page-2 .e28__top-left-heading" , { opacity : 0 , y : 50 , duratio…" at bounding box center [572, 278] width 581 height 355
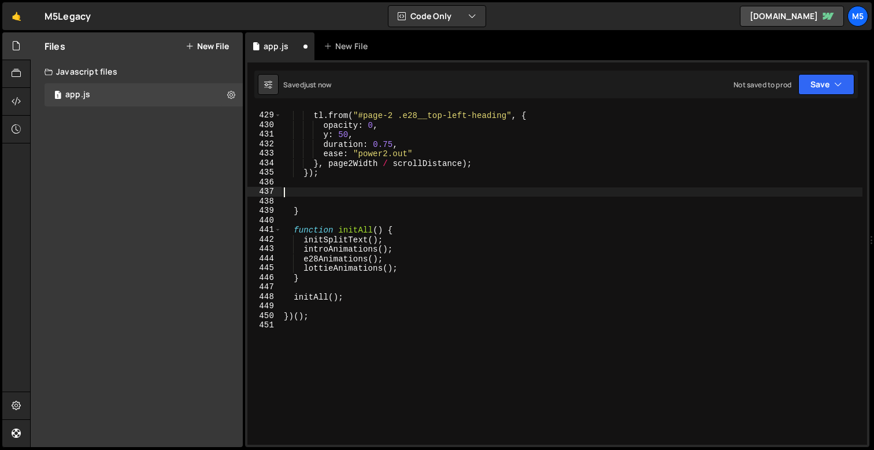
paste textarea "}"
type textarea "}"
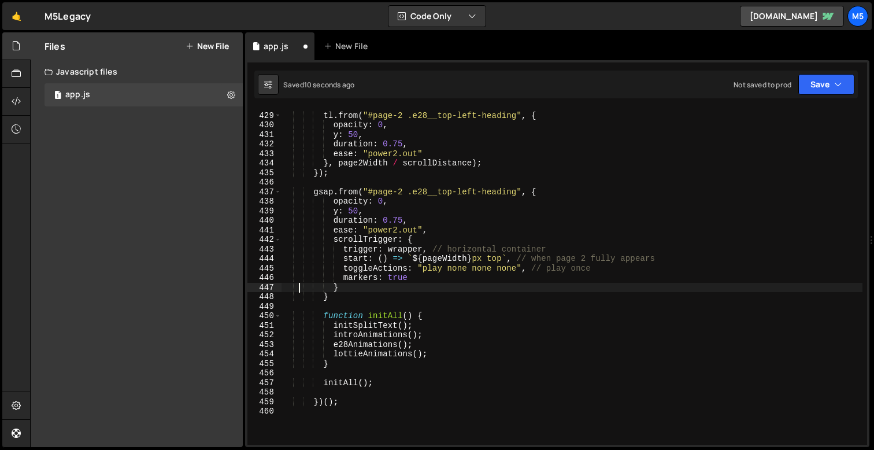
scroll to position [4091, 0]
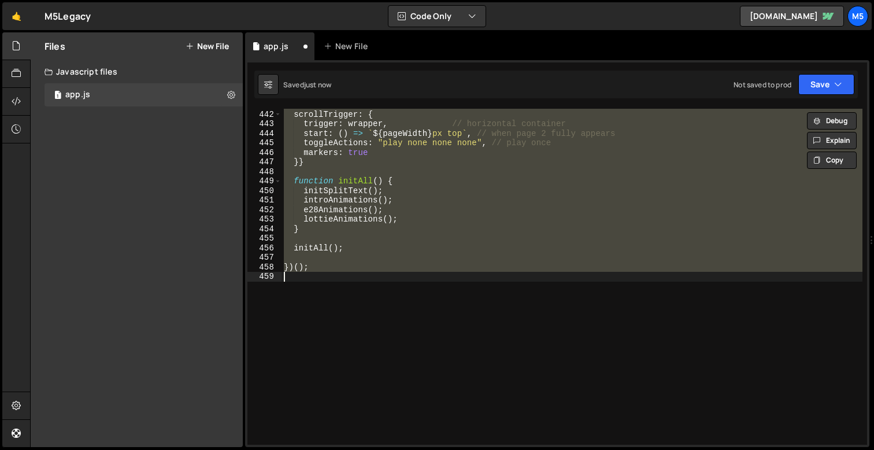
type textarea "}"
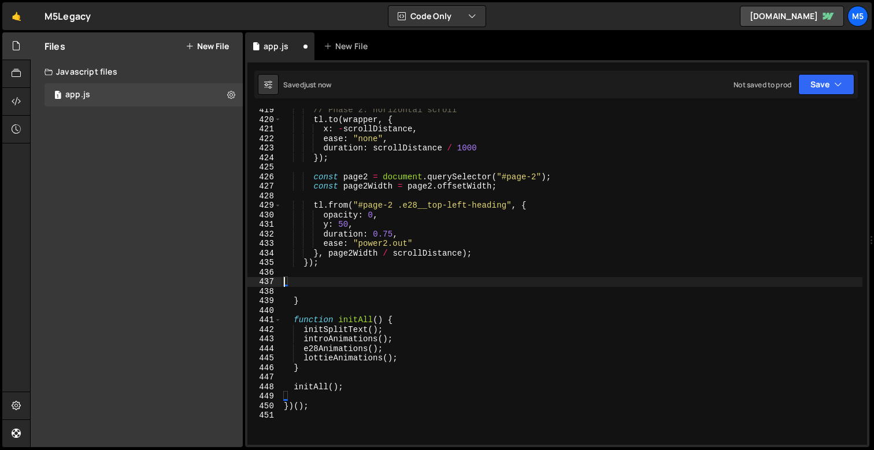
scroll to position [3991, 0]
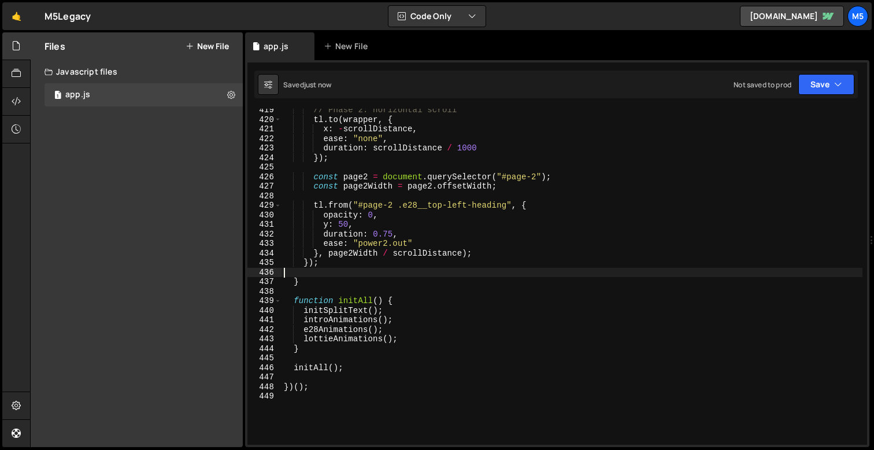
click at [330, 318] on div "// Phase 2: horizontal scroll tl . to ( wrapper , { x : - scrollDistance , ease…" at bounding box center [572, 282] width 581 height 355
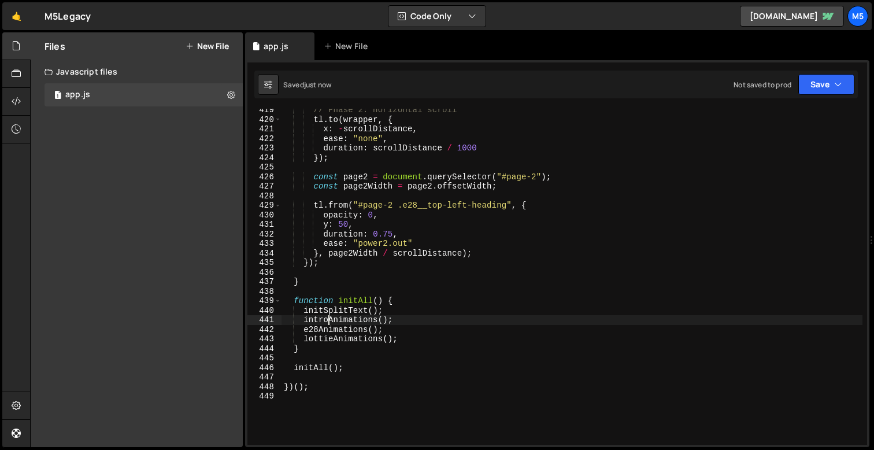
click at [310, 317] on div "// Phase 2: horizontal scroll tl . to ( wrapper , { x : - scrollDistance , ease…" at bounding box center [572, 282] width 581 height 355
click at [298, 318] on div "// Phase 2: horizontal scroll tl . to ( wrapper , { x : - scrollDistance , ease…" at bounding box center [572, 282] width 581 height 355
type textarea "introAnimations();"
click at [426, 195] on div "// Phase 2: horizontal scroll tl . to ( wrapper , { x : - scrollDistance , ease…" at bounding box center [572, 282] width 581 height 355
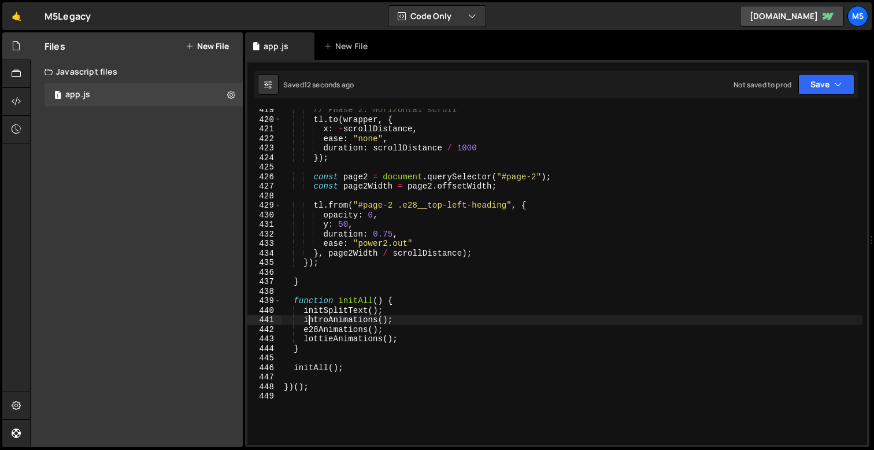
scroll to position [0, 0]
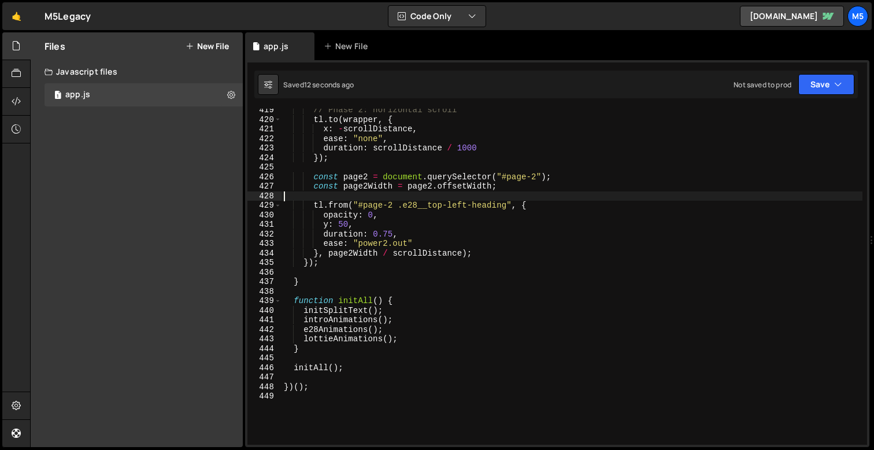
click at [370, 217] on div "// Phase 2: horizontal scroll tl . to ( wrapper , { x : - scrollDistance , ease…" at bounding box center [572, 282] width 581 height 355
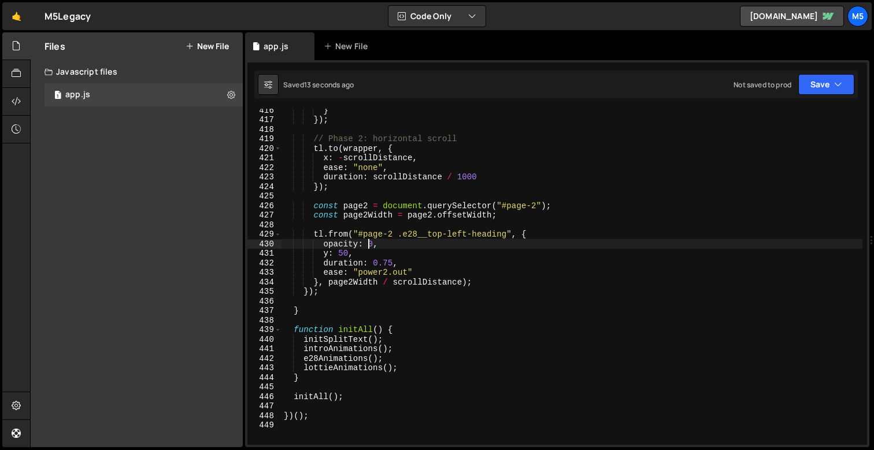
scroll to position [3961, 0]
click at [373, 290] on div "} }) ; // Phase 2: horizontal scroll tl . to ( wrapper , { x : - scrollDistance…" at bounding box center [572, 284] width 581 height 355
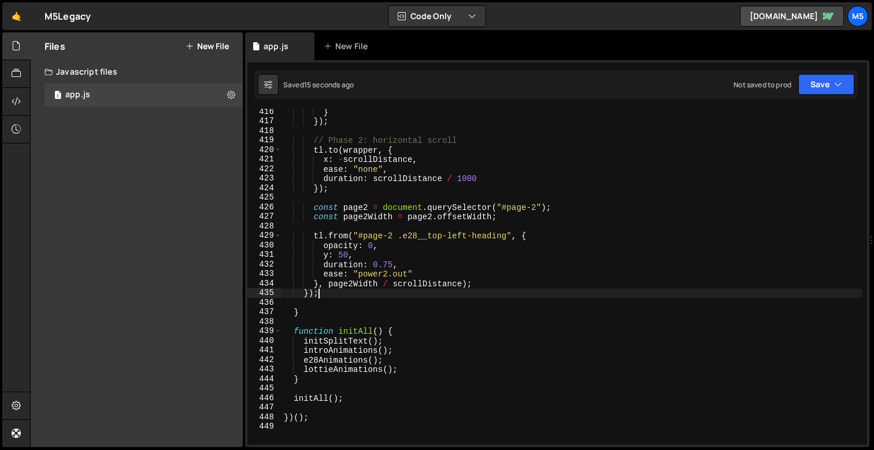
click at [527, 236] on div "} }) ; // Phase 2: horizontal scroll tl . to ( wrapper , { x : - scrollDistance…" at bounding box center [572, 284] width 581 height 355
click at [471, 284] on div "} }) ; // Phase 2: horizontal scroll tl . to ( wrapper , { x : - scrollDistance…" at bounding box center [572, 284] width 581 height 355
click at [465, 283] on div "} }) ; // Phase 2: horizontal scroll tl . to ( wrapper , { x : - scrollDistance…" at bounding box center [572, 284] width 581 height 355
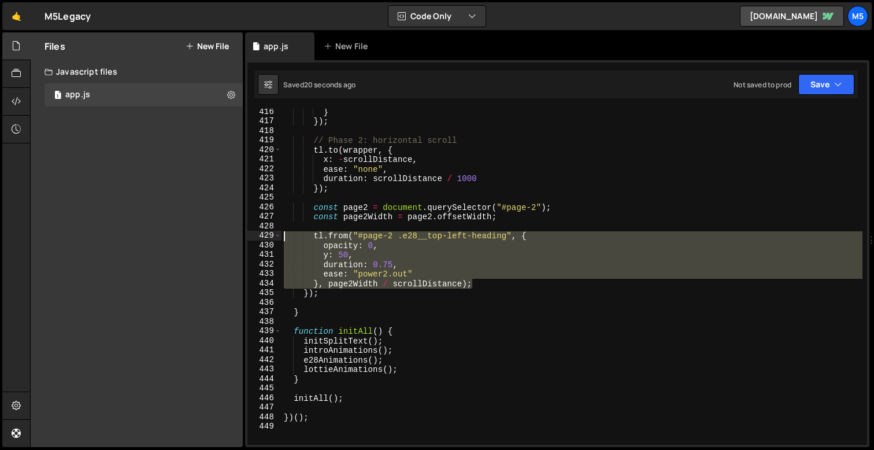
drag, startPoint x: 476, startPoint y: 284, endPoint x: 256, endPoint y: 237, distance: 225.2
click at [256, 237] on div "}, page2Width / scrollDistance); 416 417 418 419 420 421 422 423 424 425 426 42…" at bounding box center [557, 277] width 620 height 336
type textarea "tl.from("#page-2 .e28__top-left-heading", { opacity: 0,"
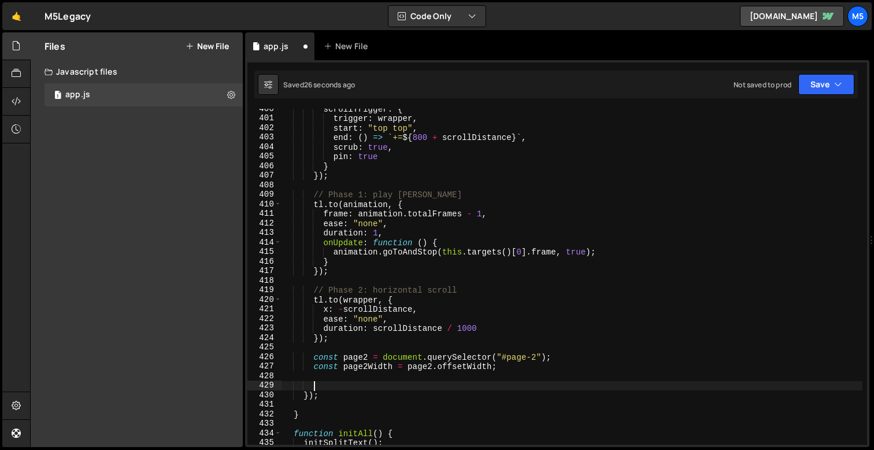
scroll to position [3825, 0]
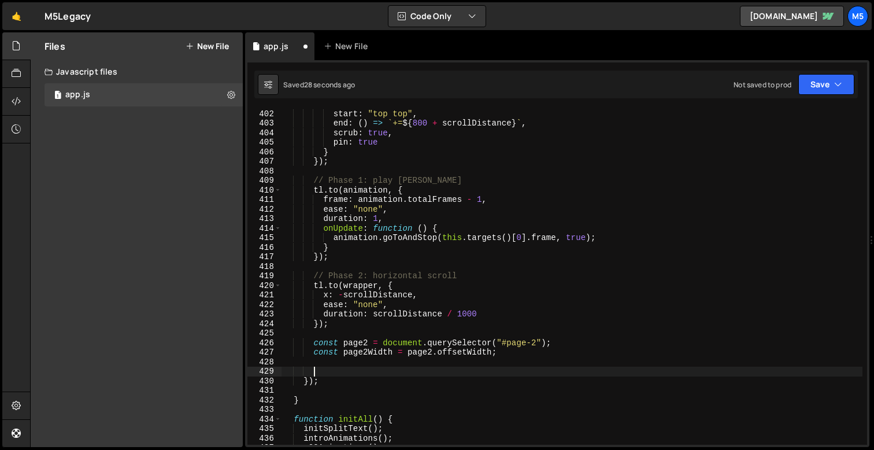
paste textarea "}"
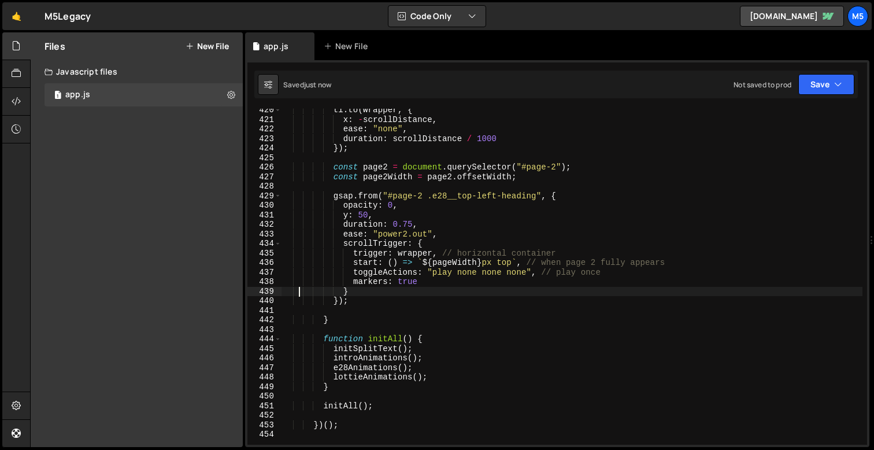
scroll to position [4007, 0]
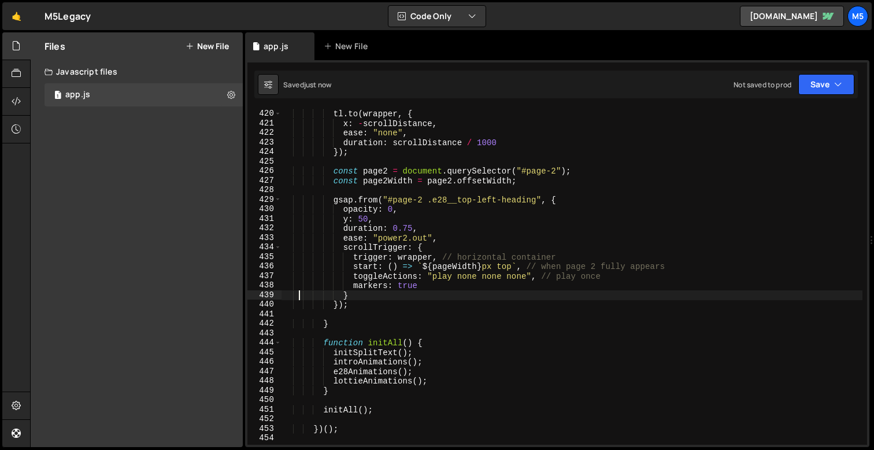
type textarea "})();"
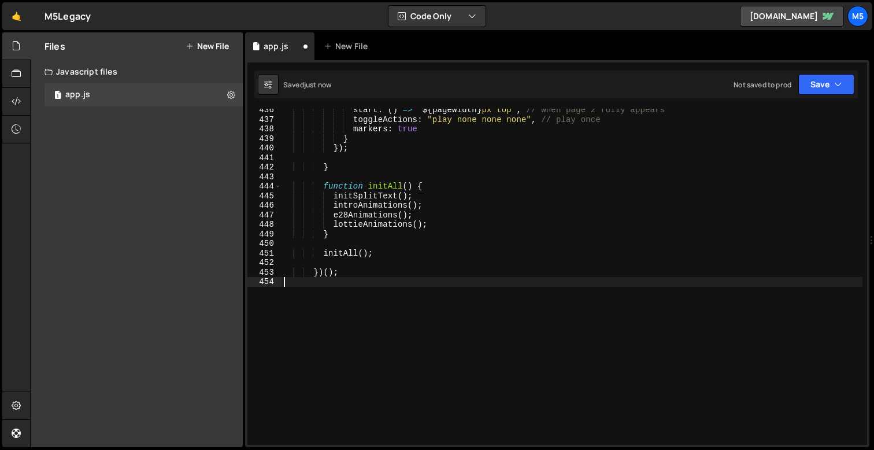
type textarea "})();"
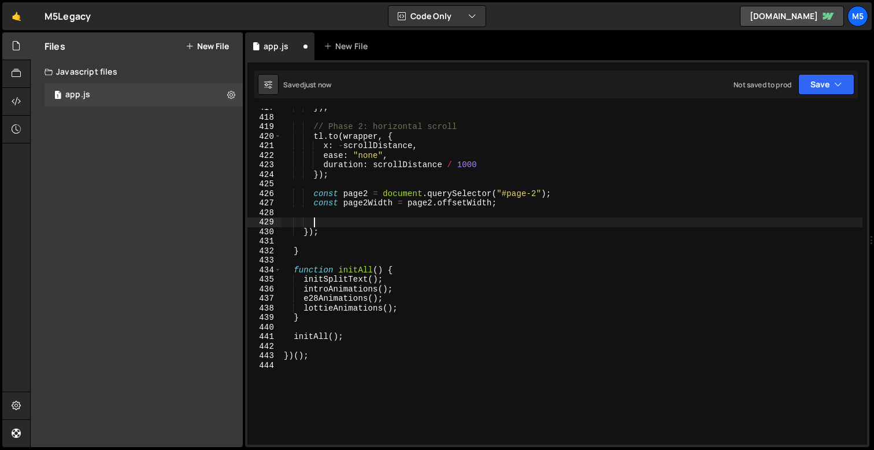
scroll to position [3964, 0]
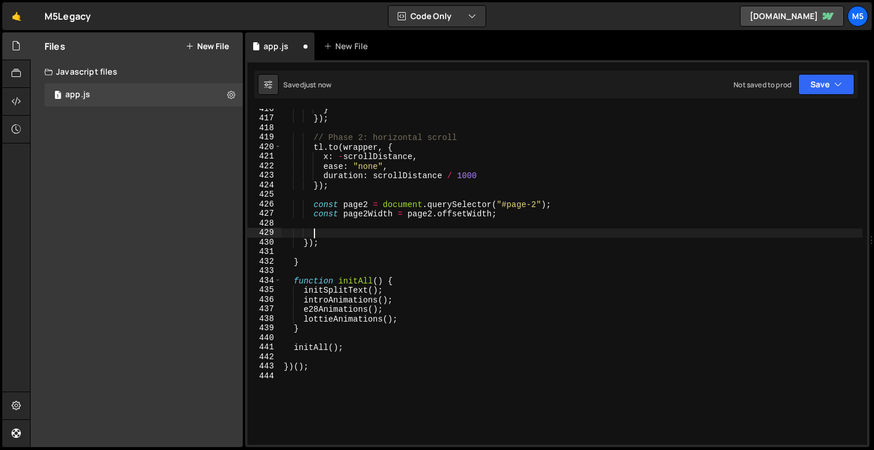
type textarea "});"
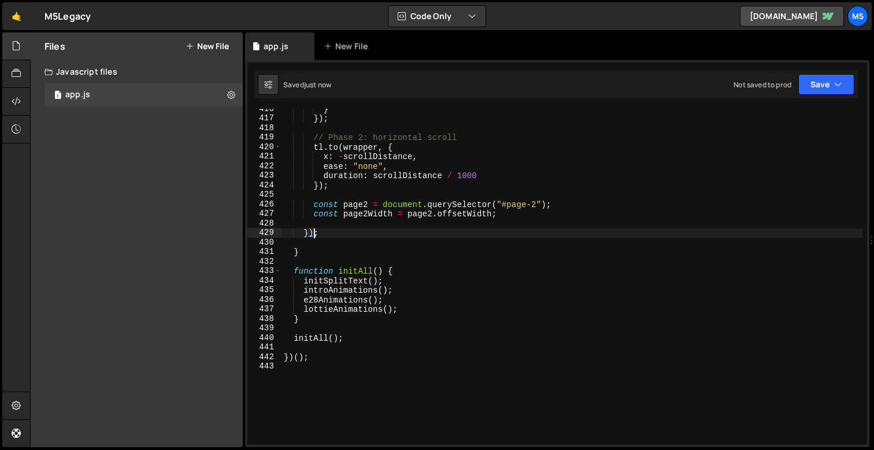
click at [483, 221] on div "} }) ; // Phase 2: horizontal scroll tl . to ( wrapper , { x : - scrollDistance…" at bounding box center [572, 281] width 581 height 355
click at [509, 217] on div "} }) ; // Phase 2: horizontal scroll tl . to ( wrapper , { x : - scrollDistance…" at bounding box center [572, 281] width 581 height 355
type textarea "const page2Width = page2.offsetWidth;"
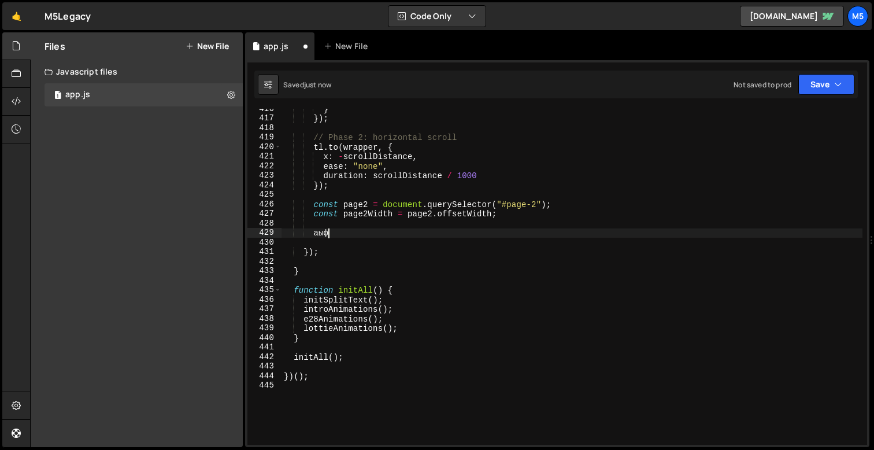
type textarea "[PERSON_NAME]"
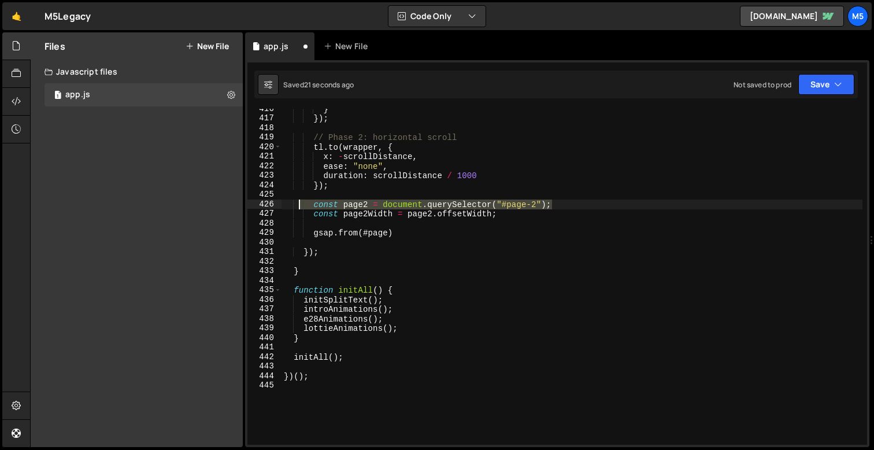
drag, startPoint x: 561, startPoint y: 204, endPoint x: 269, endPoint y: 204, distance: 292.0
click at [269, 204] on div "gsap.from(#page) 416 417 418 419 420 421 422 423 424 425 426 427 428 429 430 43…" at bounding box center [557, 277] width 620 height 336
type textarea "const page2 = document.querySelector("#page-2");"
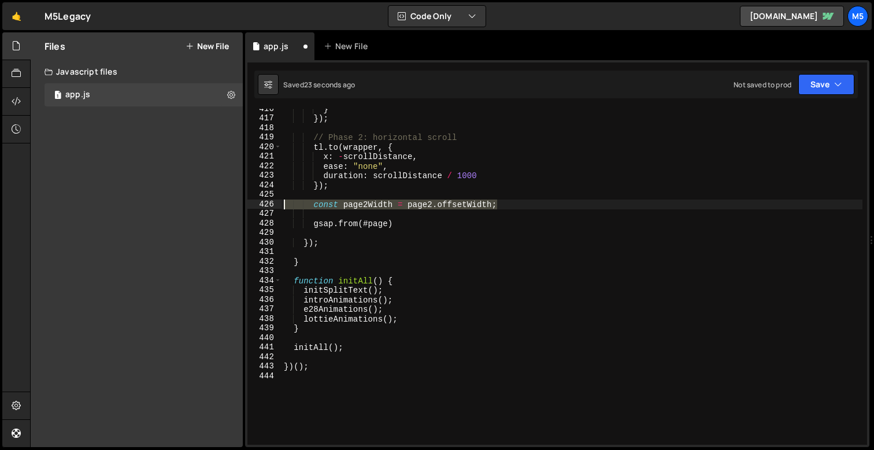
drag, startPoint x: 501, startPoint y: 206, endPoint x: 252, endPoint y: 202, distance: 249.2
click at [252, 202] on div "416 417 418 419 420 421 422 423 424 425 426 427 428 429 430 431 432 433 434 435…" at bounding box center [557, 277] width 620 height 336
type textarea "const page2Width = page2.offsetWidth;"
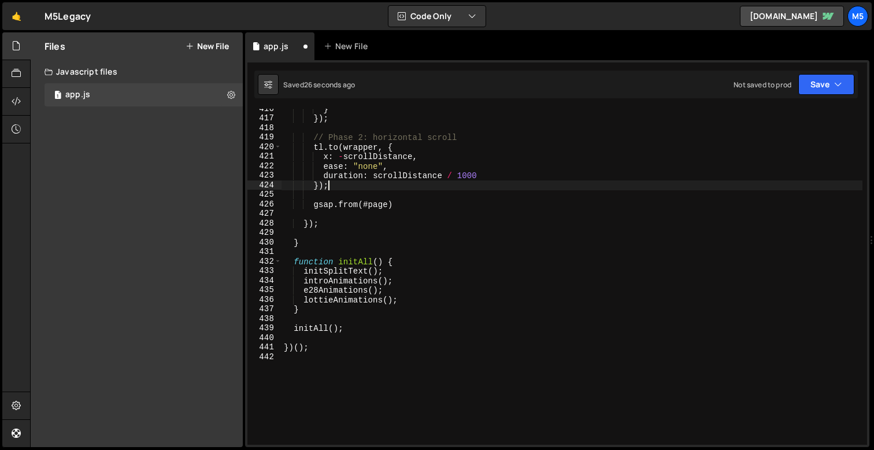
click at [389, 202] on div "} }) ; // Phase 2: horizontal scroll tl . to ( wrapper , { x : - scrollDistance…" at bounding box center [572, 281] width 581 height 355
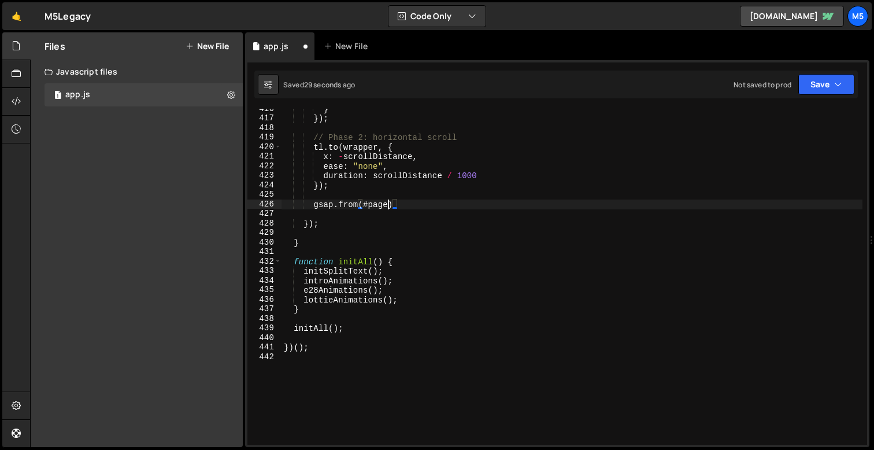
scroll to position [0, 7]
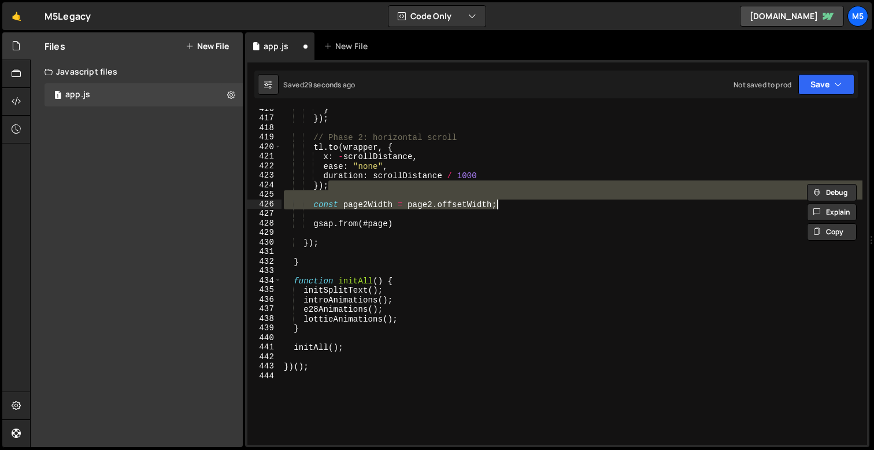
type textarea "const page2 = document.querySelector("#page-2");"
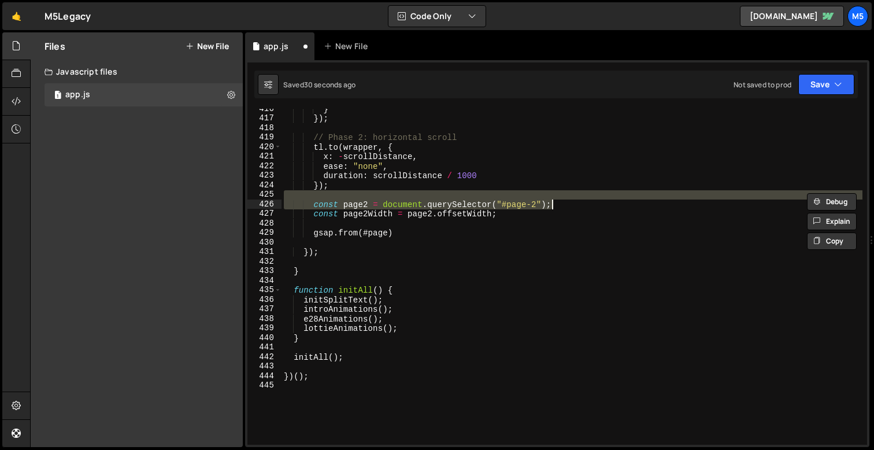
scroll to position [0, 0]
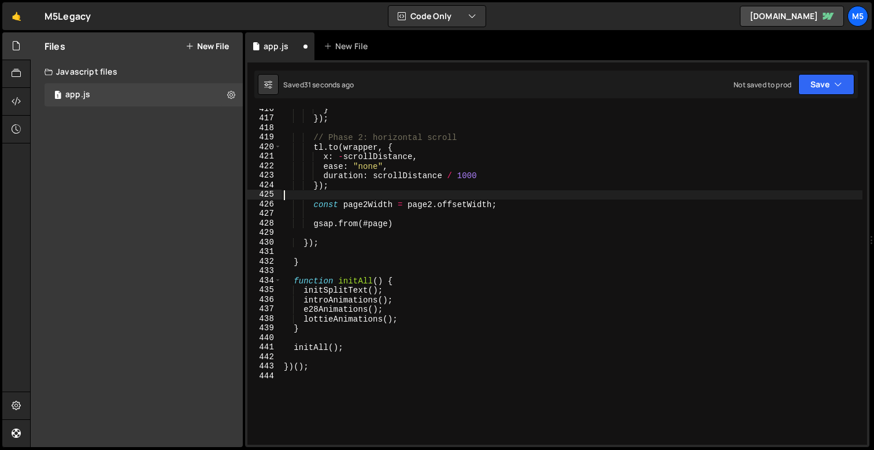
click at [438, 228] on div "} }) ; // Phase 2: horizontal scroll tl . to ( wrapper , { x : - scrollDistance…" at bounding box center [572, 281] width 581 height 355
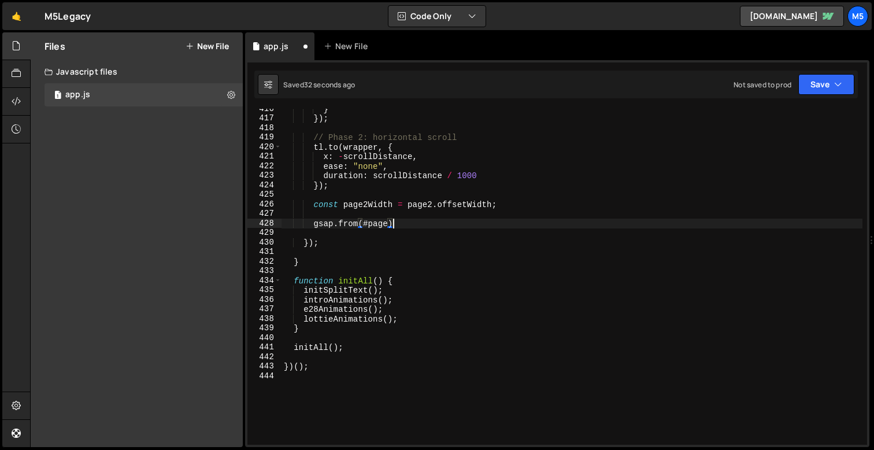
type textarea "const page2 = document.querySelector("#page-2");"
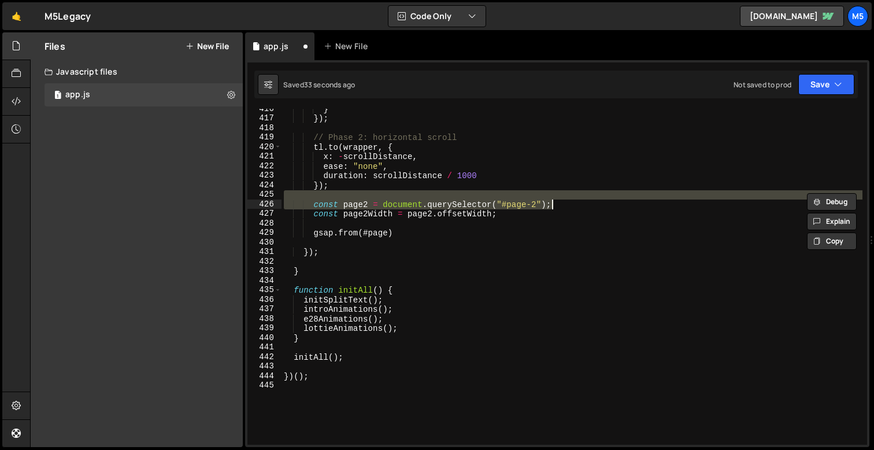
click at [423, 238] on div "} }) ; // Phase 2: horizontal scroll tl . to ( wrapper , { x : - scrollDistance…" at bounding box center [572, 281] width 581 height 355
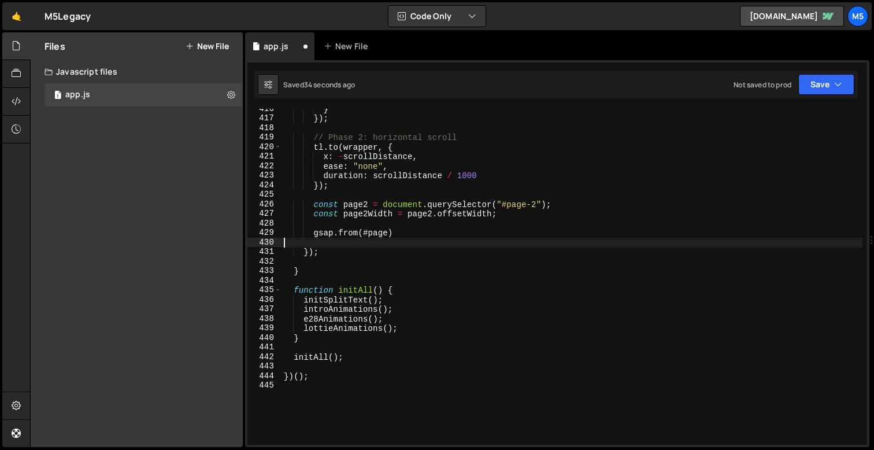
click at [388, 232] on div "} }) ; // Phase 2: horizontal scroll tl . to ( wrapper , { x : - scrollDistance…" at bounding box center [572, 281] width 581 height 355
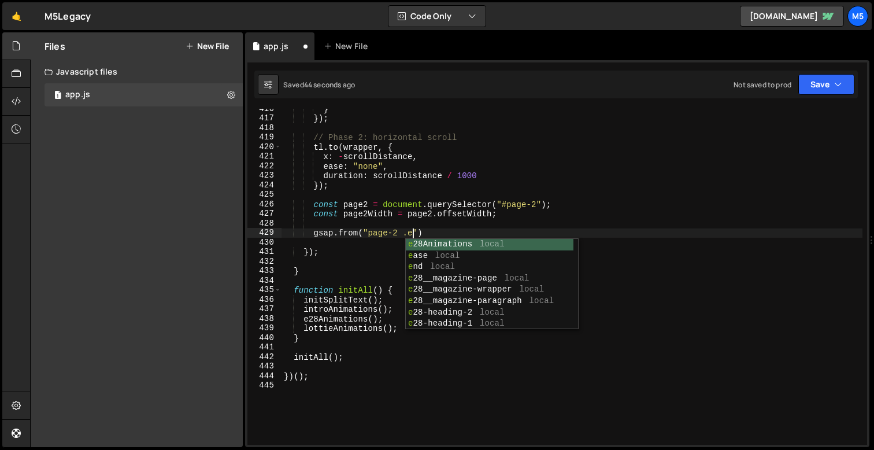
scroll to position [0, 9]
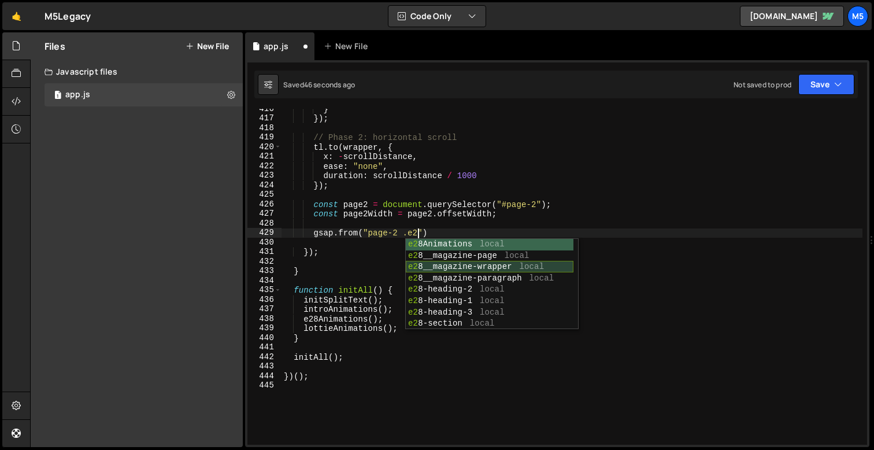
click at [469, 269] on div "e2 8Animations local e2 8__magazine-page local e2 8__magazine-wrapper local e2 …" at bounding box center [490, 295] width 168 height 113
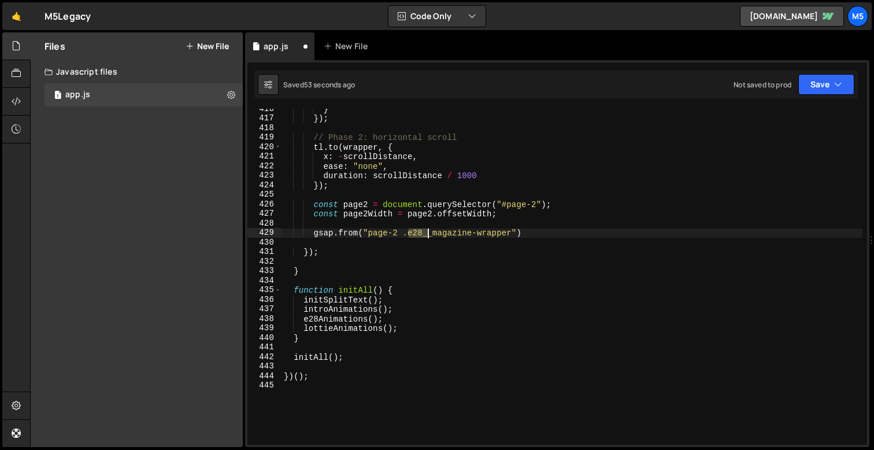
drag, startPoint x: 406, startPoint y: 234, endPoint x: 454, endPoint y: 234, distance: 48.6
click at [454, 234] on div "} }) ; // Phase 2: horizontal scroll tl . to ( wrapper , { x : - scrollDistance…" at bounding box center [572, 281] width 581 height 355
drag, startPoint x: 405, startPoint y: 234, endPoint x: 514, endPoint y: 236, distance: 108.7
click at [514, 236] on div "} }) ; // Phase 2: horizontal scroll tl . to ( wrapper , { x : - scrollDistance…" at bounding box center [572, 281] width 581 height 355
paste textarea "top-left-heading"
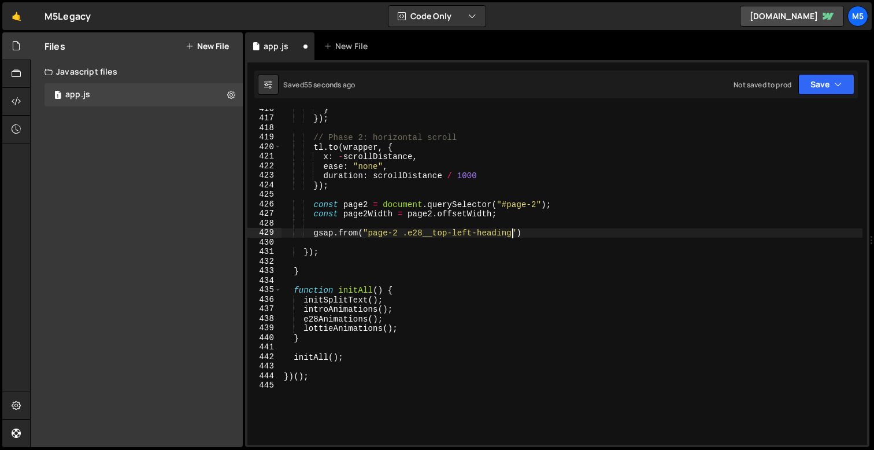
click at [535, 234] on div "} }) ; // Phase 2: horizontal scroll tl . to ( wrapper , { x : - scrollDistance…" at bounding box center [572, 281] width 581 height 355
type textarea "gsap.from("page-2 .e28__top-left-heading", {)"
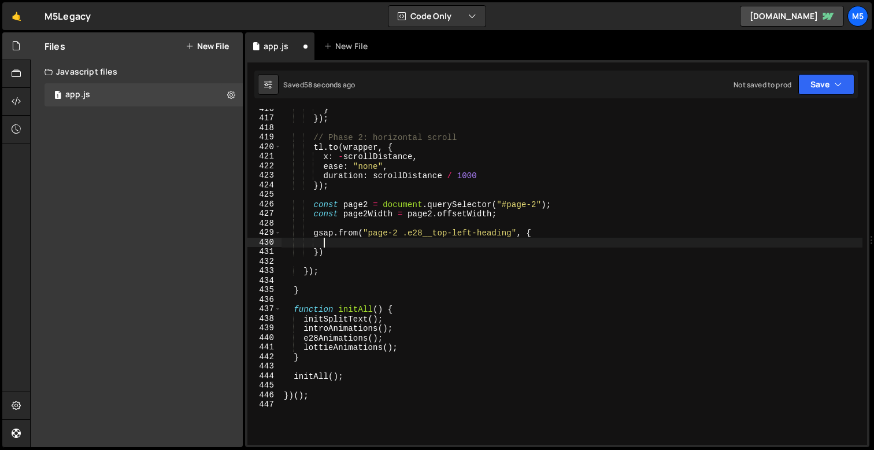
scroll to position [0, 0]
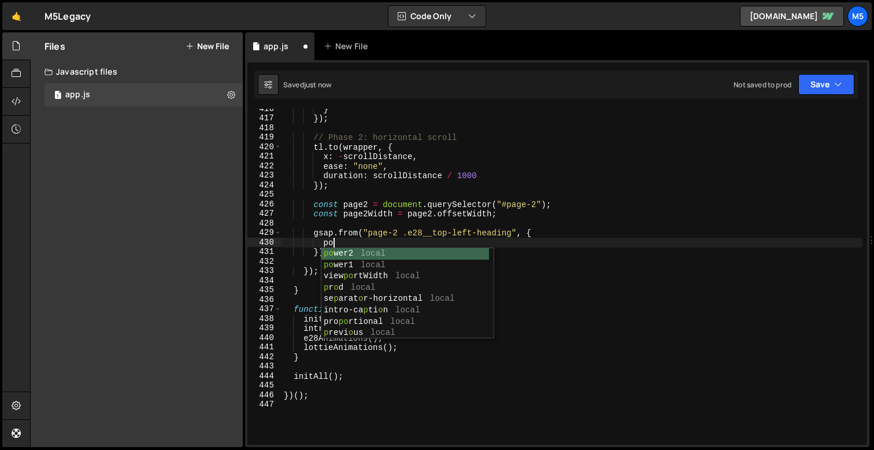
type textarea "p"
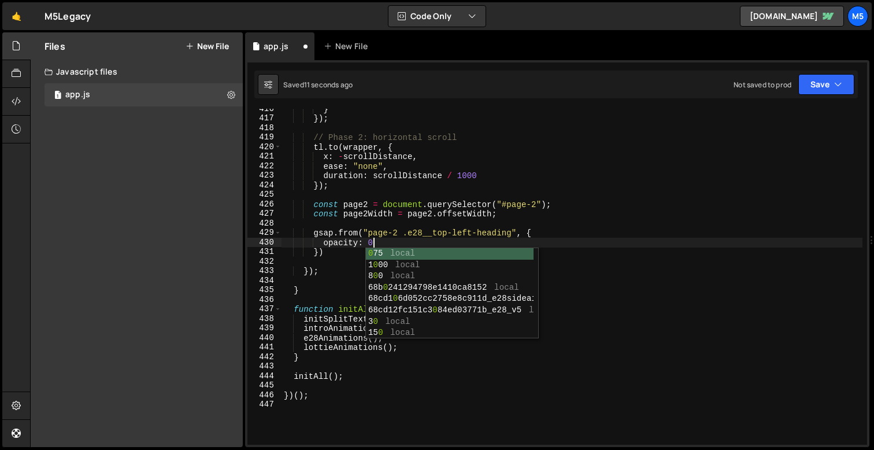
type textarea "opacity: 0,"
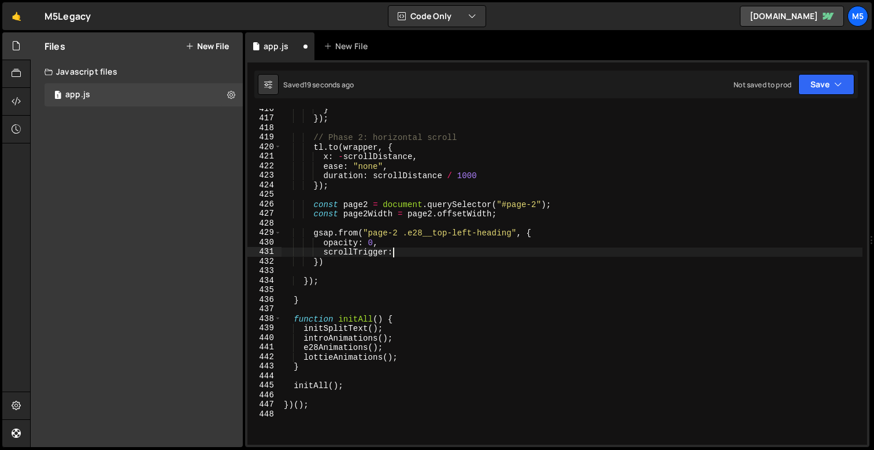
scroll to position [0, 7]
type textarea "scrollTrigger: {"
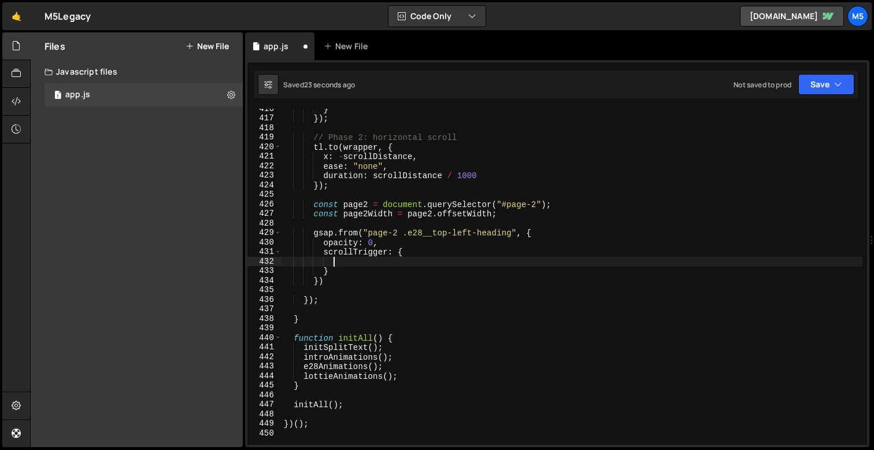
scroll to position [0, 3]
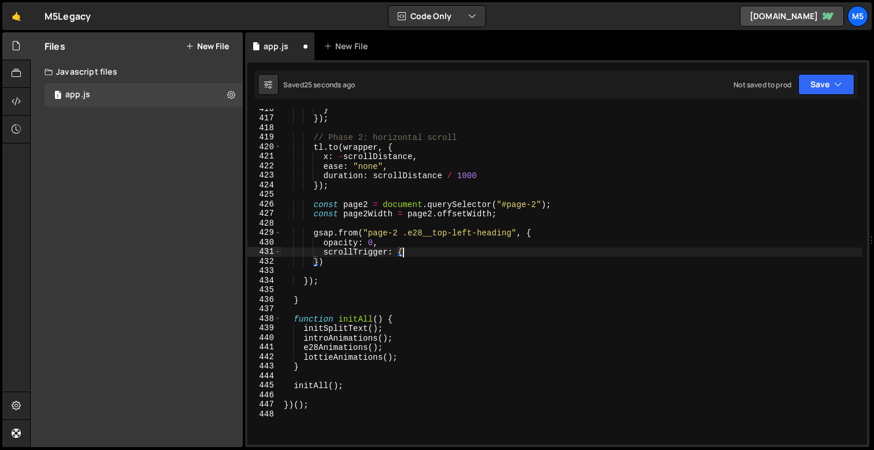
type textarea "scrollTrigger: {}"
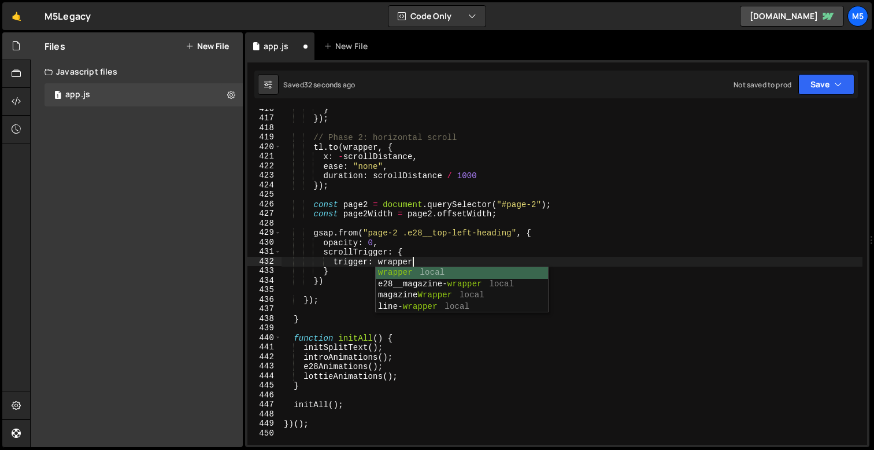
type textarea "trigger: wrapper,"
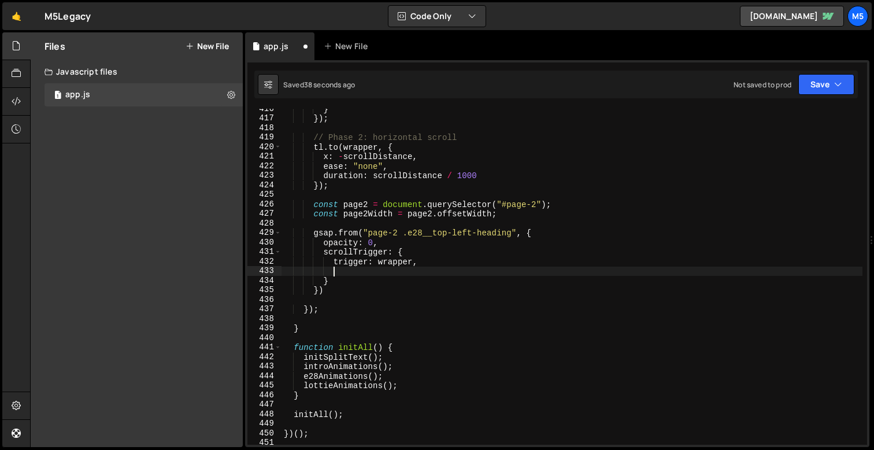
paste textarea "start: () => `${pageWidth}px top`,"
type textarea "start: () => `${pageWidth}px top`,"
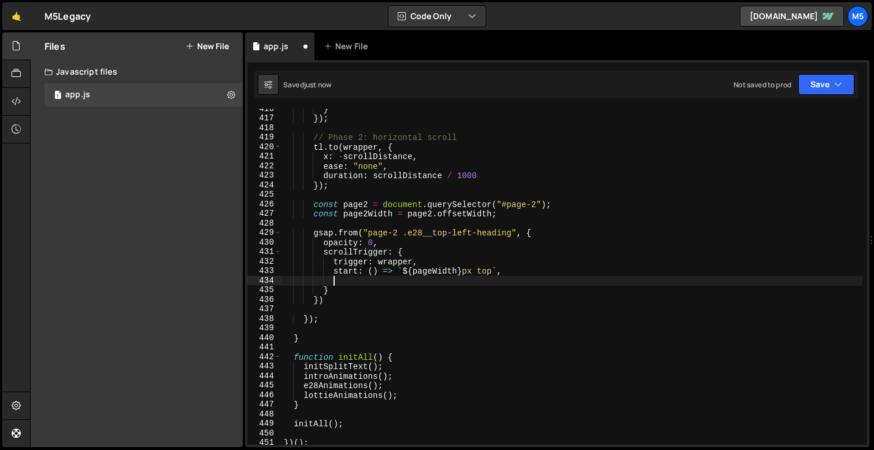
paste textarea "toggleActions: "play none none none","
click at [440, 247] on div "} }) ; // Phase 2: horizontal scroll tl . to ( wrapper , { x : - scrollDistance…" at bounding box center [572, 281] width 581 height 355
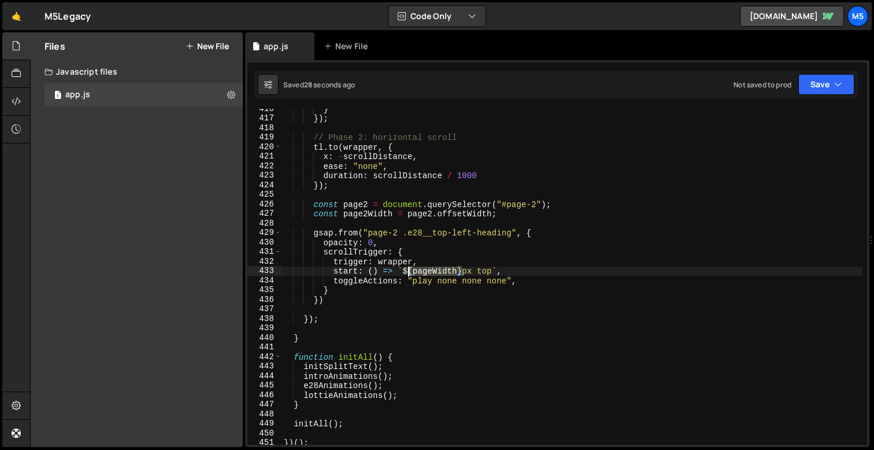
drag, startPoint x: 462, startPoint y: 274, endPoint x: 405, endPoint y: 272, distance: 56.7
click at [405, 272] on div "} }) ; // Phase 2: horizontal scroll tl . to ( wrapper , { x : - scrollDistance…" at bounding box center [572, 281] width 581 height 355
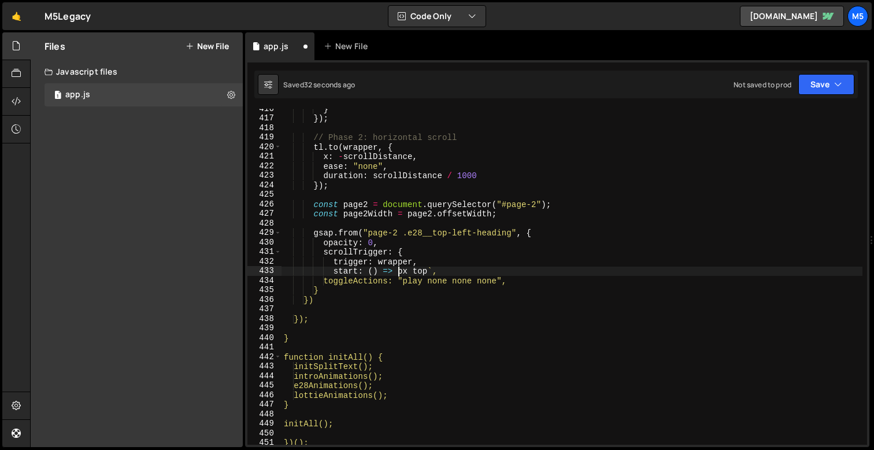
click at [432, 270] on div "} }) ; // Phase 2: horizontal scroll tl . to ( wrapper , { x : - scrollDistance…" at bounding box center [572, 281] width 581 height 355
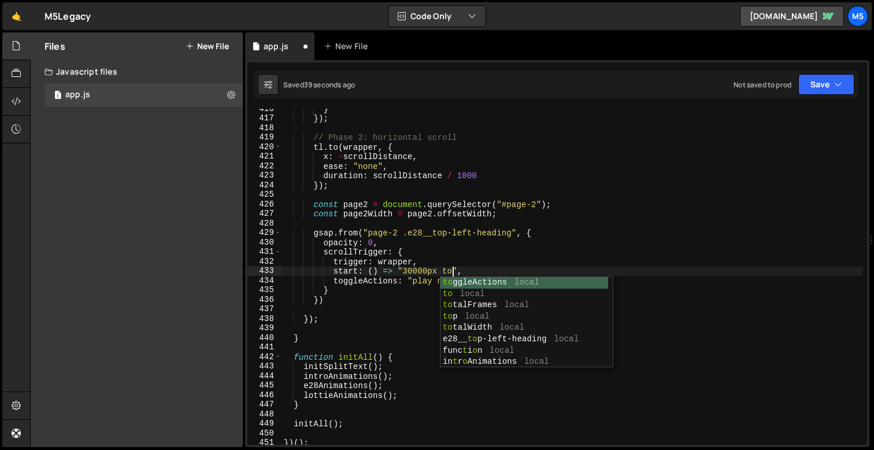
scroll to position [0, 12]
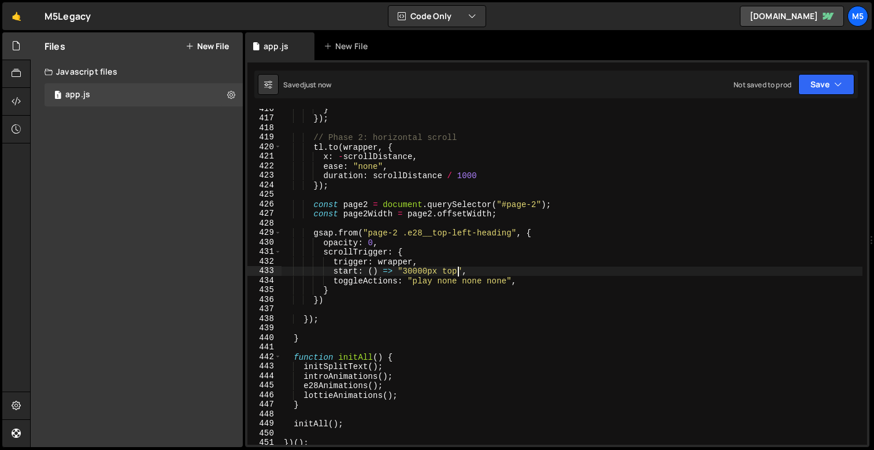
click at [452, 244] on div "} }) ; // Phase 2: horizontal scroll tl . to ( wrapper , { x : - scrollDistance…" at bounding box center [572, 281] width 581 height 355
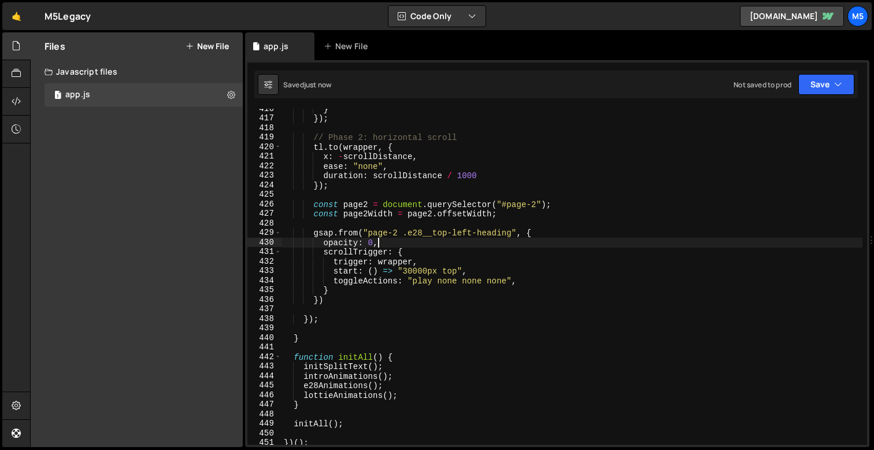
click at [358, 268] on div "} }) ; // Phase 2: horizontal scroll tl . to ( wrapper , { x : - scrollDistance…" at bounding box center [572, 281] width 581 height 355
type textarea "start: () => "30000px top","
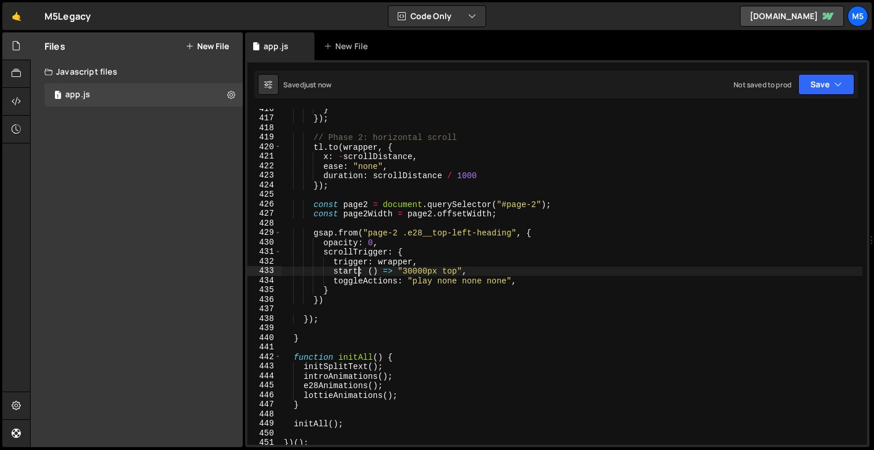
click at [312, 309] on div "} }) ; // Phase 2: horizontal scroll tl . to ( wrapper , { x : - scrollDistance…" at bounding box center [572, 281] width 581 height 355
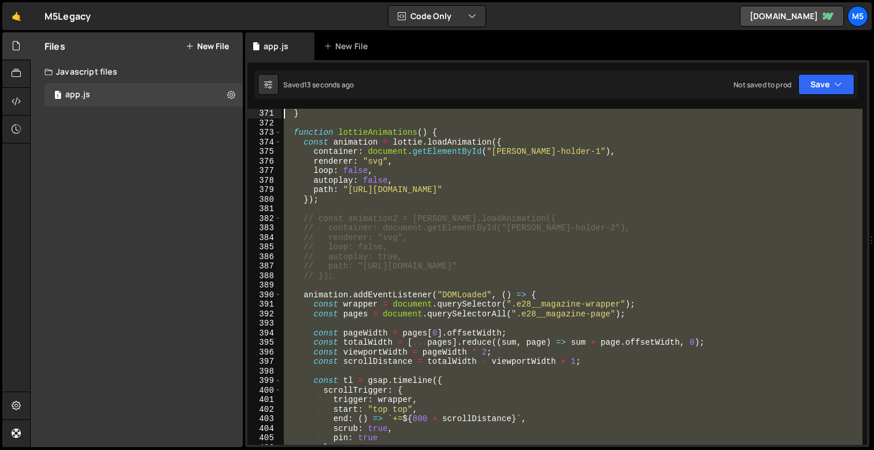
scroll to position [3415, 0]
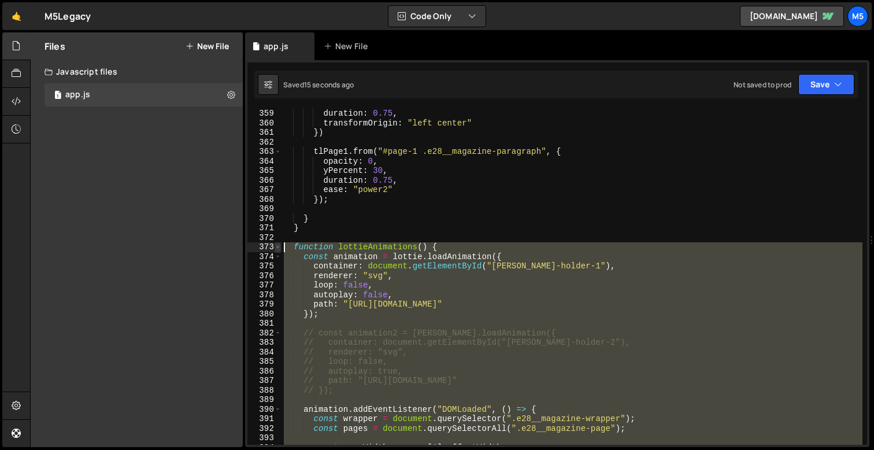
drag, startPoint x: 326, startPoint y: 320, endPoint x: 276, endPoint y: 249, distance: 86.8
click at [276, 249] on div "359 360 361 362 363 364 365 366 367 368 369 370 371 372 373 374 375 376 377 378…" at bounding box center [557, 277] width 620 height 336
click at [428, 231] on div "duration : 0.75 , transformOrigin : "left center" }) tlPage1 . from ( "#page-1 …" at bounding box center [572, 286] width 581 height 355
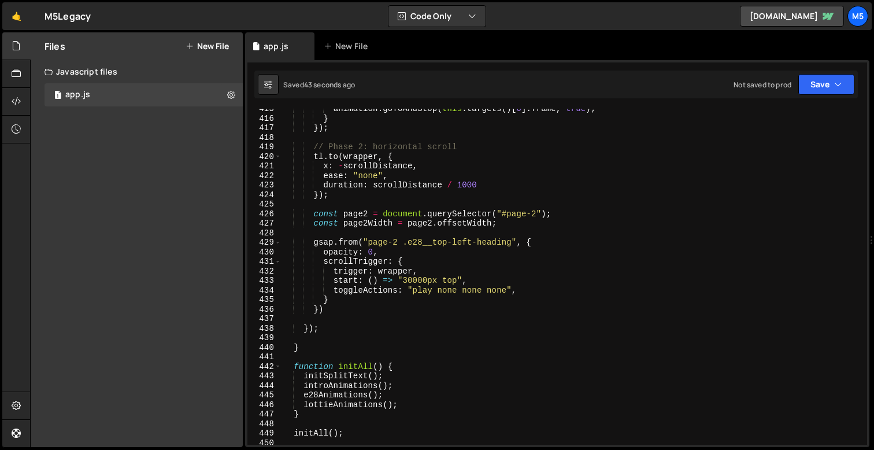
scroll to position [3954, 0]
click at [383, 241] on div "animation . goToAndStop ( this . targets ( ) [ 0 ] . frame , true ) ; } }) ; //…" at bounding box center [572, 281] width 581 height 355
click at [371, 242] on div "animation . goToAndStop ( this . targets ( ) [ 0 ] . frame , true ) ; } }) ; //…" at bounding box center [572, 281] width 581 height 355
click at [438, 256] on div "animation . goToAndStop ( this . targets ( ) [ 0 ] . frame , true ) ; } }) ; //…" at bounding box center [572, 281] width 581 height 355
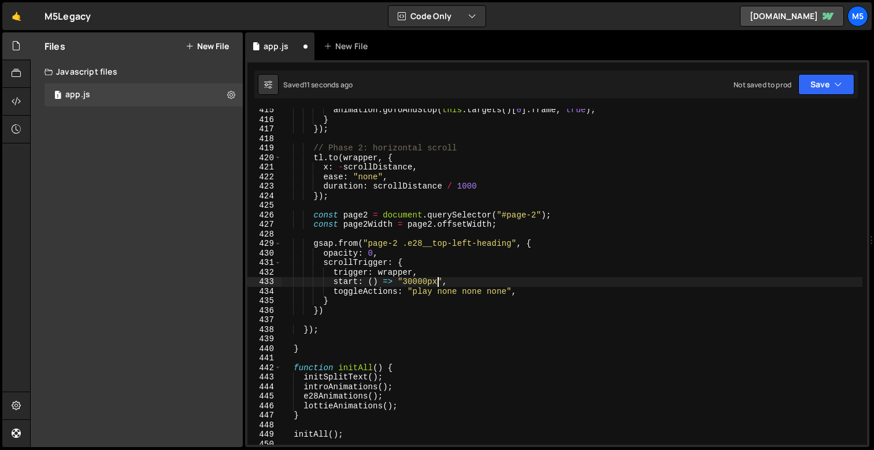
scroll to position [3953, 0]
type textarea "})();"
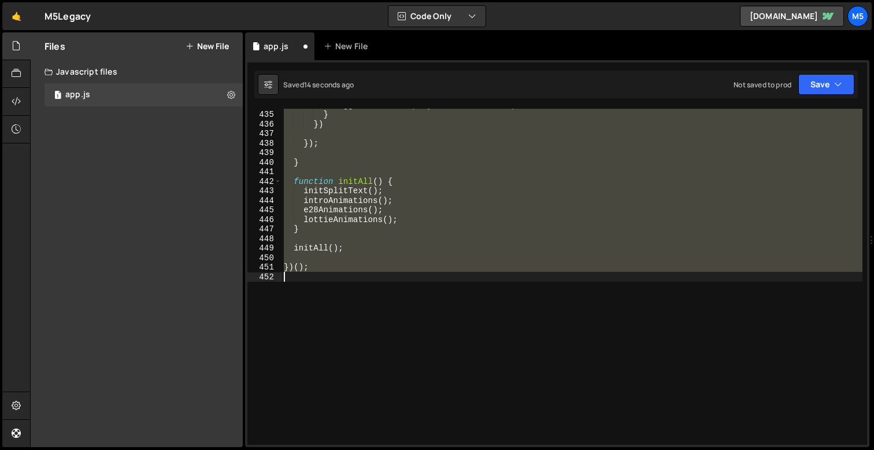
scroll to position [3953, 0]
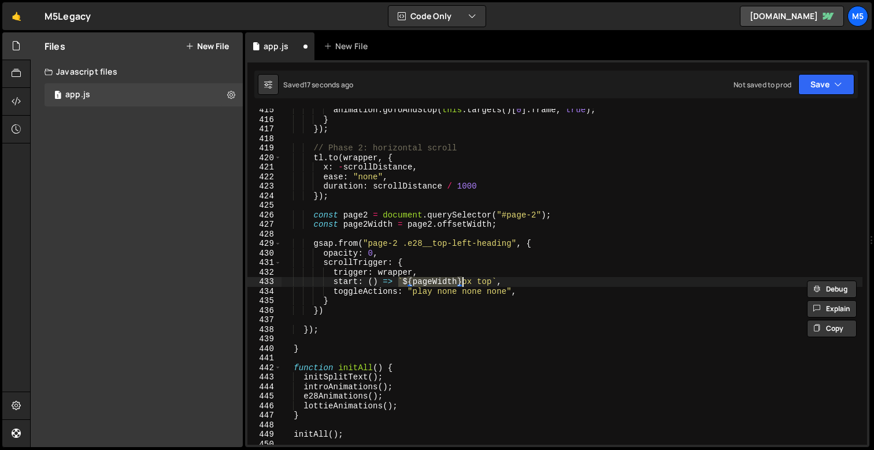
click at [419, 282] on div "animation . goToAndStop ( this . targets ( ) [ 0 ] . frame , true ) ; } }) ; //…" at bounding box center [572, 282] width 581 height 355
click at [434, 282] on div "animation . goToAndStop ( this . targets ( ) [ 0 ] . frame , true ) ; } }) ; //…" at bounding box center [572, 282] width 581 height 355
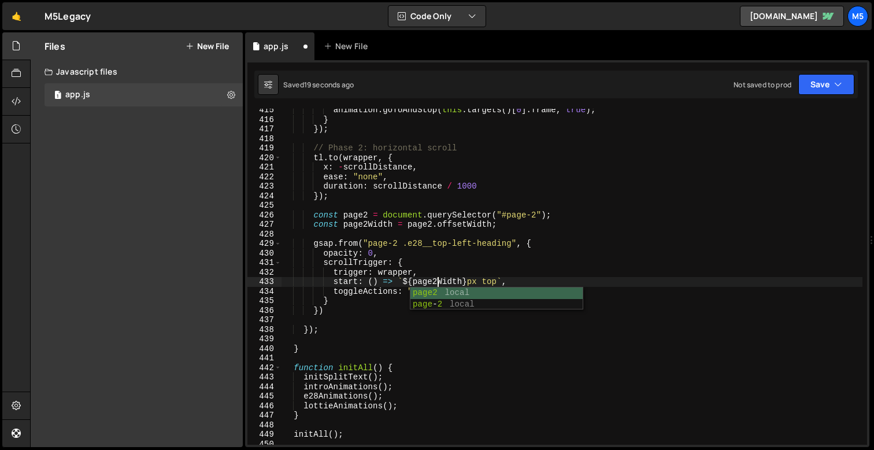
click at [424, 272] on div "animation . goToAndStop ( this . targets ( ) [ 0 ] . frame , true ) ; } }) ; //…" at bounding box center [572, 282] width 581 height 355
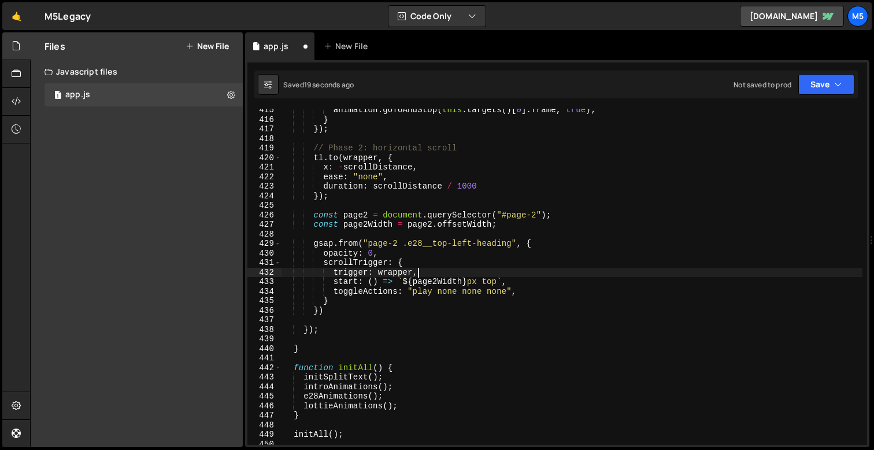
click at [423, 289] on div "animation . goToAndStop ( this . targets ( ) [ 0 ] . frame , true ) ; } }) ; //…" at bounding box center [572, 282] width 581 height 355
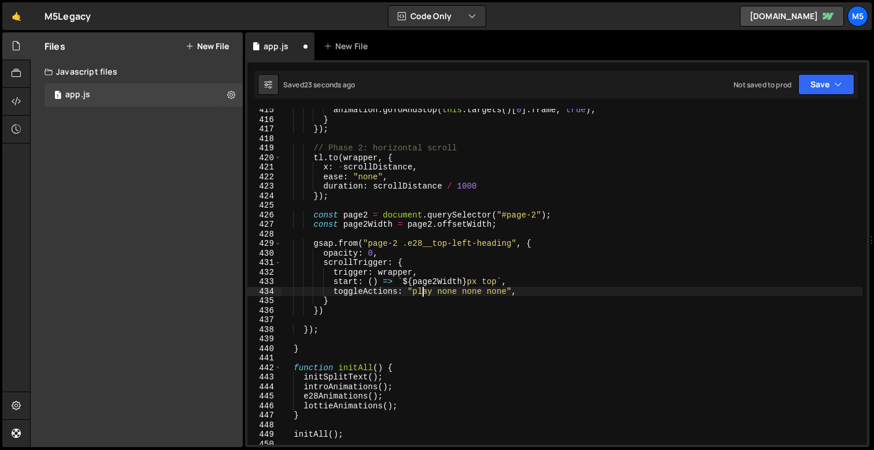
click at [368, 245] on div "animation . goToAndStop ( this . targets ( ) [ 0 ] . frame , true ) ; } }) ; //…" at bounding box center [572, 282] width 581 height 355
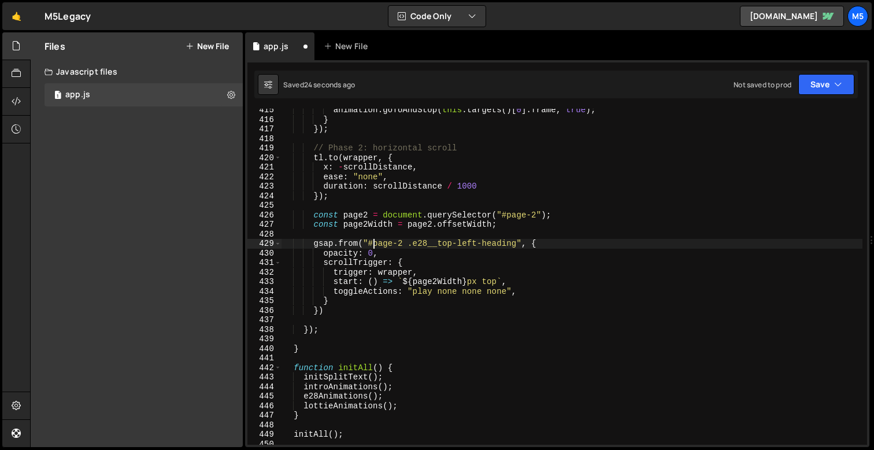
scroll to position [0, 6]
click at [430, 278] on div "animation . goToAndStop ( this . targets ( ) [ 0 ] . frame , true ) ; } }) ; //…" at bounding box center [572, 282] width 581 height 355
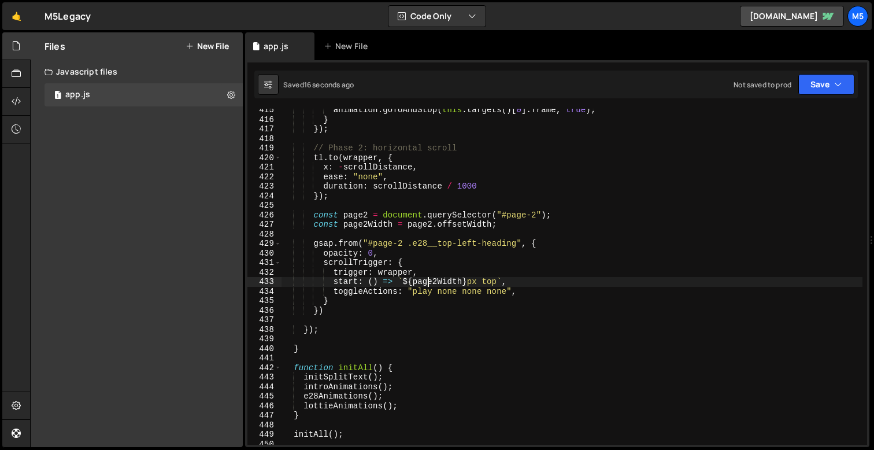
click at [434, 280] on div "animation . goToAndStop ( this . targets ( ) [ 0 ] . frame , true ) ; } }) ; //…" at bounding box center [572, 282] width 581 height 355
click at [438, 280] on div "animation . goToAndStop ( this . targets ( ) [ 0 ] . frame , true ) ; } }) ; //…" at bounding box center [572, 282] width 581 height 355
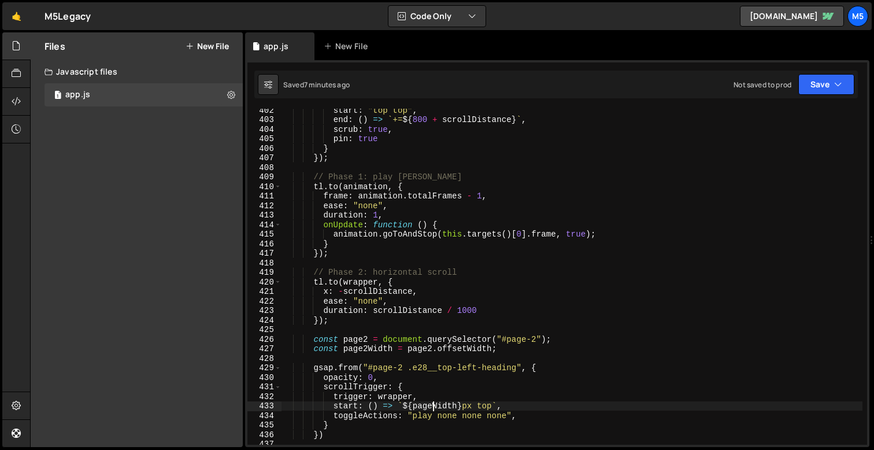
scroll to position [3847, 0]
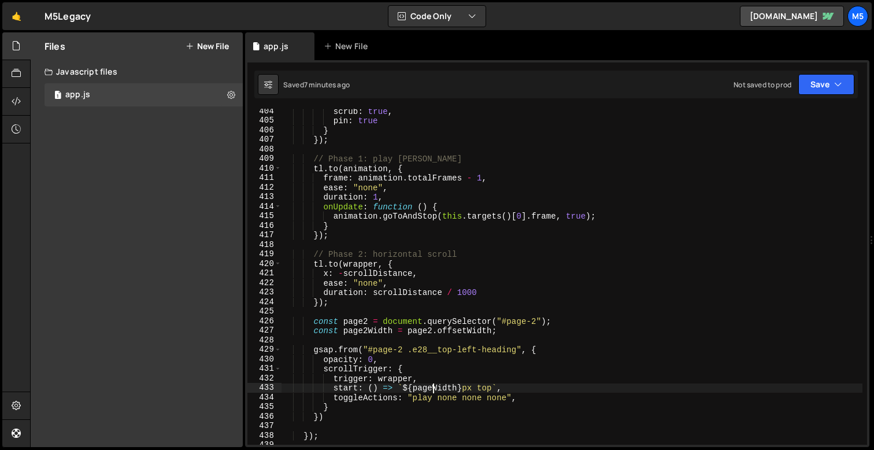
click at [401, 230] on div "scrub : true , pin : true } }) ; // Phase 1: play lottie tl . to ( animation , …" at bounding box center [572, 283] width 581 height 355
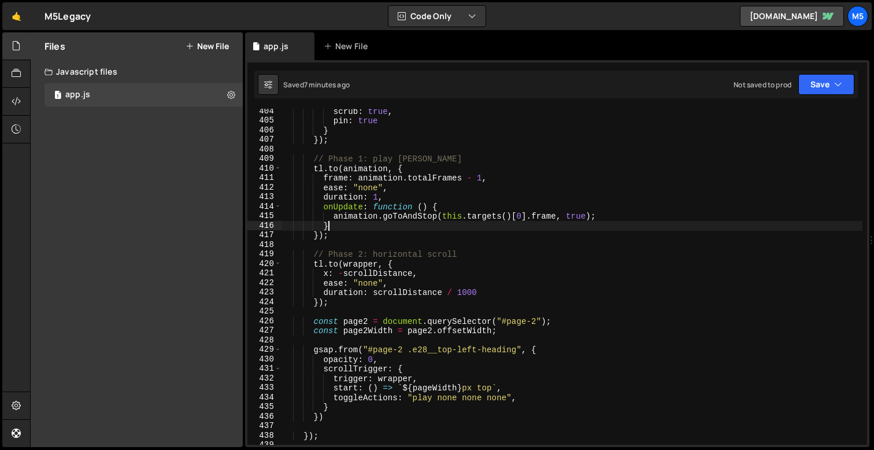
scroll to position [0, 2]
click at [343, 189] on div "scrub : true , pin : true } }) ; // Phase 1: play lottie tl . to ( animation , …" at bounding box center [572, 283] width 581 height 355
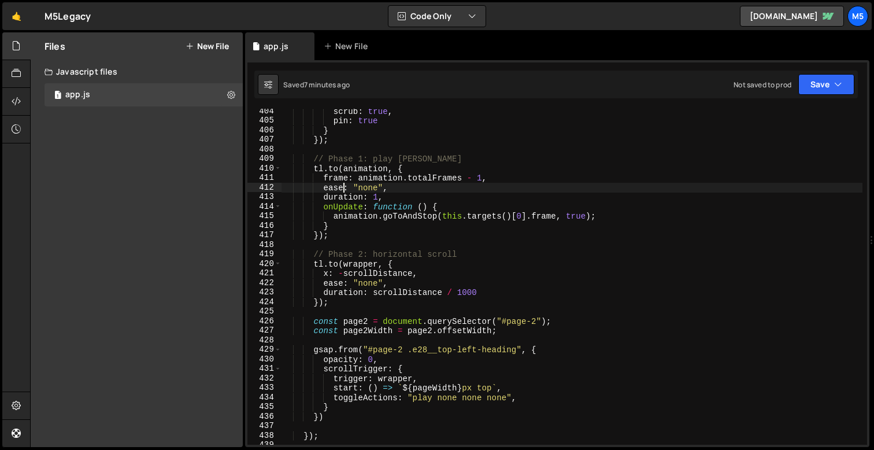
click at [315, 163] on div "scrub : true , pin : true } }) ; // Phase 1: play lottie tl . to ( animation , …" at bounding box center [572, 283] width 581 height 355
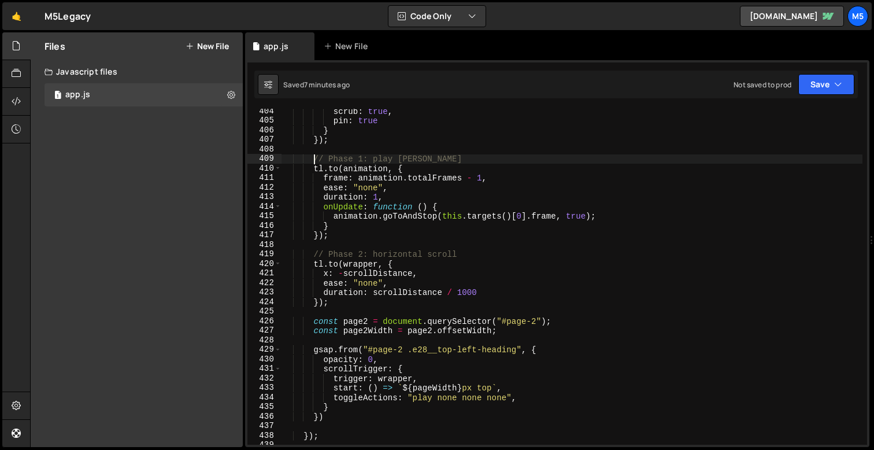
click at [319, 167] on div "scrub : true , pin : true } }) ; // Phase 1: play lottie tl . to ( animation , …" at bounding box center [572, 283] width 581 height 355
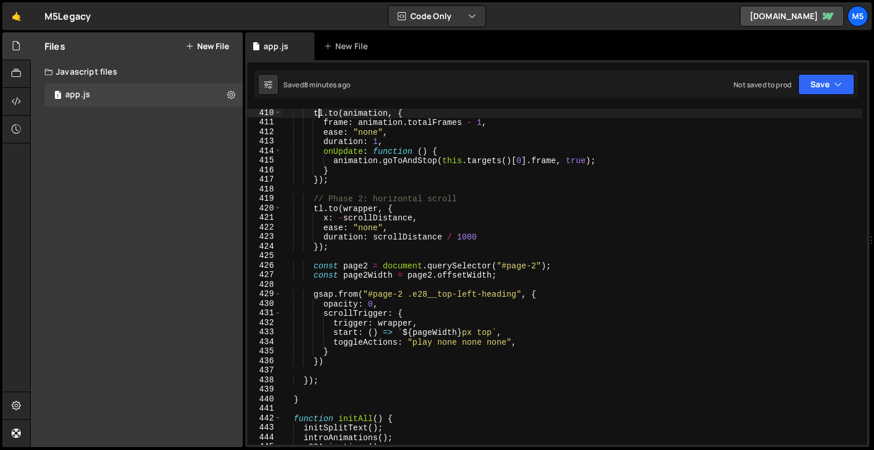
scroll to position [3924, 0]
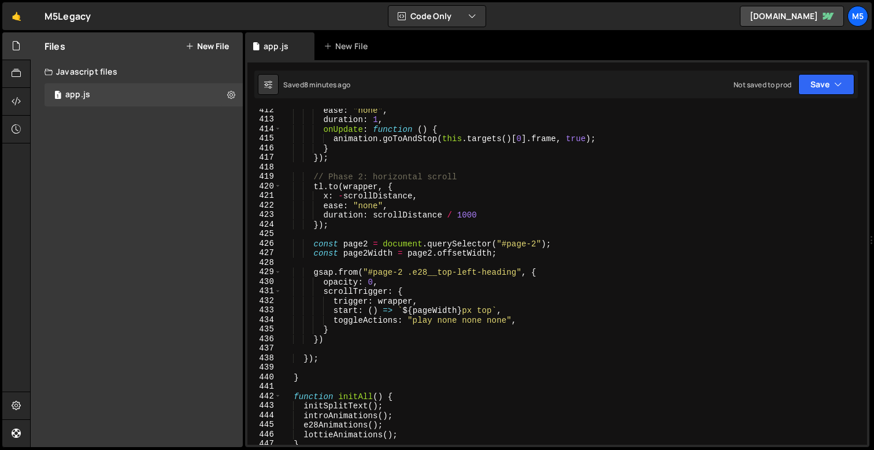
click at [359, 315] on div "ease : "none" , duration : 1 , onUpdate : function ( ) { animation . goToAndSto…" at bounding box center [572, 282] width 581 height 355
click at [423, 309] on div "ease : "none" , duration : 1 , onUpdate : function ( ) { animation . goToAndSto…" at bounding box center [572, 282] width 581 height 355
click at [363, 304] on div "ease : "none" , duration : 1 , onUpdate : function ( ) { animation . goToAndSto…" at bounding box center [572, 282] width 581 height 355
click at [331, 333] on div "ease : "none" , duration : 1 , onUpdate : function ( ) { animation . goToAndSto…" at bounding box center [572, 282] width 581 height 355
click at [321, 339] on div "ease : "none" , duration : 1 , onUpdate : function ( ) { animation . goToAndSto…" at bounding box center [572, 282] width 581 height 355
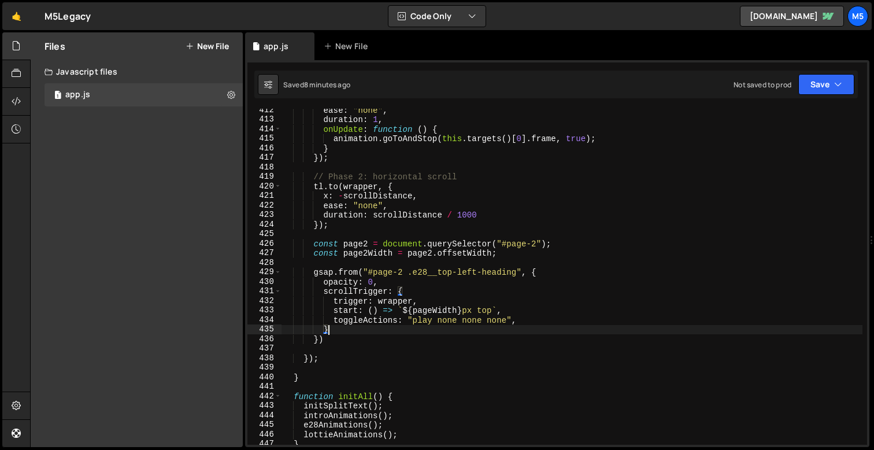
scroll to position [0, 2]
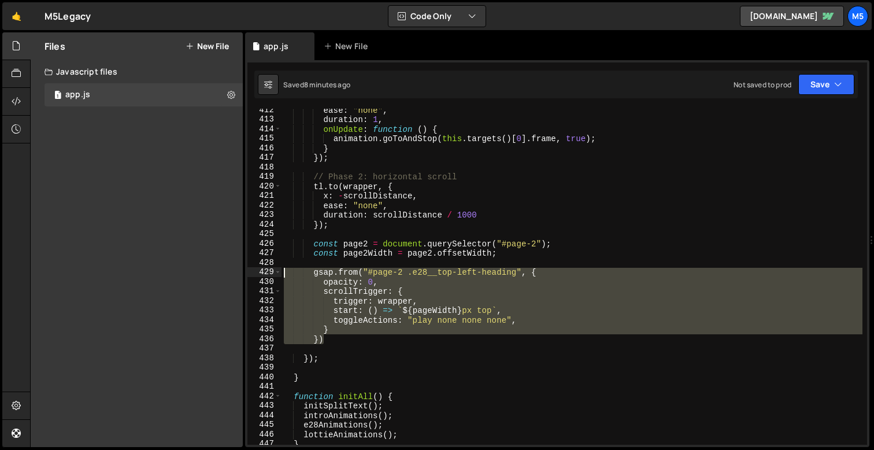
drag, startPoint x: 330, startPoint y: 339, endPoint x: 260, endPoint y: 272, distance: 97.3
click at [259, 273] on div "}) 412 413 414 415 416 417 418 419 420 421 422 423 424 425 426 427 428 429 430 …" at bounding box center [557, 277] width 620 height 336
paste textarea "});"
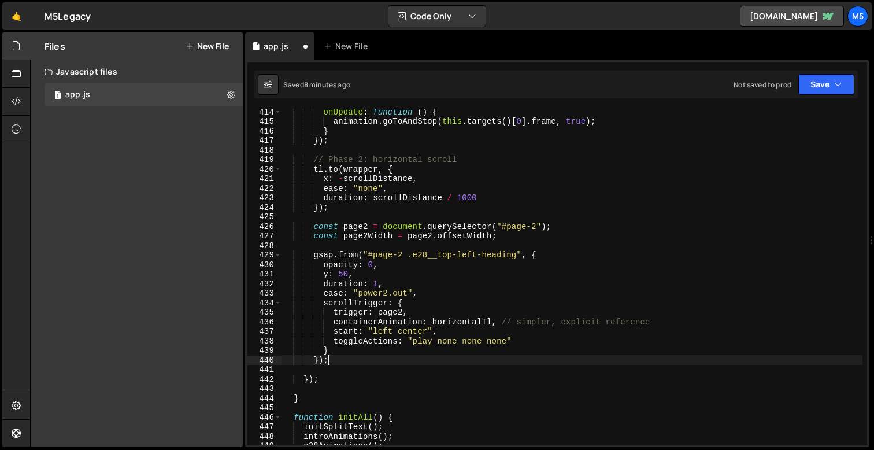
scroll to position [3953, 0]
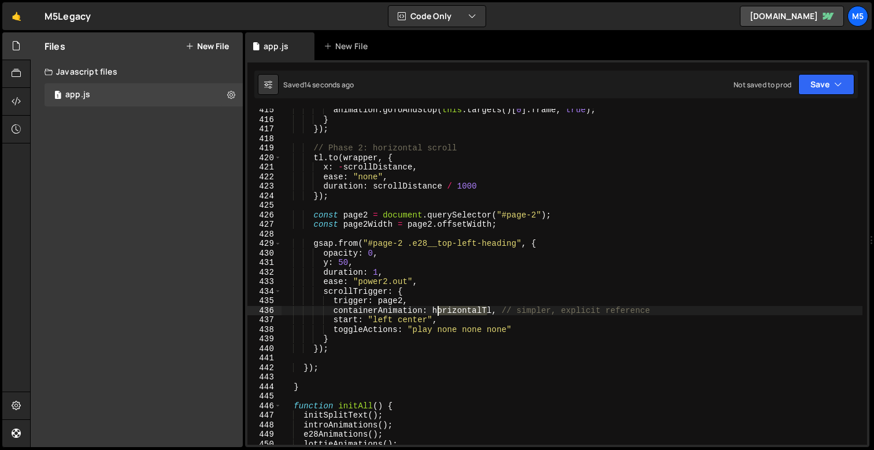
drag, startPoint x: 487, startPoint y: 309, endPoint x: 436, endPoint y: 309, distance: 50.9
click at [436, 309] on div "animation . goToAndStop ( this . targets ( ) [ 0 ] . frame , true ) ; } }) ; //…" at bounding box center [572, 282] width 581 height 355
click at [437, 308] on div "animation . goToAndStop ( this . targets ( ) [ 0 ] . frame , true ) ; } }) ; //…" at bounding box center [572, 277] width 581 height 336
drag, startPoint x: 486, startPoint y: 309, endPoint x: 433, endPoint y: 312, distance: 53.3
click at [433, 312] on div "animation . goToAndStop ( this . targets ( ) [ 0 ] . frame , true ) ; } }) ; //…" at bounding box center [572, 282] width 581 height 355
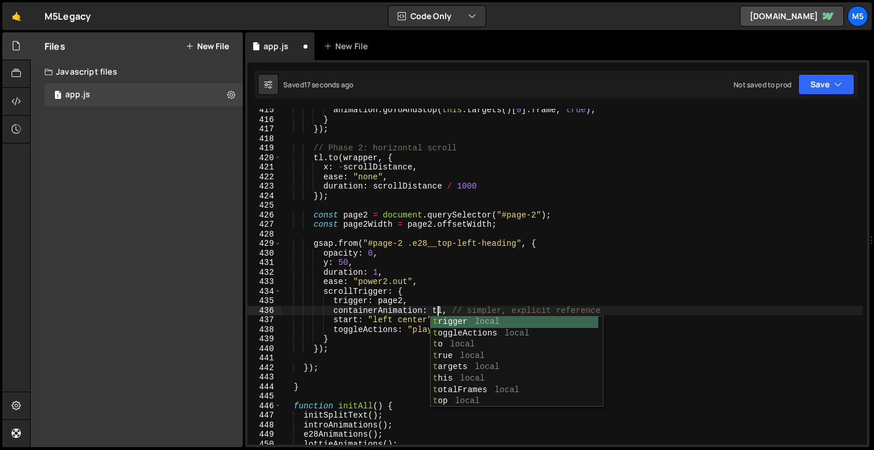
click at [558, 301] on div "animation . goToAndStop ( this . targets ( ) [ 0 ] . frame , true ) ; } }) ; //…" at bounding box center [572, 282] width 581 height 355
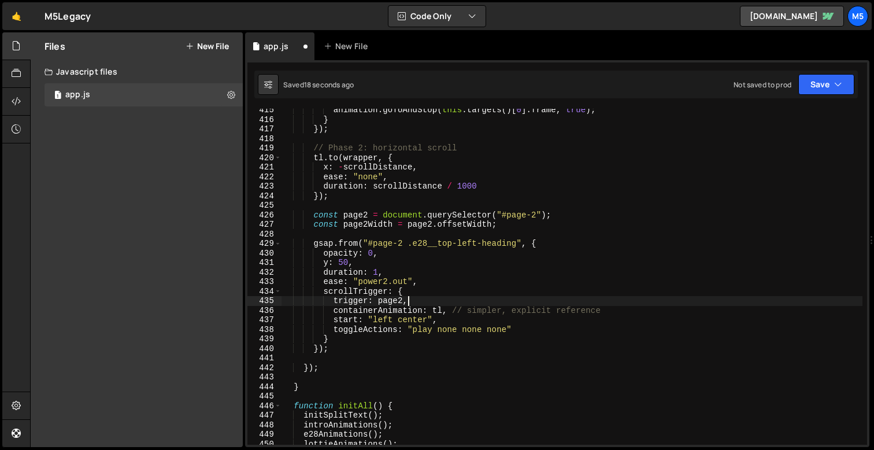
scroll to position [0, 8]
click at [442, 308] on div "animation . goToAndStop ( this . targets ( ) [ 0 ] . frame , true ) ; } }) ; //…" at bounding box center [572, 282] width 581 height 355
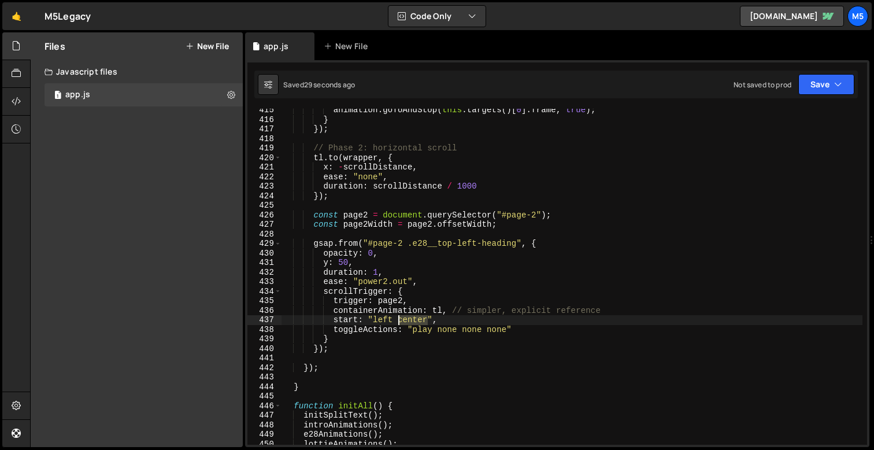
drag, startPoint x: 427, startPoint y: 321, endPoint x: 399, endPoint y: 321, distance: 28.3
click at [399, 321] on div "animation . goToAndStop ( this . targets ( ) [ 0 ] . frame , true ) ; } }) ; //…" at bounding box center [572, 282] width 581 height 355
click at [434, 219] on div "animation . goToAndStop ( this . targets ( ) [ 0 ] . frame , true ) ; } }) ; //…" at bounding box center [572, 282] width 581 height 355
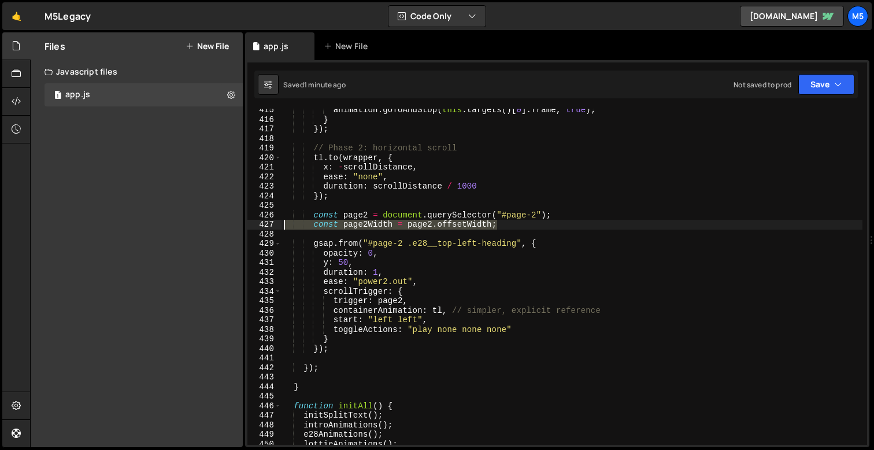
drag, startPoint x: 512, startPoint y: 221, endPoint x: 280, endPoint y: 227, distance: 231.9
click at [280, 227] on div "const page2 = document.querySelector("#page-2"); 415 416 417 418 419 420 421 42…" at bounding box center [557, 277] width 620 height 336
type textarea "const page2Width = page2.offsetWidth;"
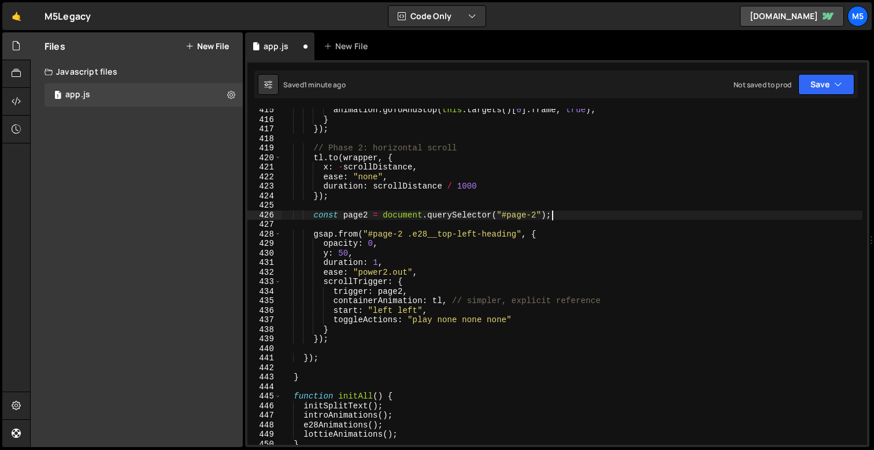
click at [442, 311] on div "animation . goToAndStop ( this . targets ( ) [ 0 ] . frame , true ) ; } }) ; //…" at bounding box center [572, 282] width 581 height 355
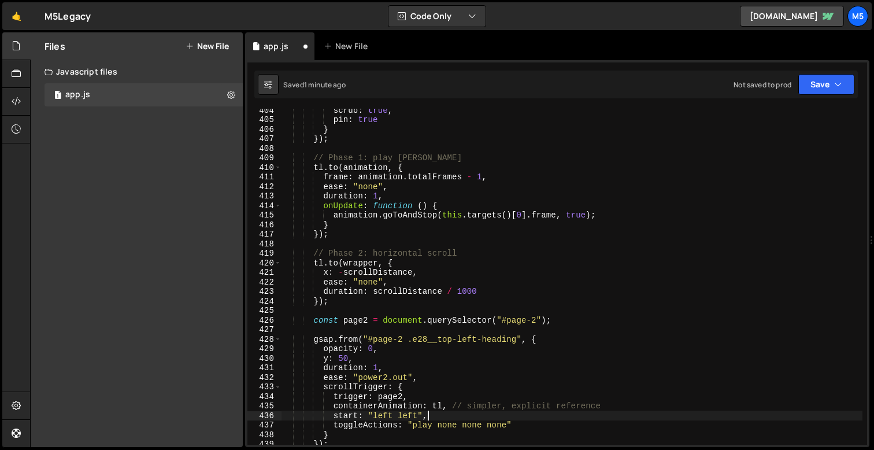
scroll to position [3832, 0]
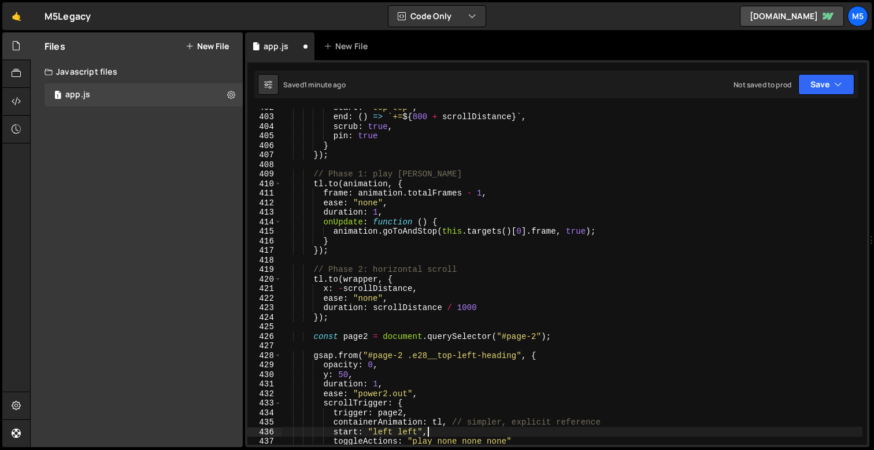
click at [361, 238] on div "start : "top top" , end : ( ) => ` += ${ 800 + scrollDistance } ` , scrub : tru…" at bounding box center [572, 279] width 581 height 355
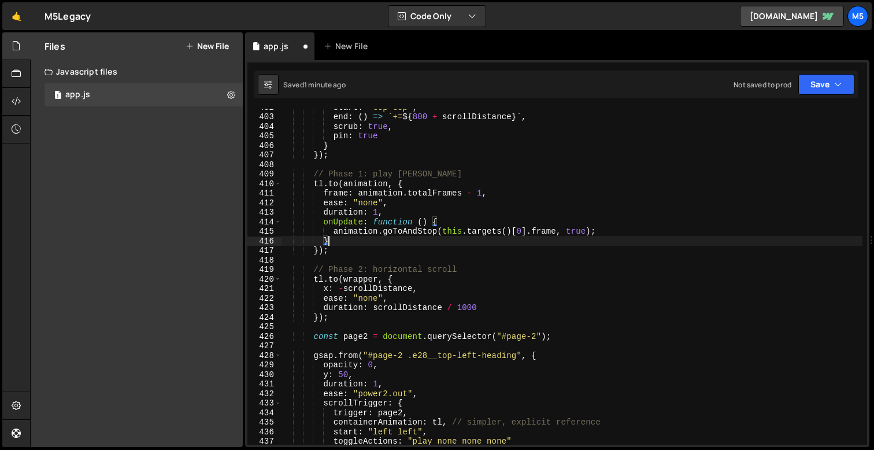
click at [387, 187] on div "start : "top top" , end : ( ) => ` += ${ 800 + scrollDistance } ` , scrub : tru…" at bounding box center [572, 279] width 581 height 355
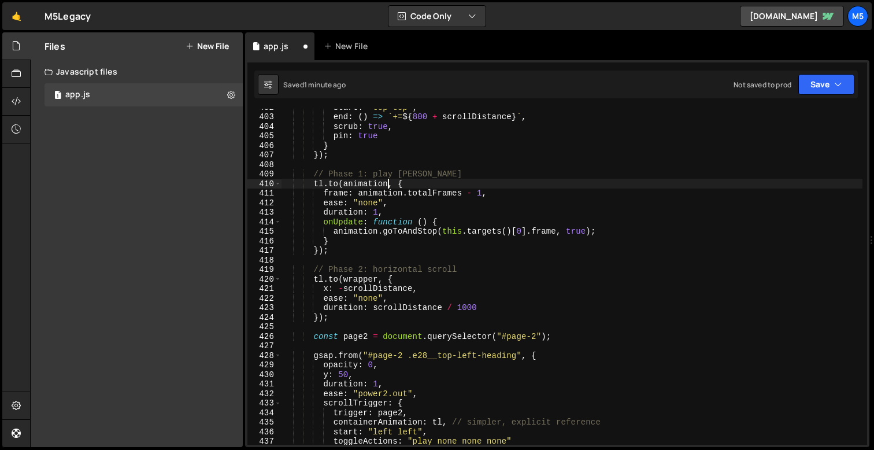
click at [363, 220] on div "start : "top top" , end : ( ) => ` += ${ 800 + scrollDistance } ` , scrub : tru…" at bounding box center [572, 279] width 581 height 355
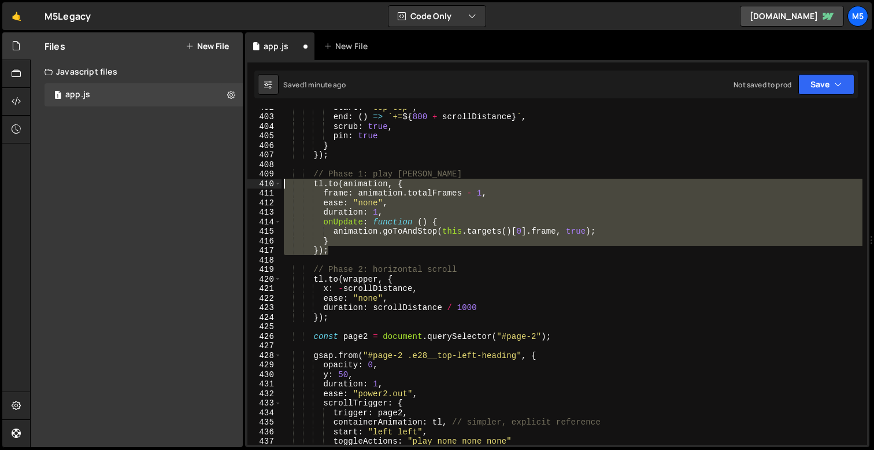
drag, startPoint x: 332, startPoint y: 251, endPoint x: 264, endPoint y: 183, distance: 96.5
click at [264, 183] on div "onUpdate: function () { 402 403 404 405 406 407 408 409 410 411 412 413 414 415…" at bounding box center [557, 277] width 620 height 336
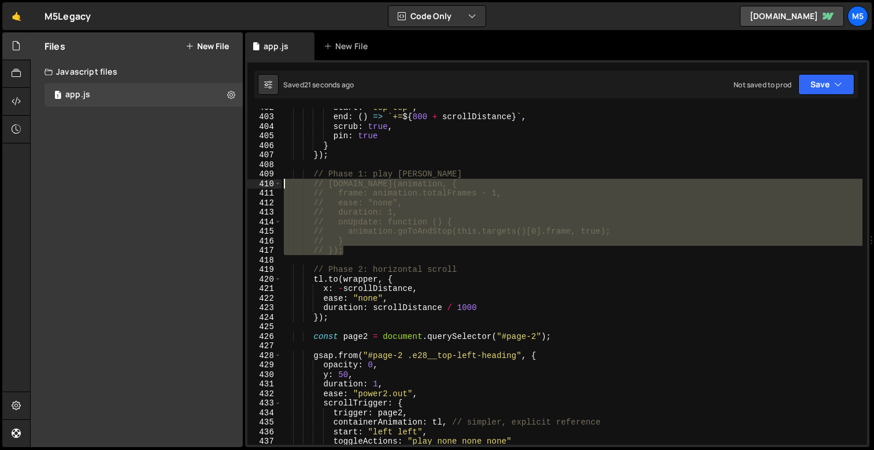
drag, startPoint x: 346, startPoint y: 249, endPoint x: 263, endPoint y: 183, distance: 106.6
click at [263, 183] on div "// tl.to(animation, { 402 403 404 405 406 407 408 409 410 411 412 413 414 415 4…" at bounding box center [557, 277] width 620 height 336
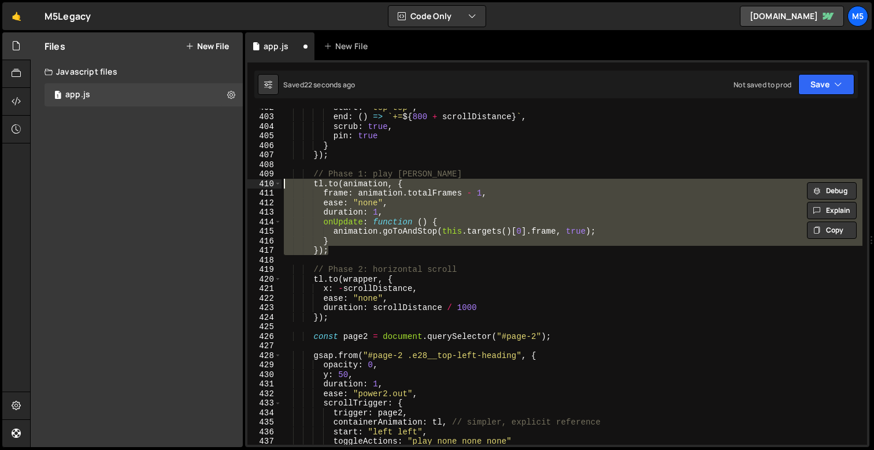
click at [479, 250] on div "start : "top top" , end : ( ) => ` += ${ 800 + scrollDistance } ` , scrub : tru…" at bounding box center [572, 279] width 581 height 355
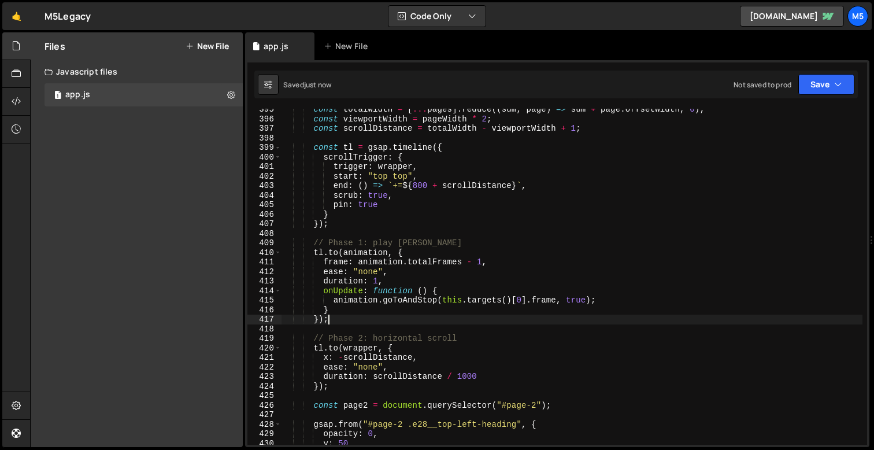
scroll to position [3771, 0]
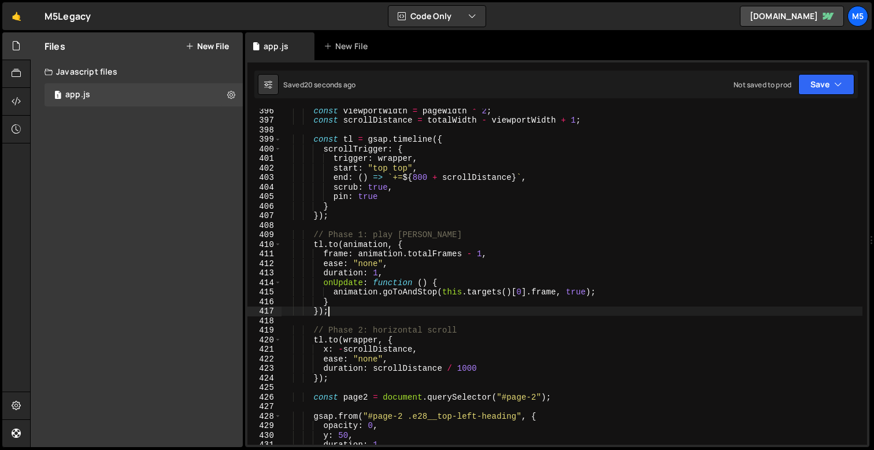
click at [425, 178] on div "const viewportWidth = pageWidth * 2 ; const scrollDistance = totalWidth - viewp…" at bounding box center [572, 283] width 581 height 355
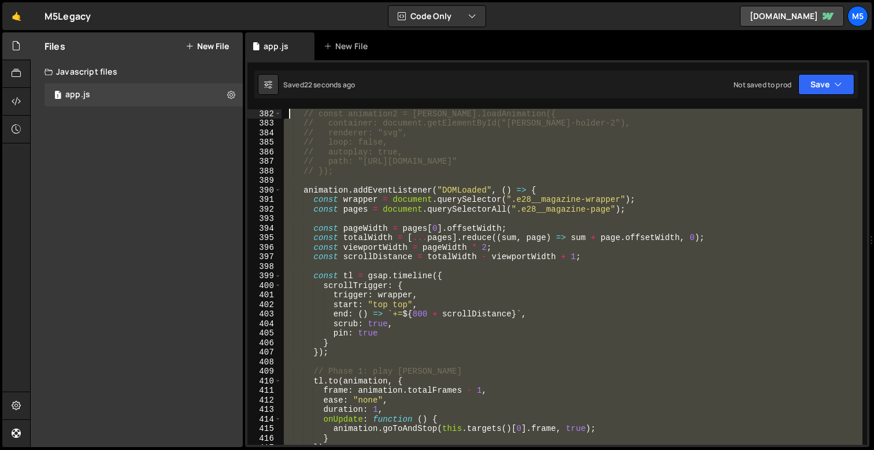
scroll to position [3501, 0]
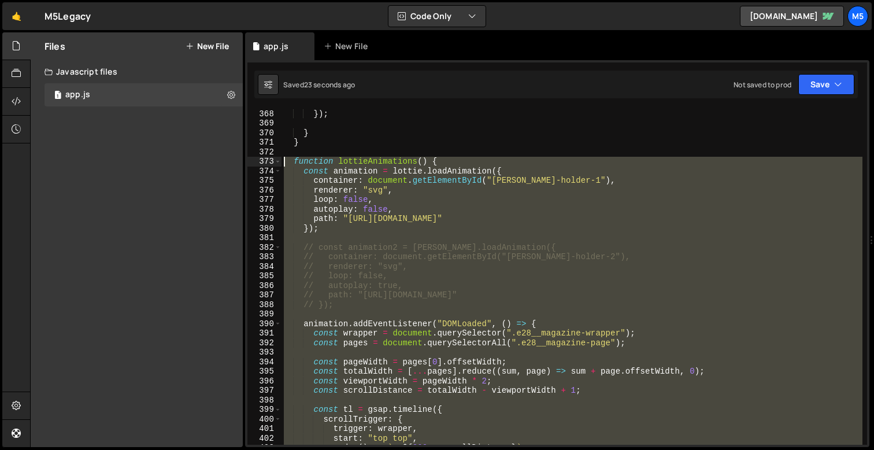
drag, startPoint x: 306, startPoint y: 316, endPoint x: 267, endPoint y: 158, distance: 163.4
click at [267, 158] on div "end: () => `+=${800 + scrollDistance}`, 368 369 370 371 372 373 374 375 376 377…" at bounding box center [557, 277] width 620 height 336
click at [467, 194] on div "}) ; } } function lottieAnimations ( ) { const animation = lottie . loadAnimati…" at bounding box center [572, 286] width 581 height 355
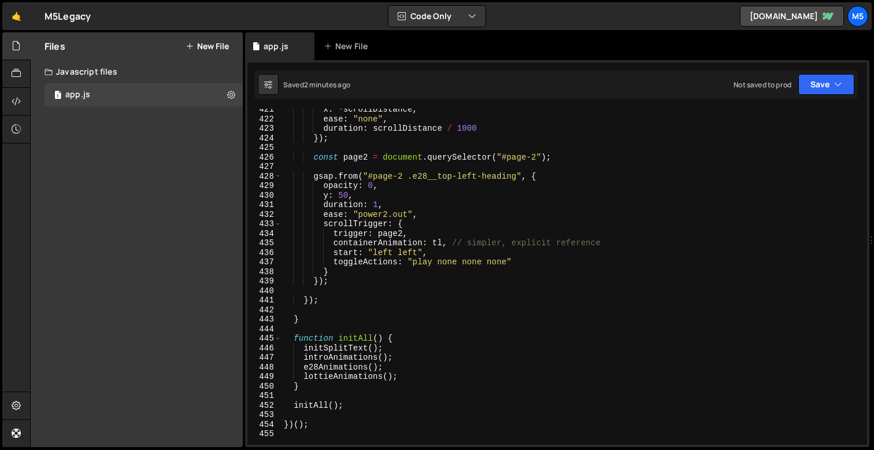
scroll to position [4011, 0]
click at [412, 273] on div "x : - scrollDistance , ease : "none" , duration : scrollDistance / 1000 }) ; co…" at bounding box center [572, 282] width 581 height 355
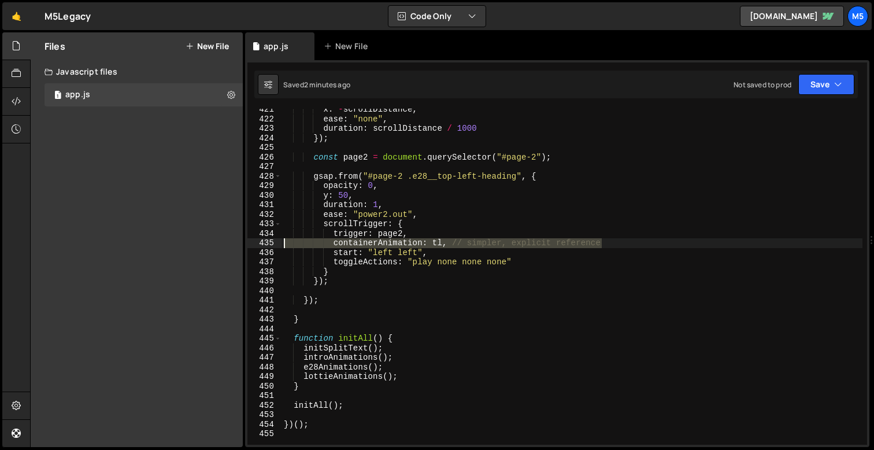
drag, startPoint x: 623, startPoint y: 243, endPoint x: 260, endPoint y: 245, distance: 363.1
click at [260, 245] on div "} 421 422 423 424 425 426 427 428 429 430 431 432 433 434 435 436 437 438 439 4…" at bounding box center [557, 277] width 620 height 336
type textarea "containerAnimation: tl, // simpler, explicit reference"
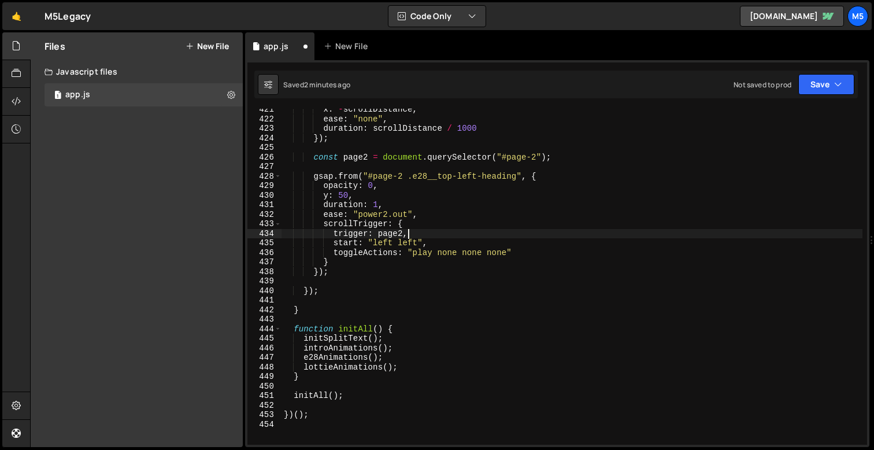
click at [450, 244] on div "x : - scrollDistance , ease : "none" , duration : scrollDistance / 1000 }) ; co…" at bounding box center [572, 282] width 581 height 355
type textarea "start: "left left","
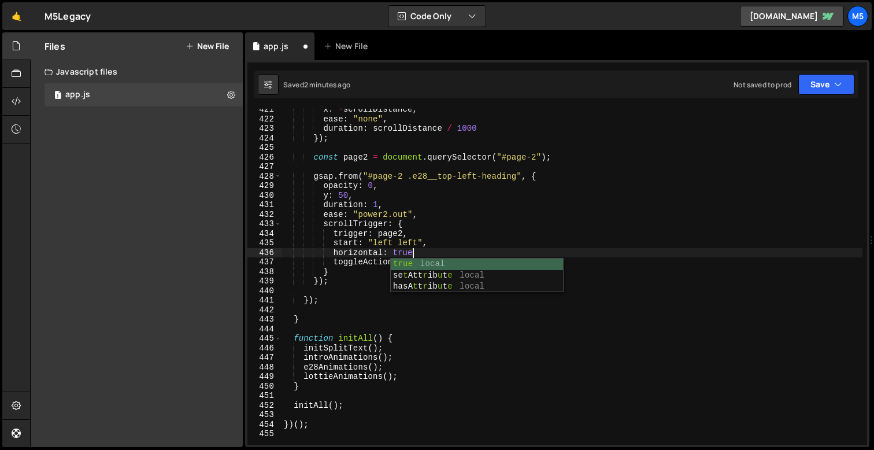
scroll to position [0, 9]
click at [331, 272] on div "x : - scrollDistance , ease : "none" , duration : scrollDistance / 1000 }) ; co…" at bounding box center [572, 282] width 581 height 355
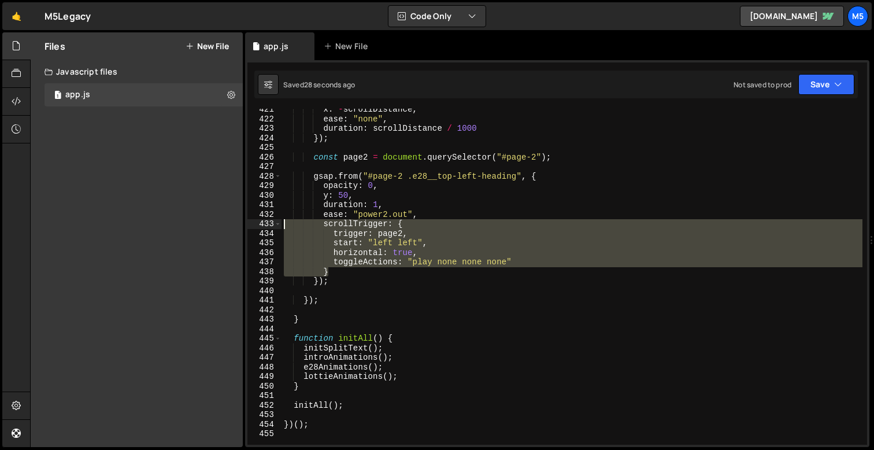
drag, startPoint x: 345, startPoint y: 272, endPoint x: 255, endPoint y: 221, distance: 103.6
click at [255, 221] on div "} 421 422 423 424 425 426 427 428 429 430 431 432 433 434 435 436 437 438 439 4…" at bounding box center [557, 277] width 620 height 336
paste textarea "}"
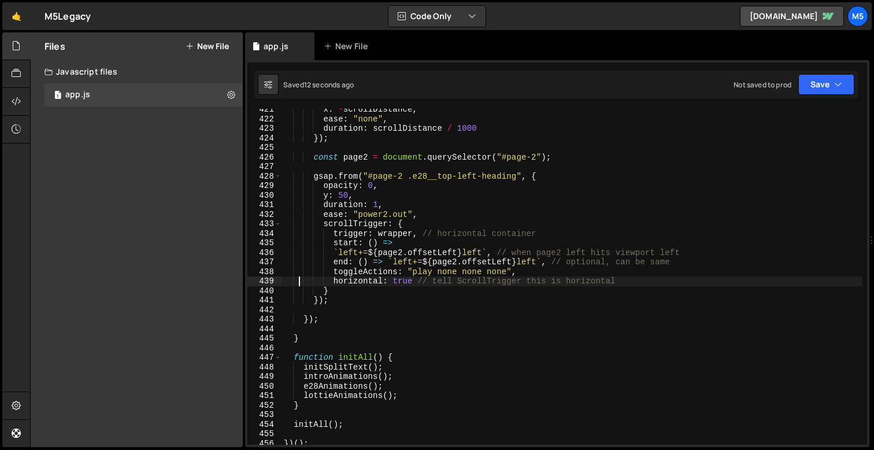
click at [468, 183] on div "x : - scrollDistance , ease : "none" , duration : scrollDistance / 1000 }) ; co…" at bounding box center [572, 282] width 581 height 355
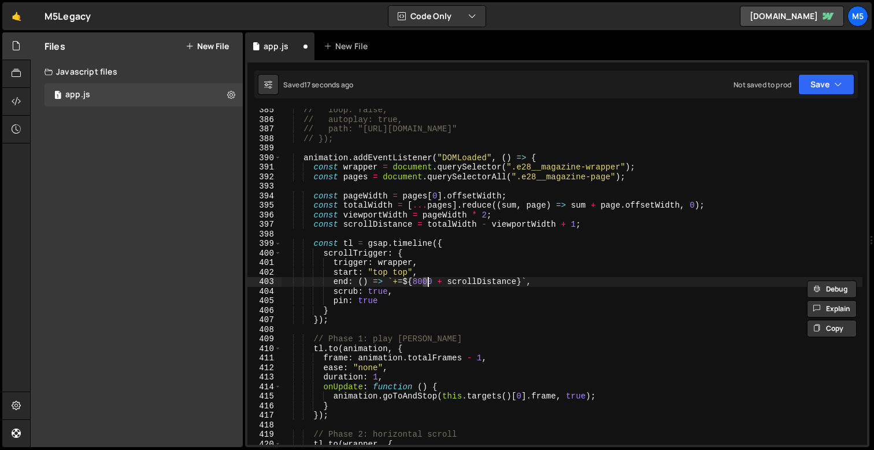
scroll to position [3667, 0]
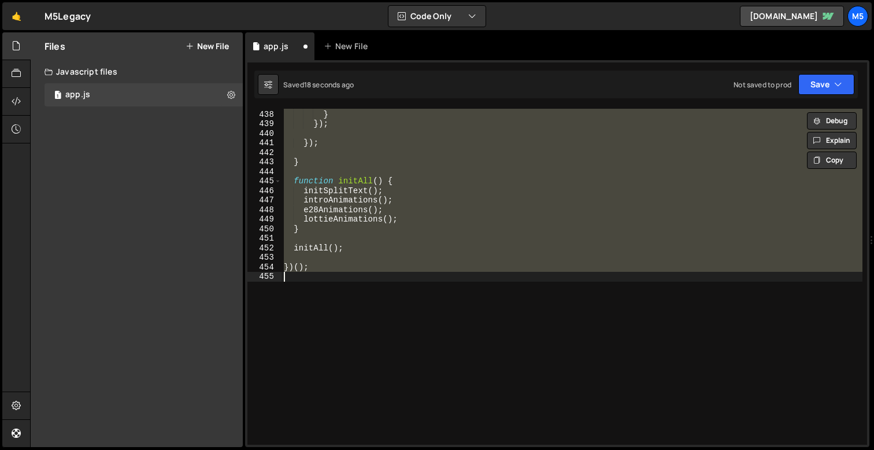
click at [523, 219] on div "toggleActions : "play none none none" } }) ; }) ; } function initAll ( ) { init…" at bounding box center [572, 277] width 581 height 355
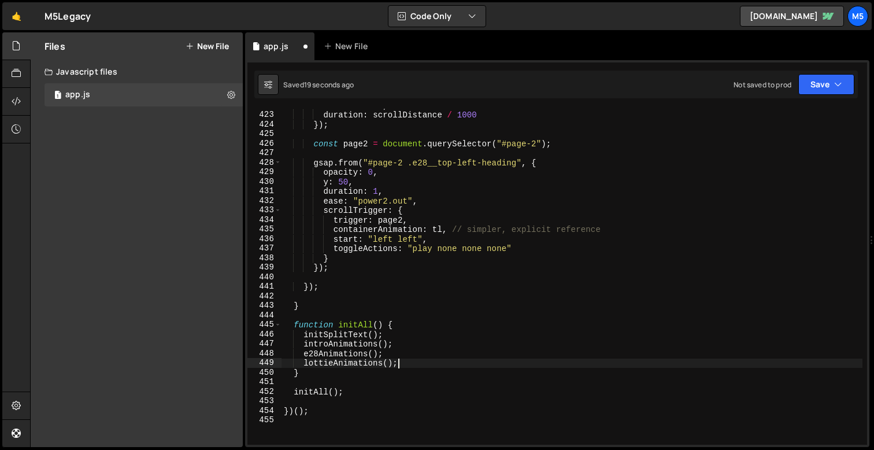
scroll to position [4013, 0]
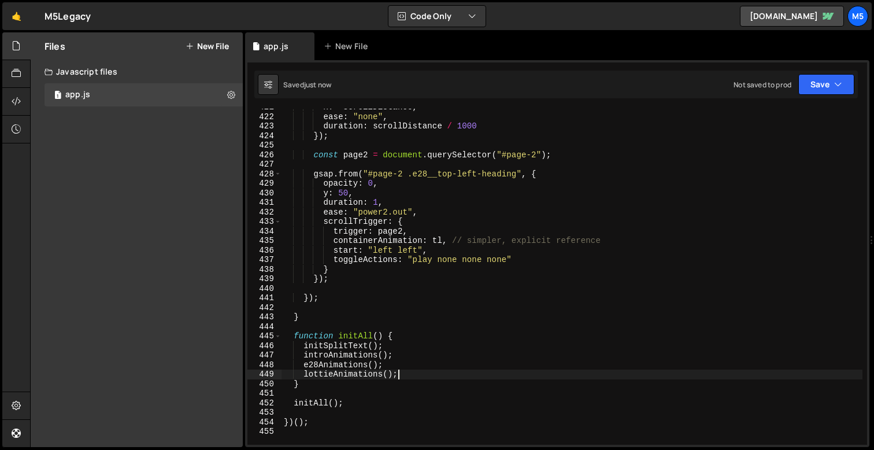
click at [483, 232] on div "x : - scrollDistance , ease : "none" , duration : scrollDistance / 1000 }) ; co…" at bounding box center [572, 279] width 581 height 355
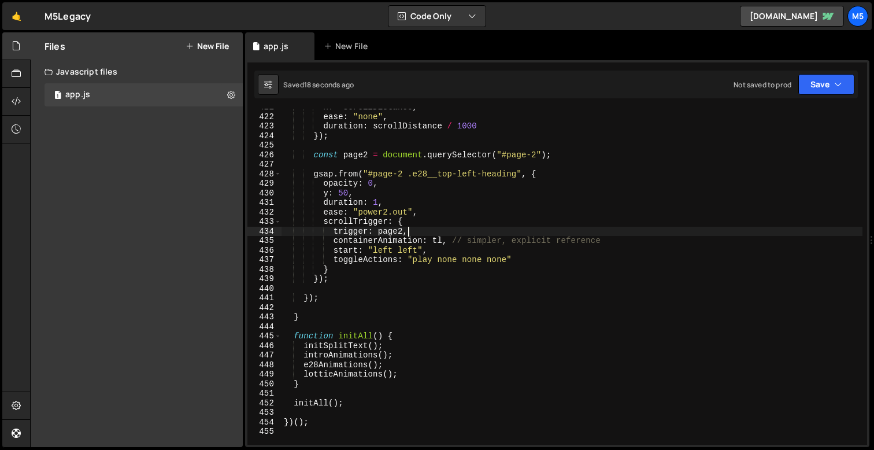
click at [515, 156] on div "x : - scrollDistance , ease : "none" , duration : scrollDistance / 1000 }) ; co…" at bounding box center [572, 279] width 581 height 355
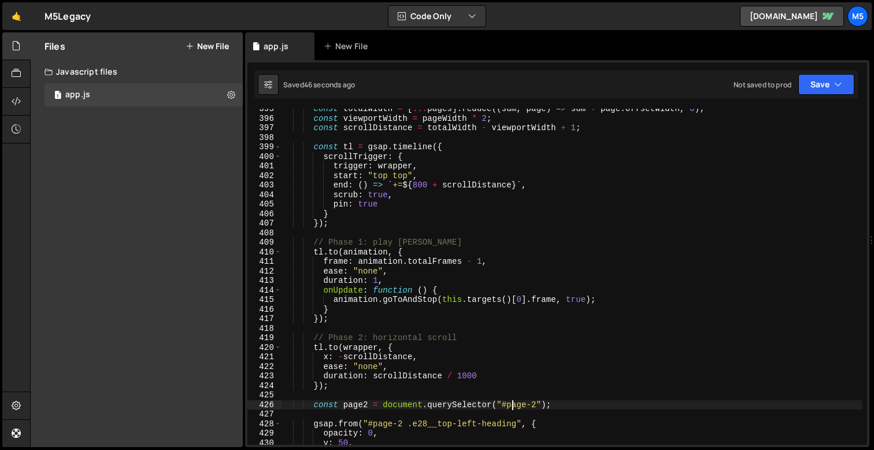
scroll to position [3763, 0]
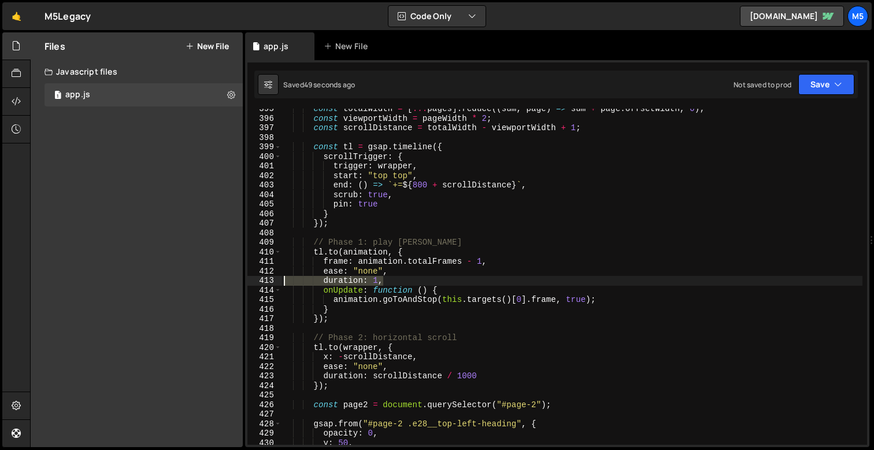
drag, startPoint x: 392, startPoint y: 282, endPoint x: 284, endPoint y: 283, distance: 107.5
click at [284, 283] on div "const totalWidth = [ ... pages ] . reduce (( sum , page ) => sum + page . offse…" at bounding box center [572, 281] width 581 height 355
type textarea "duration: 1,"
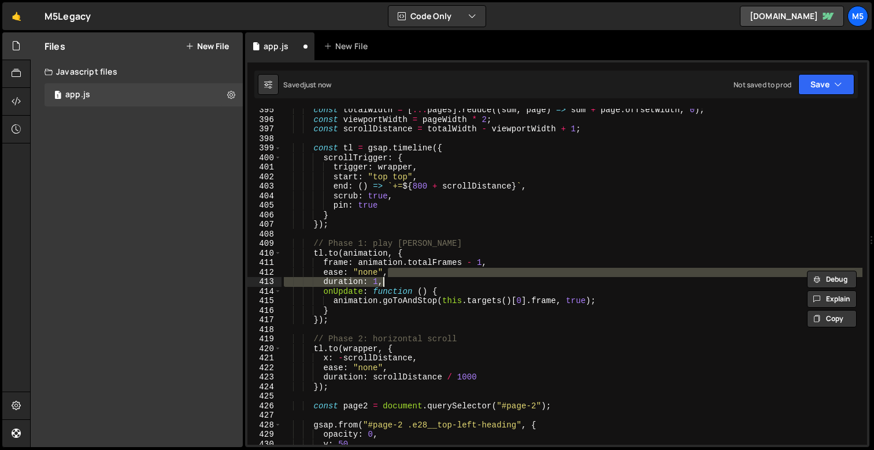
scroll to position [3762, 0]
type textarea "duration: 1,"
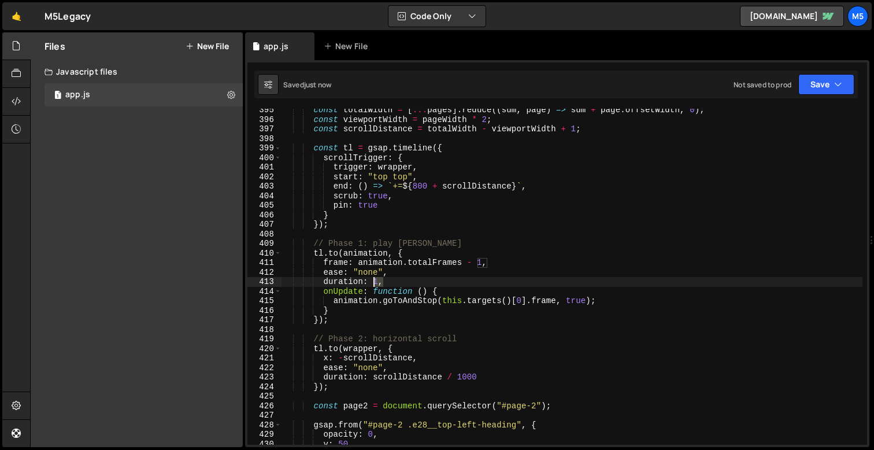
drag, startPoint x: 387, startPoint y: 280, endPoint x: 269, endPoint y: 281, distance: 118.0
click at [269, 281] on div "duration: 1, 395 396 397 398 399 400 401 402 403 404 405 406 407 408 409 410 41…" at bounding box center [557, 277] width 620 height 336
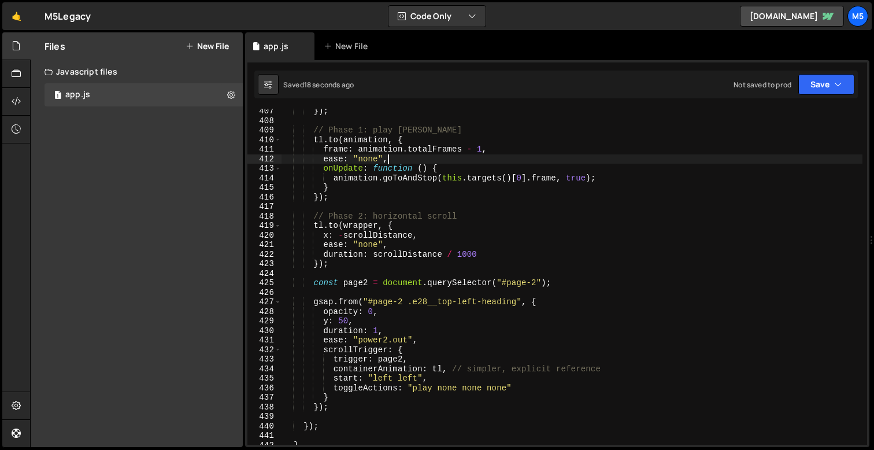
scroll to position [3886, 0]
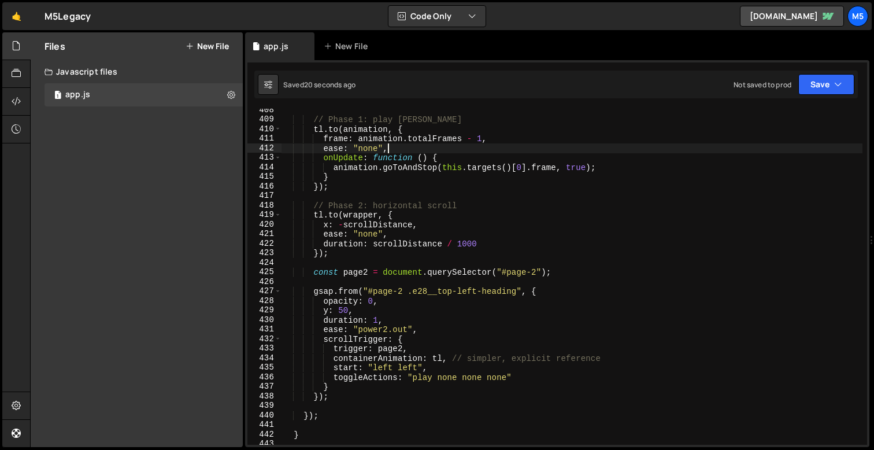
click at [483, 249] on div "// Phase 1: play lottie tl . to ( animation , { frame : animation . totalFrames…" at bounding box center [572, 282] width 581 height 355
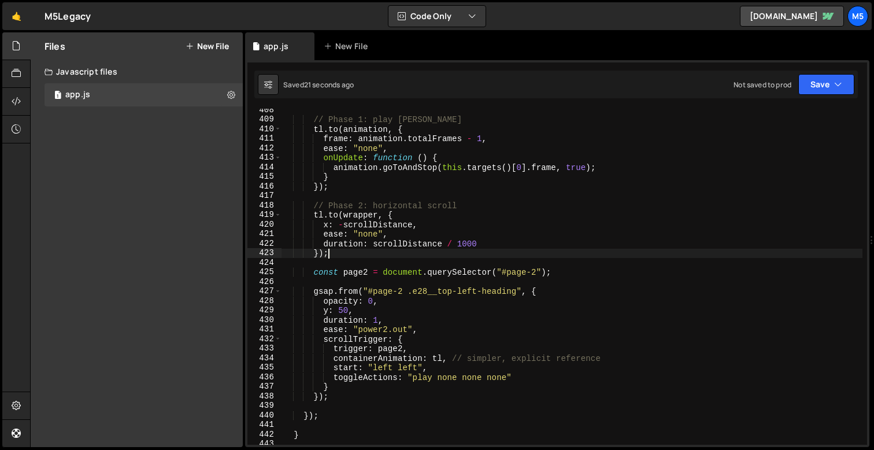
click at [483, 243] on div "// Phase 1: play lottie tl . to ( animation , { frame : animation . totalFrames…" at bounding box center [572, 282] width 581 height 355
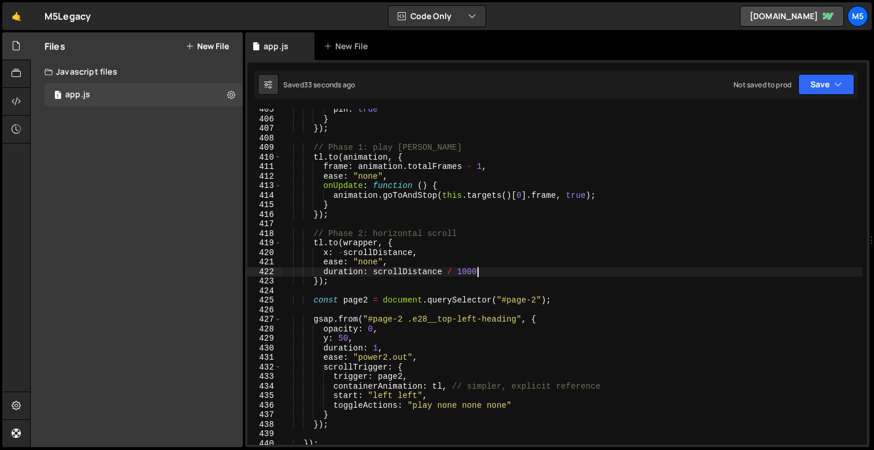
scroll to position [3858, 0]
click at [349, 279] on div "pin : true } }) ; // Phase 1: play lottie tl . to ( animation , { frame : anima…" at bounding box center [572, 282] width 581 height 355
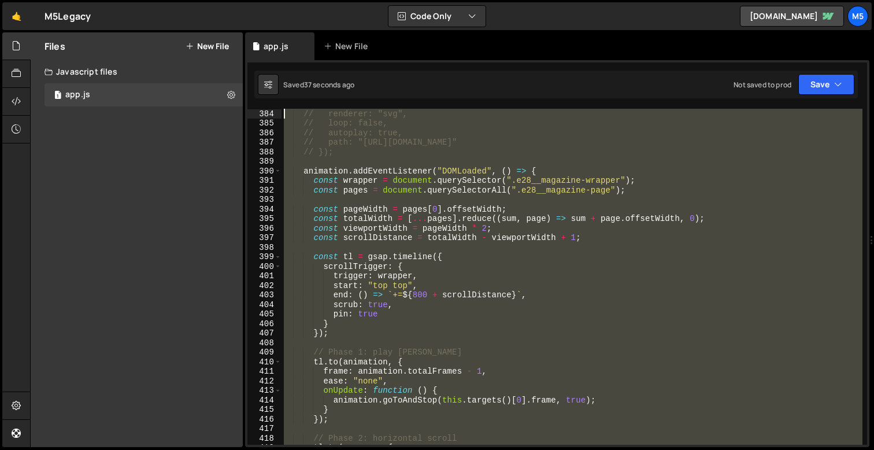
scroll to position [3654, 0]
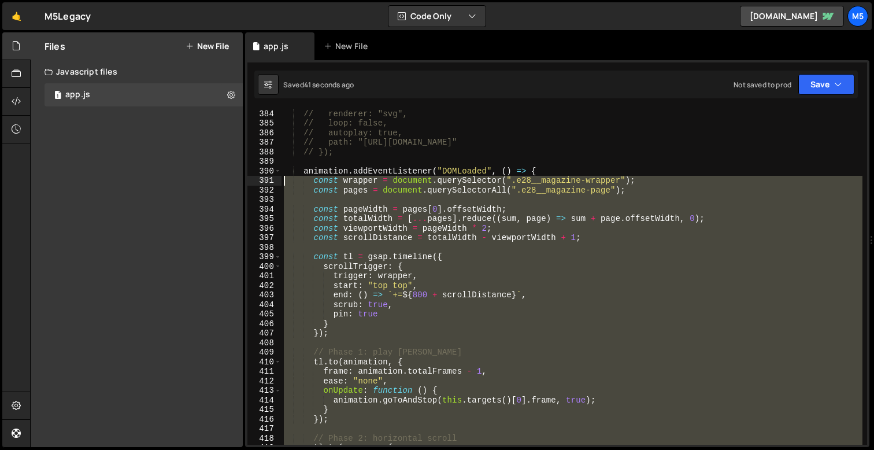
drag, startPoint x: 337, startPoint y: 281, endPoint x: 269, endPoint y: 179, distance: 123.0
click at [269, 179] on div "}); 384 385 386 387 388 389 390 391 392 393 394 395 396 397 398 399 400 401 402…" at bounding box center [557, 277] width 620 height 336
click at [419, 219] on div "// renderer: "svg", // loop: false, // autoplay: true, // path: "https://cdn.pr…" at bounding box center [572, 286] width 581 height 355
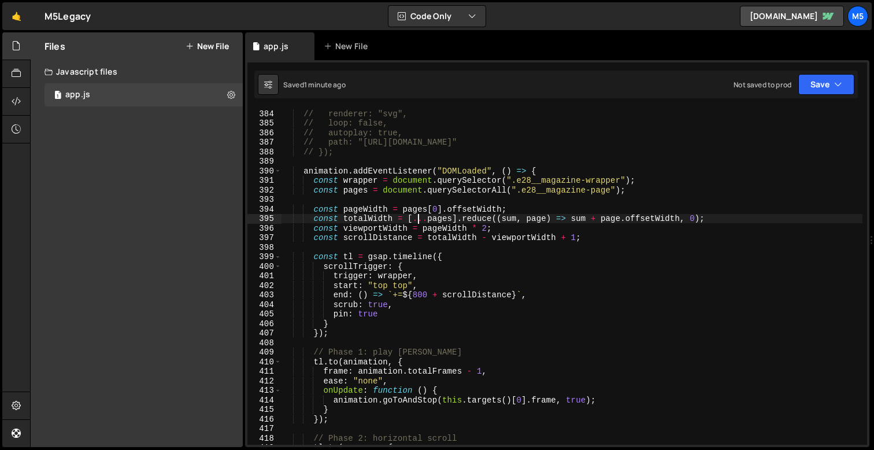
click at [424, 295] on div "// renderer: "svg", // loop: false, // autoplay: true, // path: "https://cdn.pr…" at bounding box center [572, 286] width 581 height 355
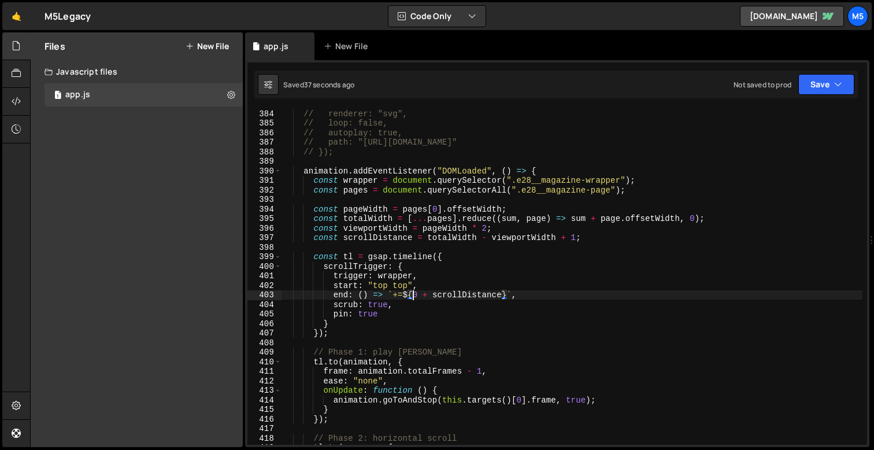
click at [460, 309] on div "// renderer: "svg", // loop: false, // autoplay: true, // path: "https://cdn.pr…" at bounding box center [572, 286] width 581 height 355
click at [434, 294] on div "// renderer: "svg", // loop: false, // autoplay: true, // path: "https://cdn.pr…" at bounding box center [572, 286] width 581 height 355
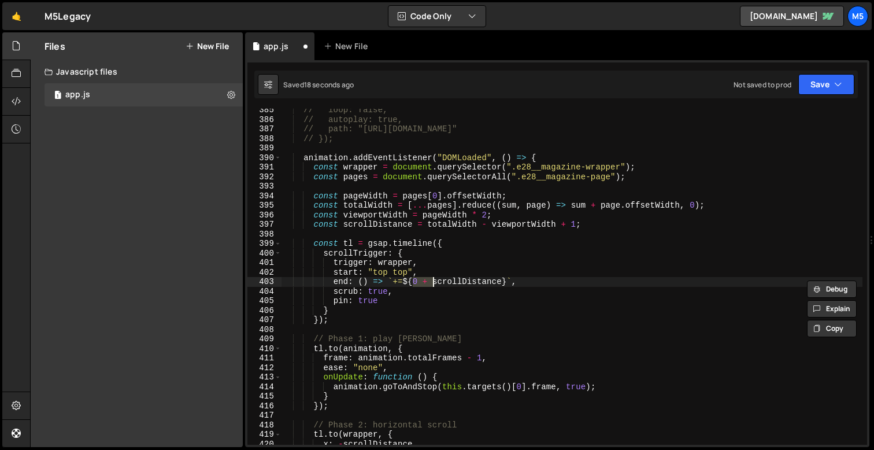
scroll to position [3667, 0]
click at [418, 284] on div "// loop: false, // autoplay: true, // path: "https://cdn.prod.website-files.com…" at bounding box center [572, 282] width 581 height 355
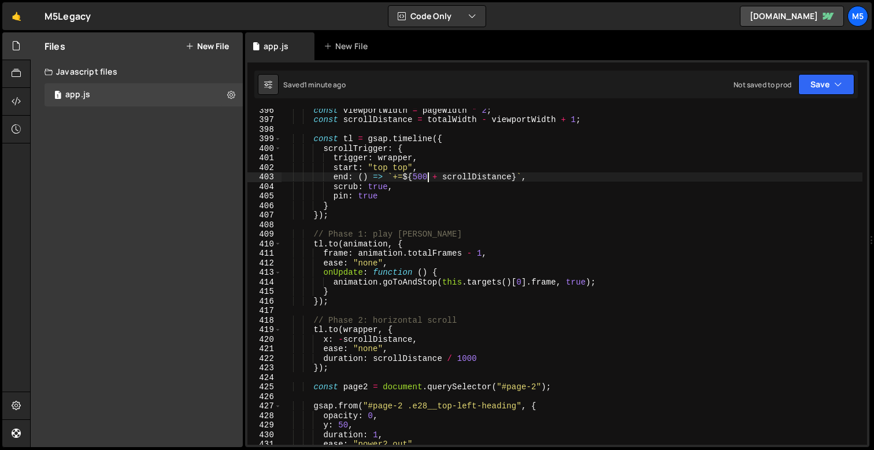
scroll to position [3780, 0]
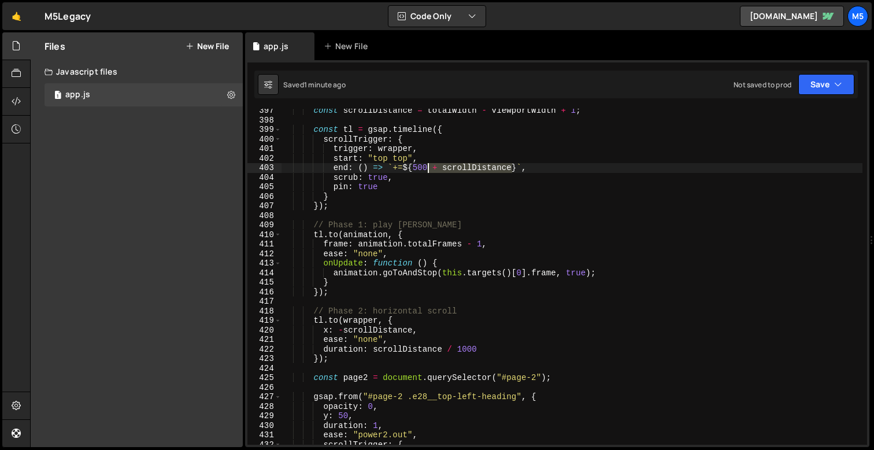
drag, startPoint x: 514, startPoint y: 168, endPoint x: 429, endPoint y: 168, distance: 85.0
click at [428, 168] on div "const scrollDistance = totalWidth - viewportWidth + 1 ; const tl = gsap . timel…" at bounding box center [572, 283] width 581 height 355
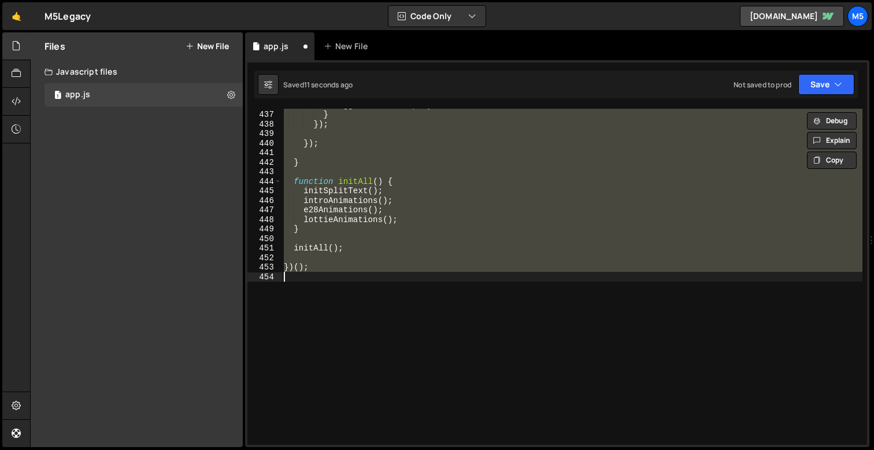
type textarea "end: () => `+=${500 + scrollDistance}`,"
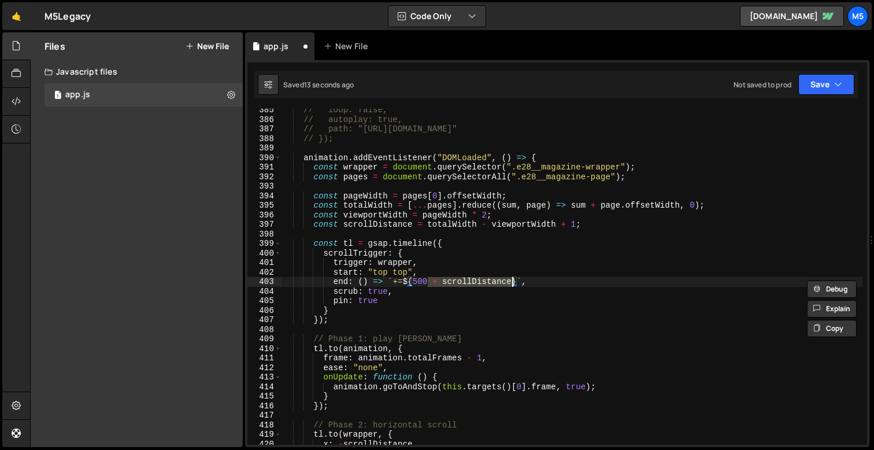
click at [467, 283] on div "// loop: false, // autoplay: true, // path: "https://cdn.prod.website-files.com…" at bounding box center [572, 282] width 581 height 355
